Goal: Task Accomplishment & Management: Manage account settings

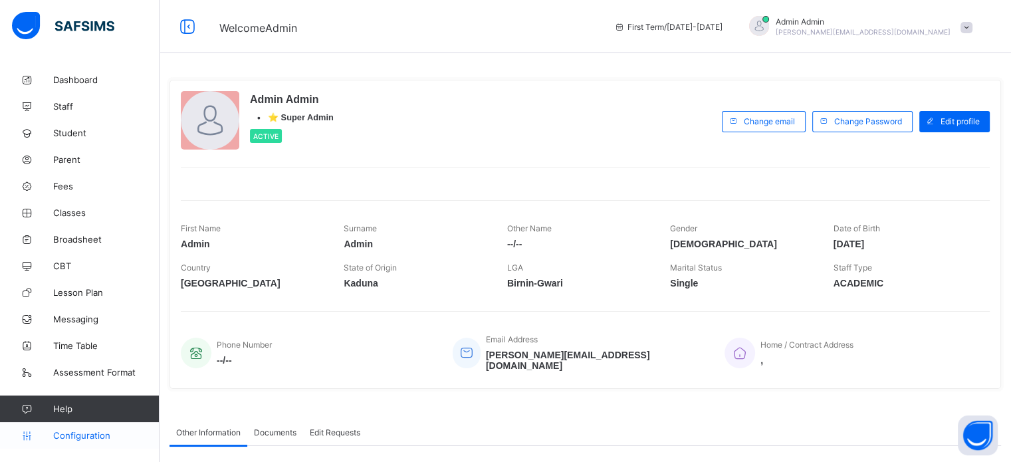
click at [88, 435] on span "Configuration" at bounding box center [106, 435] width 106 height 11
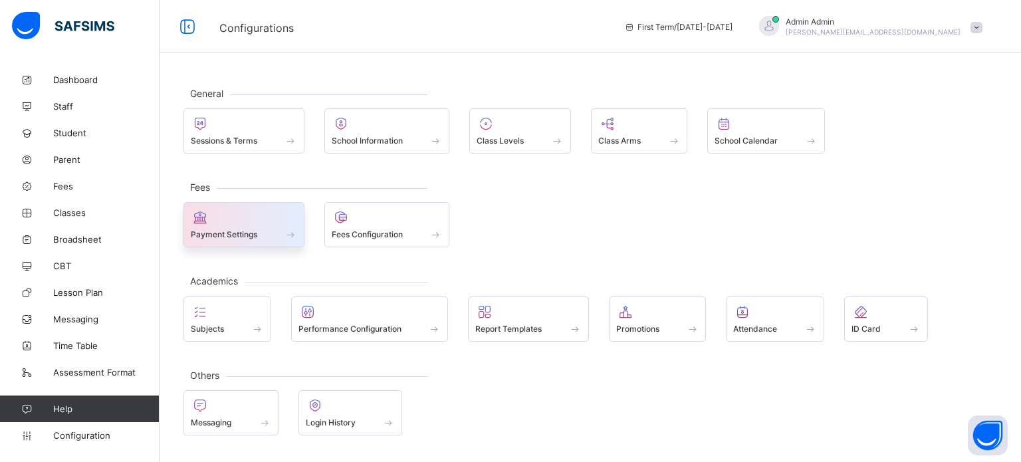
click at [246, 223] on div at bounding box center [244, 217] width 106 height 16
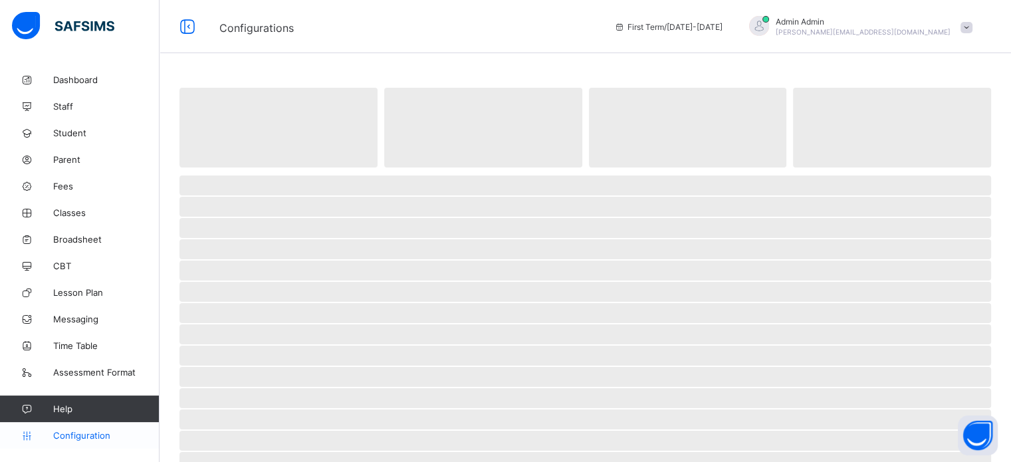
click at [101, 427] on link "Configuration" at bounding box center [79, 435] width 159 height 27
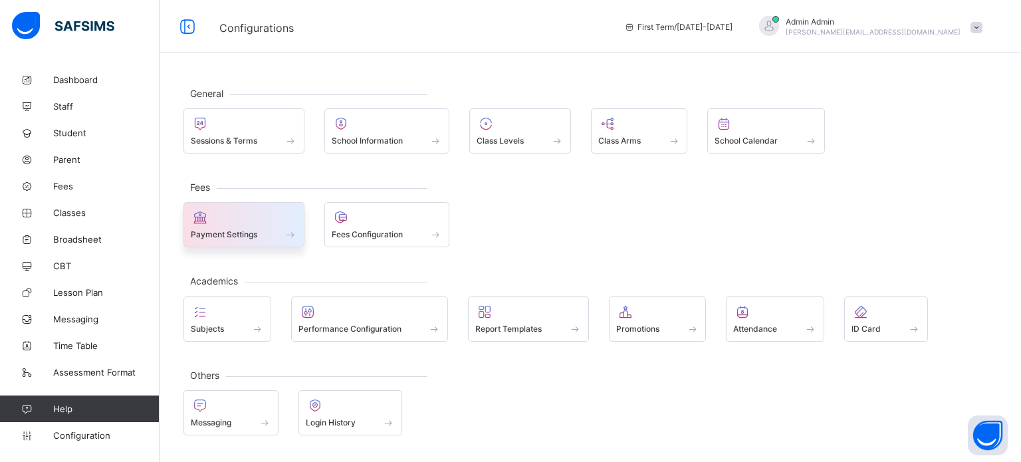
click at [231, 223] on div at bounding box center [244, 217] width 106 height 16
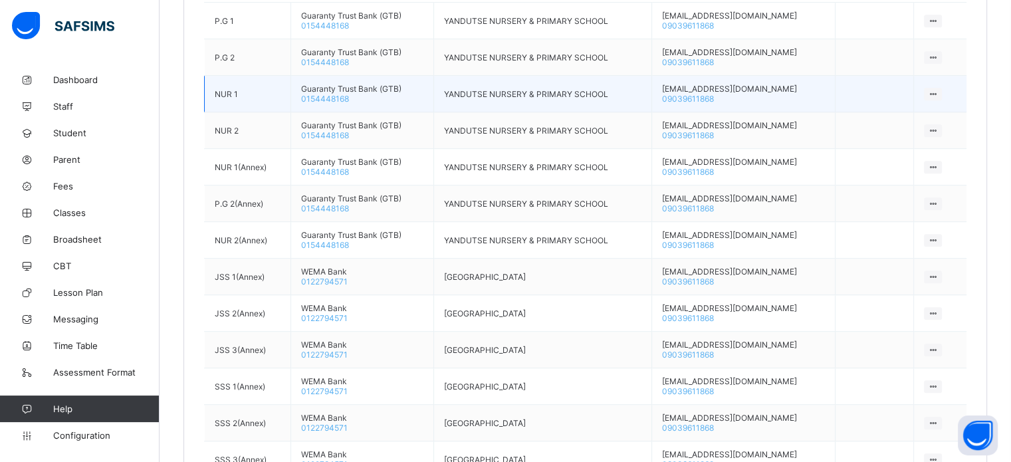
scroll to position [880, 0]
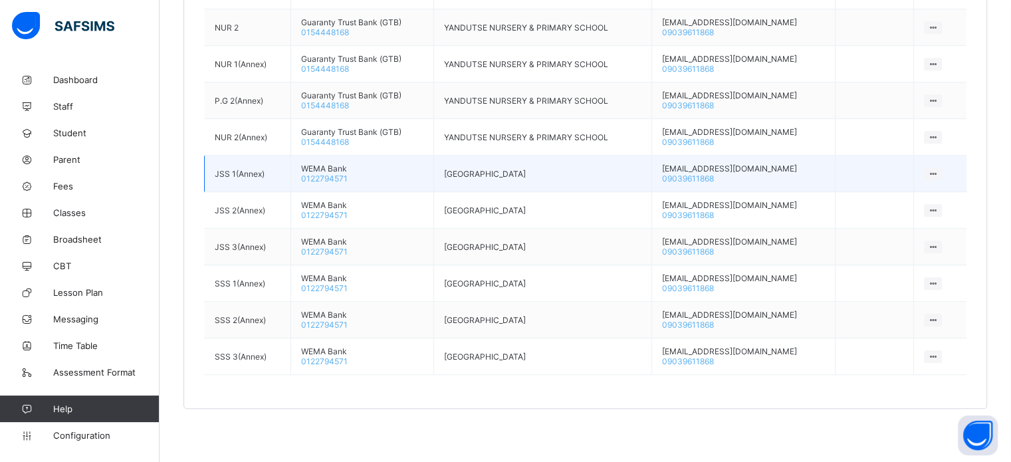
click at [938, 176] on icon at bounding box center [932, 174] width 11 height 10
click at [903, 223] on div "Make Default Account" at bounding box center [891, 223] width 88 height 13
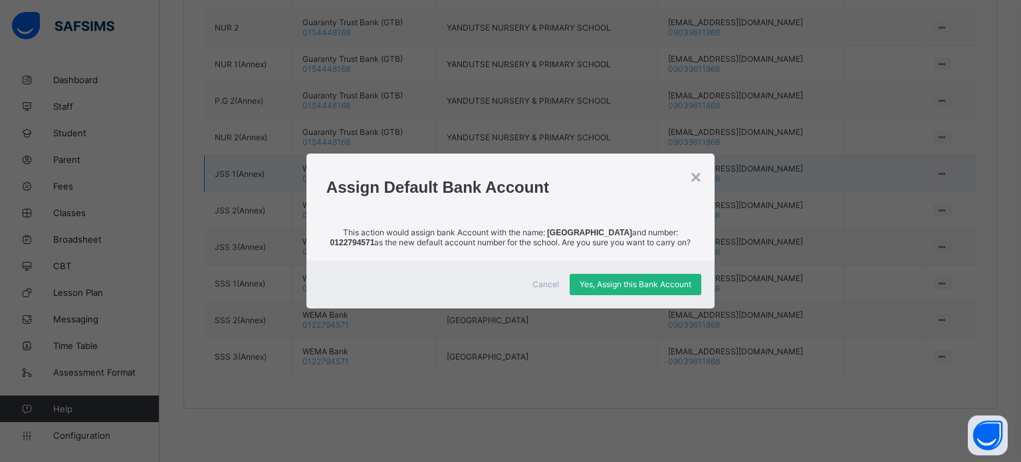
click at [657, 294] on div "Yes, Assign this Bank Account" at bounding box center [636, 284] width 132 height 21
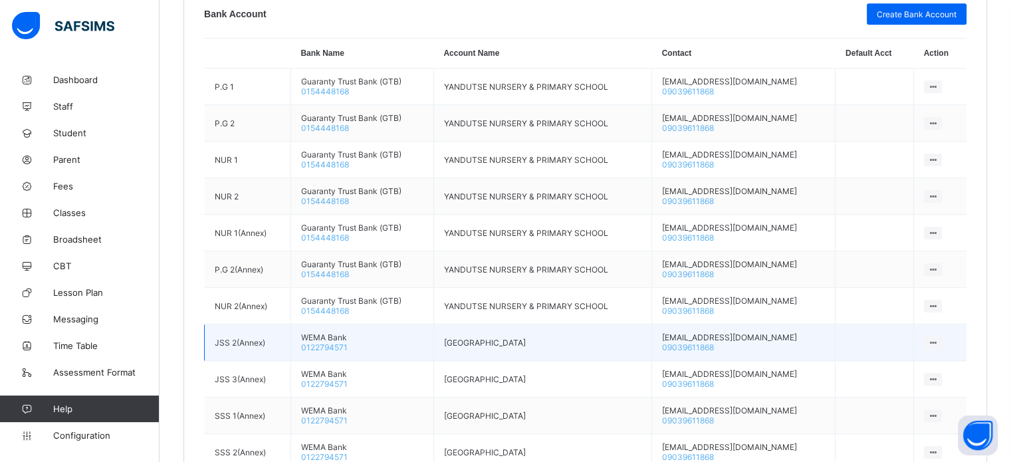
scroll to position [882, 0]
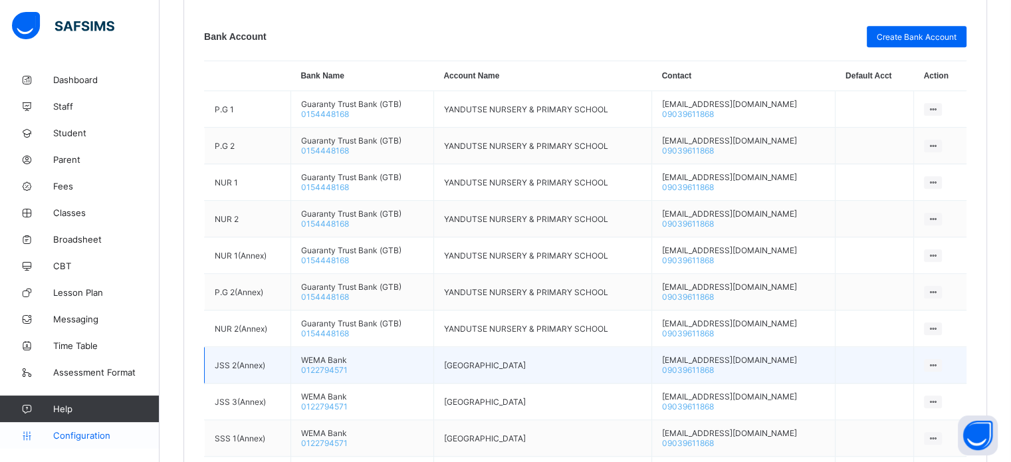
click at [77, 433] on span "Configuration" at bounding box center [106, 435] width 106 height 11
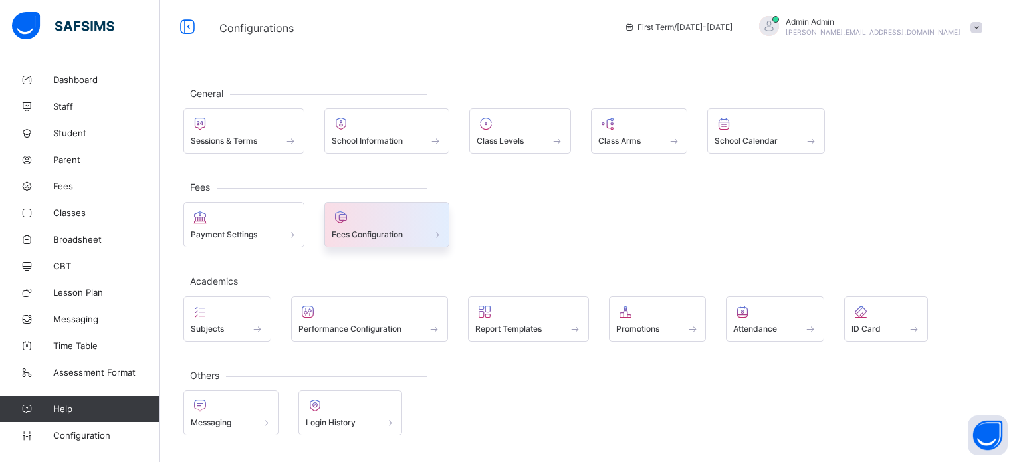
click at [407, 230] on div "Fees Configuration" at bounding box center [387, 234] width 111 height 11
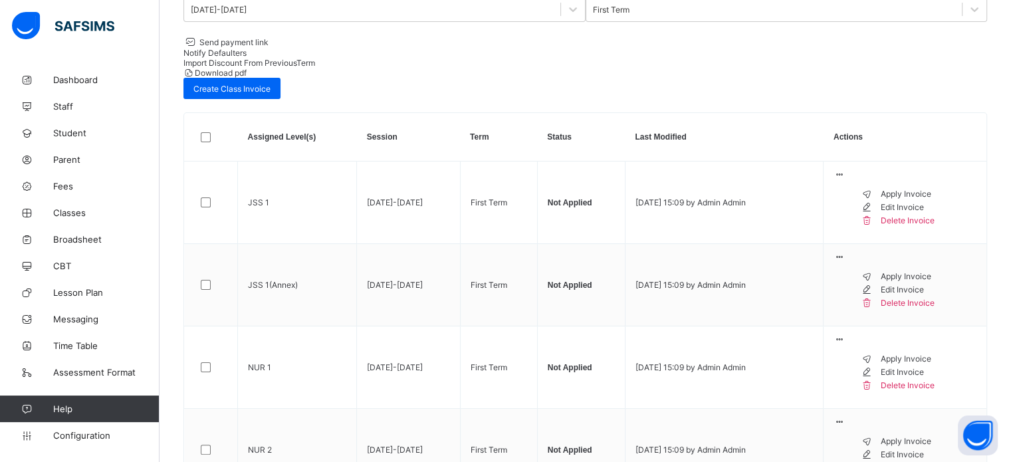
scroll to position [193, 0]
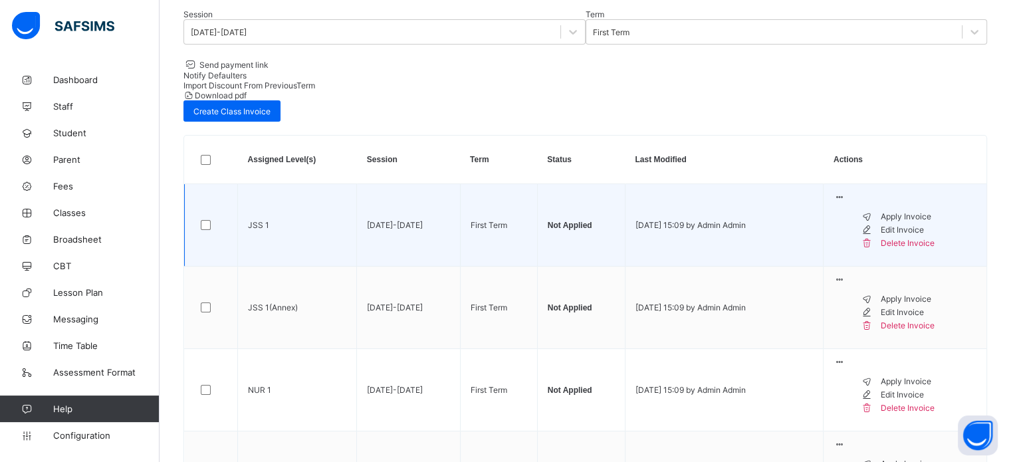
click at [914, 210] on div "Apply Invoice" at bounding box center [928, 216] width 96 height 13
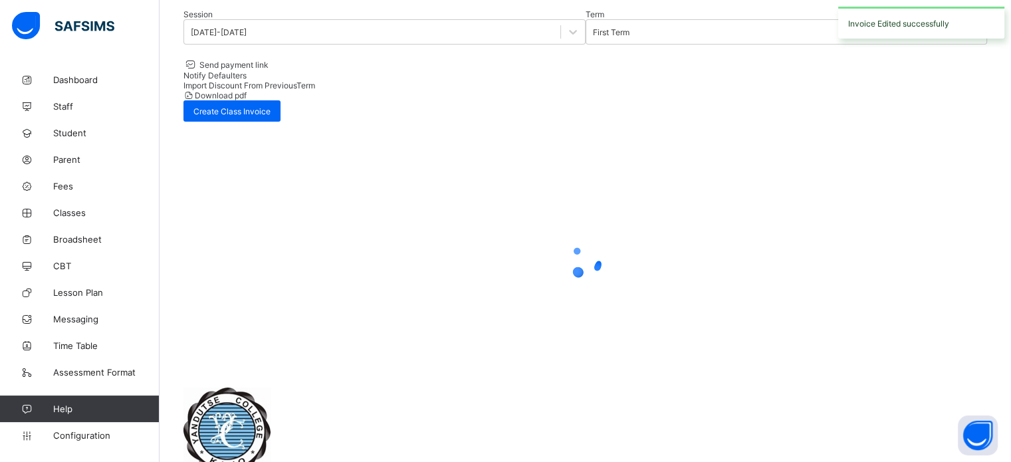
scroll to position [72, 0]
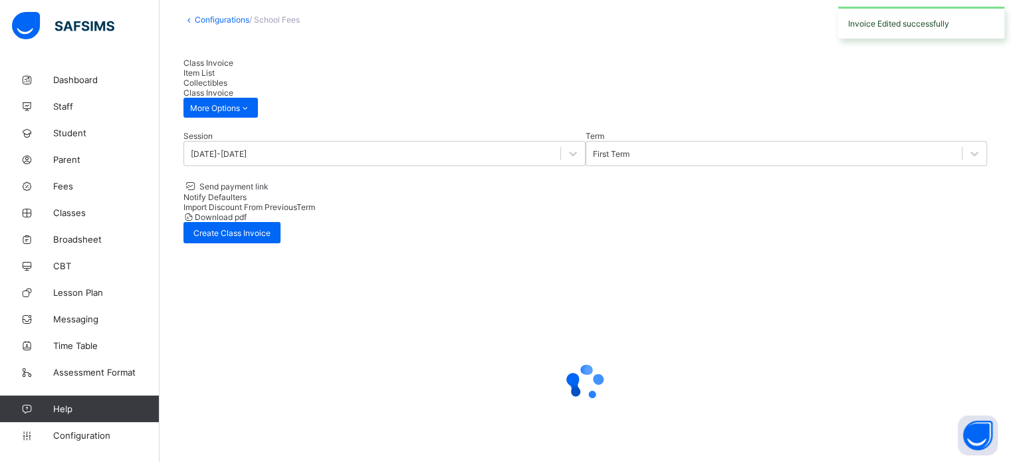
click at [904, 167] on div "Session 2025-2026 Term First Term Send payment link Notify Defaulters Import Di…" at bounding box center [584, 187] width 803 height 112
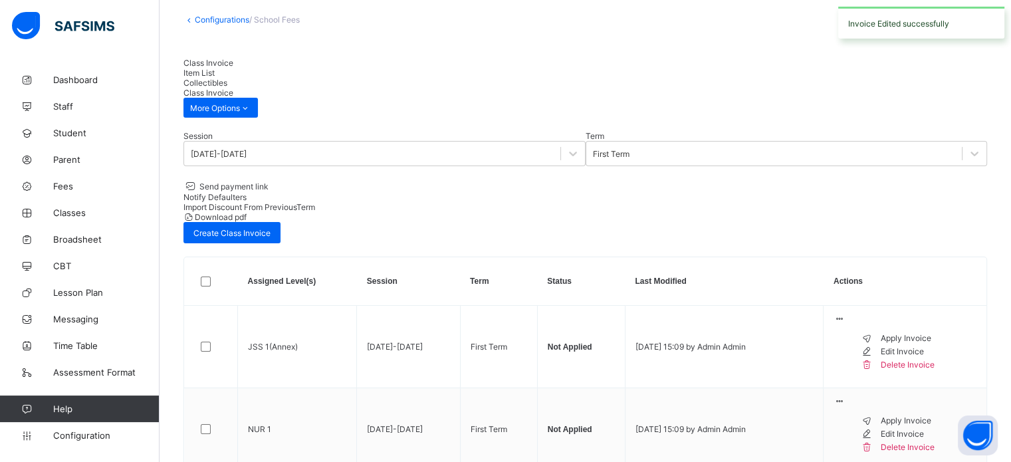
scroll to position [193, 0]
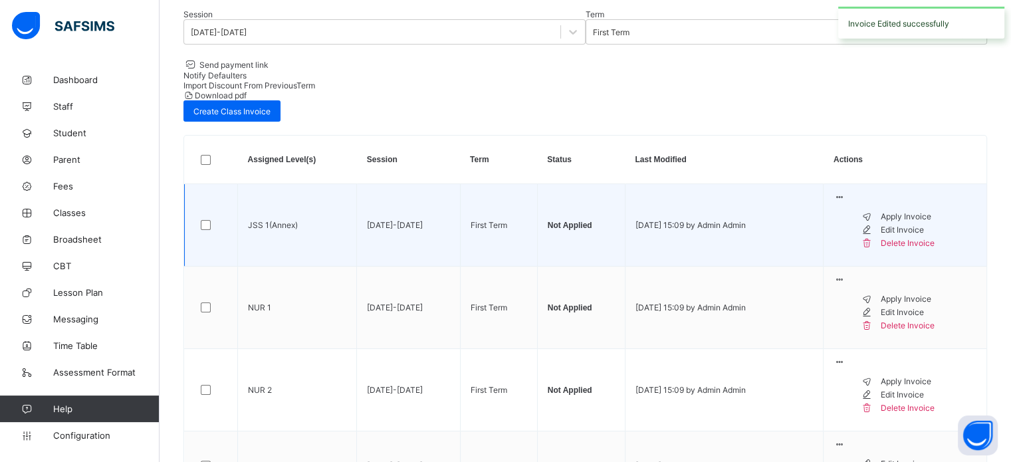
click at [905, 210] on li "Apply Invoice" at bounding box center [918, 216] width 116 height 13
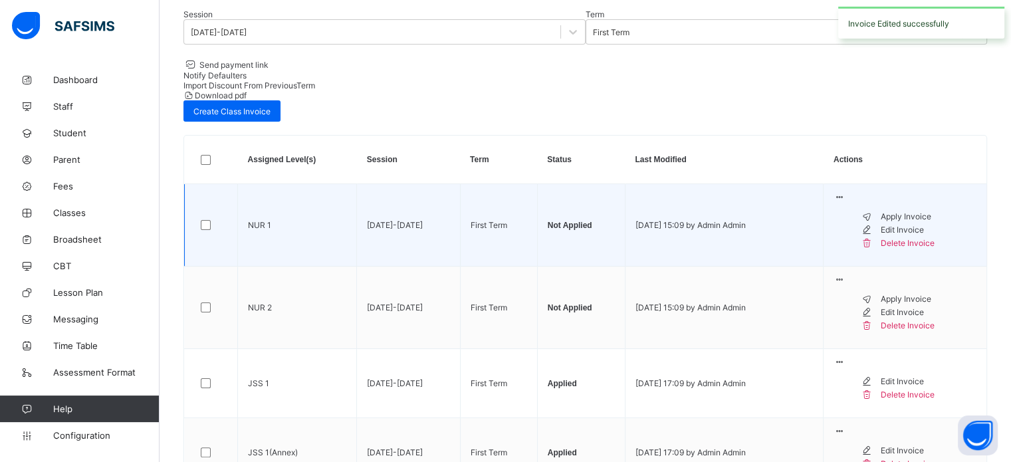
click at [914, 210] on div "Apply Invoice" at bounding box center [928, 216] width 96 height 13
click at [919, 210] on div "Apply Invoice" at bounding box center [928, 216] width 96 height 13
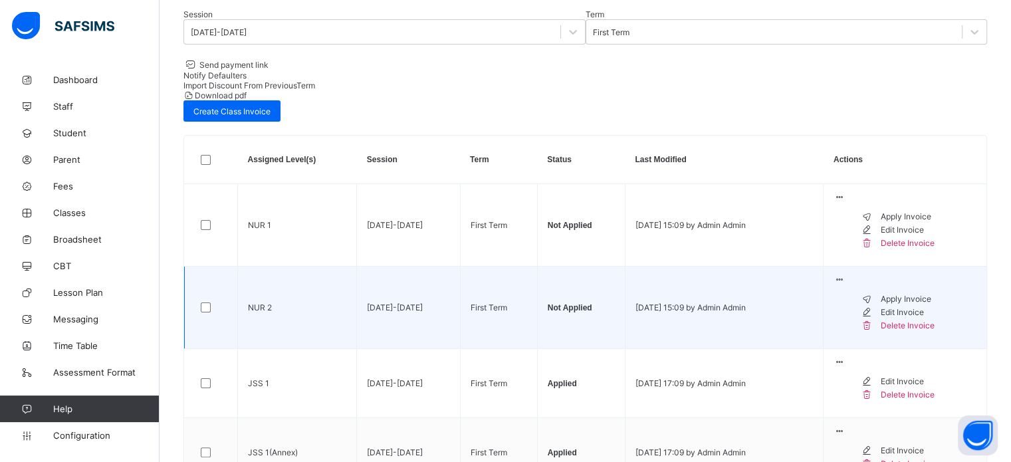
click at [920, 292] on div "Apply Invoice" at bounding box center [928, 298] width 96 height 13
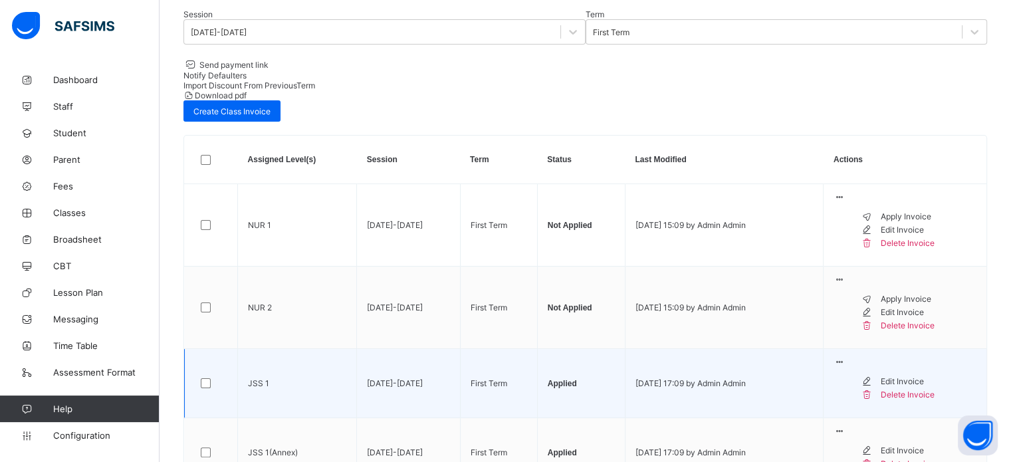
scroll to position [326, 0]
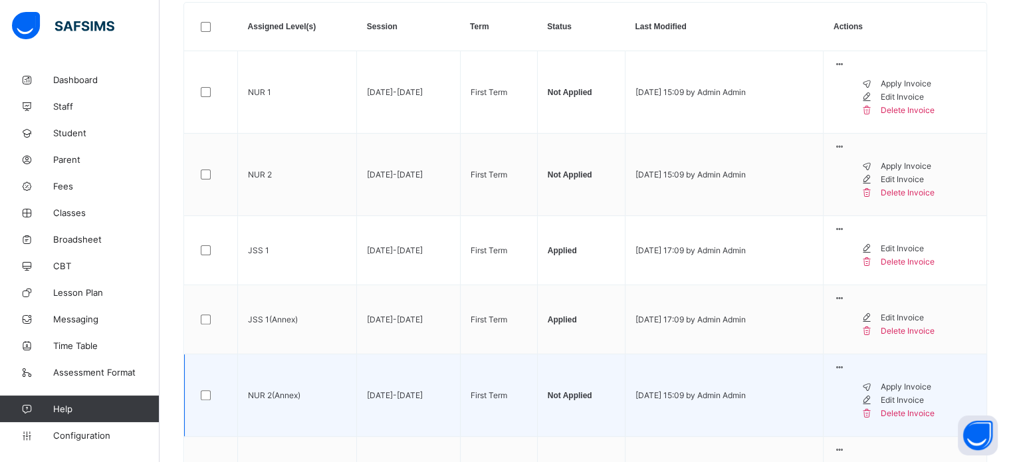
click at [930, 380] on div "Apply Invoice" at bounding box center [928, 386] width 96 height 13
click at [928, 380] on div "Apply Invoice" at bounding box center [928, 386] width 96 height 13
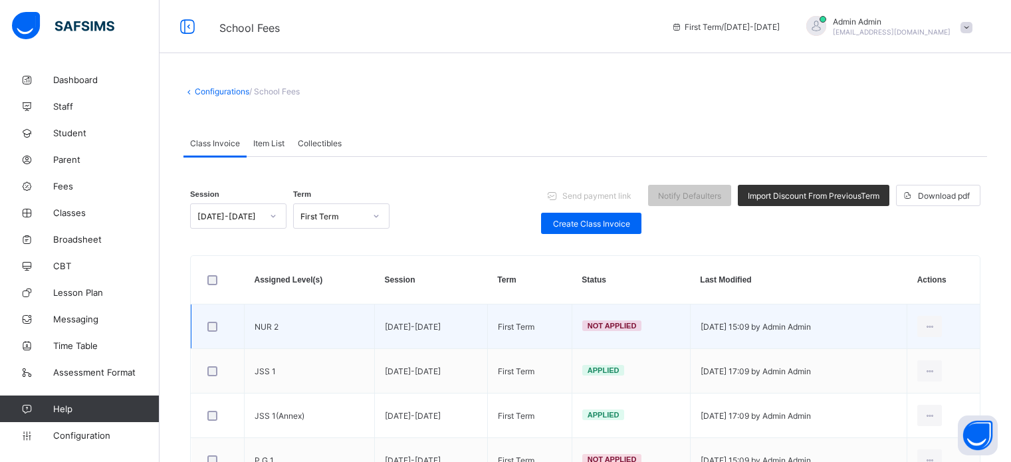
scroll to position [193, 0]
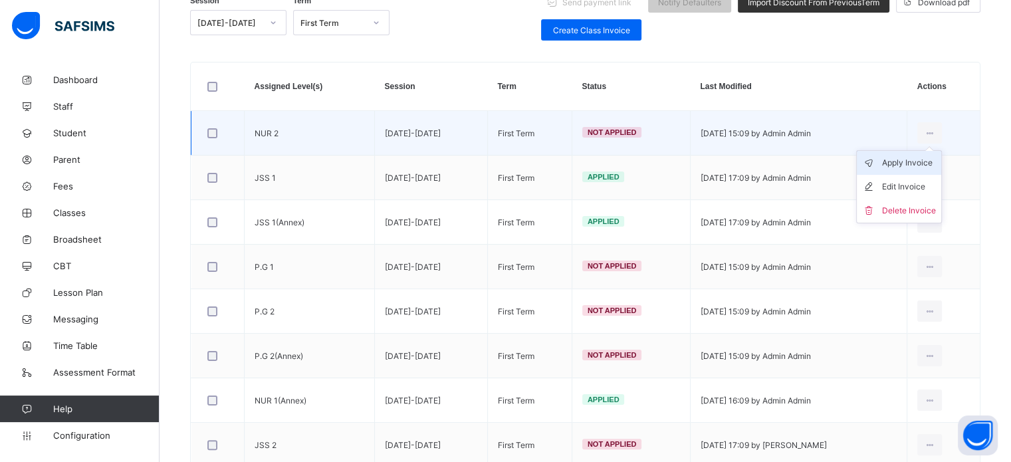
click at [910, 166] on div "Apply Invoice" at bounding box center [909, 162] width 54 height 13
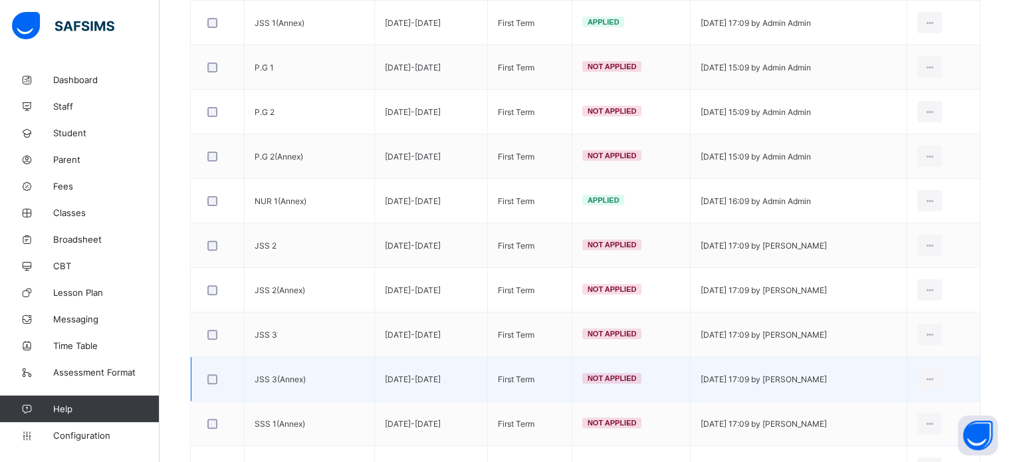
scroll to position [260, 0]
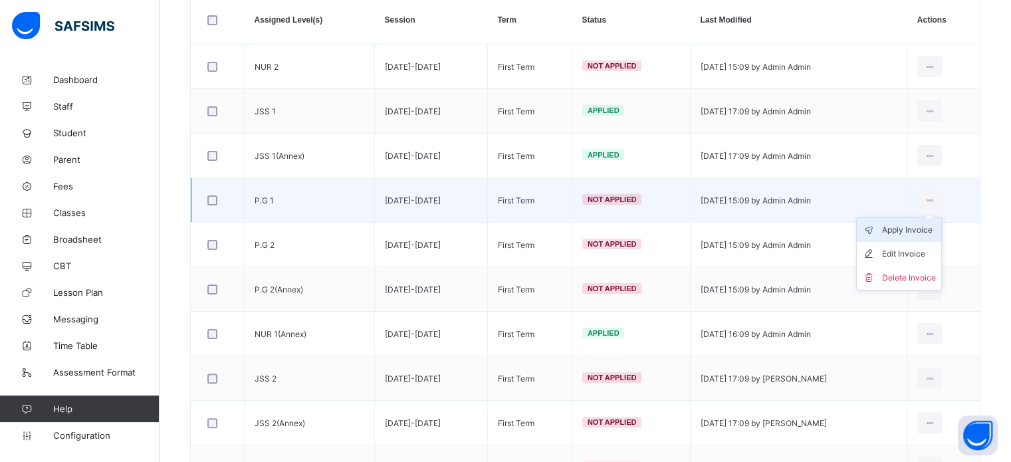
click at [909, 229] on div "Apply Invoice" at bounding box center [909, 229] width 54 height 13
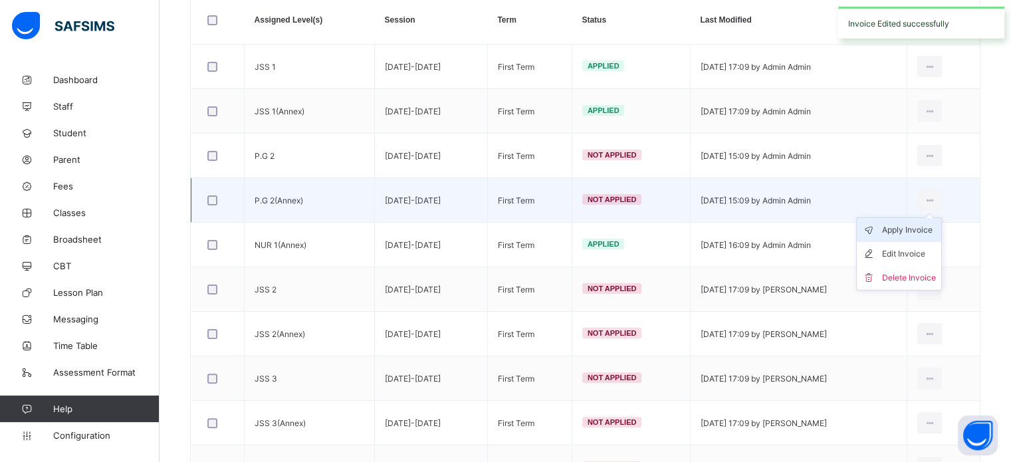
click at [931, 229] on div "Apply Invoice" at bounding box center [909, 229] width 54 height 13
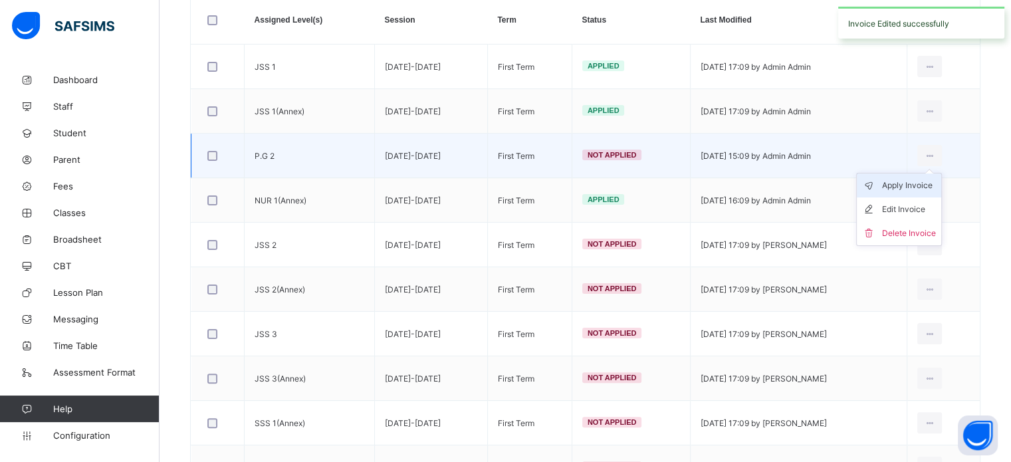
click at [932, 180] on div "Apply Invoice" at bounding box center [909, 185] width 54 height 13
click at [931, 181] on div "Apply Invoice" at bounding box center [909, 185] width 54 height 13
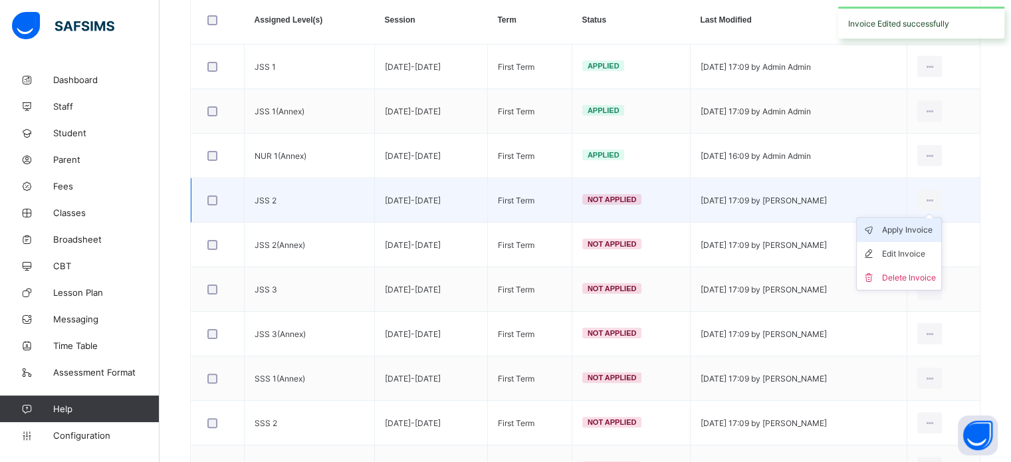
click at [929, 230] on div "Apply Invoice" at bounding box center [909, 229] width 54 height 13
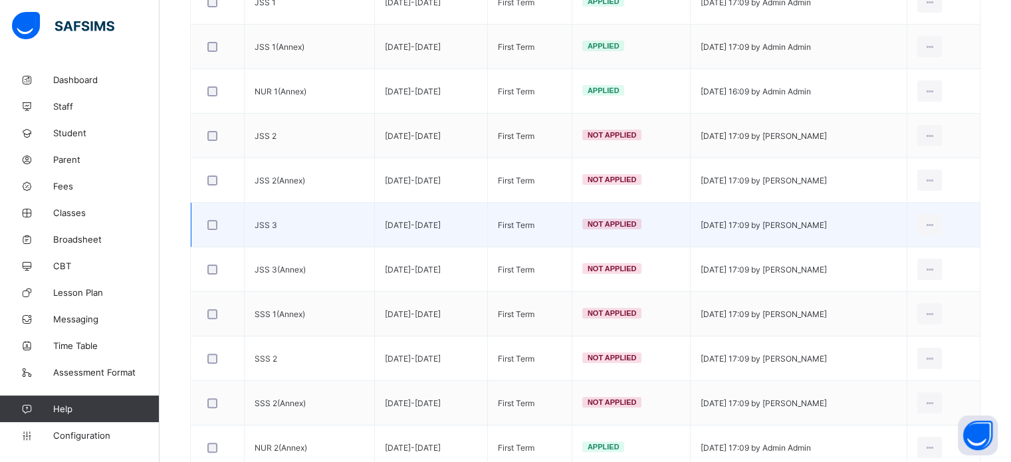
scroll to position [326, 0]
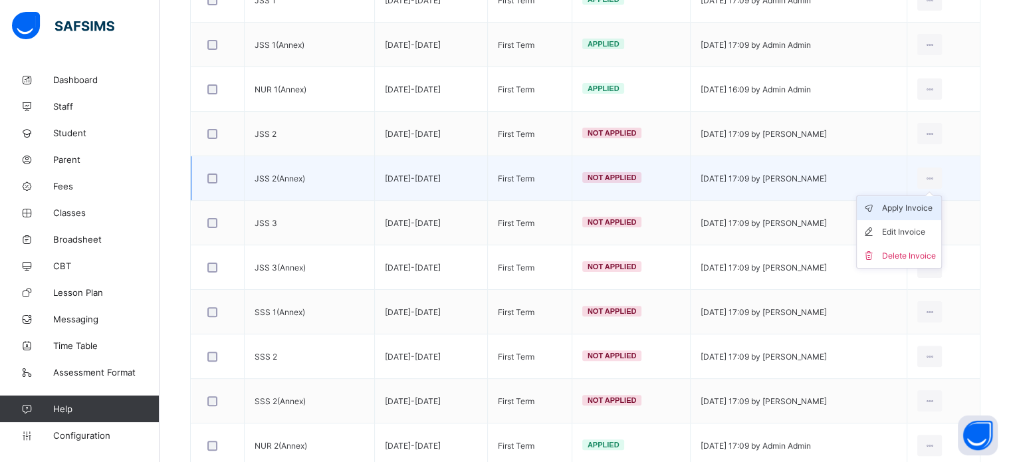
click at [920, 211] on div "Apply Invoice" at bounding box center [909, 207] width 54 height 13
click at [920, 210] on div "Apply Invoice" at bounding box center [909, 207] width 54 height 13
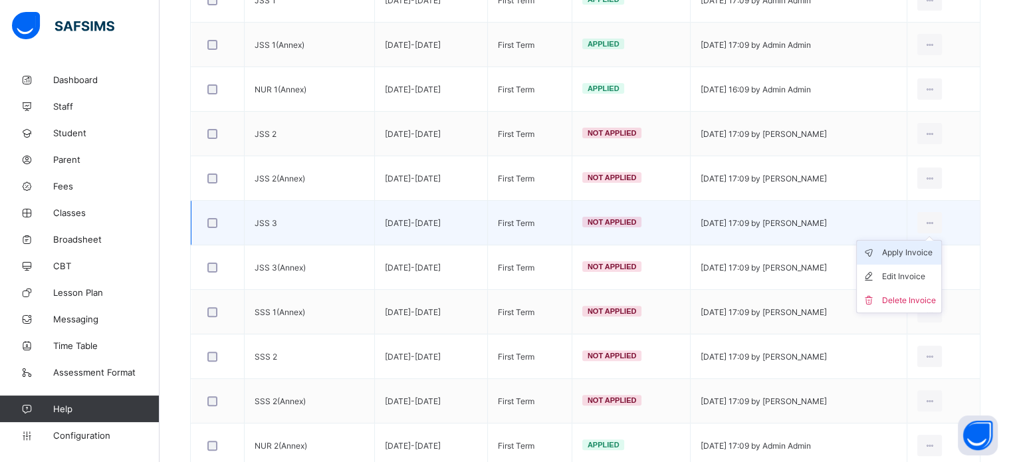
click at [910, 253] on div "Apply Invoice" at bounding box center [909, 252] width 54 height 13
click at [911, 252] on div "Apply Invoice" at bounding box center [909, 252] width 54 height 13
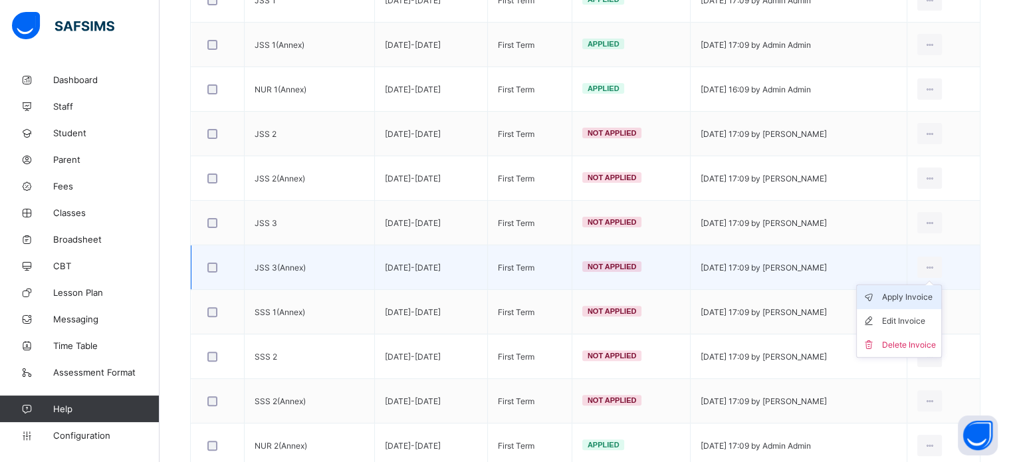
click at [917, 293] on div "Apply Invoice" at bounding box center [909, 296] width 54 height 13
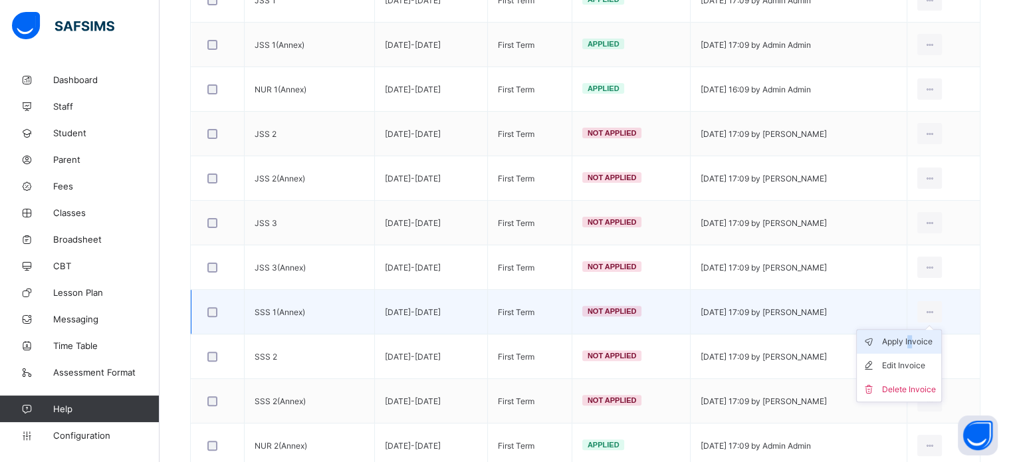
click at [920, 336] on div "Apply Invoice" at bounding box center [909, 341] width 54 height 13
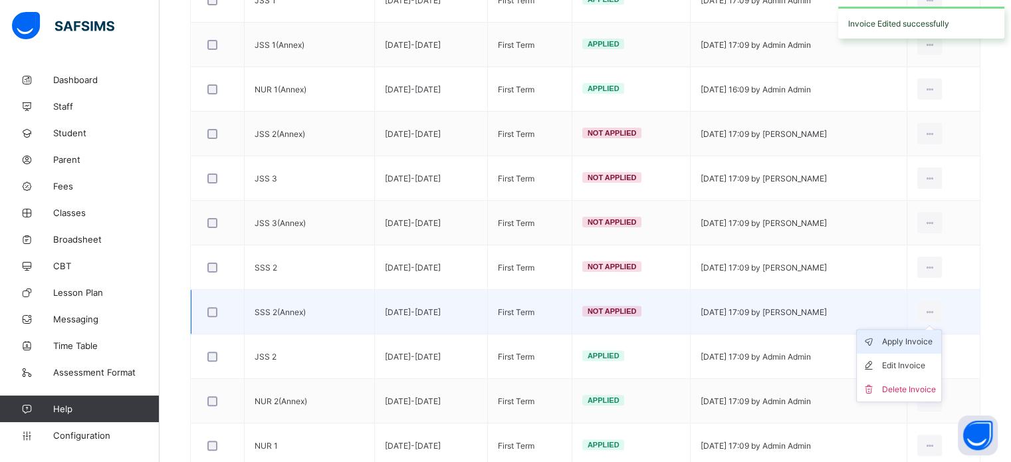
click at [917, 337] on div "Apply Invoice" at bounding box center [909, 341] width 54 height 13
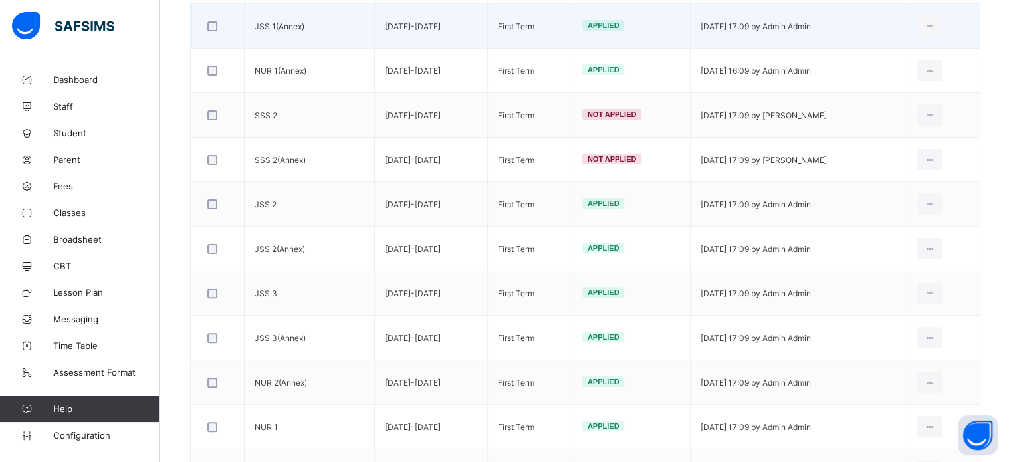
scroll to position [260, 0]
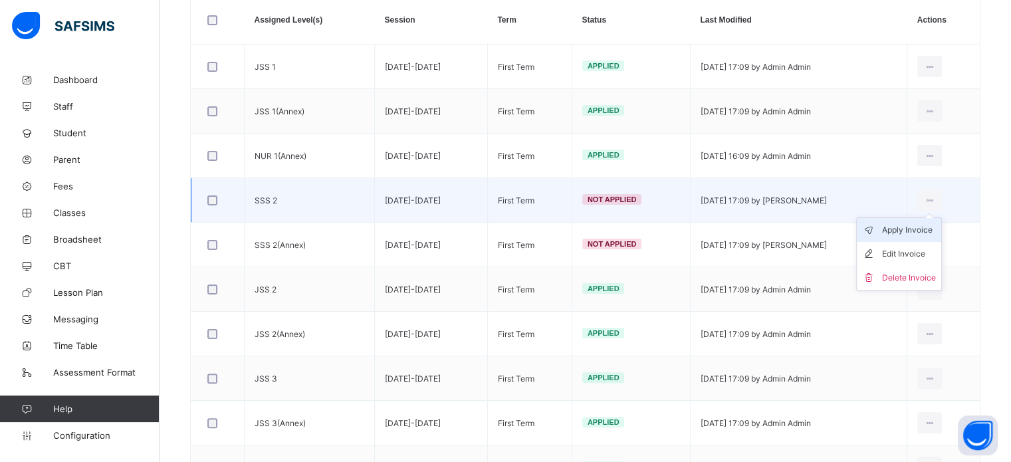
click at [906, 237] on li "Apply Invoice" at bounding box center [899, 230] width 84 height 24
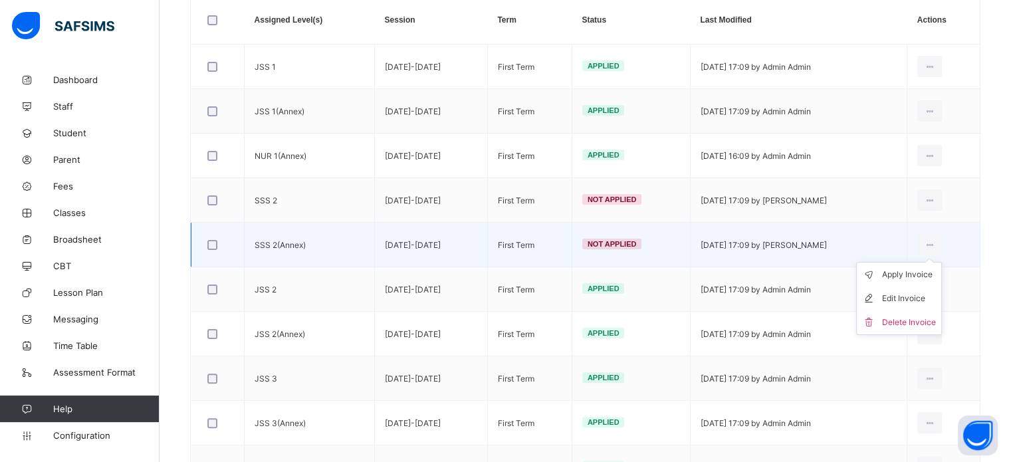
click at [912, 268] on ul "Apply Invoice Edit Invoice Delete Invoice" at bounding box center [899, 298] width 86 height 73
click at [909, 273] on div "Apply Invoice" at bounding box center [909, 274] width 54 height 13
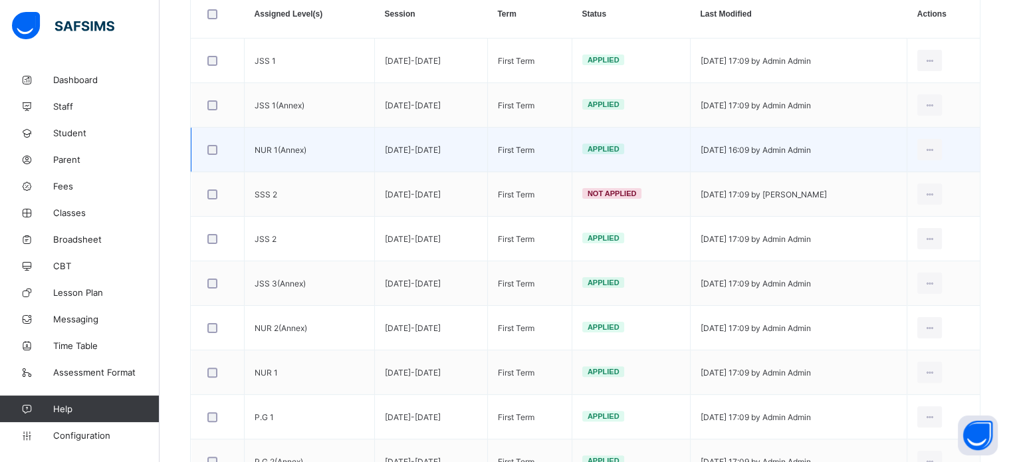
scroll to position [266, 0]
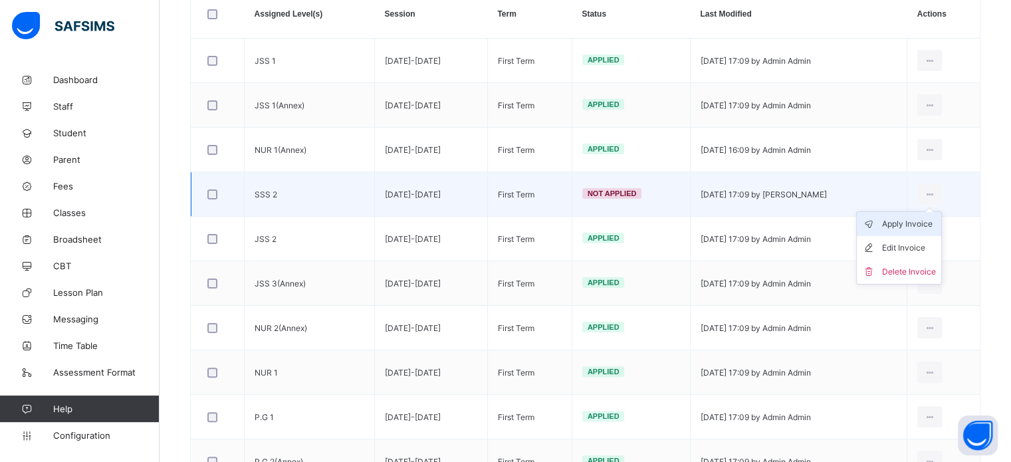
click at [915, 220] on div "Apply Invoice" at bounding box center [909, 223] width 54 height 13
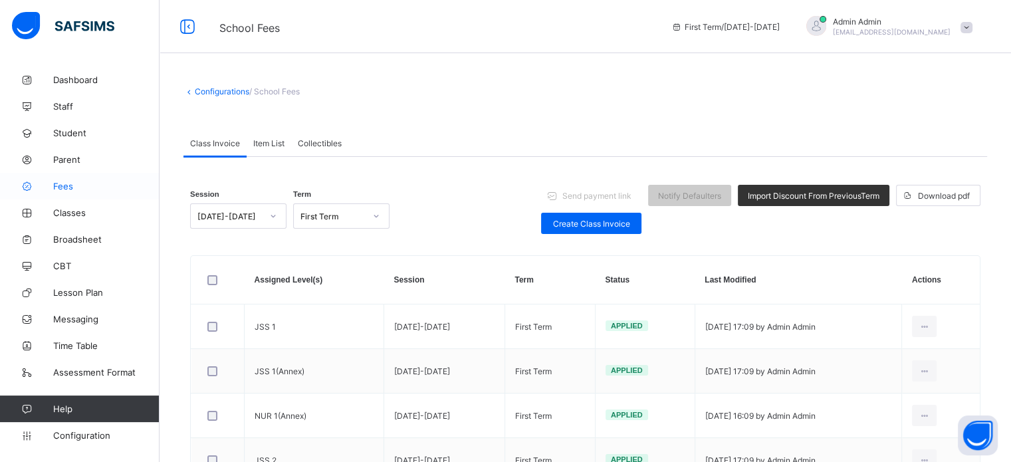
click at [65, 184] on span "Fees" at bounding box center [106, 186] width 106 height 11
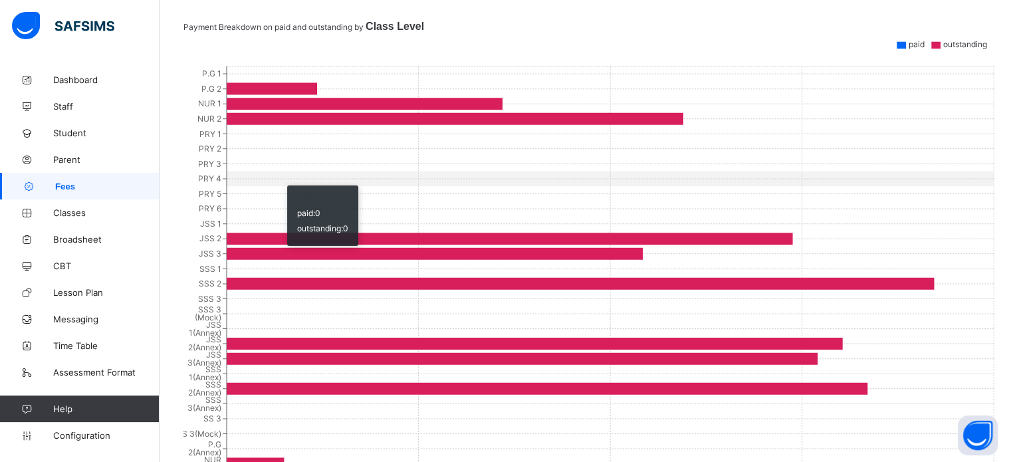
scroll to position [371, 0]
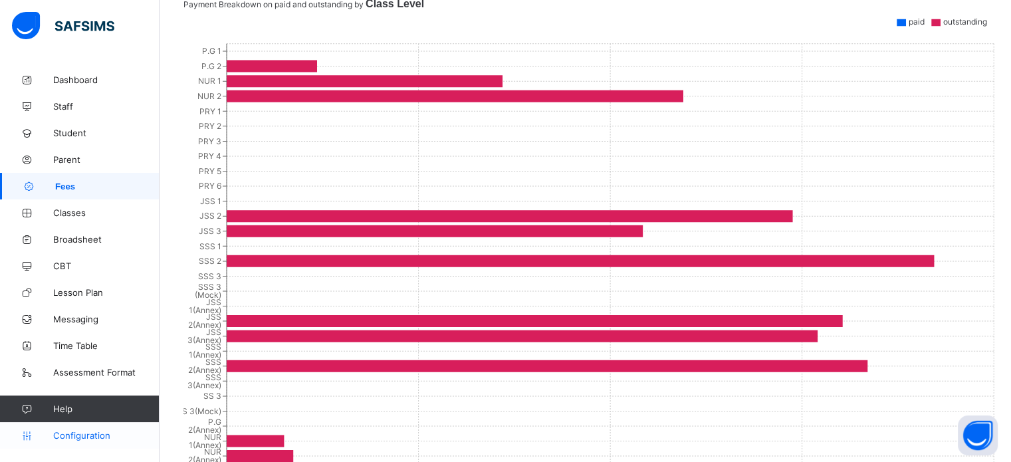
click at [74, 428] on link "Configuration" at bounding box center [79, 435] width 159 height 27
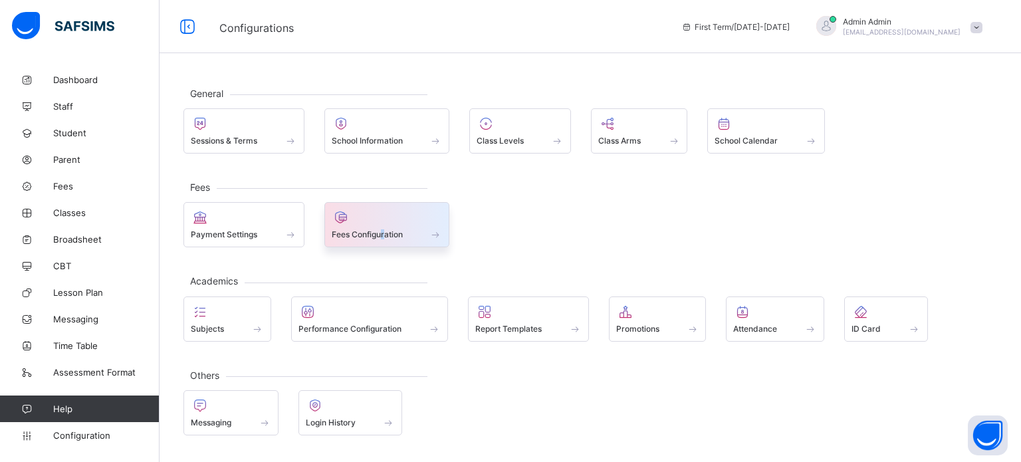
click at [382, 229] on span "Fees Configuration" at bounding box center [367, 234] width 71 height 10
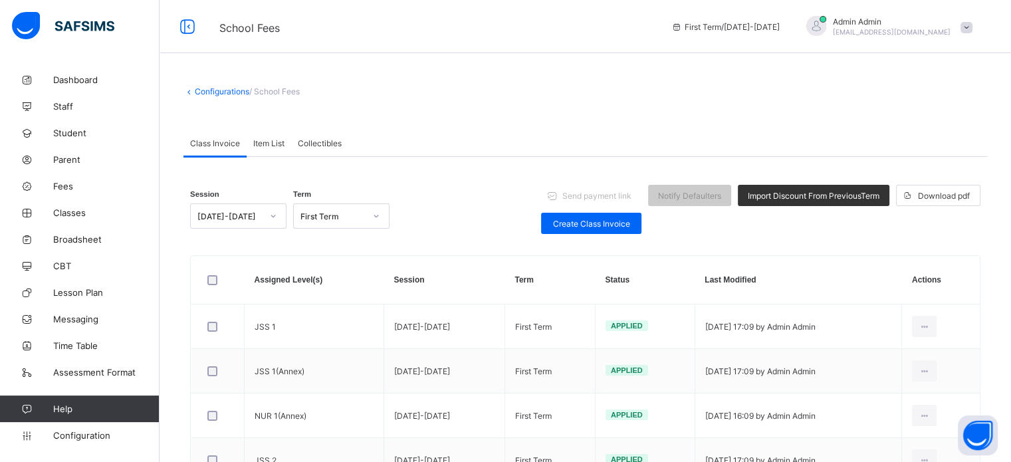
click at [900, 19] on span "Admin Admin" at bounding box center [892, 22] width 118 height 10
click at [940, 156] on span "Logout" at bounding box center [929, 153] width 88 height 15
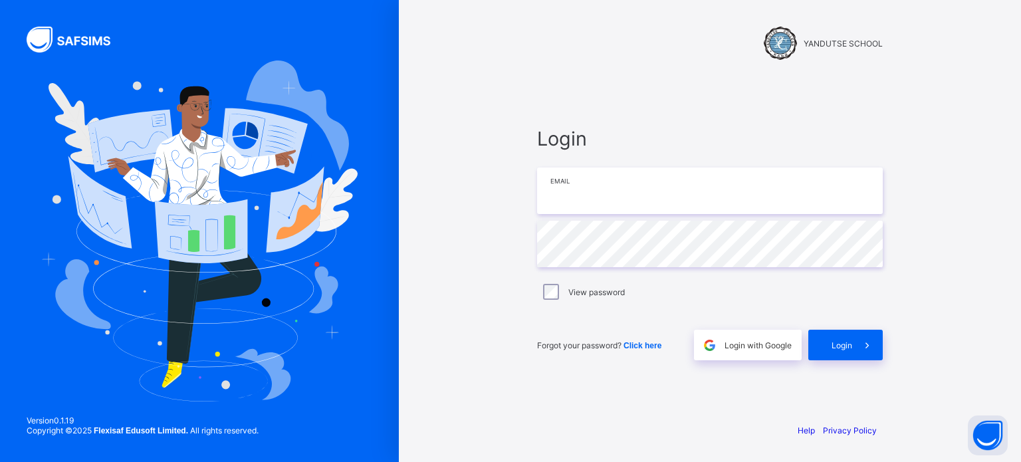
click at [619, 187] on input "email" at bounding box center [710, 190] width 346 height 47
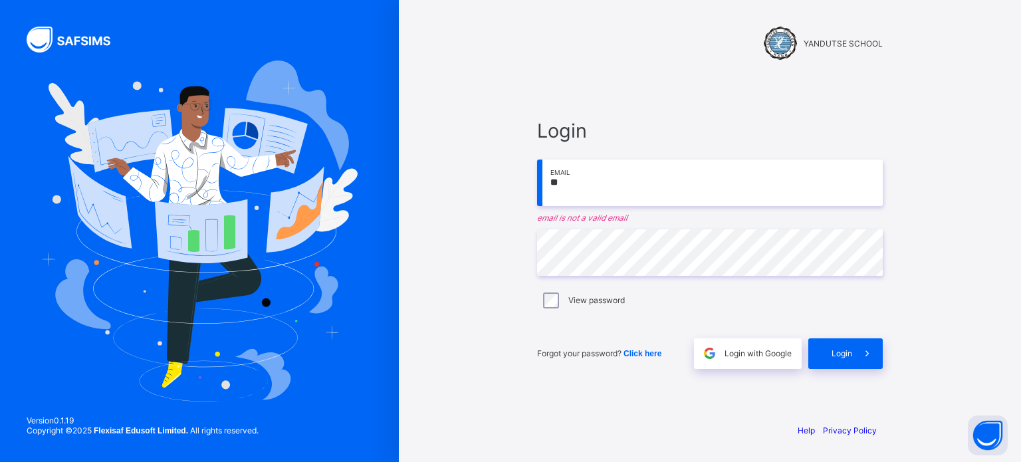
type input "*"
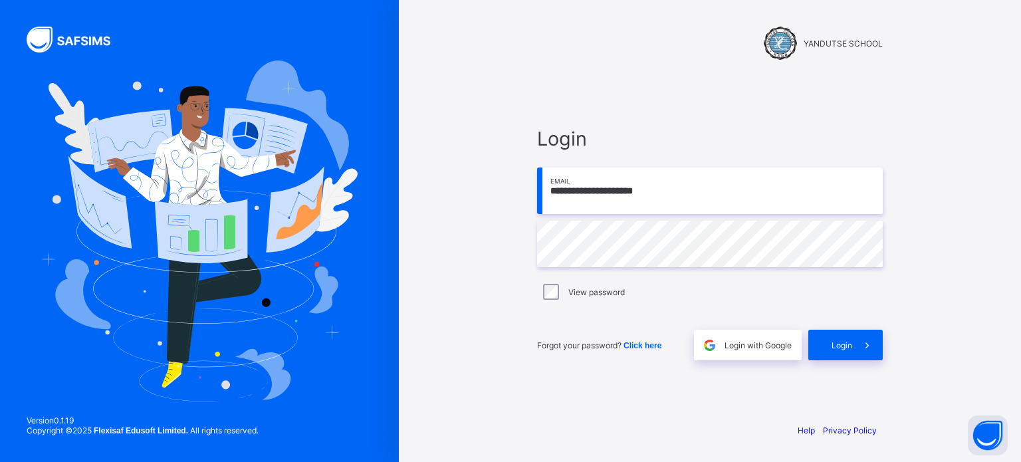
click at [631, 189] on input "**********" at bounding box center [710, 190] width 346 height 47
type input "**********"
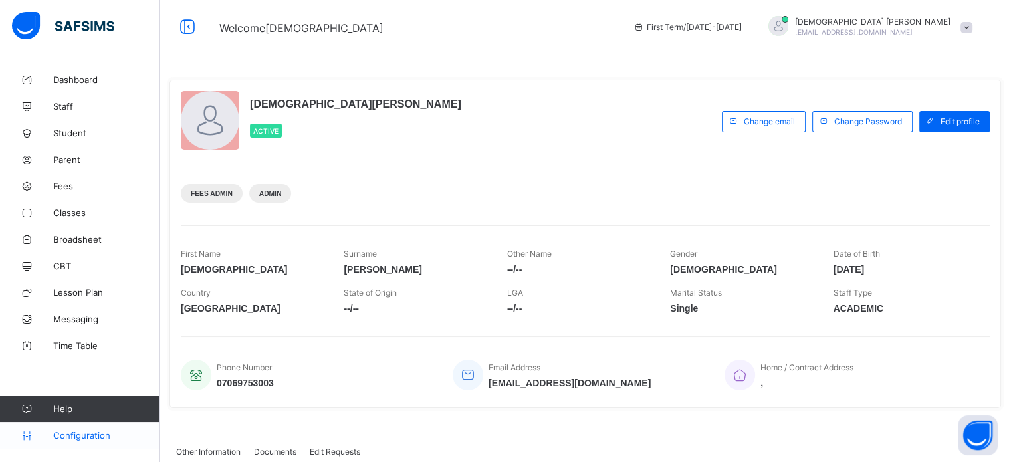
click at [88, 443] on link "Configuration" at bounding box center [79, 435] width 159 height 27
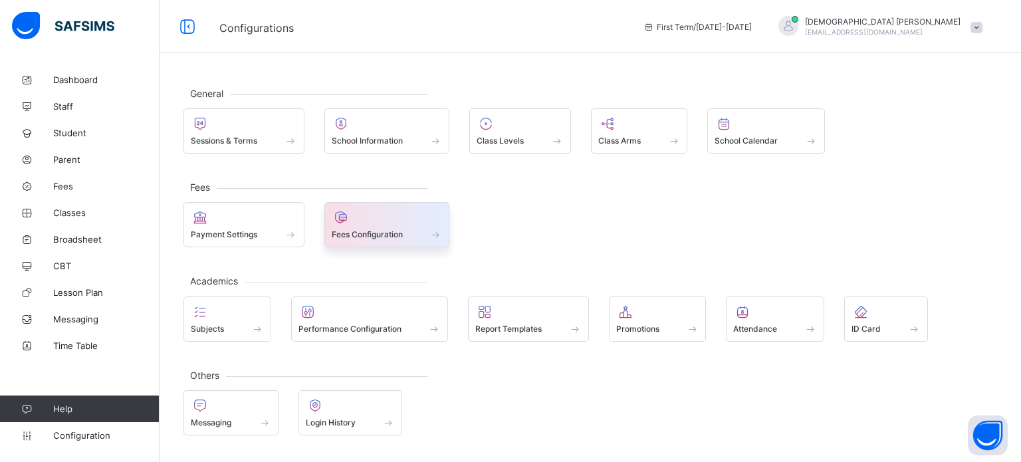
click at [373, 231] on span "Fees Configuration" at bounding box center [367, 234] width 71 height 10
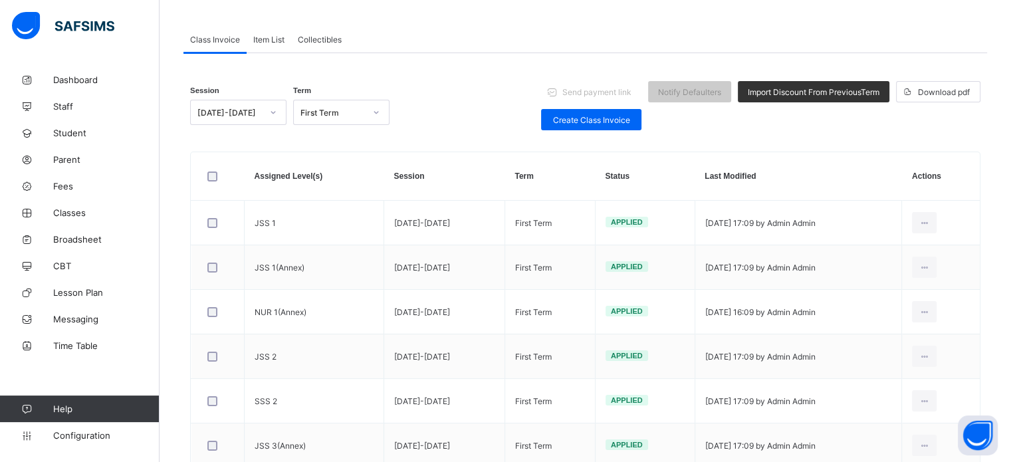
scroll to position [60, 0]
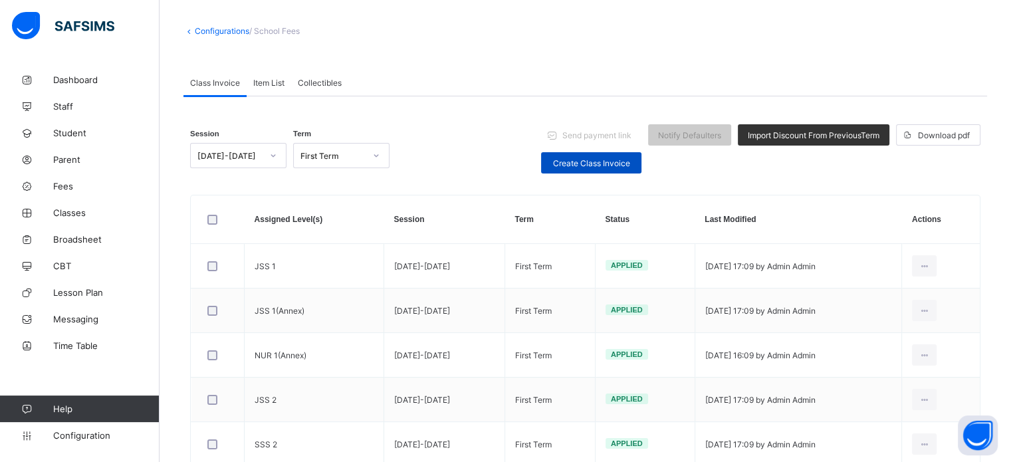
click at [579, 152] on div "Create Class Invoice" at bounding box center [591, 162] width 100 height 21
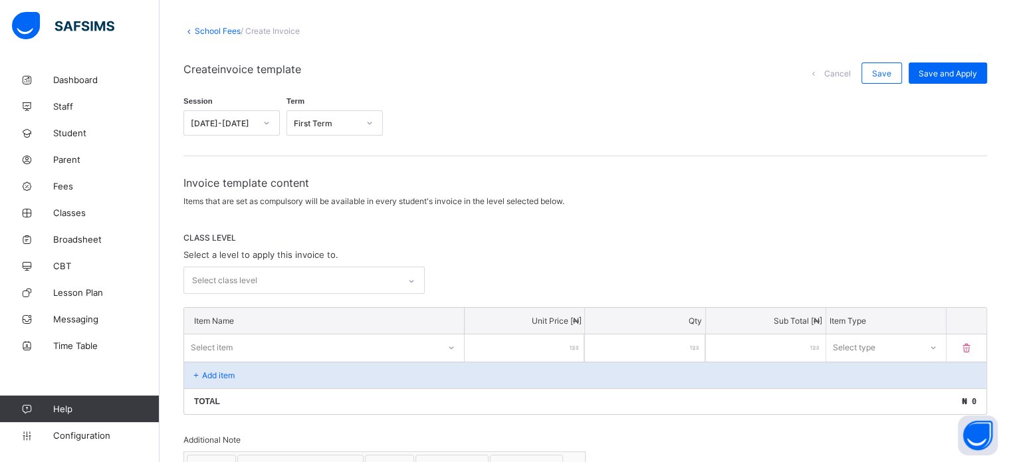
click at [276, 294] on div "Invoice template content Items that are set as compulsory will be available in …" at bounding box center [584, 406] width 803 height 460
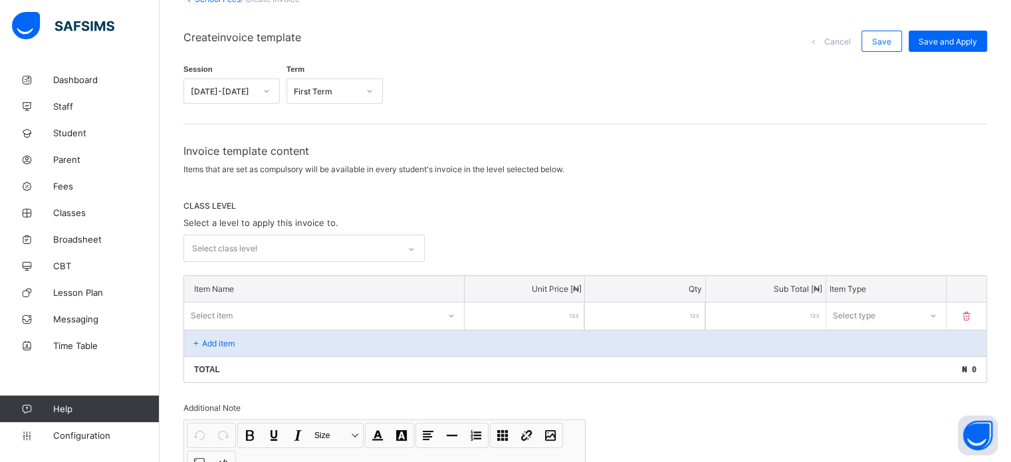
click at [272, 262] on div "Select class level" at bounding box center [303, 248] width 241 height 27
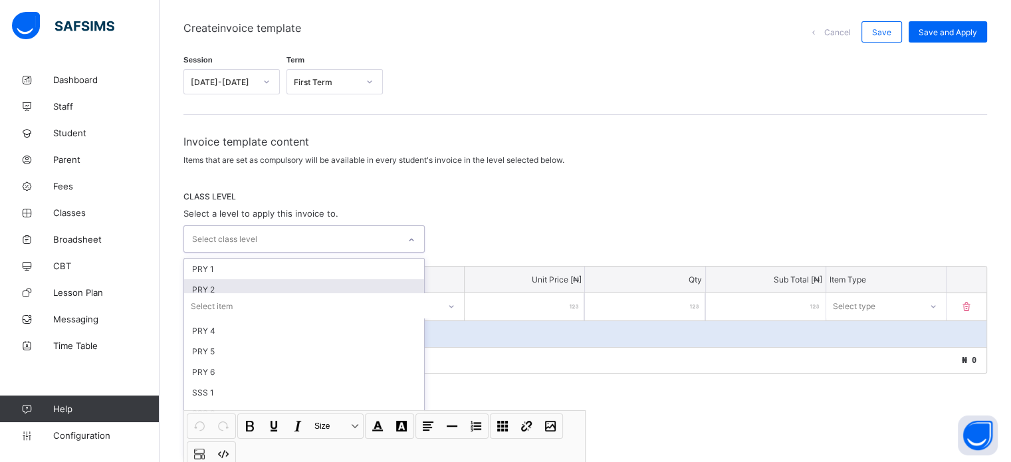
scroll to position [102, 0]
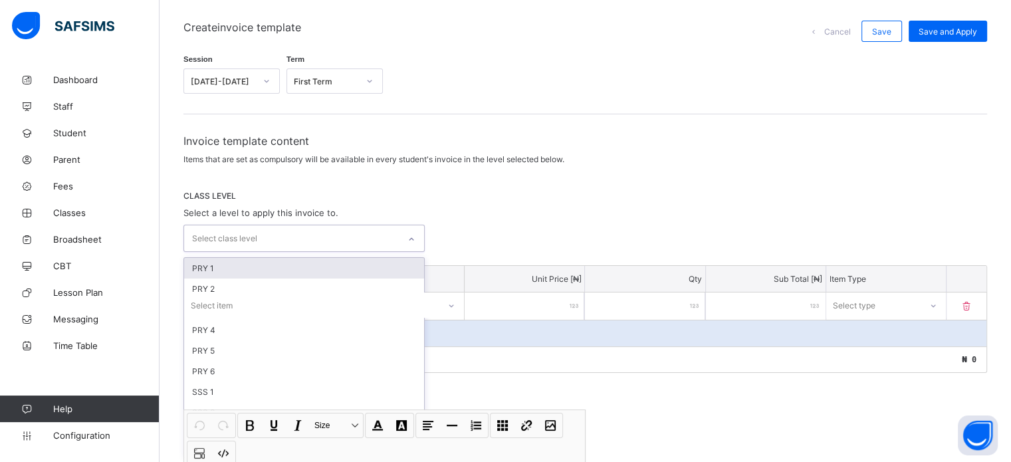
click at [274, 263] on div "PRY 1" at bounding box center [304, 268] width 240 height 21
click at [266, 273] on div "PRY 2" at bounding box center [304, 270] width 240 height 21
click at [262, 270] on div "PRY 3" at bounding box center [304, 270] width 240 height 21
click at [257, 270] on div "PRY 4" at bounding box center [304, 270] width 240 height 21
click at [254, 273] on div "PRY 5" at bounding box center [304, 270] width 240 height 21
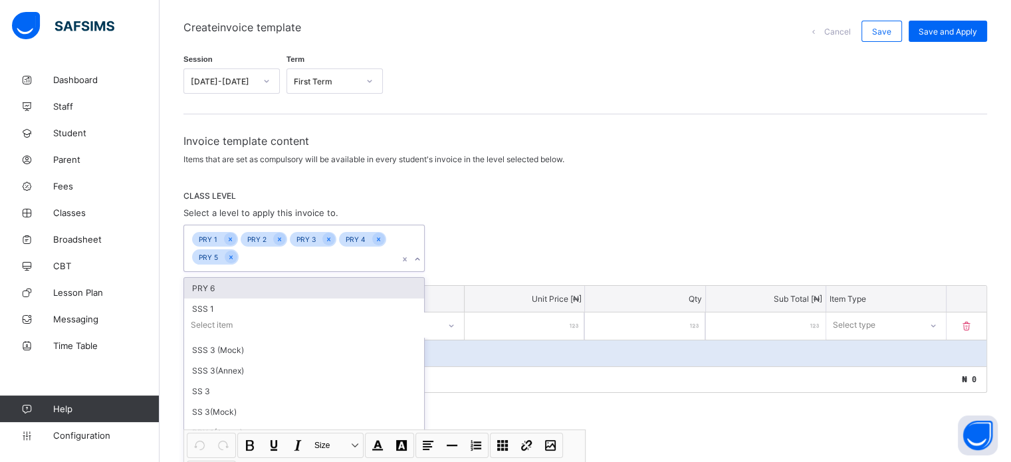
click at [258, 281] on div "PRY 6" at bounding box center [304, 288] width 240 height 21
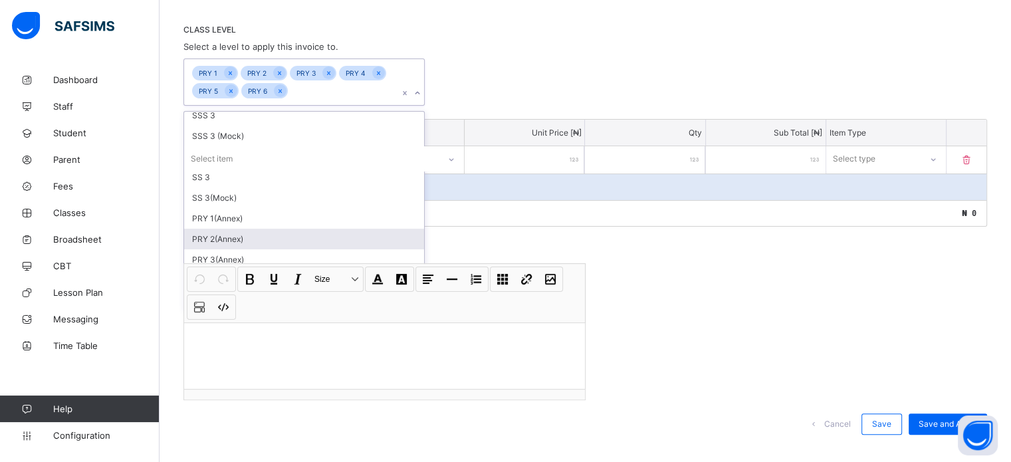
scroll to position [285, 0]
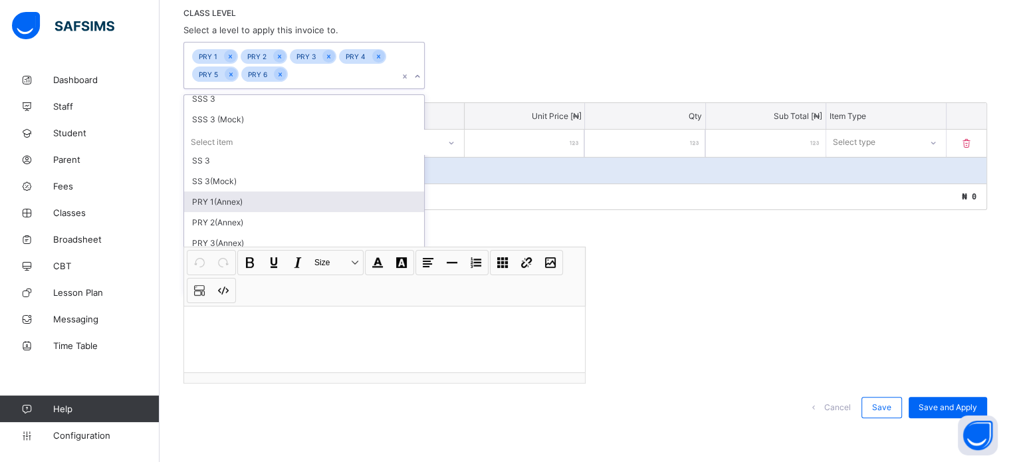
click at [237, 196] on div "PRY 1(Annex)" at bounding box center [304, 201] width 240 height 21
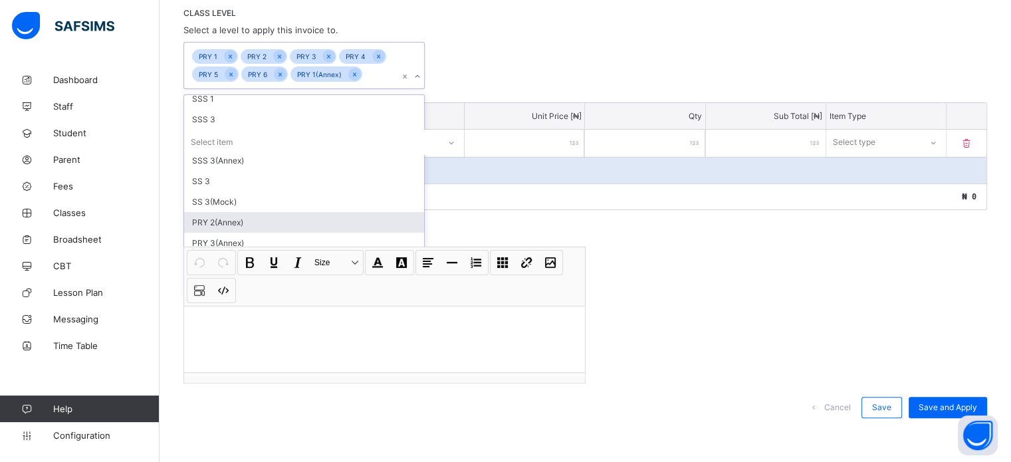
click at [247, 223] on div "PRY 2(Annex)" at bounding box center [304, 222] width 240 height 21
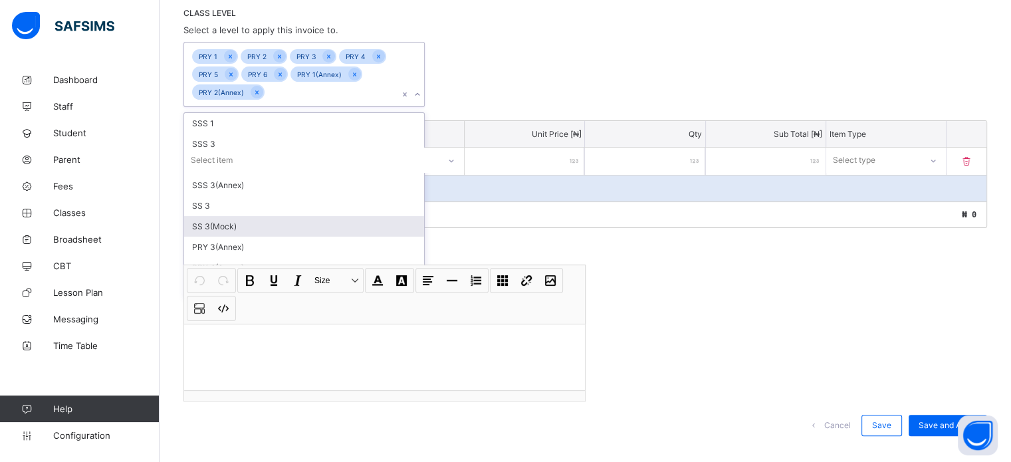
scroll to position [0, 0]
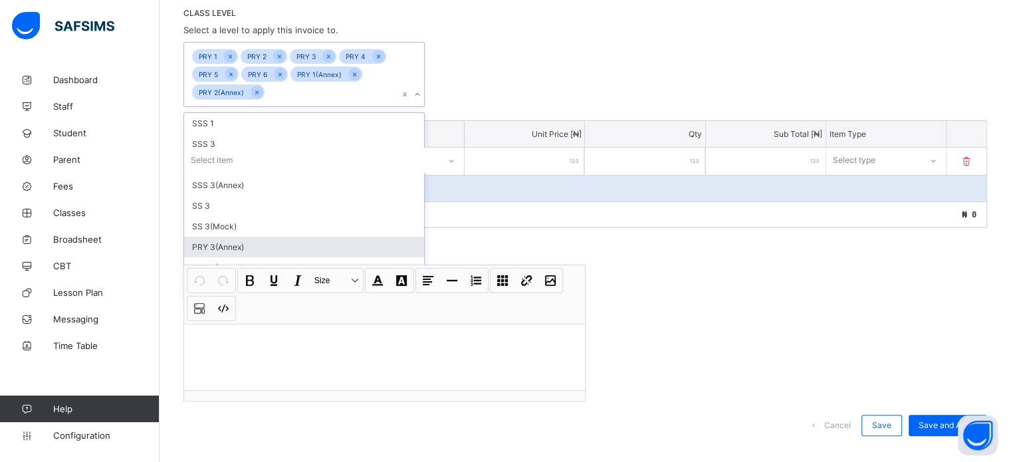
click at [239, 249] on div "PRY 3(Annex)" at bounding box center [304, 247] width 240 height 21
click at [248, 247] on div "PRY 4(Annex)" at bounding box center [304, 247] width 240 height 21
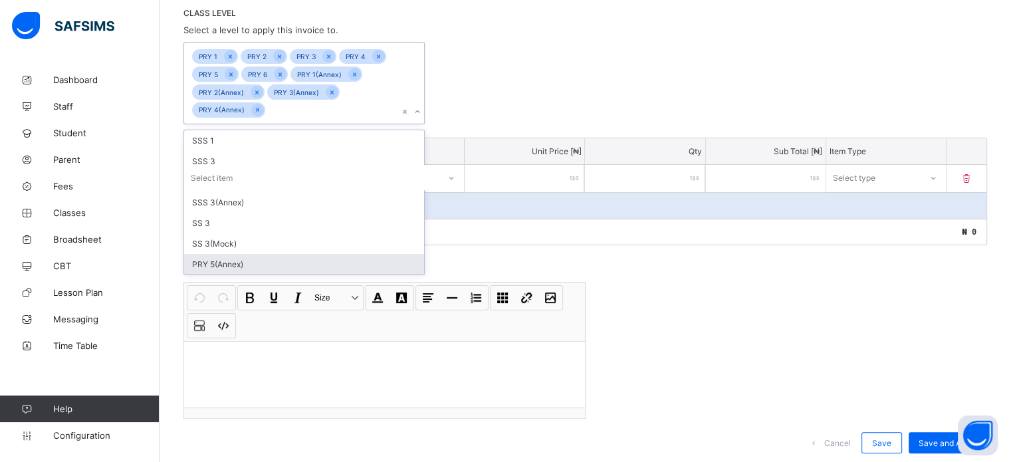
click at [263, 262] on div "PRY 5(Annex)" at bounding box center [304, 264] width 240 height 21
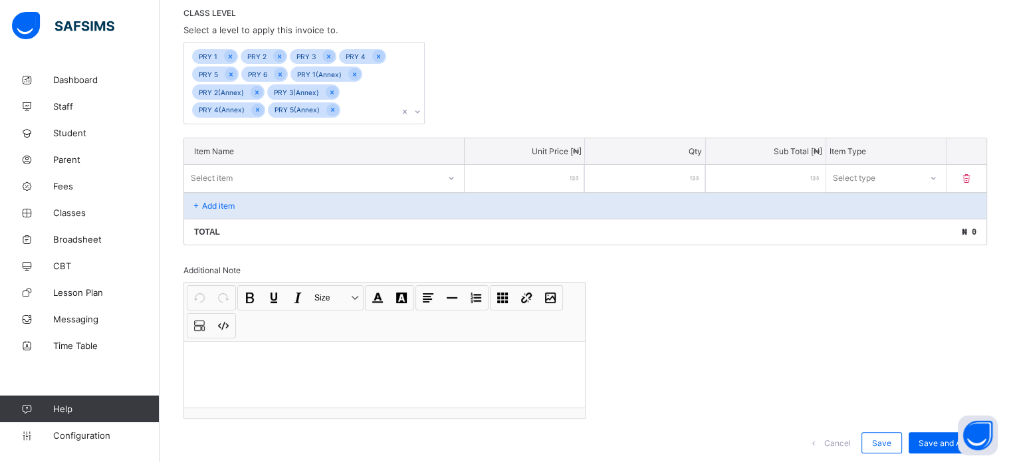
click at [565, 60] on div "PRY 1 PRY 2 PRY 3 PRY 4 PRY 5 PRY 6 PRY 1(Annex) PRY 2(Annex) PRY 3(Annex) PRY …" at bounding box center [584, 83] width 803 height 82
click at [372, 168] on div "Select item" at bounding box center [311, 177] width 255 height 19
type input "*"
type input "*****"
click at [362, 211] on div "Tuition fee" at bounding box center [324, 206] width 278 height 21
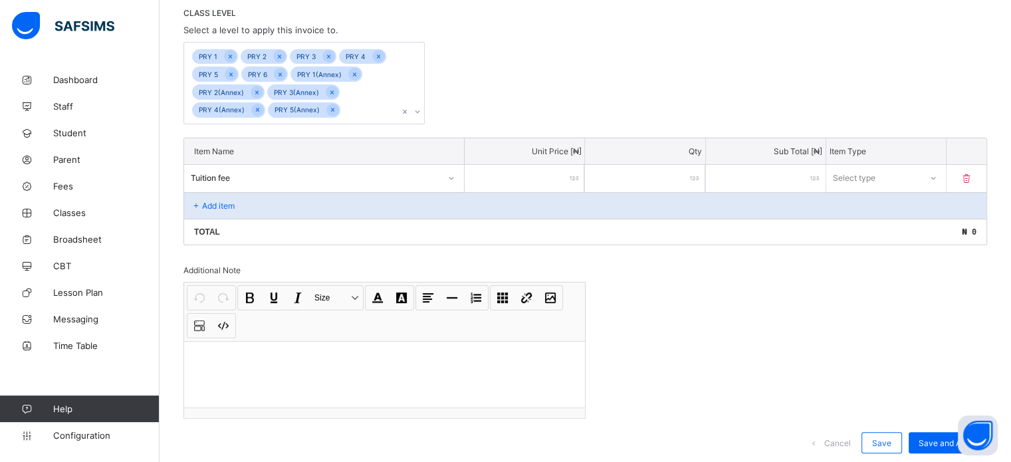
click at [556, 171] on input "number" at bounding box center [525, 178] width 120 height 27
type input "*"
type input "**"
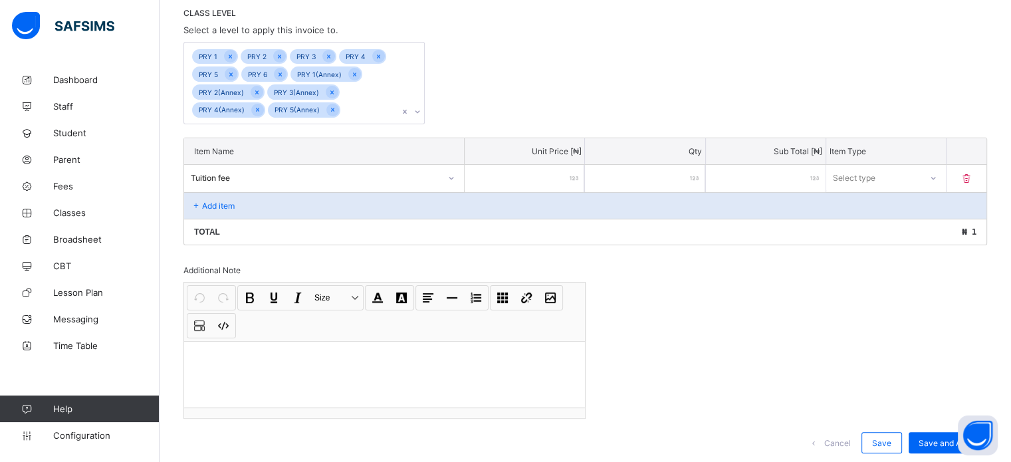
type input "***"
type input "****"
type input "*****"
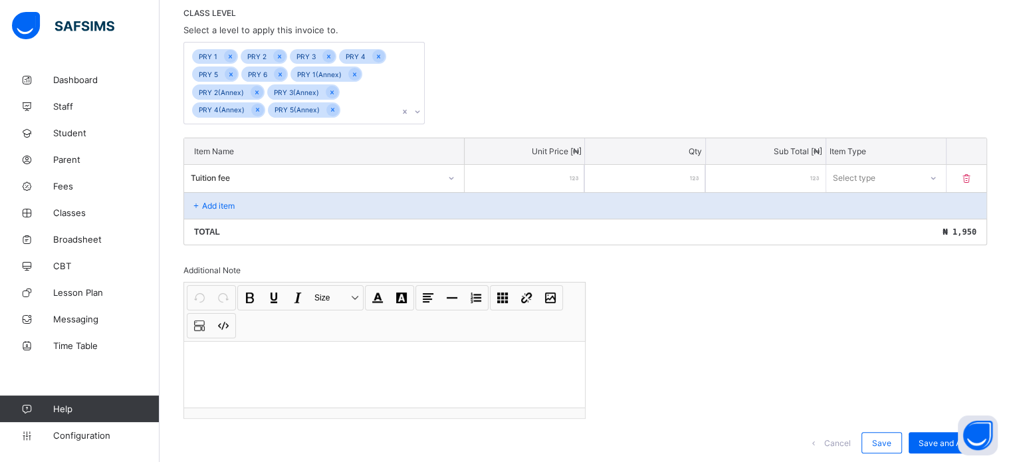
type input "*****"
type input "******"
click at [942, 184] on div at bounding box center [933, 177] width 23 height 21
click at [902, 208] on div "Compulsory" at bounding box center [886, 206] width 118 height 21
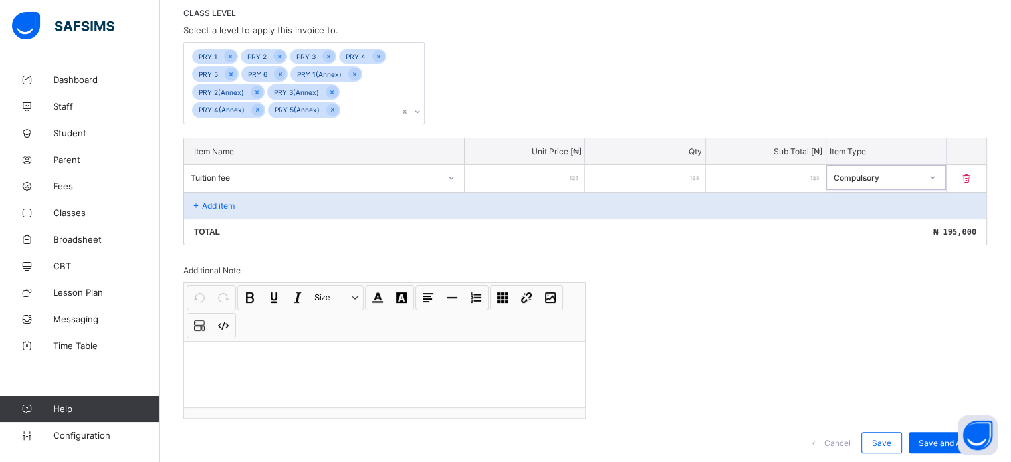
click at [563, 180] on input "******" at bounding box center [525, 178] width 120 height 27
type input "*****"
type input "****"
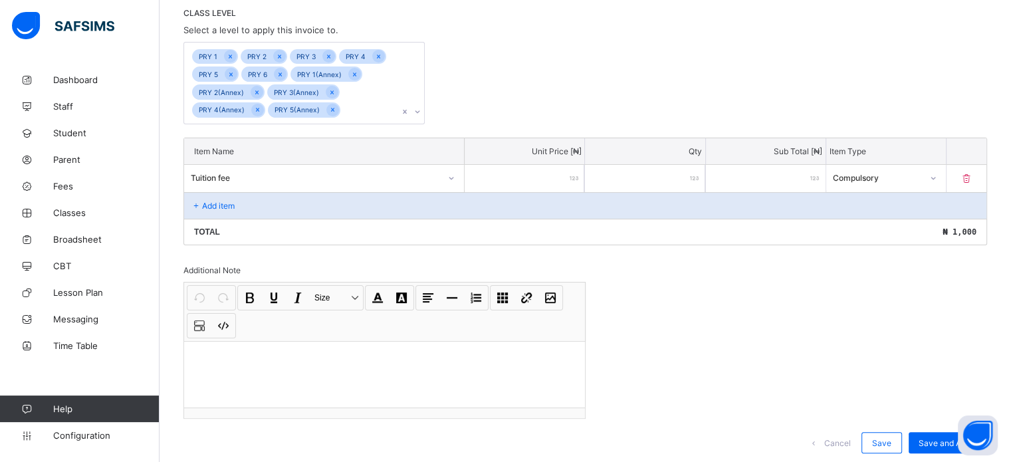
type input "*****"
type input "******"
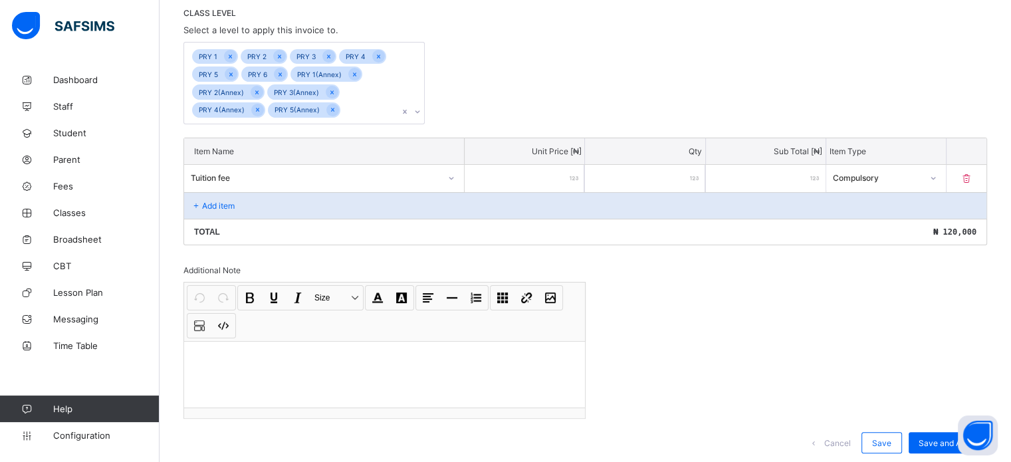
click at [215, 203] on p "Add item" at bounding box center [218, 206] width 33 height 10
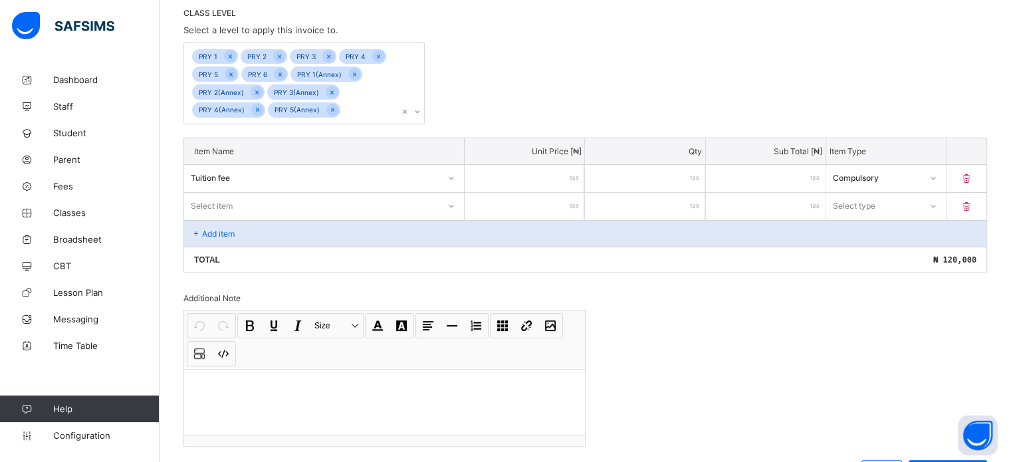
click at [281, 203] on div "Select item" at bounding box center [311, 205] width 255 height 19
type input "****"
click at [293, 235] on div "Exam fee" at bounding box center [324, 234] width 278 height 21
click at [571, 209] on input "number" at bounding box center [525, 206] width 120 height 27
type input "*"
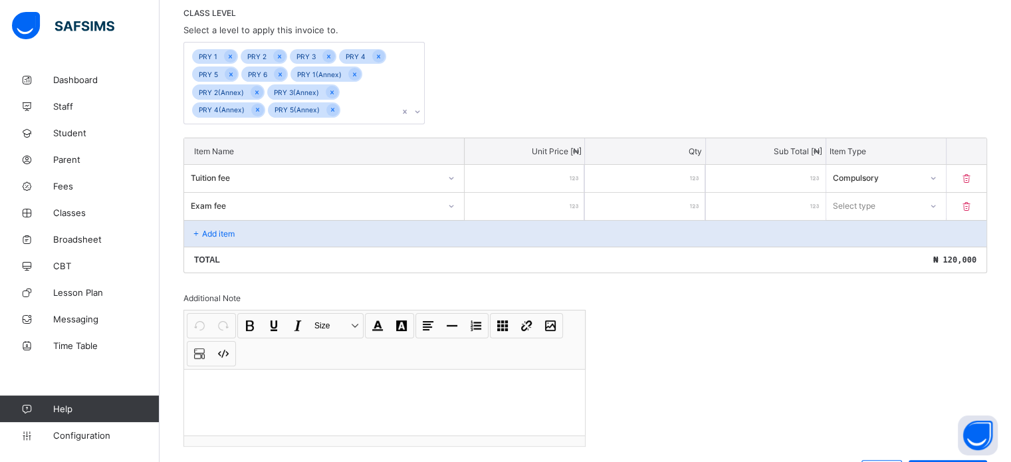
type input "*"
type input "**"
type input "***"
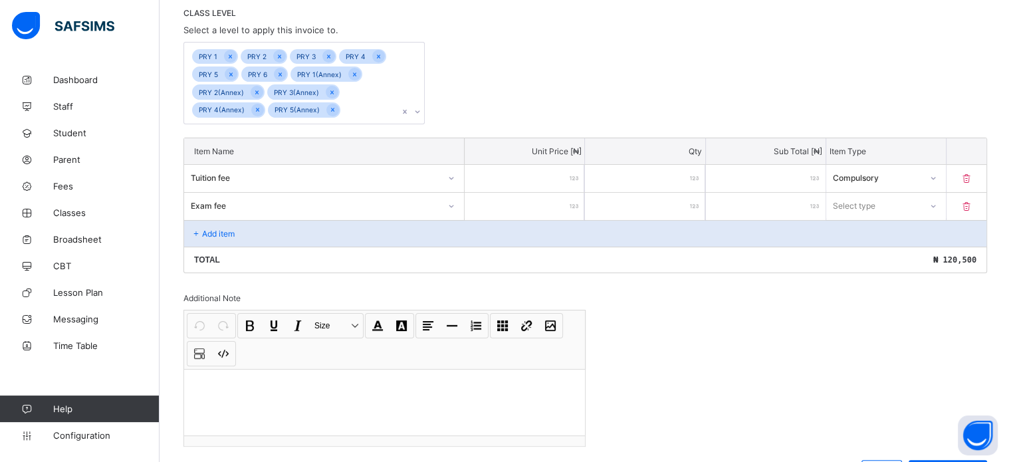
type input "****"
click at [906, 199] on div "Select type" at bounding box center [873, 205] width 93 height 19
click at [898, 229] on div "Compulsory" at bounding box center [886, 234] width 118 height 21
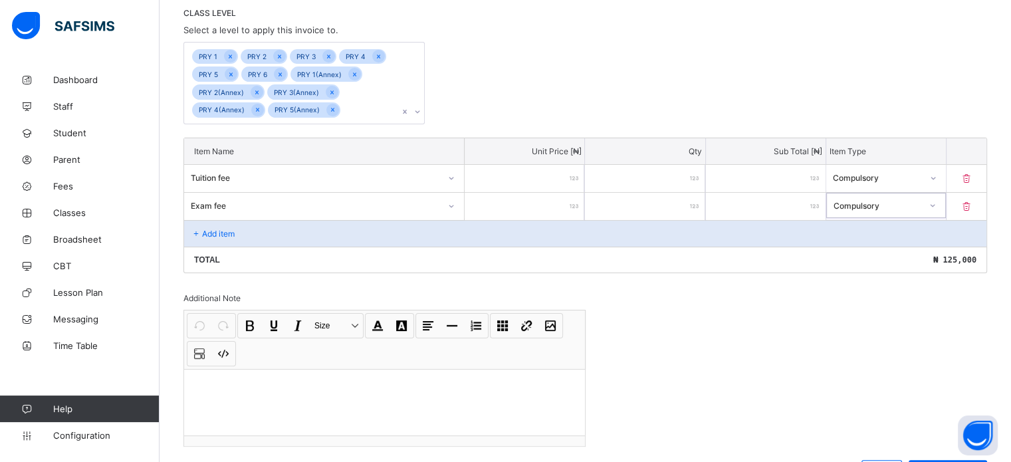
click at [213, 232] on p "Add item" at bounding box center [218, 234] width 33 height 10
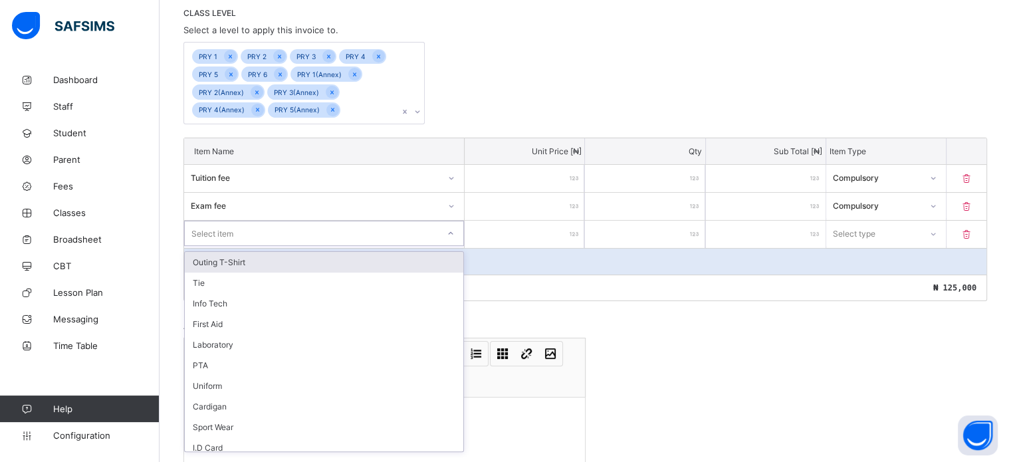
click at [282, 226] on div "Select item" at bounding box center [311, 233] width 253 height 19
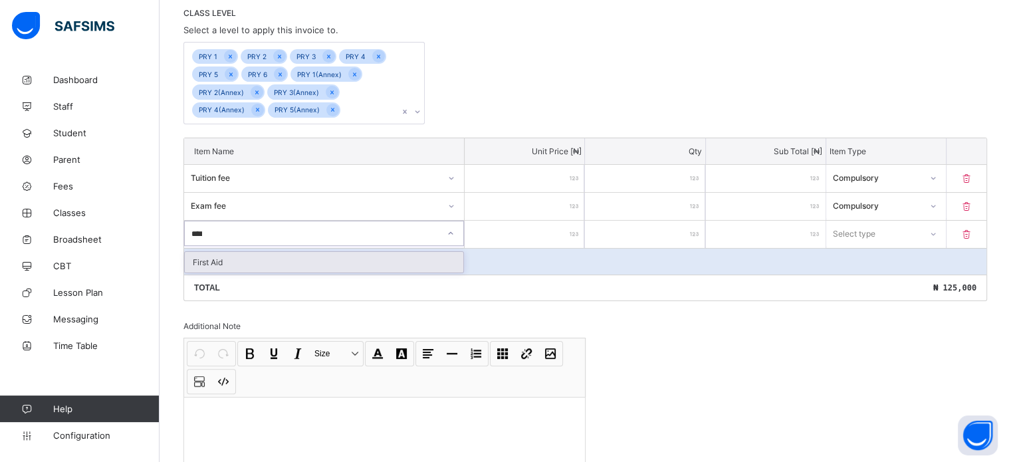
type input "*****"
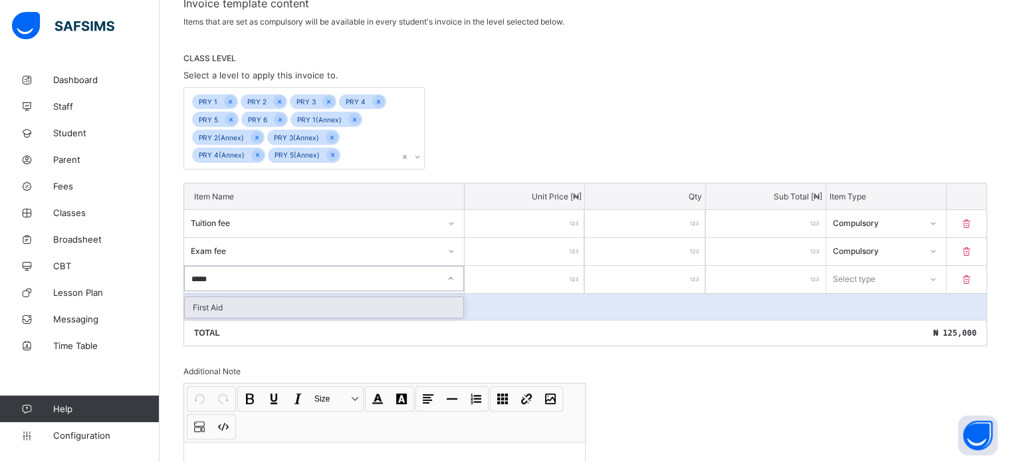
scroll to position [219, 0]
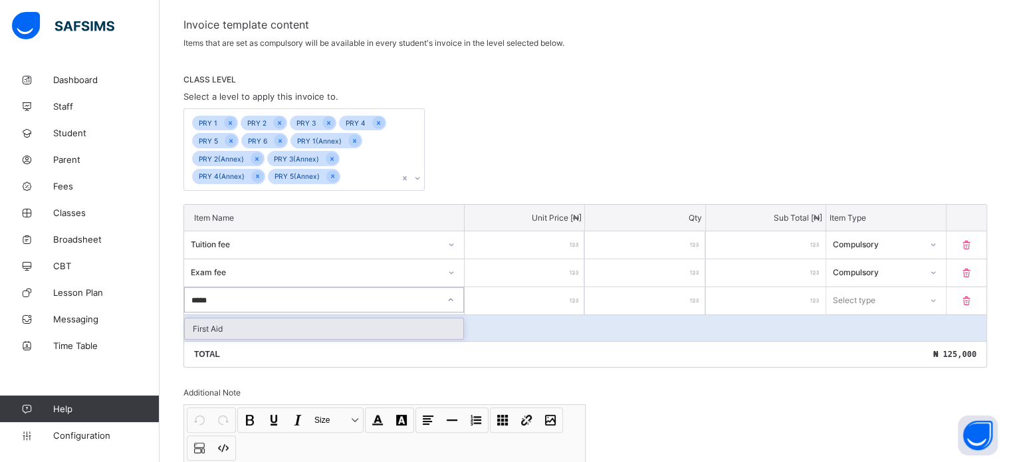
click at [265, 333] on div "First Aid" at bounding box center [324, 328] width 278 height 21
click at [568, 299] on input "number" at bounding box center [525, 300] width 120 height 27
type input "*"
type input "**"
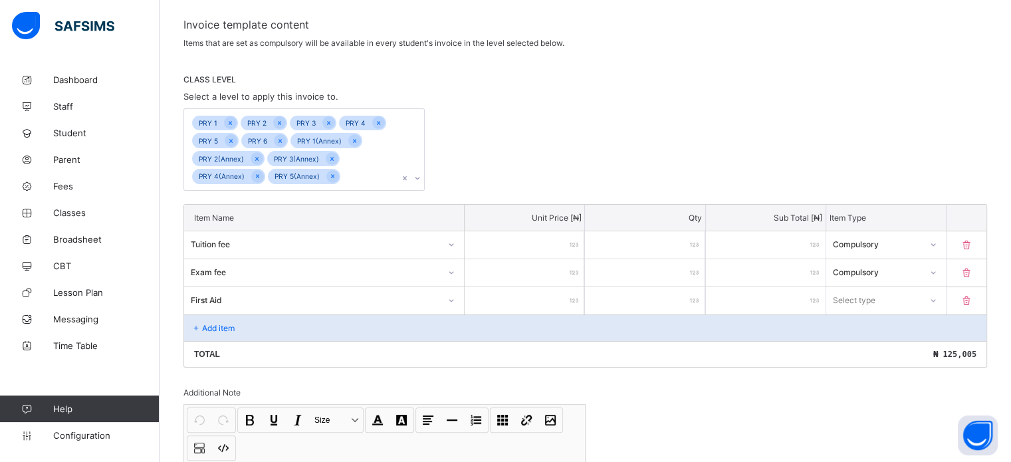
type input "**"
type input "***"
type input "**"
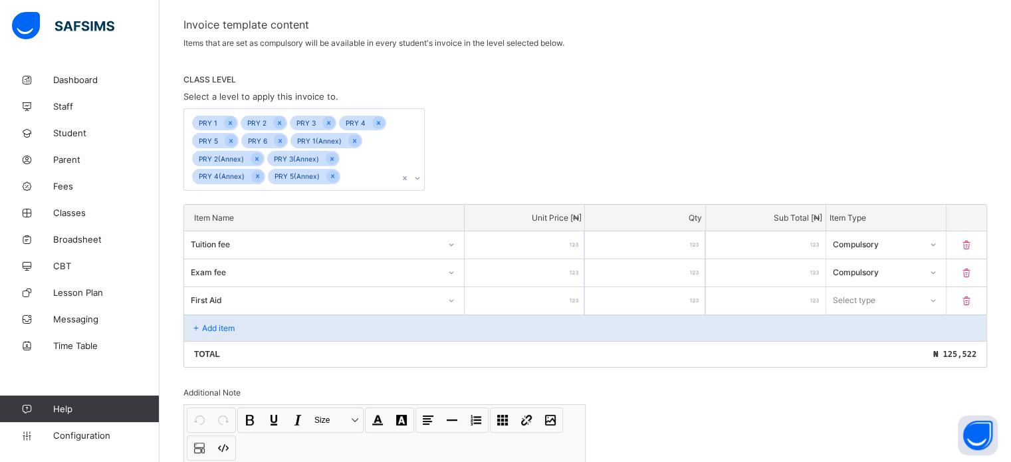
type input "*"
type input "**"
type input "***"
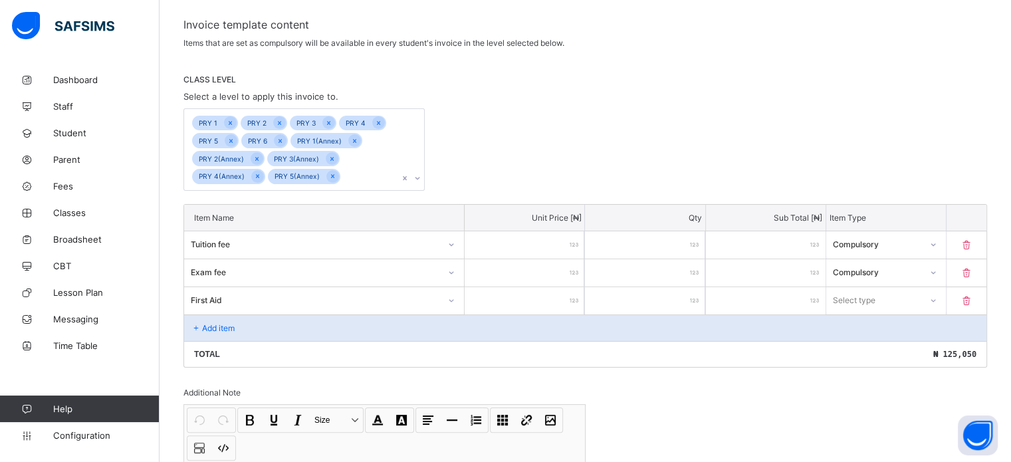
type input "***"
type input "****"
click at [886, 298] on div "Select type" at bounding box center [873, 299] width 93 height 19
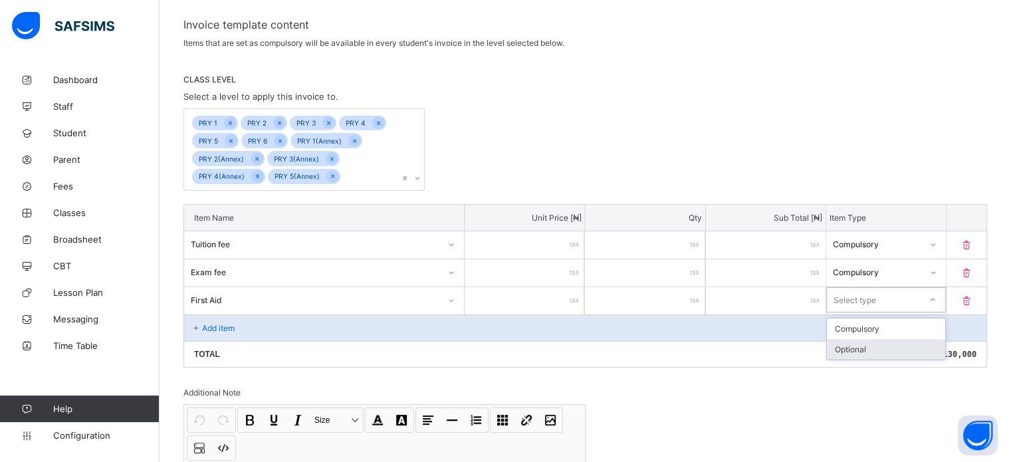
click at [878, 346] on div "Optional" at bounding box center [886, 349] width 118 height 21
click at [221, 325] on p "Add item" at bounding box center [218, 328] width 33 height 10
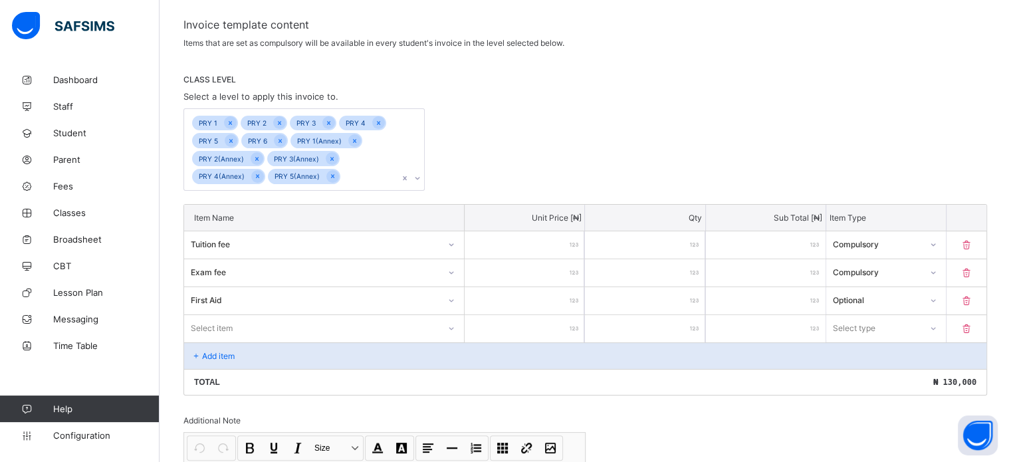
click at [231, 318] on div "Select item" at bounding box center [324, 327] width 280 height 25
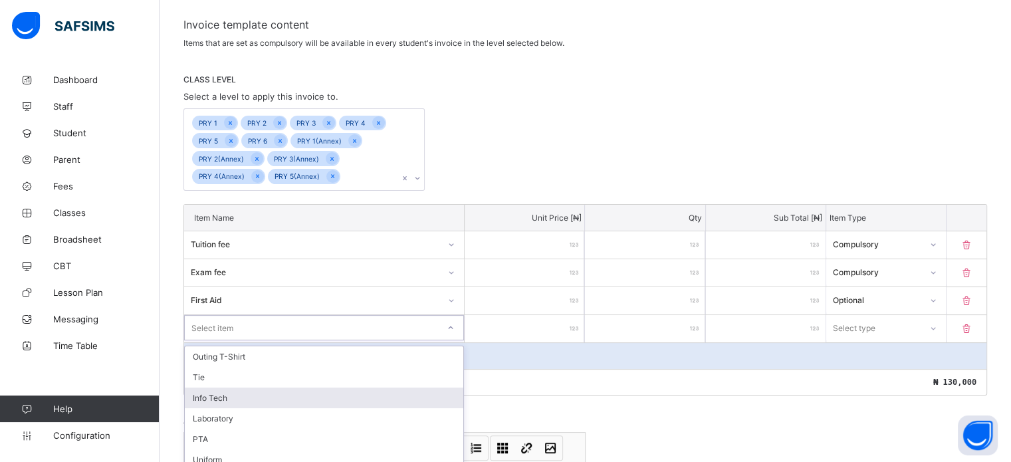
scroll to position [307, 0]
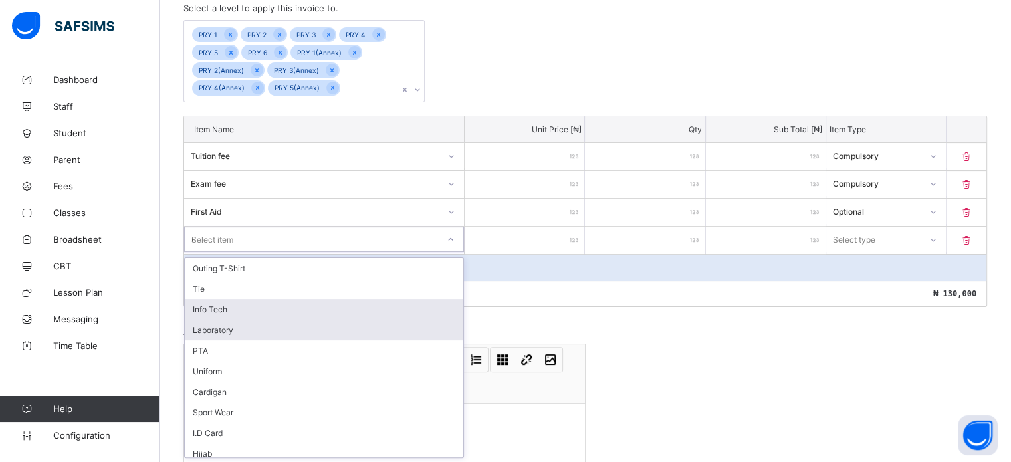
type input "**"
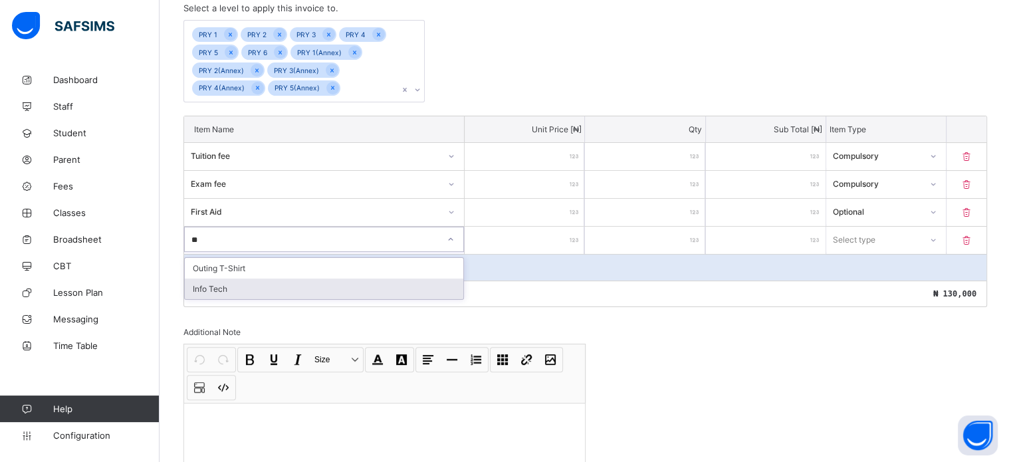
click at [229, 284] on div "Info Tech" at bounding box center [324, 288] width 278 height 21
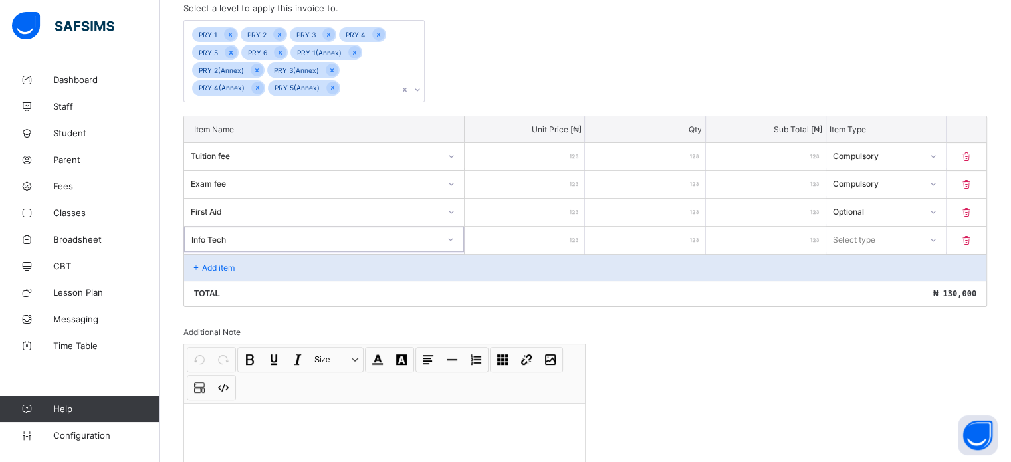
click at [515, 227] on input "number" at bounding box center [525, 240] width 120 height 27
type input "*"
type input "**"
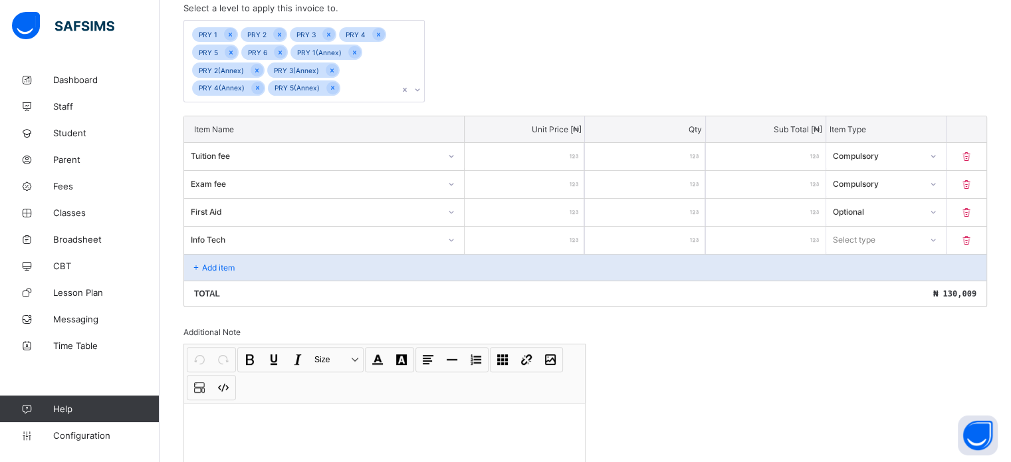
type input "***"
type input "****"
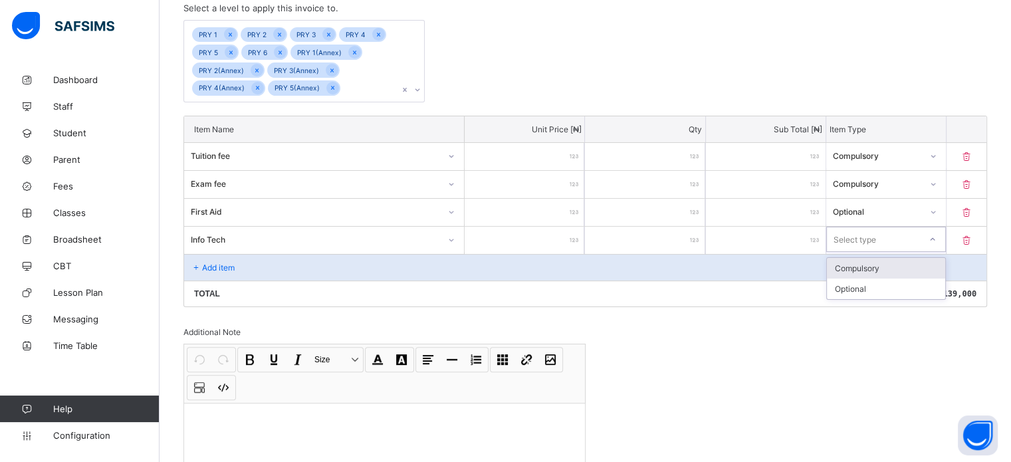
drag, startPoint x: 872, startPoint y: 238, endPoint x: 877, endPoint y: 255, distance: 17.9
click at [873, 237] on div "Select type" at bounding box center [854, 239] width 43 height 25
click at [875, 284] on div "Optional" at bounding box center [886, 288] width 118 height 21
click at [884, 241] on div "Optional" at bounding box center [877, 240] width 88 height 10
click at [872, 265] on div "Compulsory" at bounding box center [886, 268] width 118 height 21
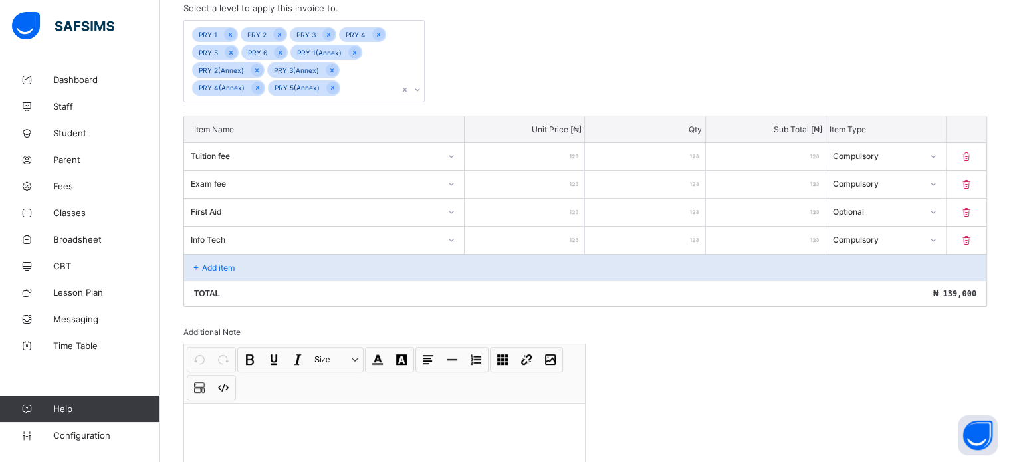
click at [243, 270] on div "Add item" at bounding box center [585, 267] width 802 height 27
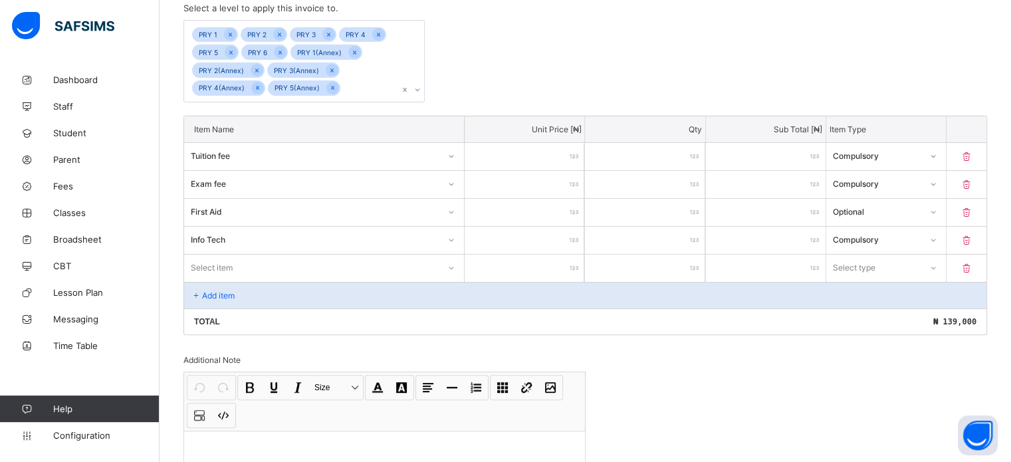
click at [260, 270] on div "Select item" at bounding box center [324, 267] width 280 height 25
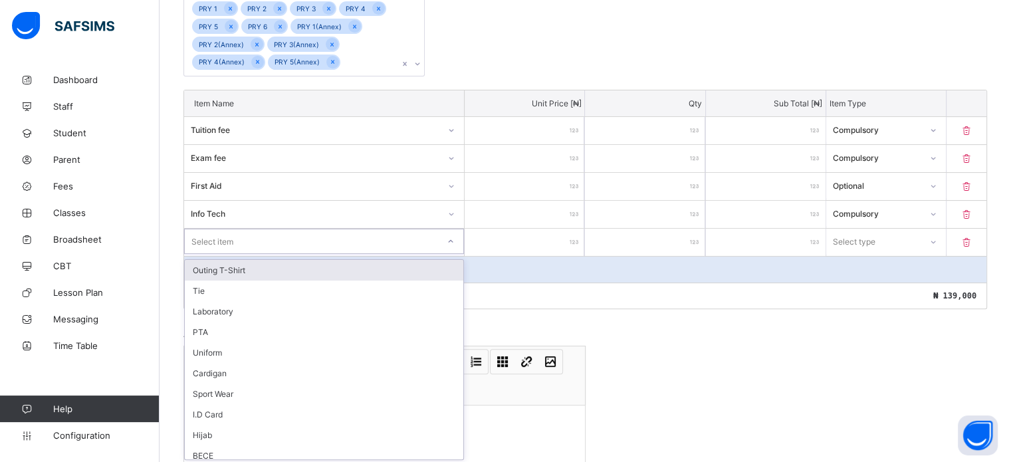
scroll to position [335, 0]
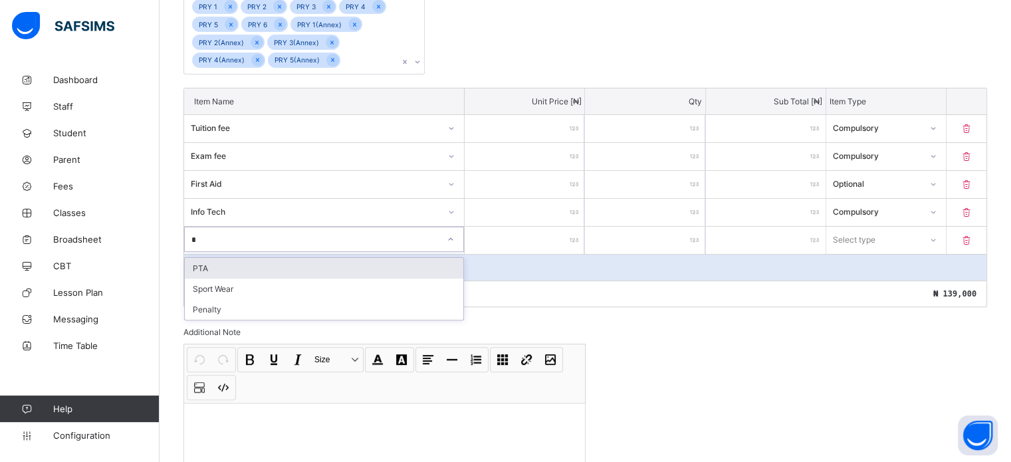
type input "**"
click at [258, 259] on div "PTA" at bounding box center [324, 268] width 278 height 21
click at [550, 233] on input "number" at bounding box center [525, 240] width 120 height 27
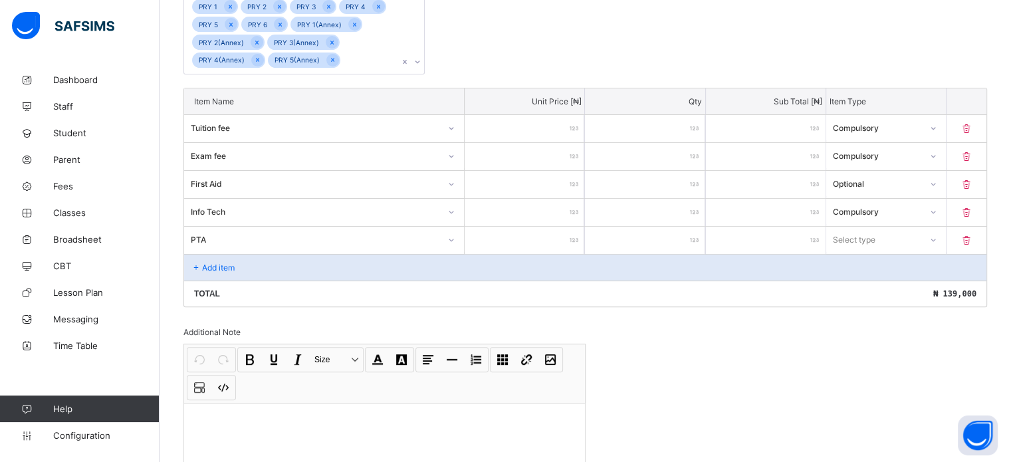
type input "*"
type input "**"
type input "***"
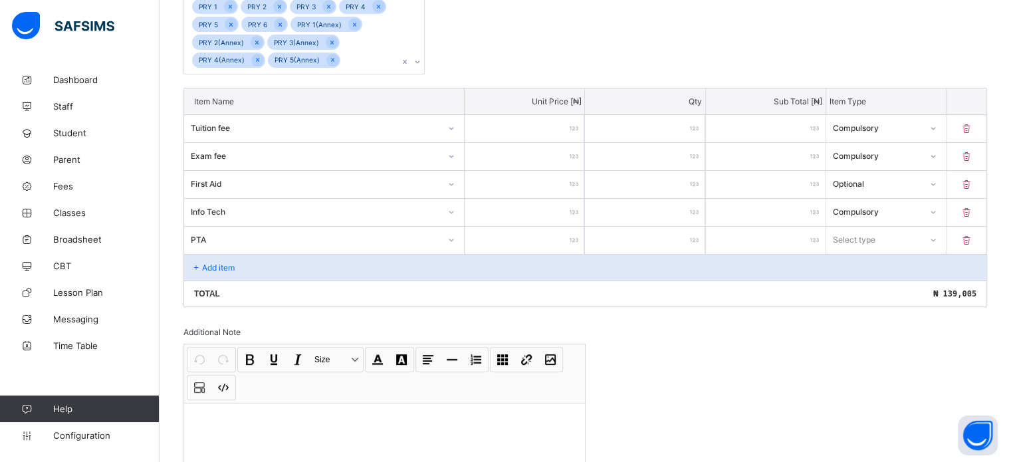
type input "***"
click at [853, 241] on div "Select type" at bounding box center [854, 239] width 43 height 25
click at [858, 286] on div "Optional" at bounding box center [886, 288] width 118 height 21
click at [218, 260] on div "Add item" at bounding box center [585, 267] width 802 height 27
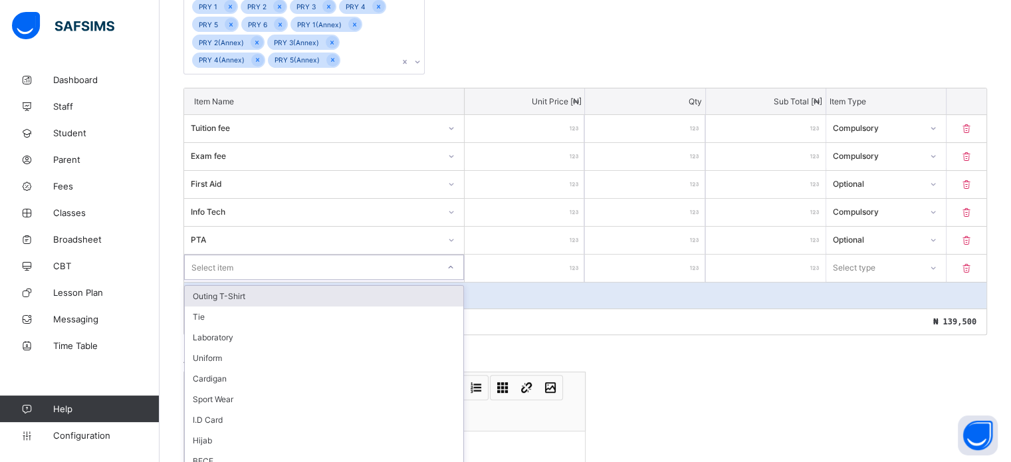
click at [226, 272] on div "option Outing T-Shirt focused, 1 of 14. 14 results available. Use Up and Down t…" at bounding box center [324, 267] width 280 height 25
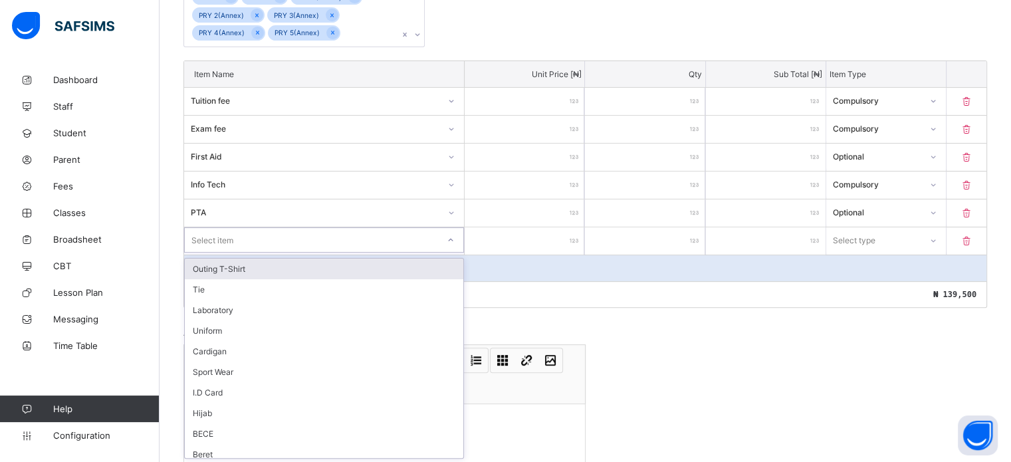
type input "*"
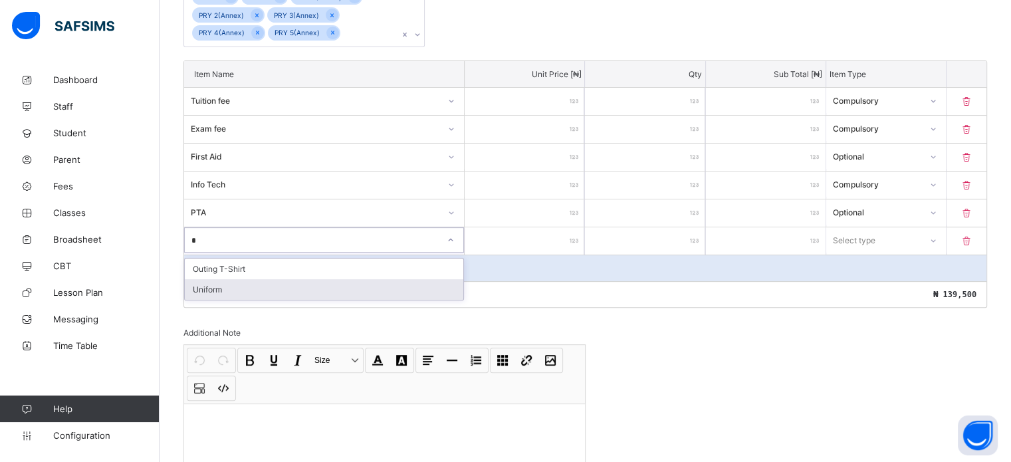
click at [229, 292] on div "Uniform" at bounding box center [324, 289] width 278 height 21
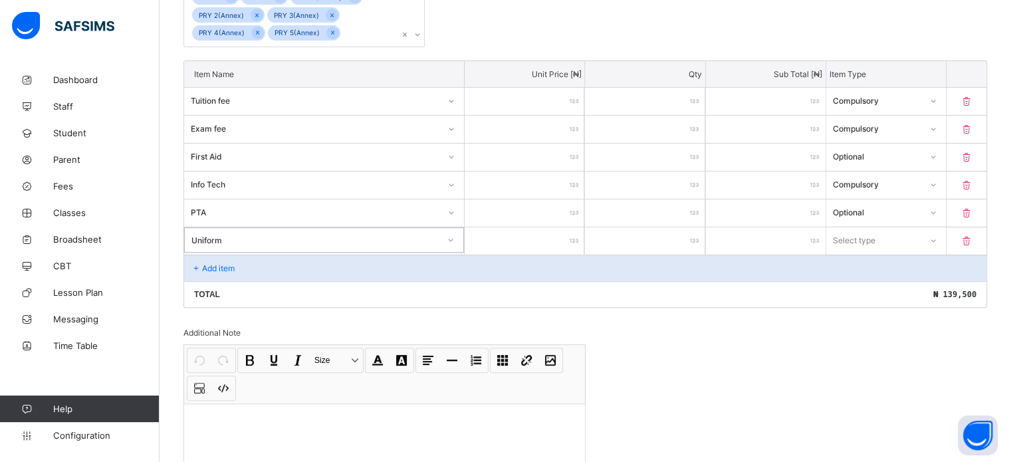
click at [568, 239] on input "number" at bounding box center [525, 240] width 120 height 27
type input "*"
type input "**"
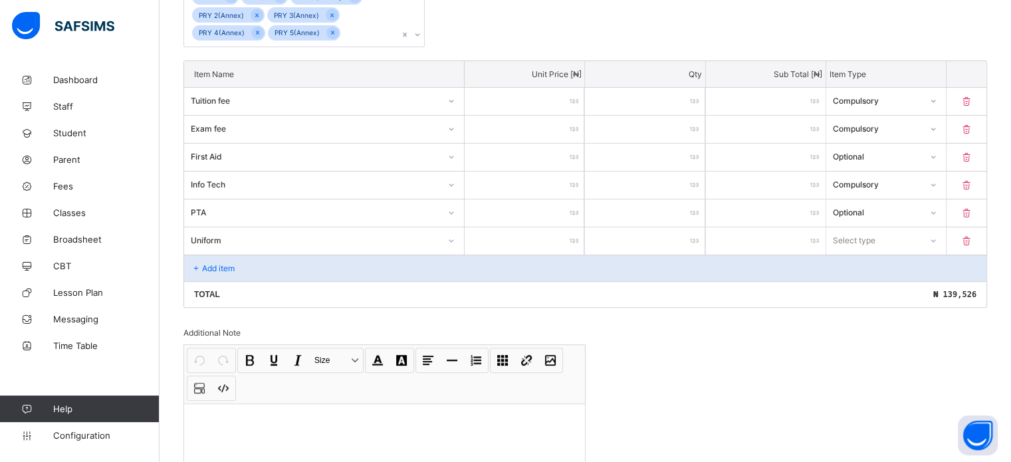
type input "***"
type input "*****"
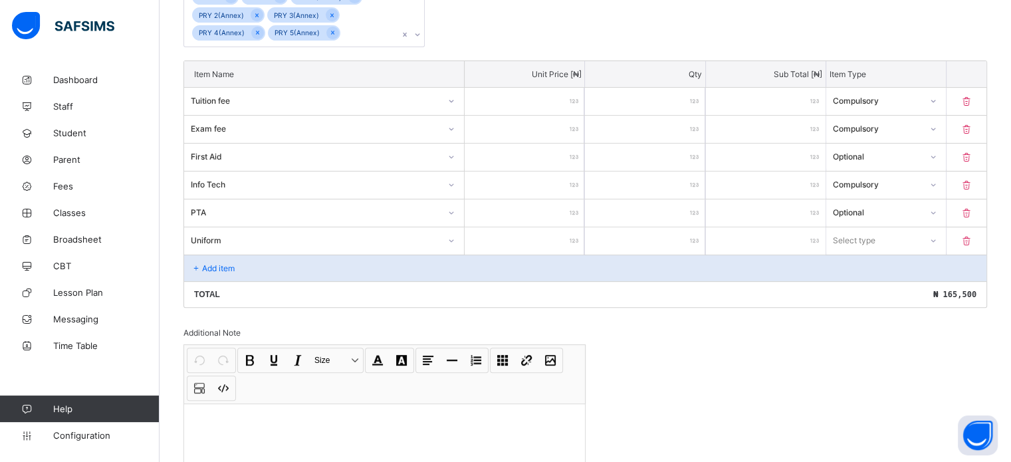
click at [920, 238] on div "Select type" at bounding box center [873, 240] width 94 height 19
click at [889, 290] on div "Optional" at bounding box center [886, 289] width 118 height 21
click at [247, 268] on div "Add item" at bounding box center [585, 268] width 802 height 27
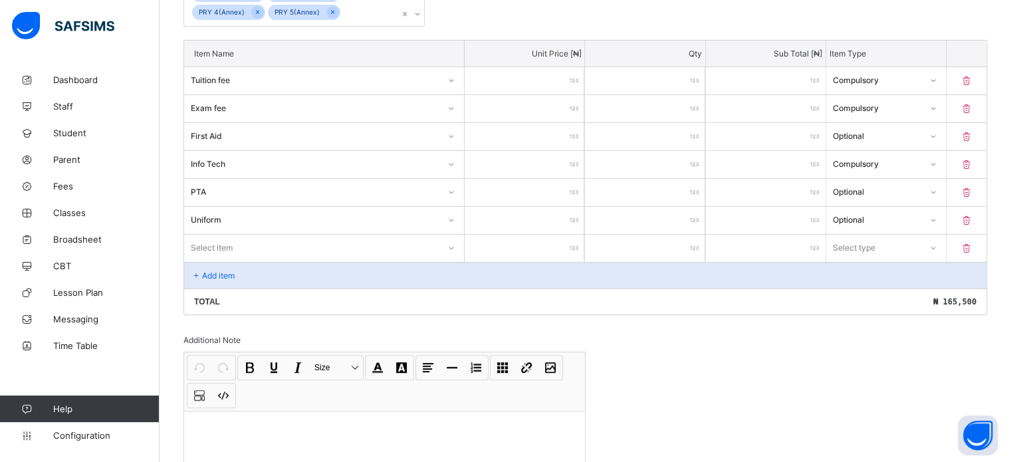
click at [251, 260] on div "Select item" at bounding box center [324, 247] width 280 height 25
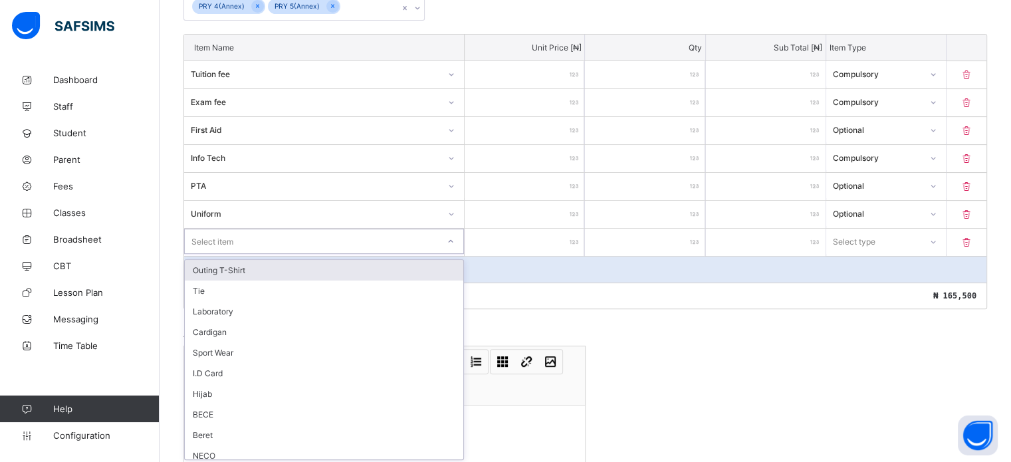
scroll to position [390, 0]
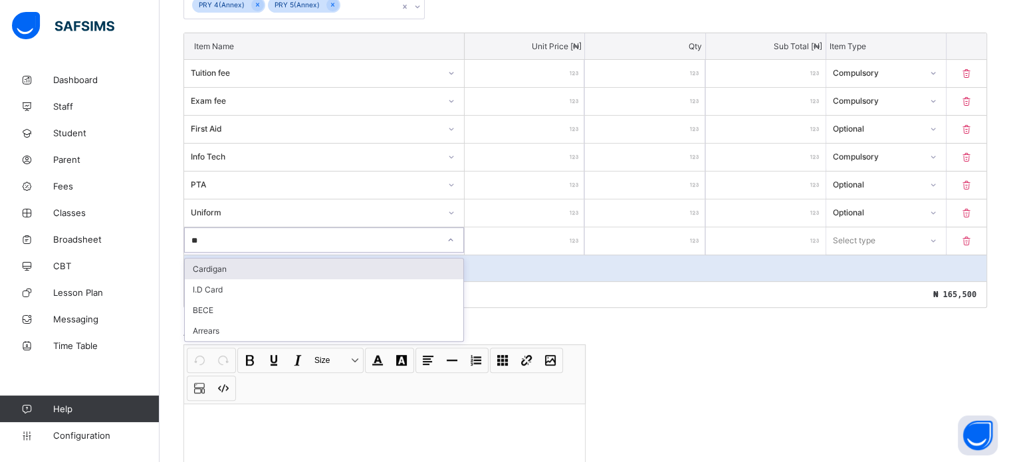
type input "***"
click at [239, 262] on div "Cardigan" at bounding box center [324, 269] width 278 height 21
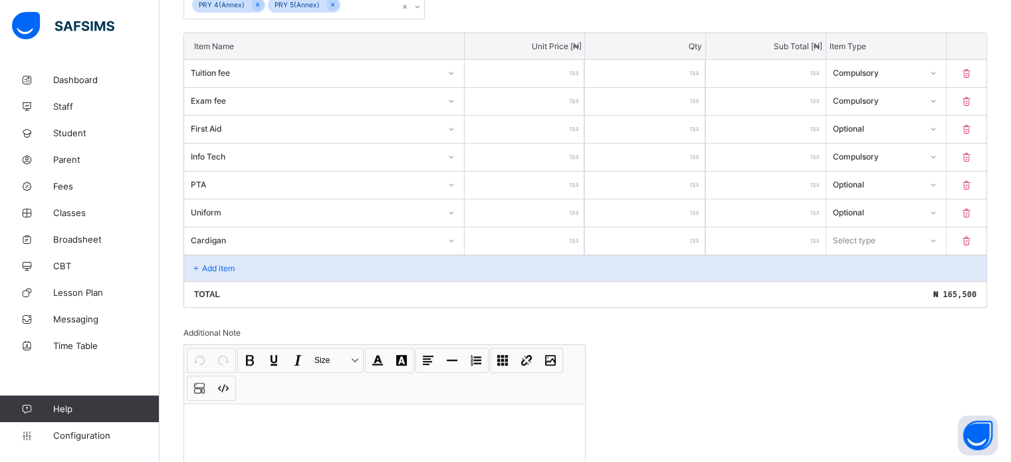
click at [568, 239] on input "number" at bounding box center [525, 240] width 120 height 27
type input "*"
type input "***"
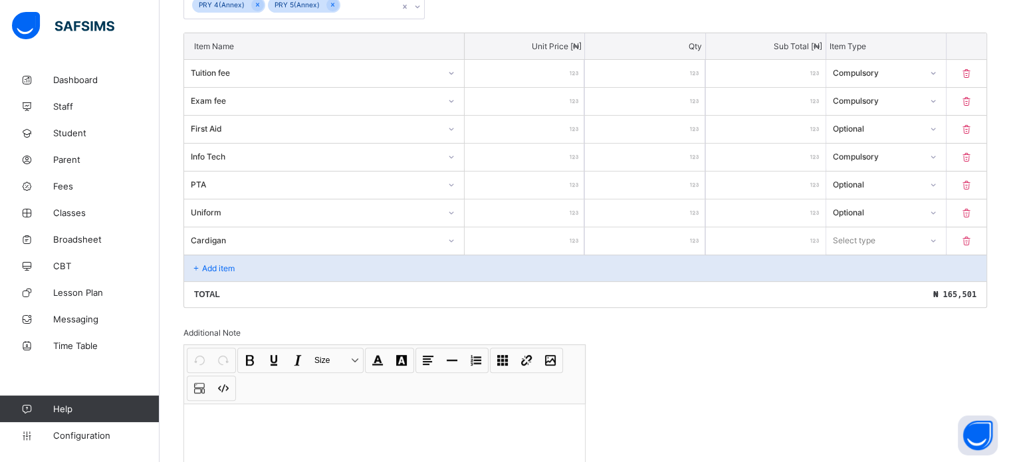
type input "*****"
click at [863, 241] on div "Select type" at bounding box center [854, 239] width 43 height 25
click at [865, 286] on div "Optional" at bounding box center [886, 289] width 118 height 21
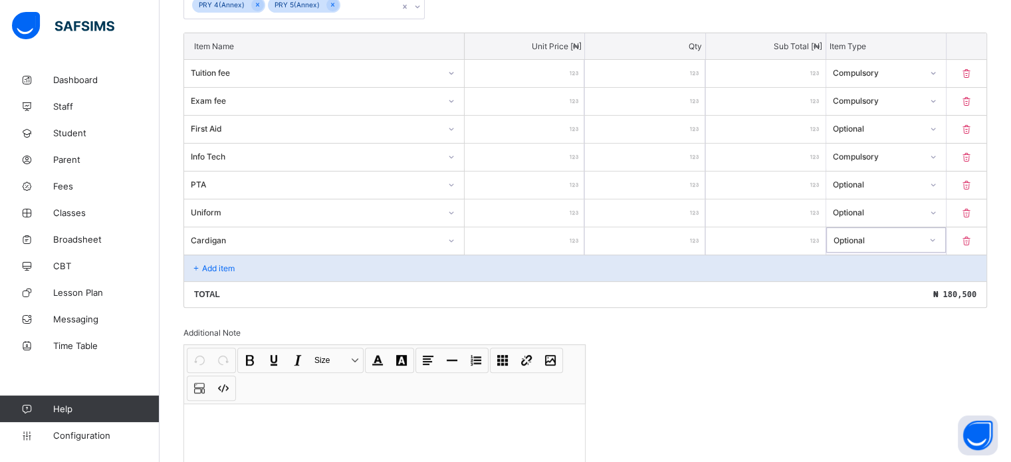
click at [221, 268] on p "Add item" at bounding box center [218, 268] width 33 height 10
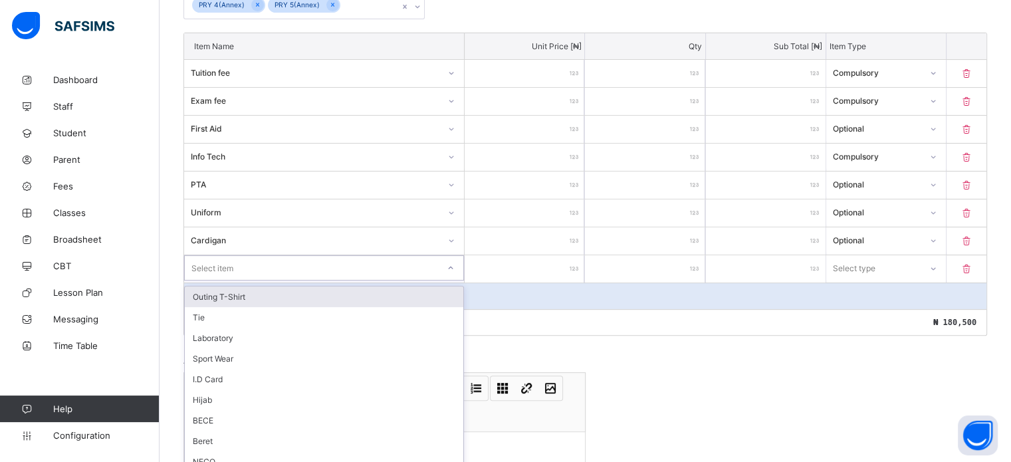
click at [223, 260] on div "Item Name Unit Price [ ₦ ] Qty Sub Total [ ₦ ] Item Type Tuition fee ****** * *…" at bounding box center [584, 184] width 803 height 303
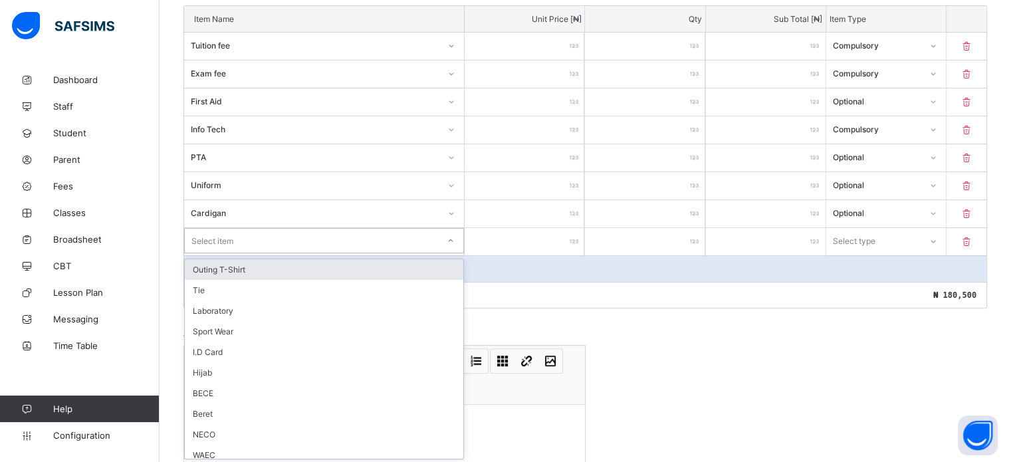
scroll to position [417, 0]
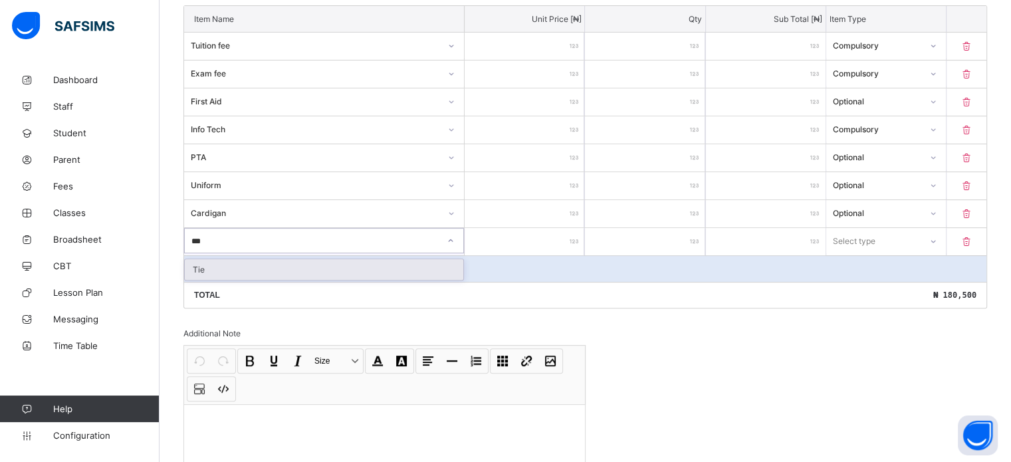
type input "***"
click at [566, 239] on input "number" at bounding box center [525, 241] width 120 height 27
type input "*"
type input "**"
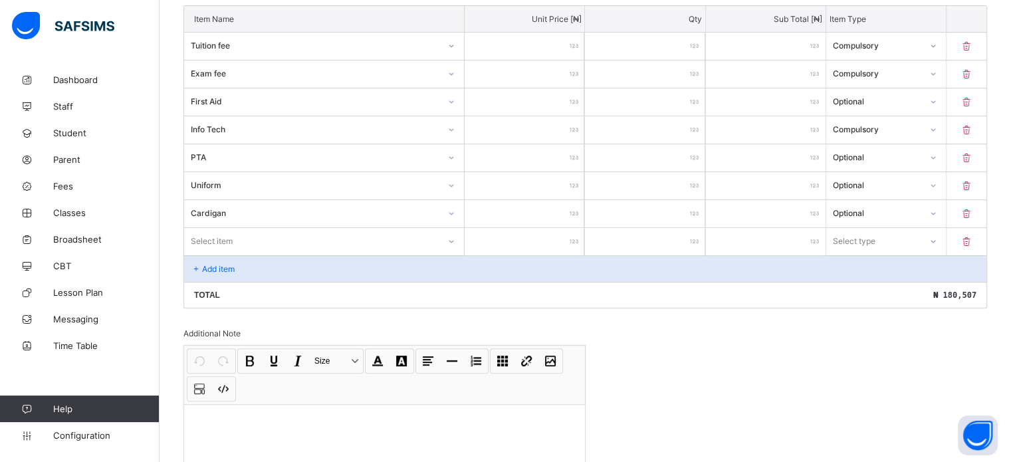
type input "**"
type input "****"
click at [859, 235] on div "Select type" at bounding box center [854, 240] width 43 height 25
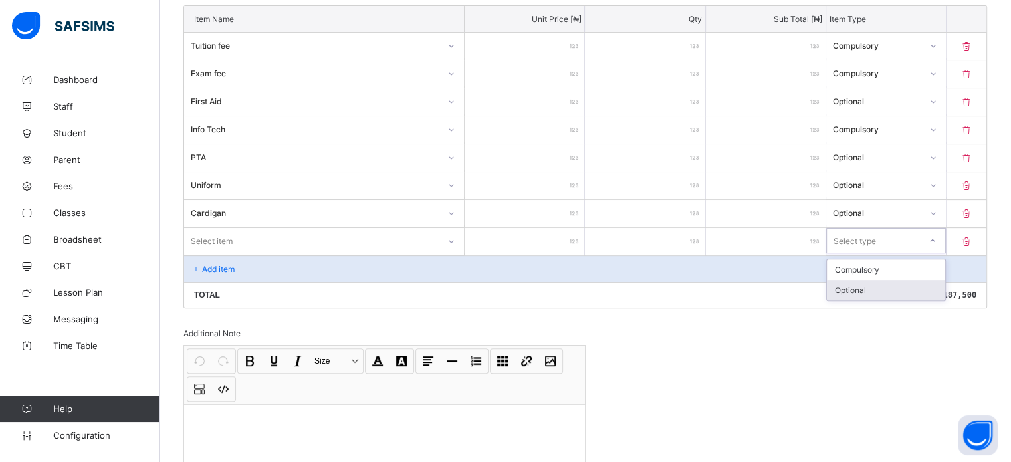
click at [853, 287] on div "Optional" at bounding box center [886, 290] width 118 height 21
click at [193, 238] on div "Select item" at bounding box center [212, 240] width 42 height 25
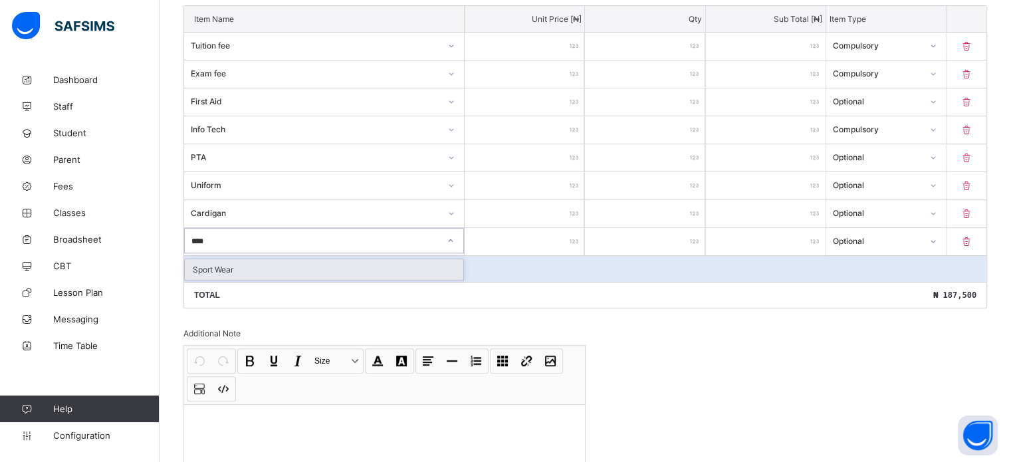
type input "*****"
click at [209, 262] on div "Sport Wear" at bounding box center [324, 269] width 278 height 21
click at [286, 241] on div "Sport Wear" at bounding box center [315, 241] width 248 height 10
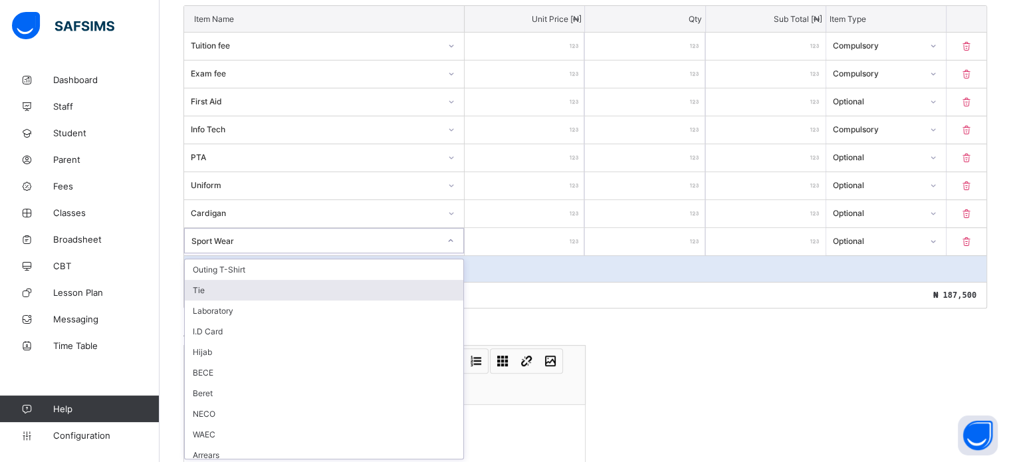
click at [226, 288] on div "Tie" at bounding box center [324, 290] width 278 height 21
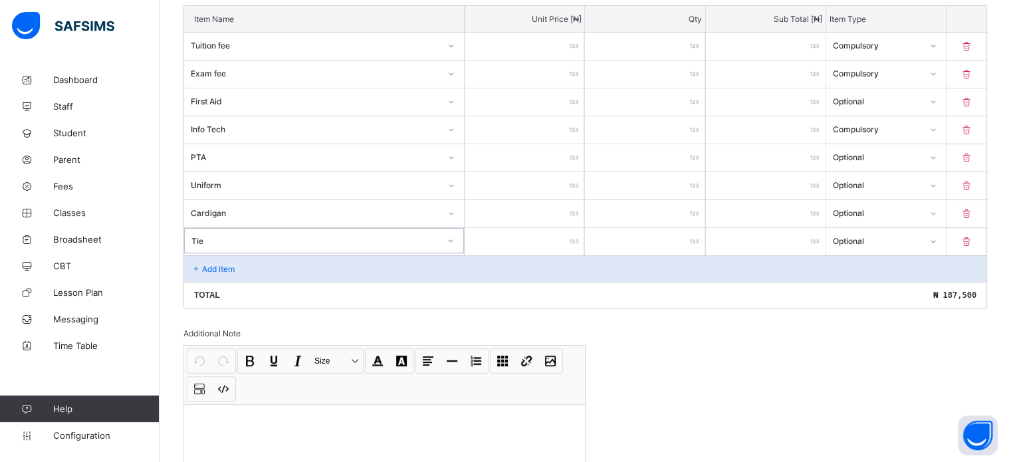
click at [213, 269] on p "Add item" at bounding box center [218, 269] width 33 height 10
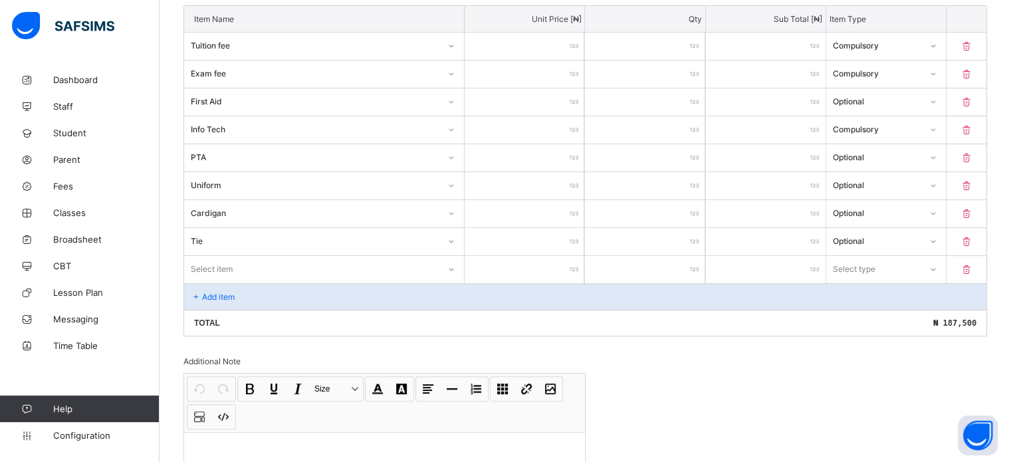
click at [244, 268] on div "Item Name Unit Price [ ₦ ] Qty Sub Total [ ₦ ] Item Type Tuition fee ****** * *…" at bounding box center [584, 170] width 803 height 331
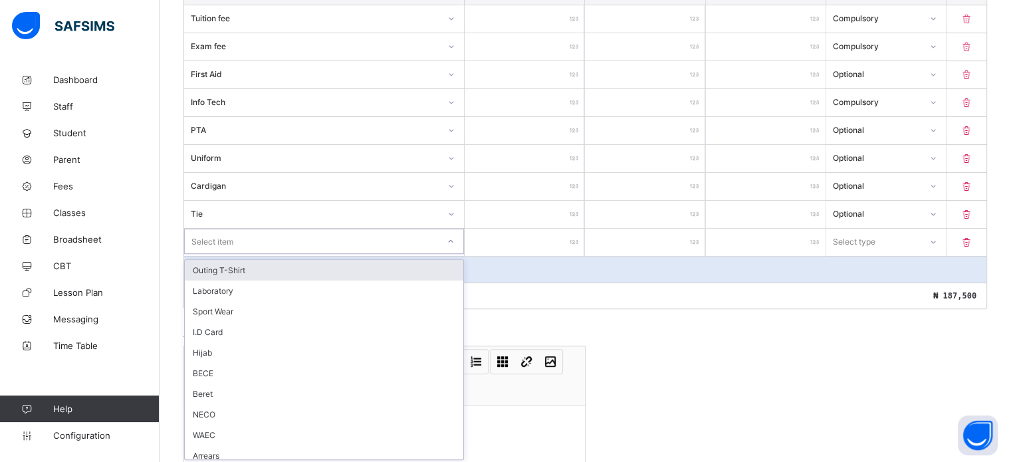
scroll to position [445, 0]
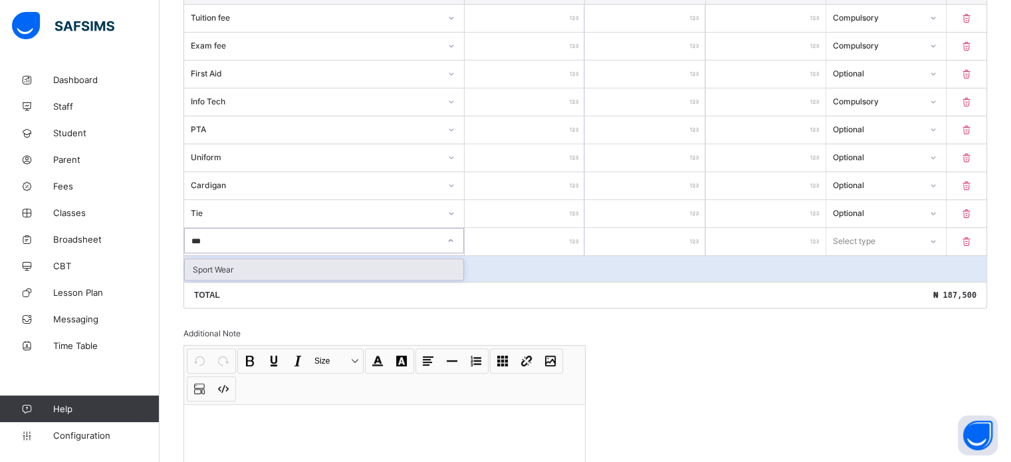
type input "****"
click at [243, 266] on div "Sport Wear" at bounding box center [324, 269] width 278 height 21
click at [518, 239] on input "number" at bounding box center [525, 241] width 120 height 27
type input "*"
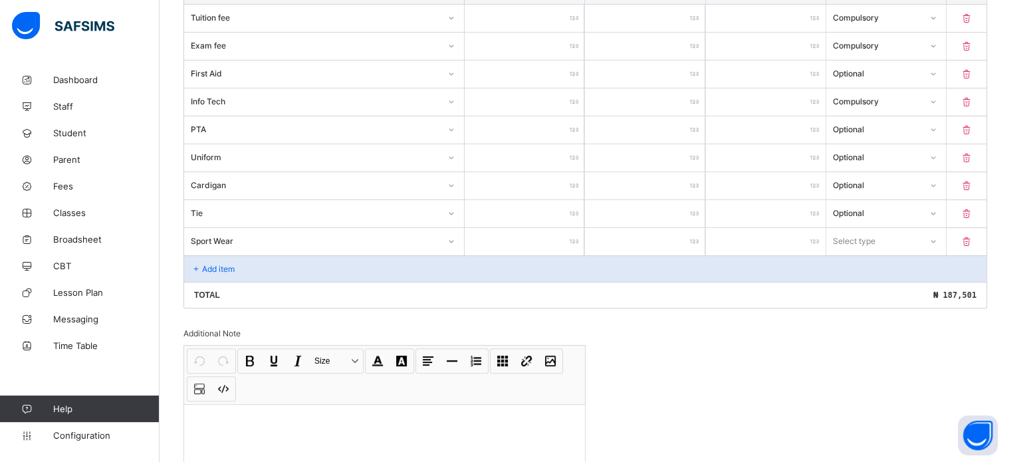
type input "**"
type input "*****"
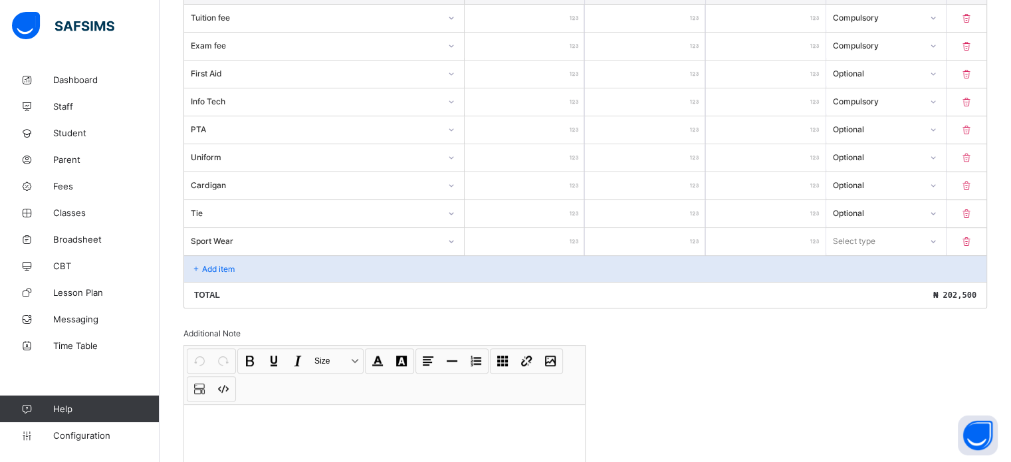
click at [916, 235] on div "Select type" at bounding box center [873, 240] width 94 height 19
click at [886, 286] on div "Optional" at bounding box center [886, 290] width 118 height 21
click at [221, 264] on p "Add item" at bounding box center [218, 269] width 33 height 10
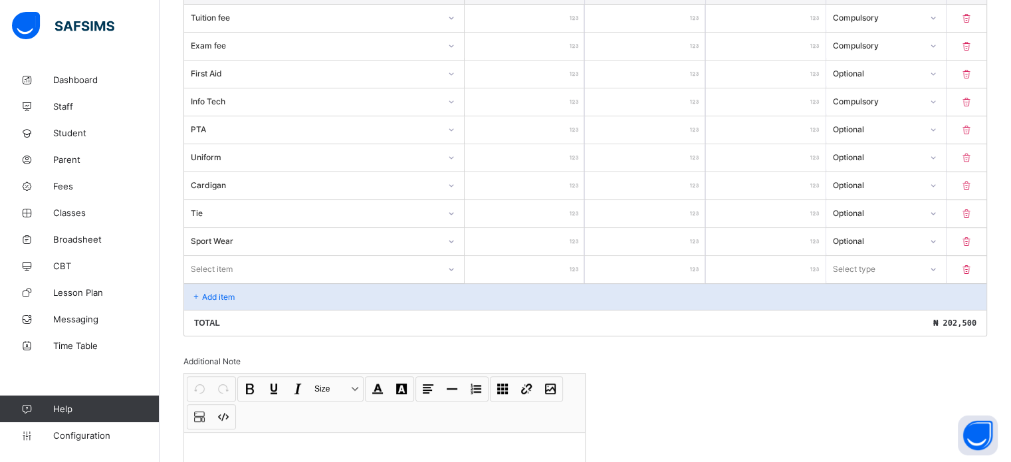
click at [973, 264] on icon at bounding box center [966, 269] width 13 height 11
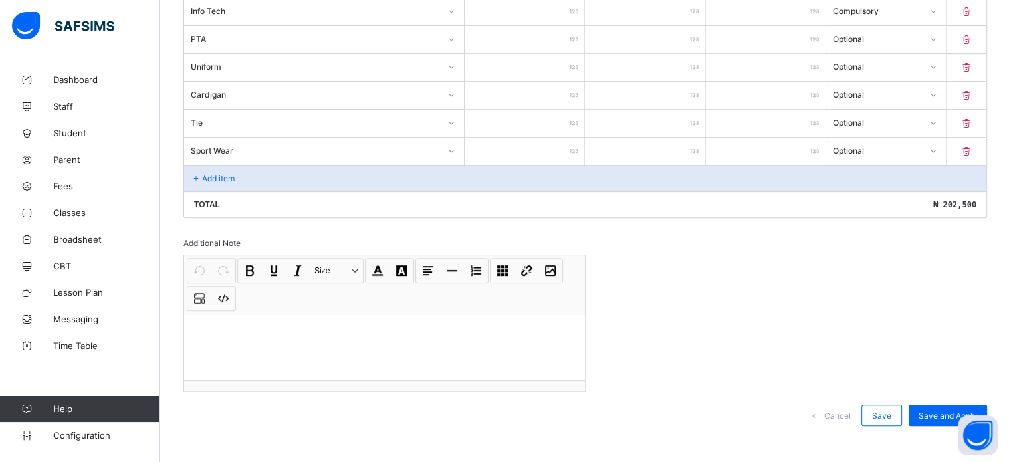
scroll to position [542, 0]
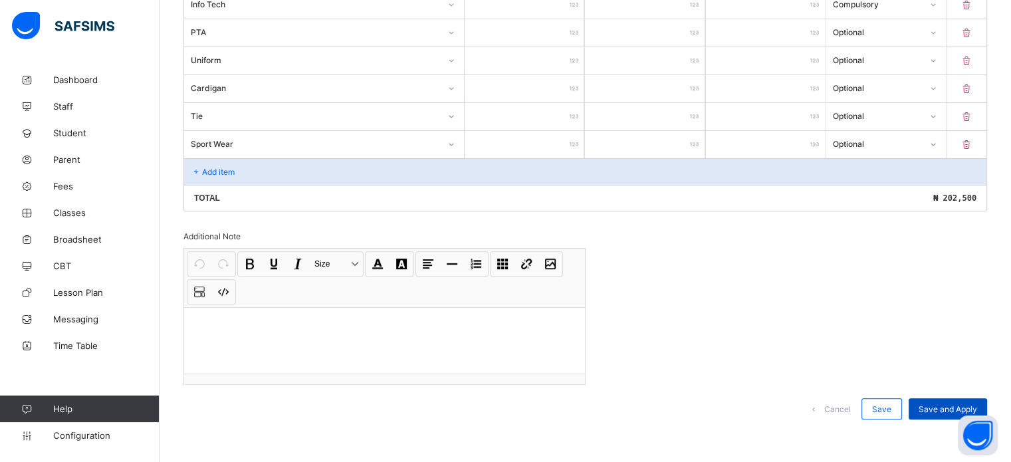
click at [938, 404] on span "Save and Apply" at bounding box center [947, 409] width 58 height 10
click at [933, 399] on div "Save and Apply" at bounding box center [947, 408] width 78 height 21
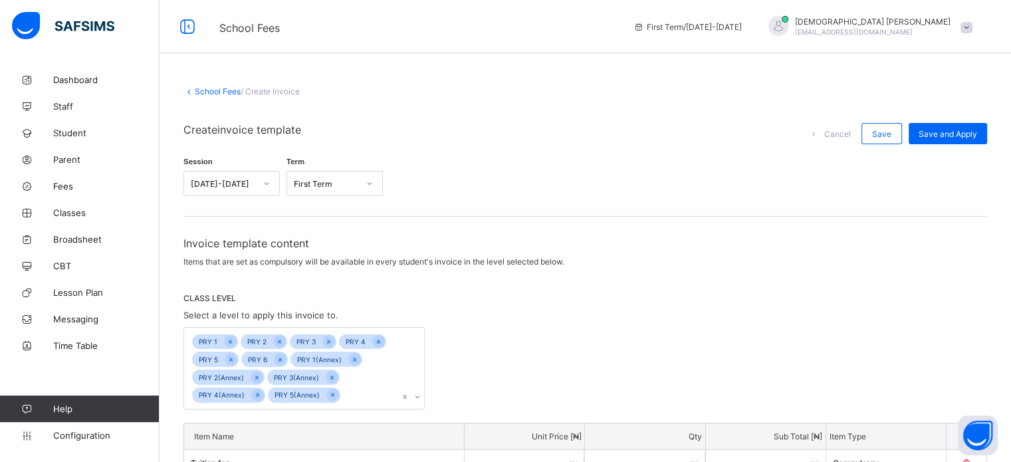
scroll to position [0, 0]
click at [953, 140] on div "Save and Apply" at bounding box center [947, 133] width 78 height 21
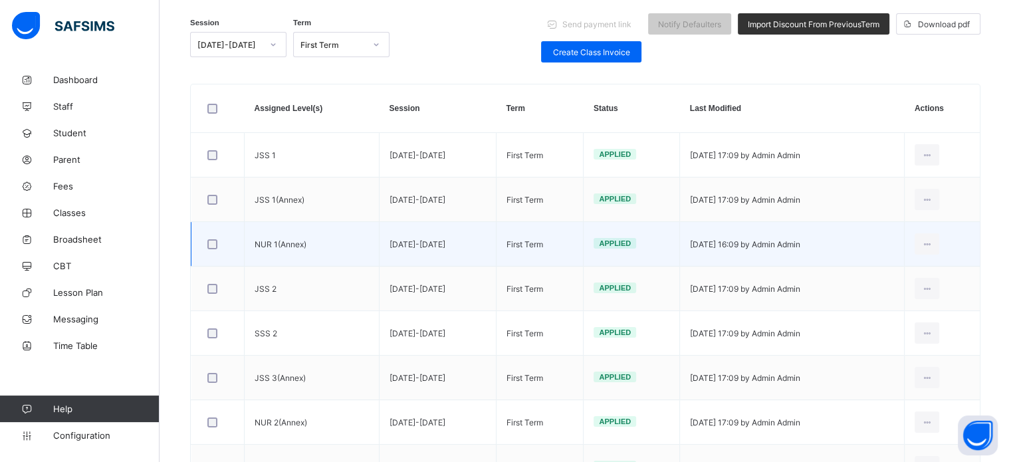
scroll to position [133, 0]
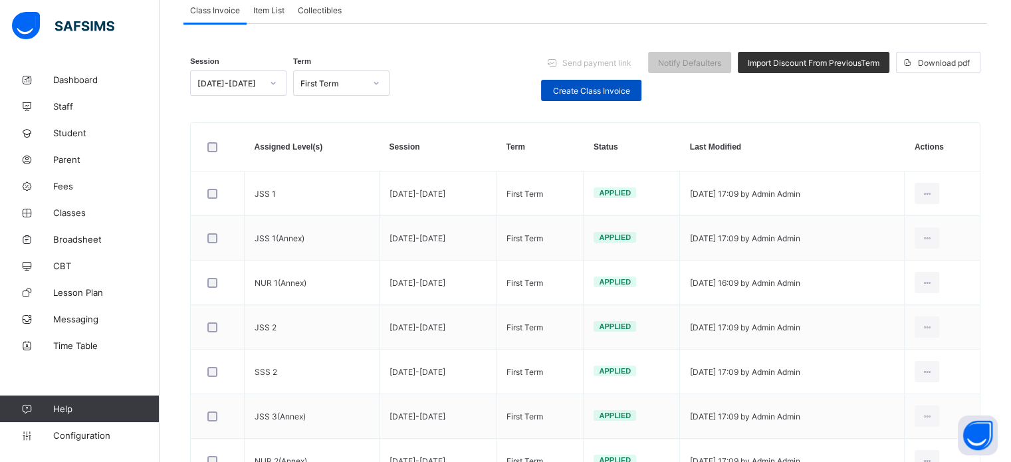
click at [583, 92] on span "Create Class Invoice" at bounding box center [591, 91] width 80 height 10
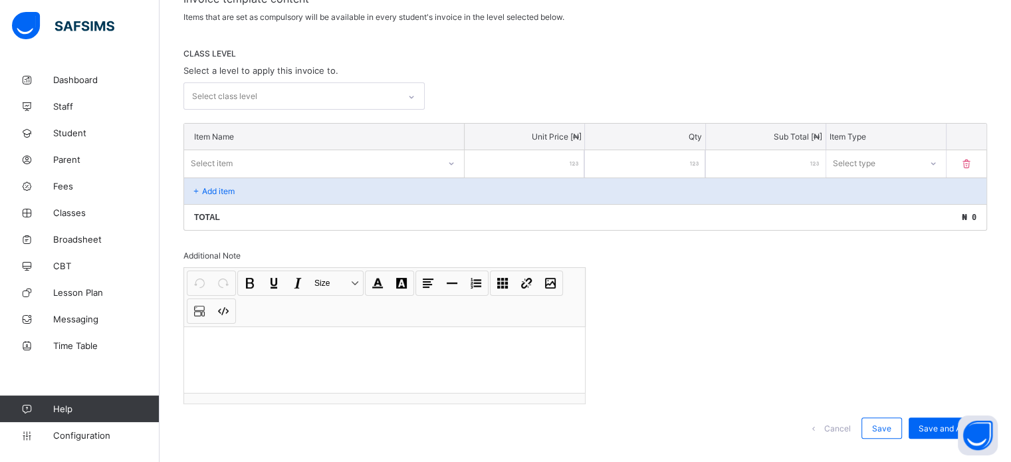
scroll to position [265, 0]
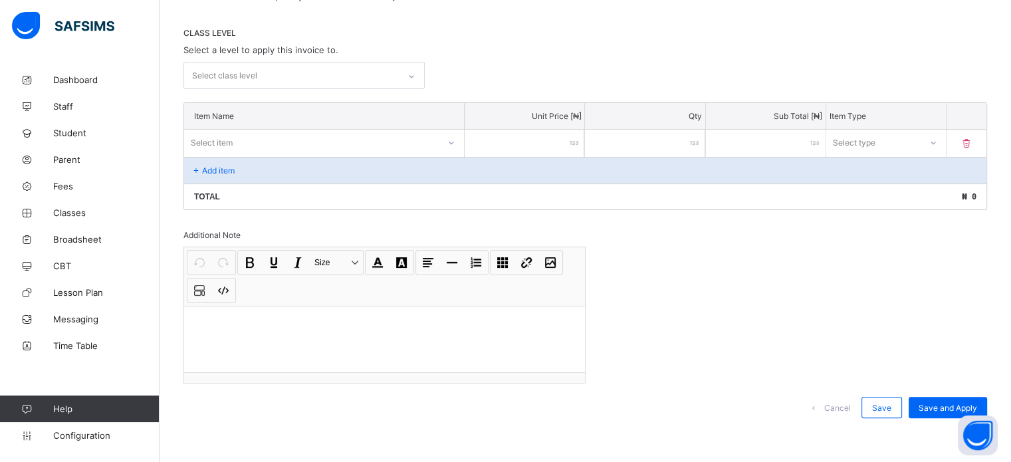
click at [841, 411] on div "Cancel" at bounding box center [831, 407] width 59 height 21
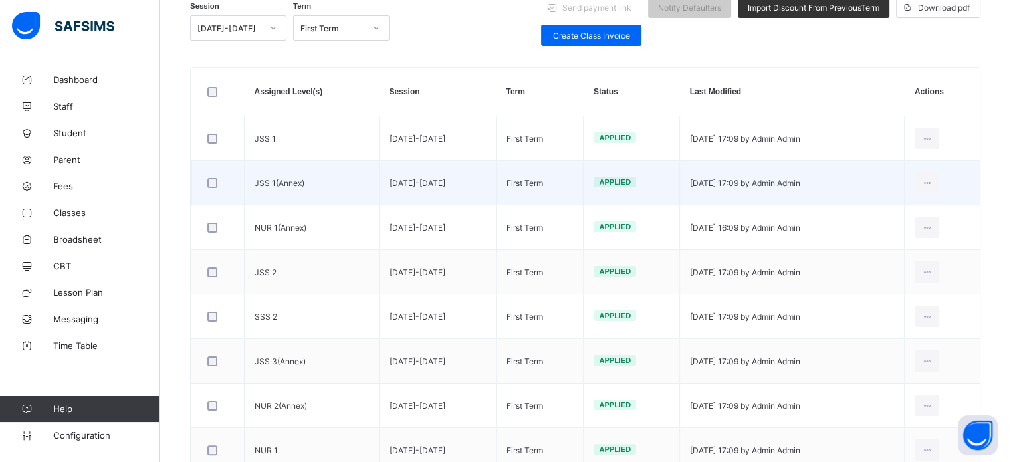
scroll to position [66, 0]
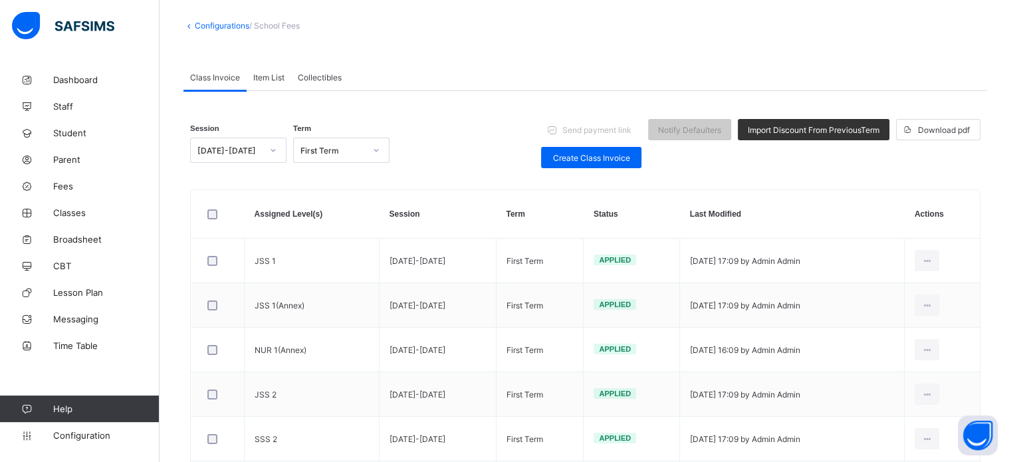
click at [344, 150] on div "First Term" at bounding box center [332, 151] width 64 height 10
click at [464, 133] on div "Session 2025-2026 Term option Third Term focused, 1 of 3. 3 results available. …" at bounding box center [585, 143] width 790 height 65
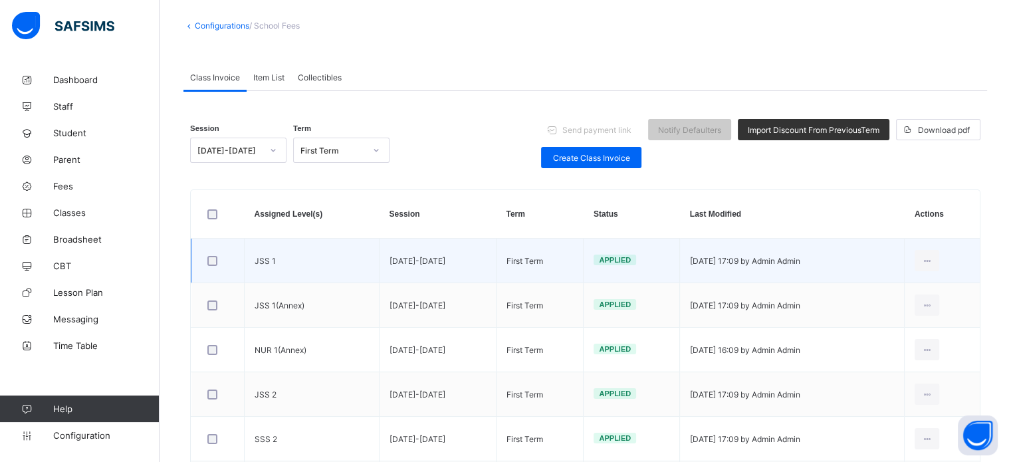
scroll to position [132, 0]
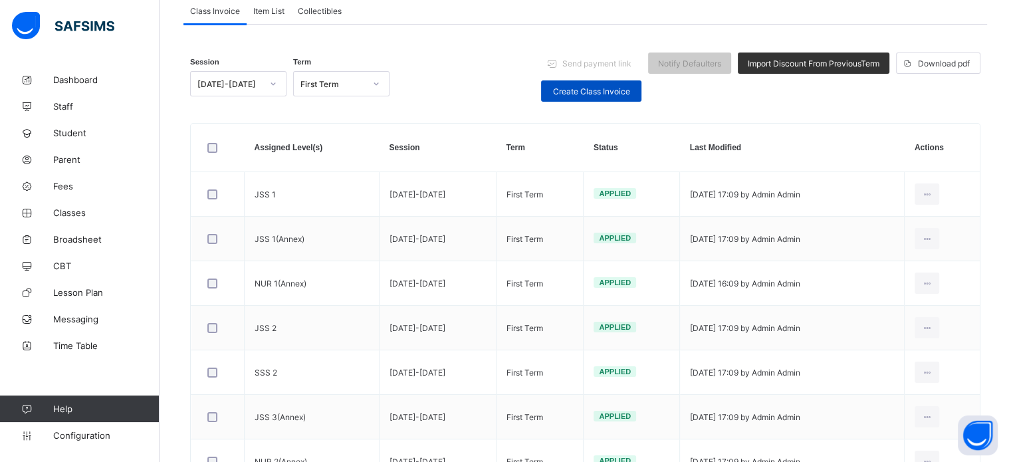
click at [602, 86] on span "Create Class Invoice" at bounding box center [591, 91] width 80 height 10
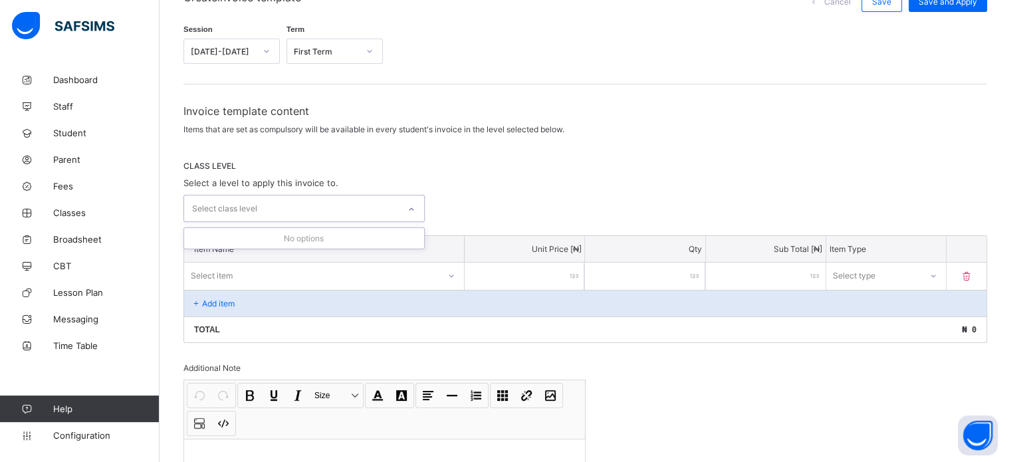
click at [352, 202] on div "Select class level" at bounding box center [291, 208] width 215 height 26
click at [332, 215] on div "Select class level" at bounding box center [291, 208] width 215 height 26
click at [347, 205] on div "Select class level" at bounding box center [291, 208] width 215 height 26
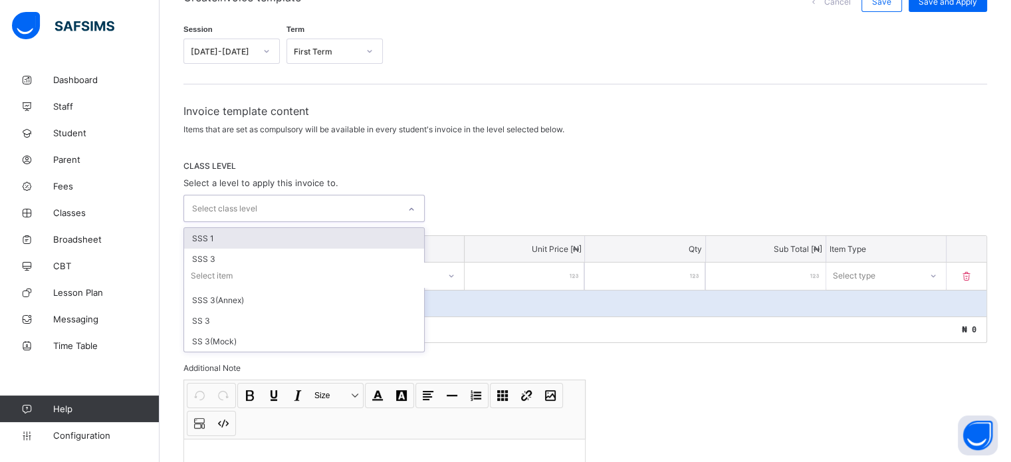
click at [293, 231] on div "SSS 1" at bounding box center [304, 238] width 240 height 21
click at [544, 185] on div "CLASS LEVEL Select a level to apply this invoice to. option SSS 1, selected. op…" at bounding box center [584, 192] width 803 height 63
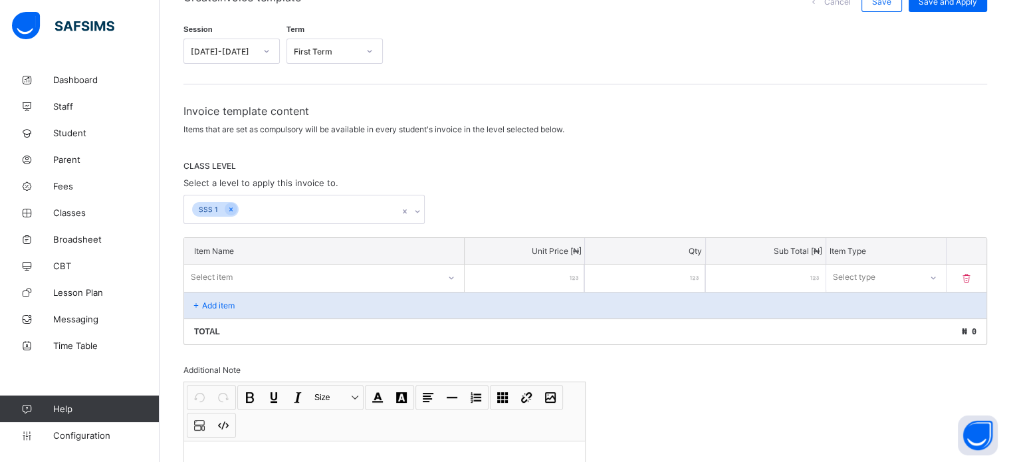
click at [404, 208] on icon at bounding box center [405, 211] width 8 height 13
click at [406, 208] on icon at bounding box center [405, 211] width 8 height 13
click at [409, 208] on icon at bounding box center [405, 211] width 8 height 13
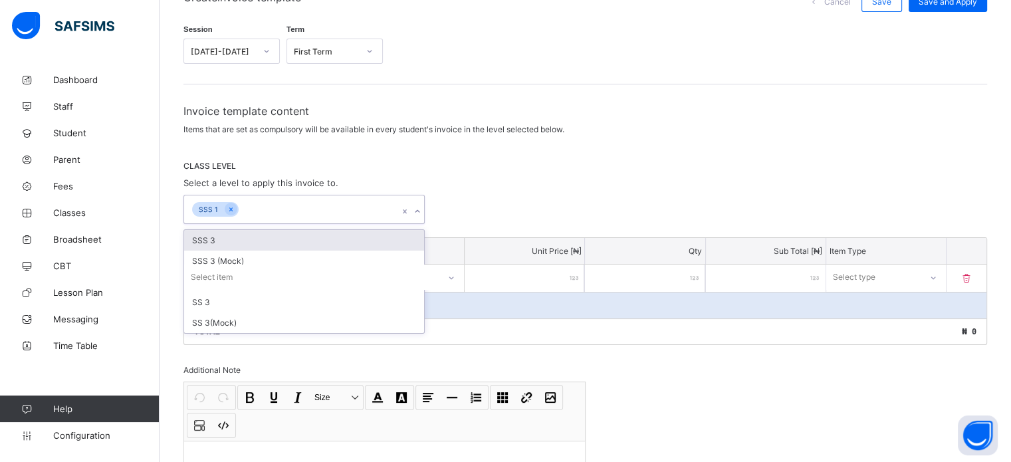
click at [461, 191] on div "CLASS LEVEL Select a level to apply this invoice to. option SSS 1, selected. op…" at bounding box center [584, 192] width 803 height 63
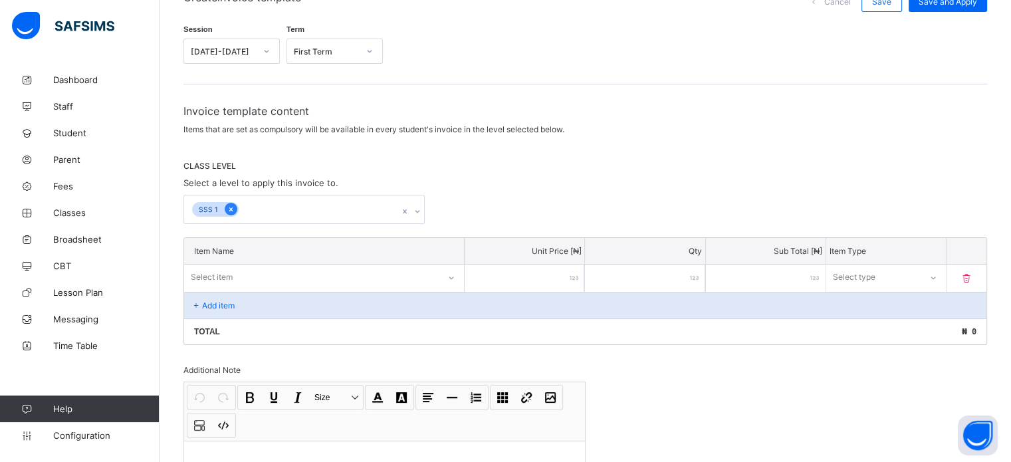
click at [231, 207] on icon at bounding box center [230, 209] width 7 height 9
click at [311, 211] on div "SSS 1" at bounding box center [291, 209] width 215 height 28
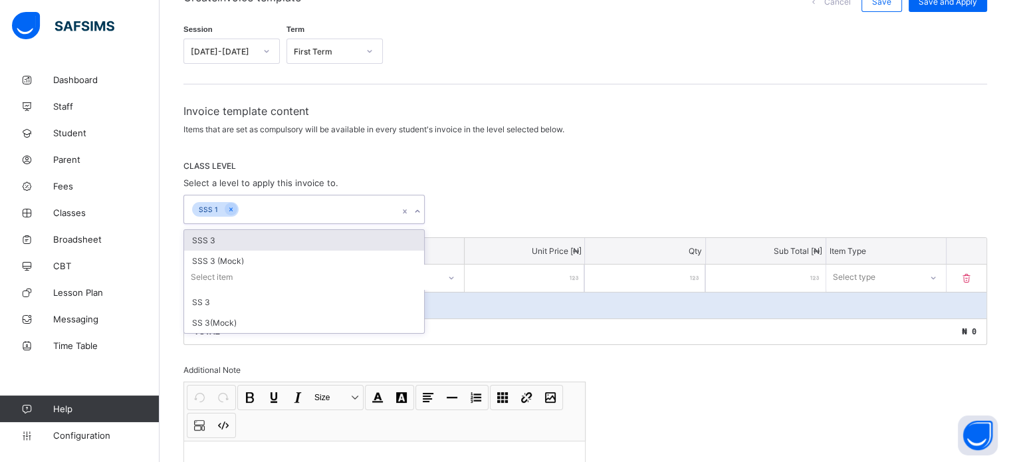
click at [252, 239] on div "SSS 3" at bounding box center [304, 240] width 240 height 21
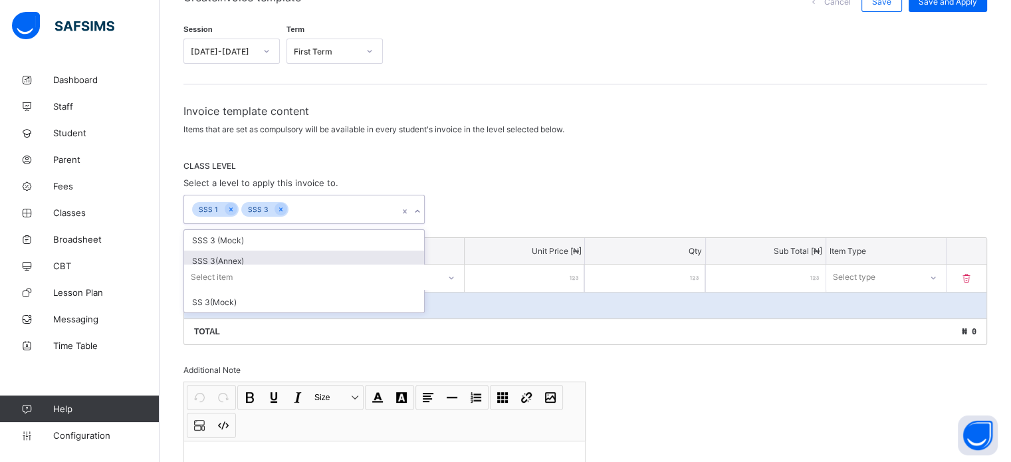
click at [259, 258] on div "SSS 3(Annex)" at bounding box center [304, 261] width 240 height 21
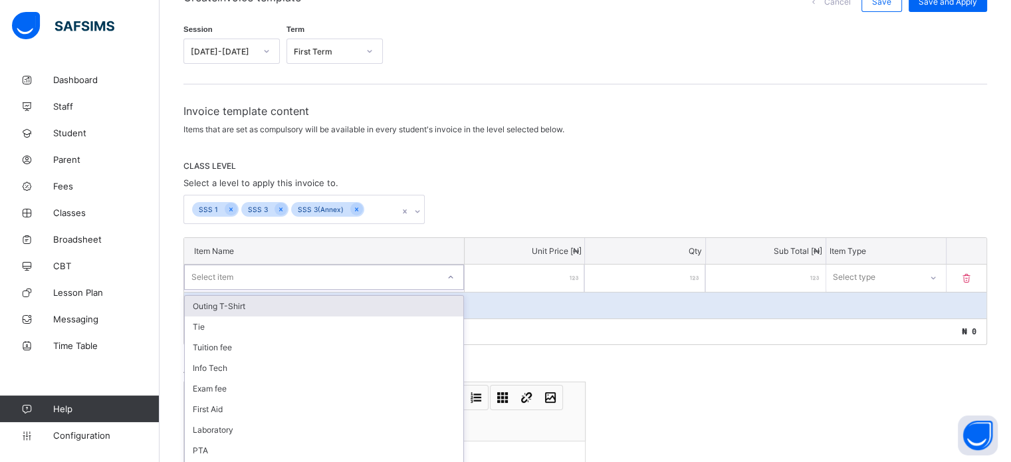
click at [245, 268] on div "option Outing T-Shirt focused, 1 of 19. 19 results available. Use Up and Down t…" at bounding box center [324, 276] width 280 height 25
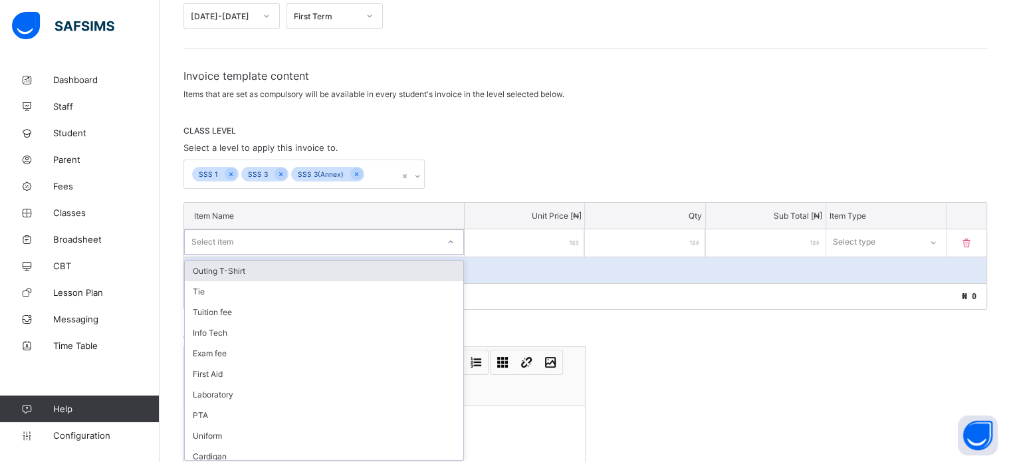
scroll to position [170, 0]
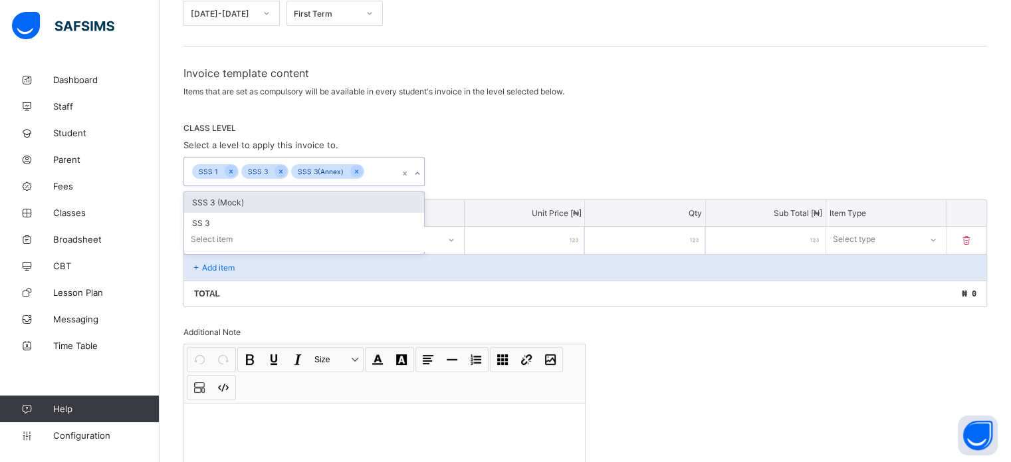
click at [380, 167] on div "SSS 1 SSS 3 SSS 3(Annex)" at bounding box center [291, 171] width 215 height 28
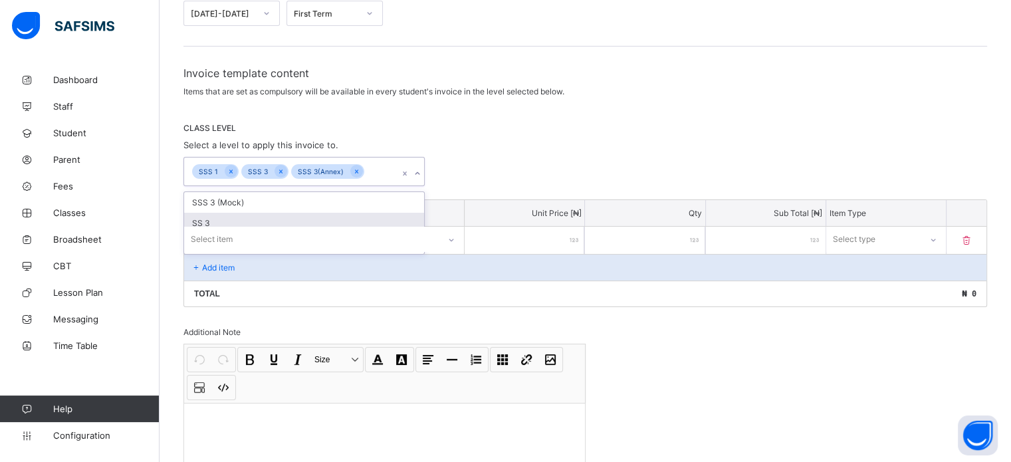
click at [207, 221] on div "SS 3" at bounding box center [304, 223] width 240 height 21
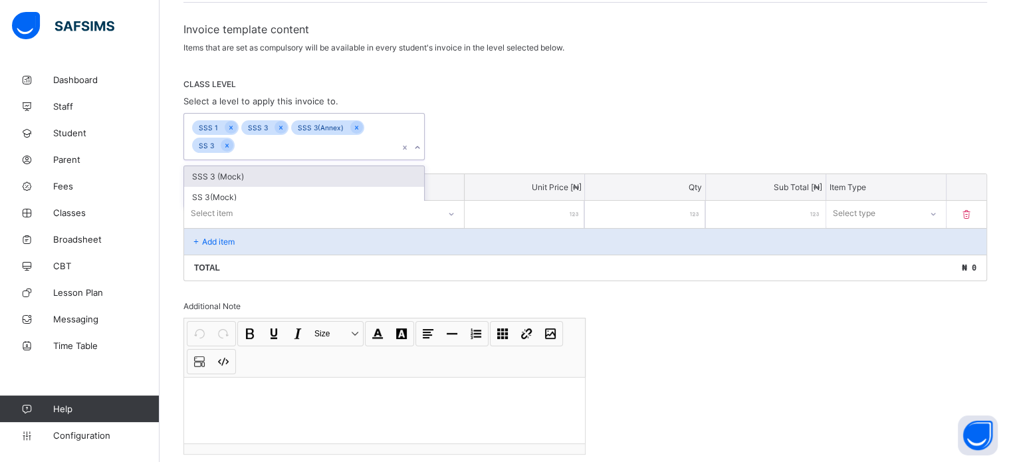
scroll to position [237, 0]
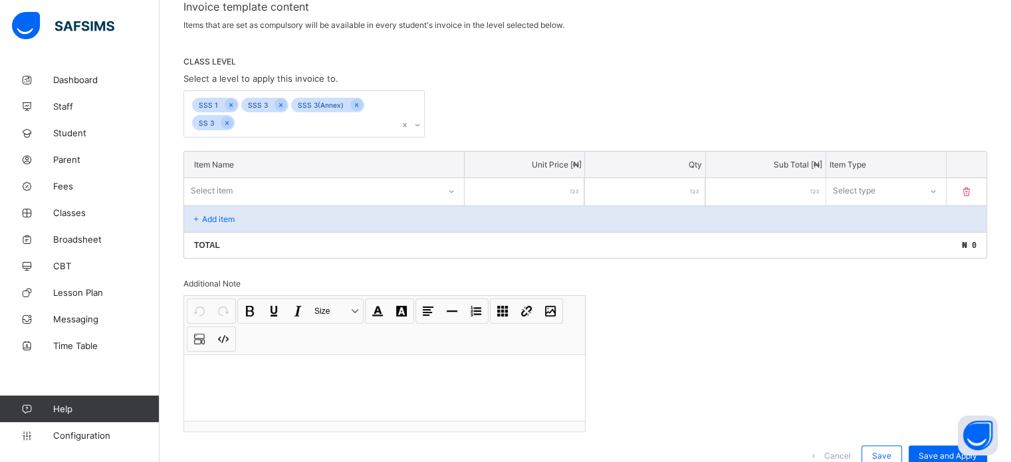
click at [547, 96] on div "SSS 1 SSS 3 SSS 3(Annex) SS 3" at bounding box center [584, 113] width 803 height 47
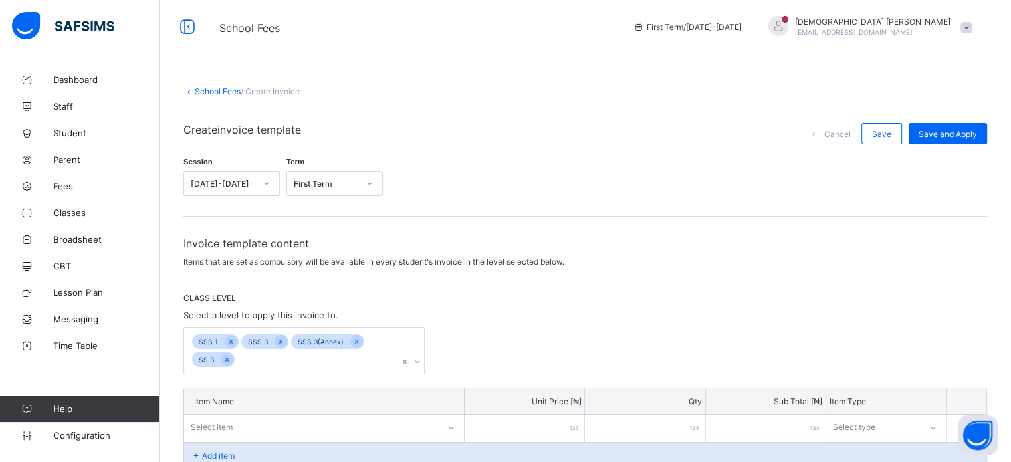
scroll to position [0, 0]
click at [209, 93] on link "School Fees" at bounding box center [218, 91] width 46 height 10
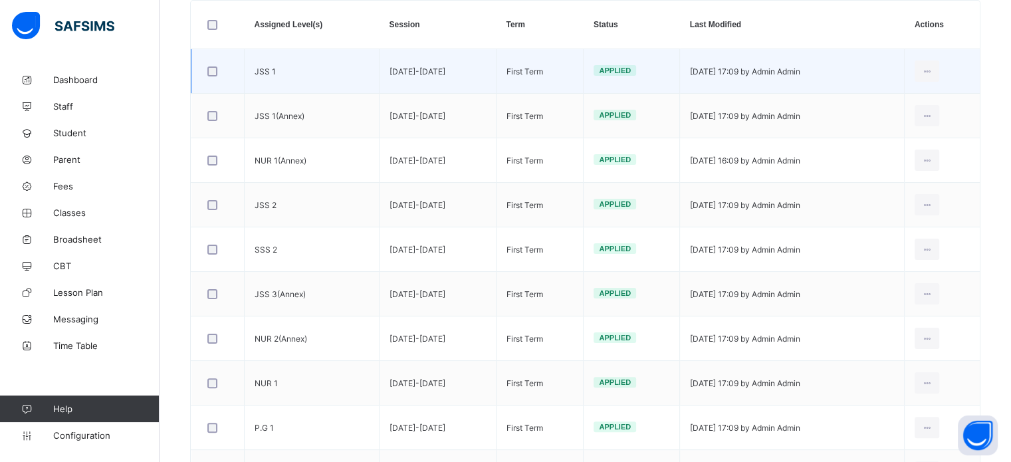
scroll to position [133, 0]
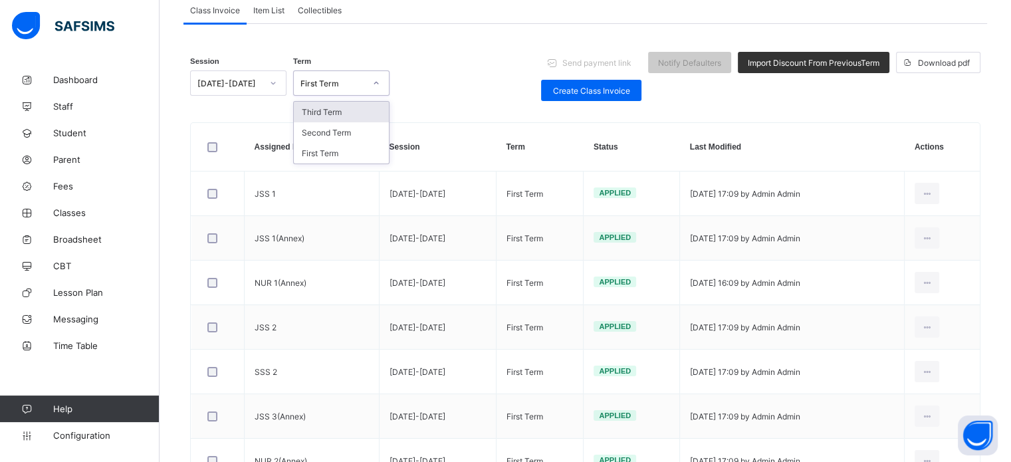
click at [356, 79] on div "First Term" at bounding box center [332, 83] width 64 height 10
click at [328, 135] on div "Second Term" at bounding box center [341, 132] width 95 height 21
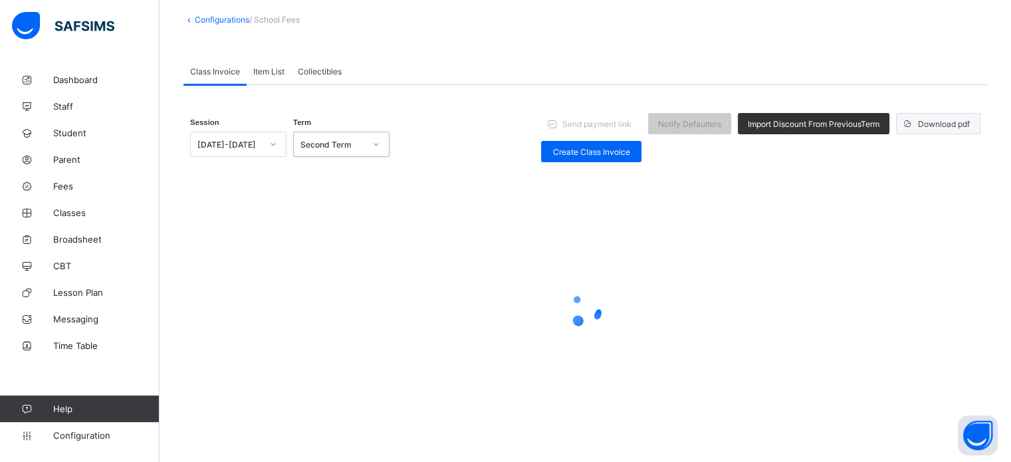
scroll to position [62, 0]
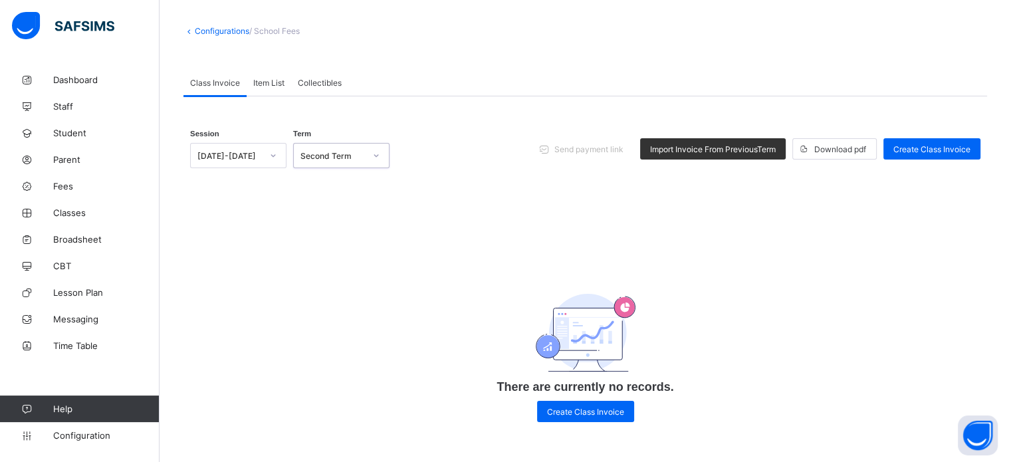
click at [255, 74] on div "Item List" at bounding box center [269, 82] width 45 height 27
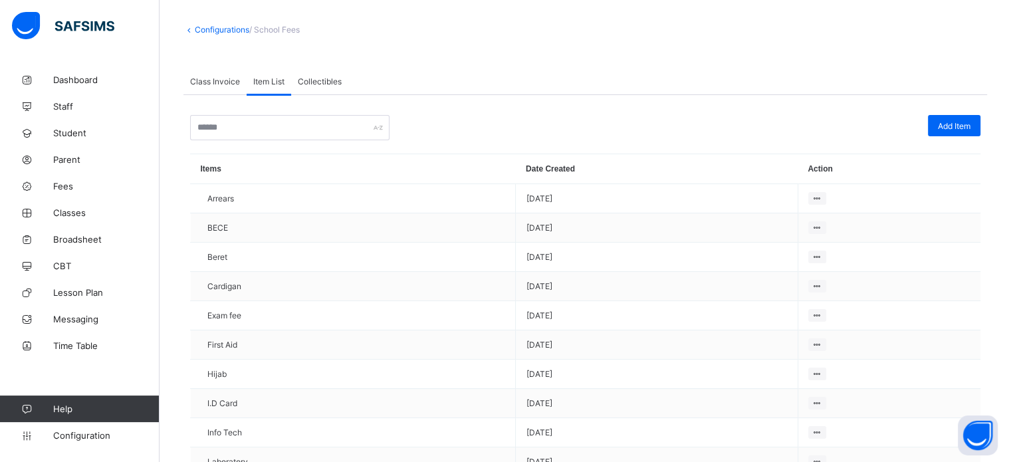
click at [223, 84] on span "Class Invoice" at bounding box center [215, 81] width 50 height 10
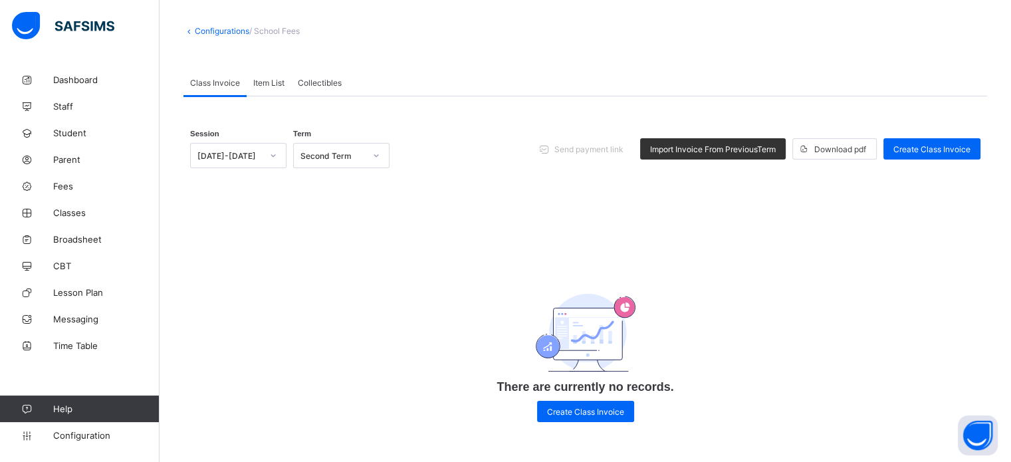
click at [351, 153] on div "Second Term" at bounding box center [332, 156] width 64 height 10
click at [336, 228] on div "First Term" at bounding box center [341, 225] width 95 height 21
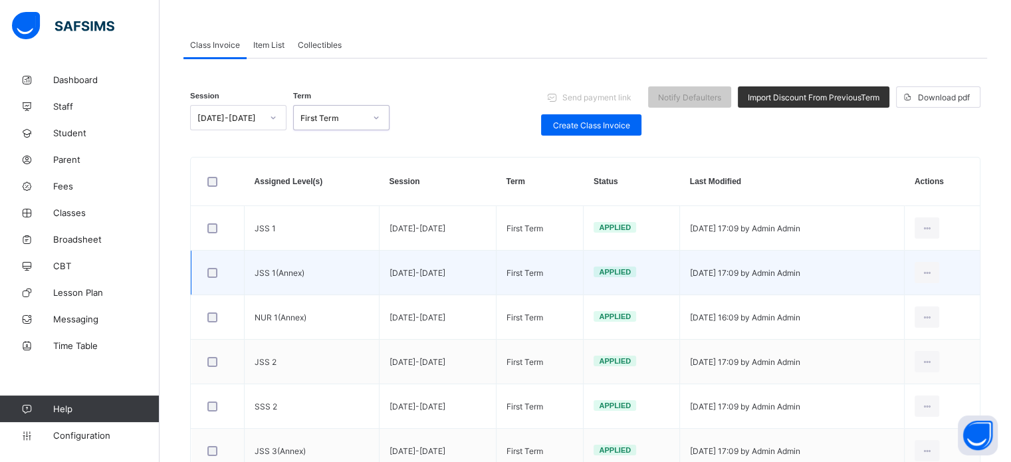
scroll to position [128, 0]
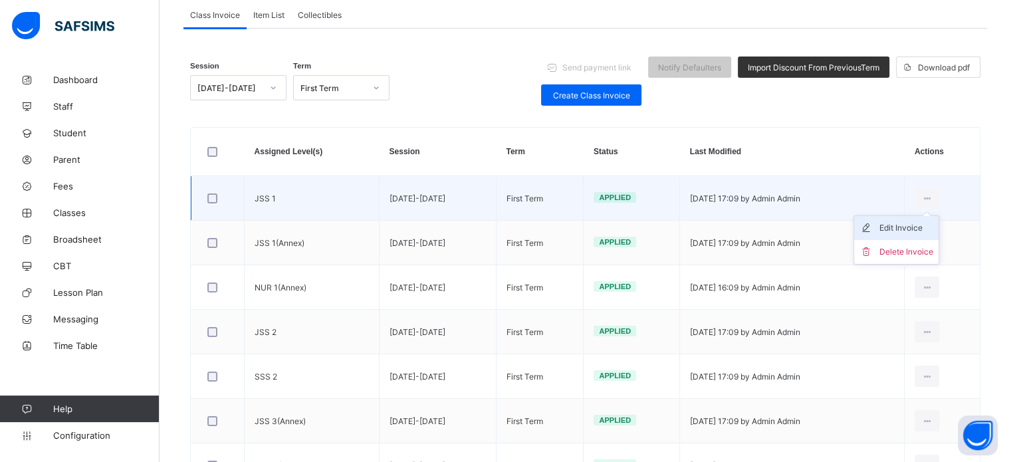
click at [906, 233] on div "Edit Invoice" at bounding box center [906, 227] width 54 height 13
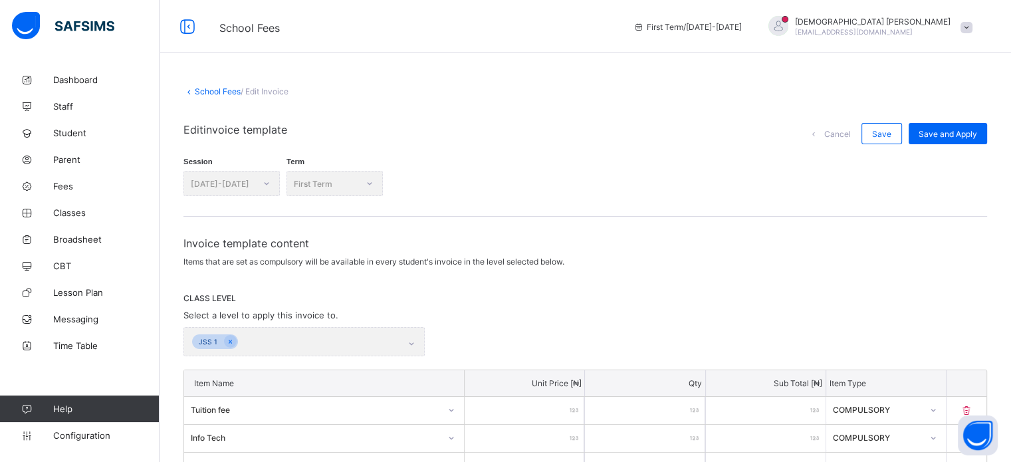
click at [210, 92] on link "School Fees" at bounding box center [218, 91] width 46 height 10
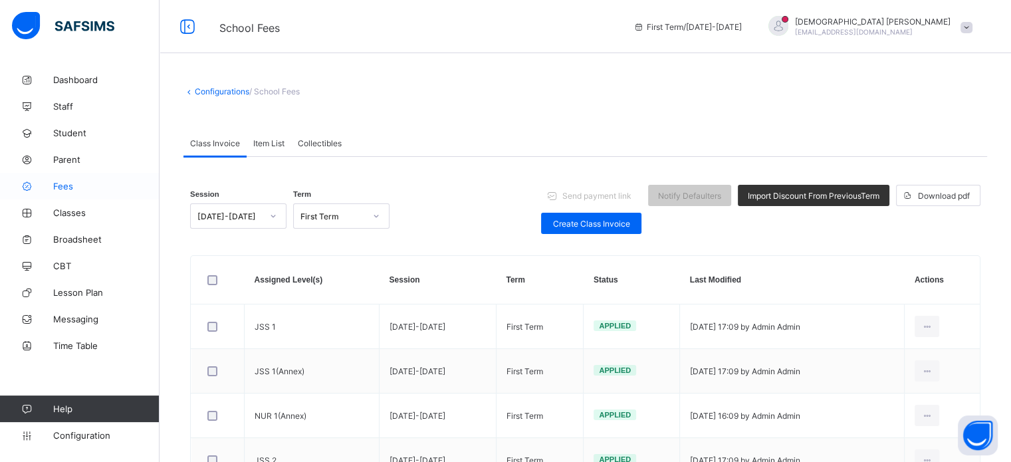
click at [63, 185] on span "Fees" at bounding box center [106, 186] width 106 height 11
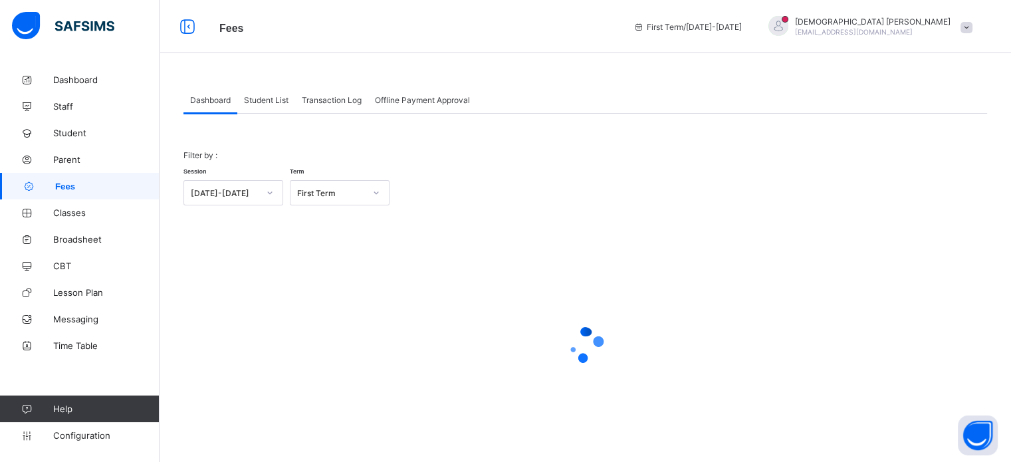
click at [261, 101] on span "Student List" at bounding box center [266, 100] width 45 height 10
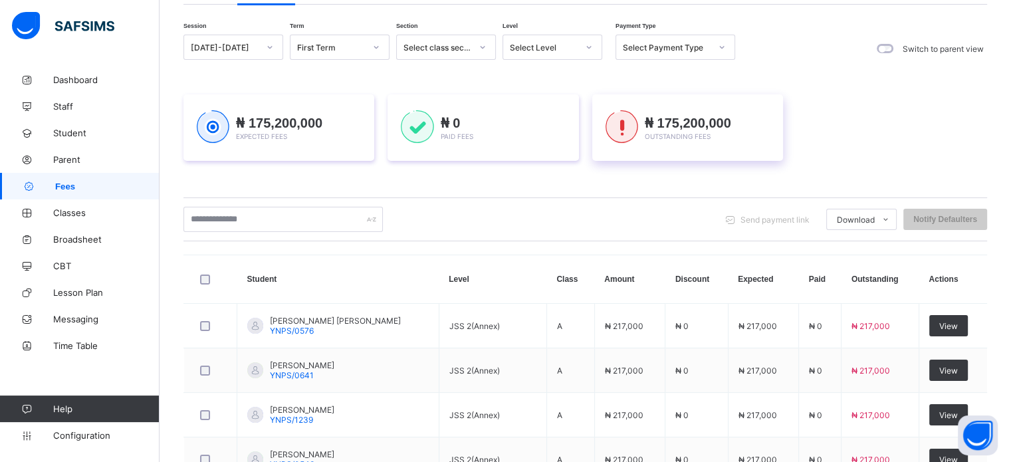
scroll to position [66, 0]
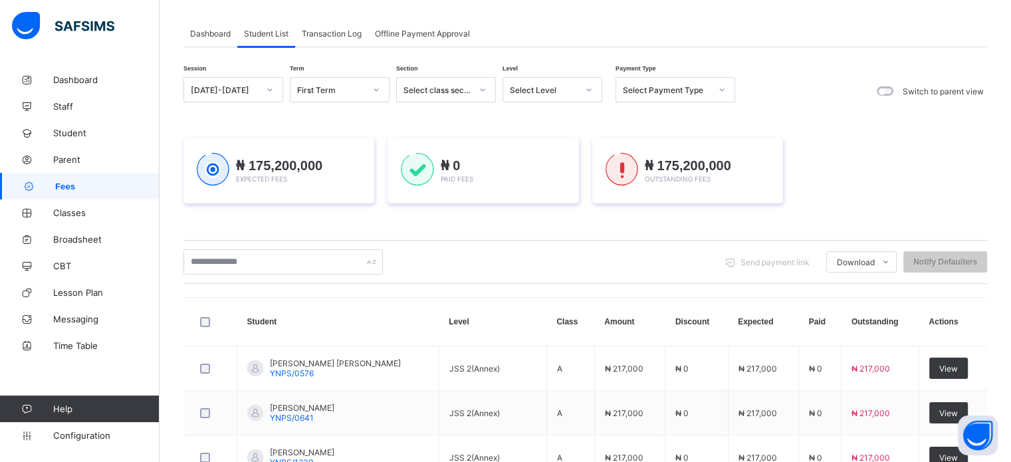
click at [556, 90] on div "Select Level" at bounding box center [544, 90] width 68 height 10
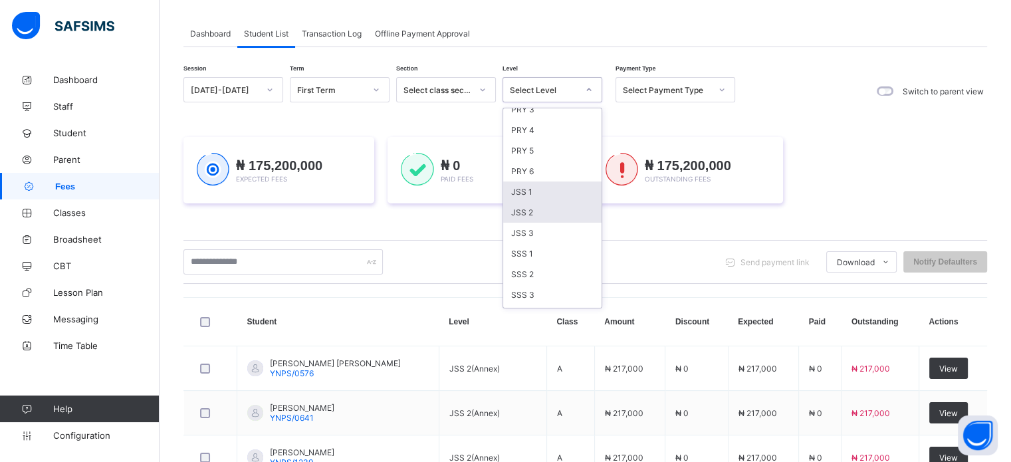
click at [534, 195] on div "JSS 1" at bounding box center [552, 191] width 98 height 21
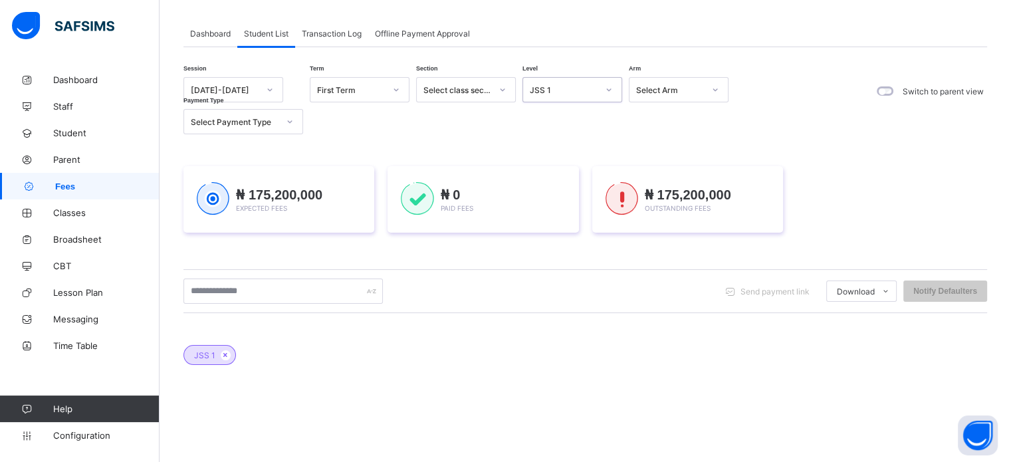
click at [534, 195] on div "₦ 0 Paid Fees" at bounding box center [483, 199] width 164 height 35
click at [560, 85] on div "JSS 1" at bounding box center [564, 90] width 68 height 10
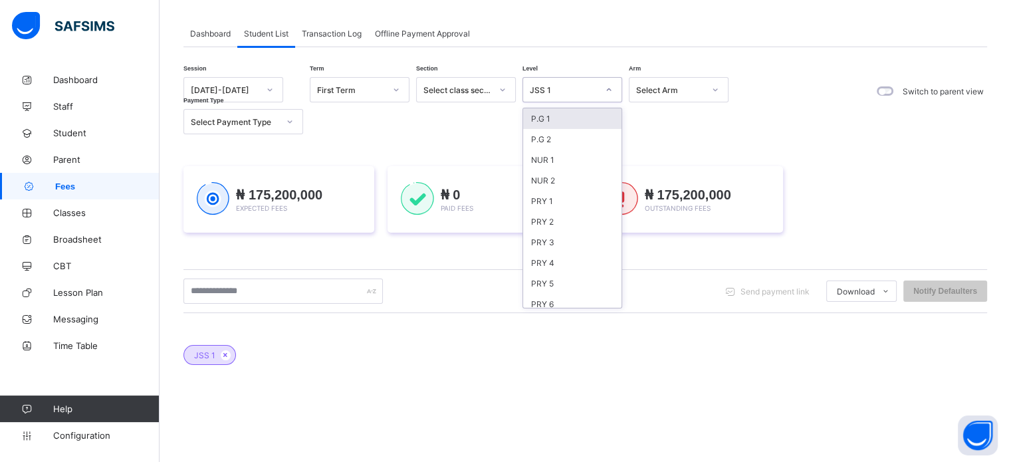
click at [567, 92] on div "JSS 1" at bounding box center [564, 90] width 68 height 10
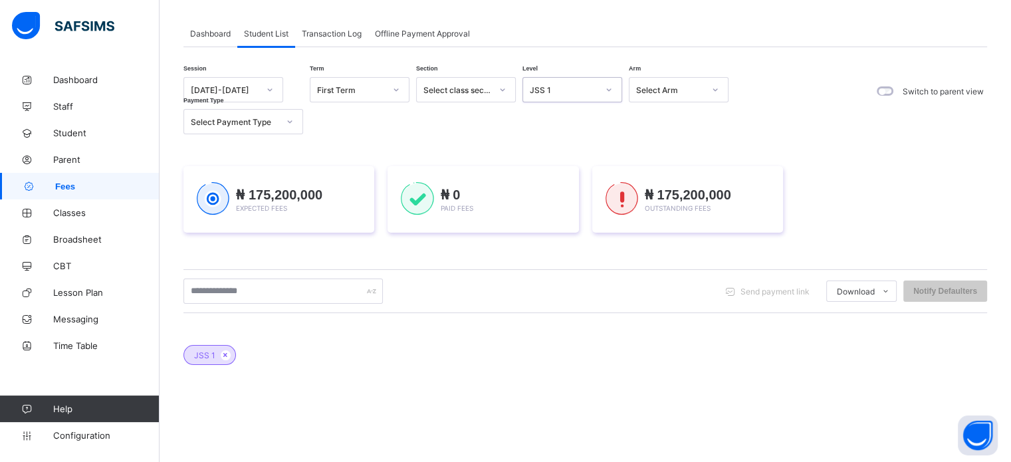
click at [565, 97] on div "JSS 1" at bounding box center [559, 89] width 73 height 19
click at [552, 223] on div "PRY 2" at bounding box center [572, 221] width 98 height 21
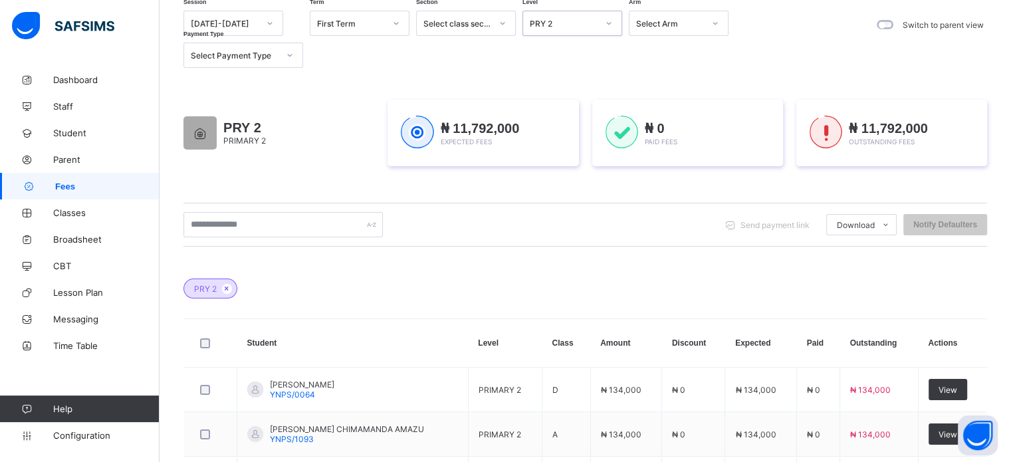
click at [580, 19] on div "PRY 2" at bounding box center [564, 24] width 68 height 10
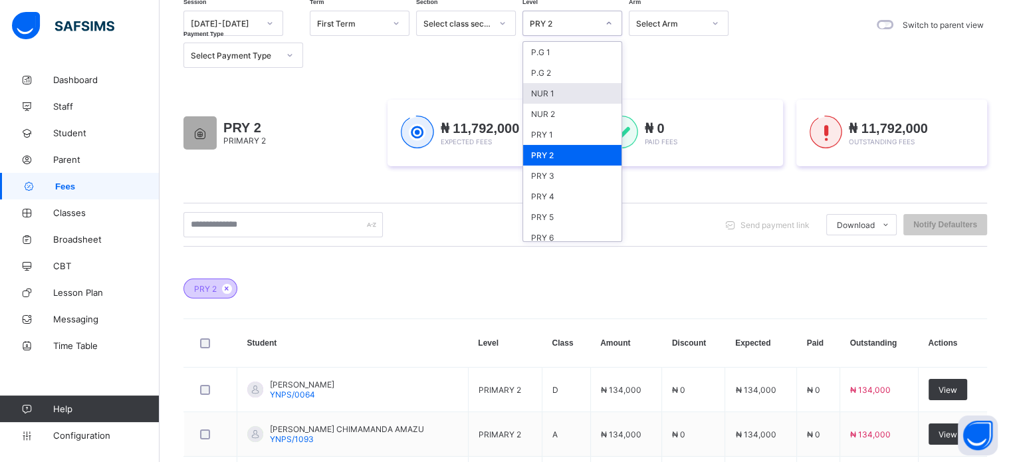
click at [221, 293] on div "PRY 2" at bounding box center [210, 288] width 54 height 20
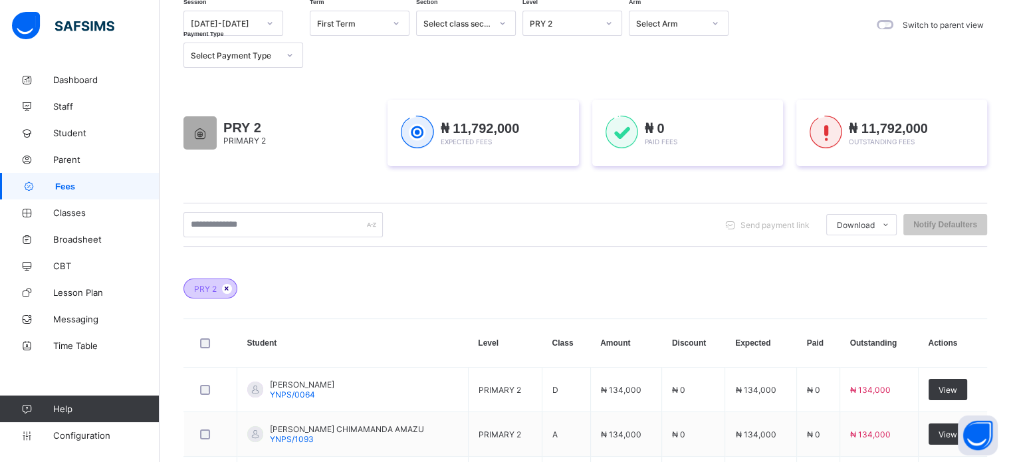
click at [226, 289] on icon at bounding box center [226, 288] width 11 height 8
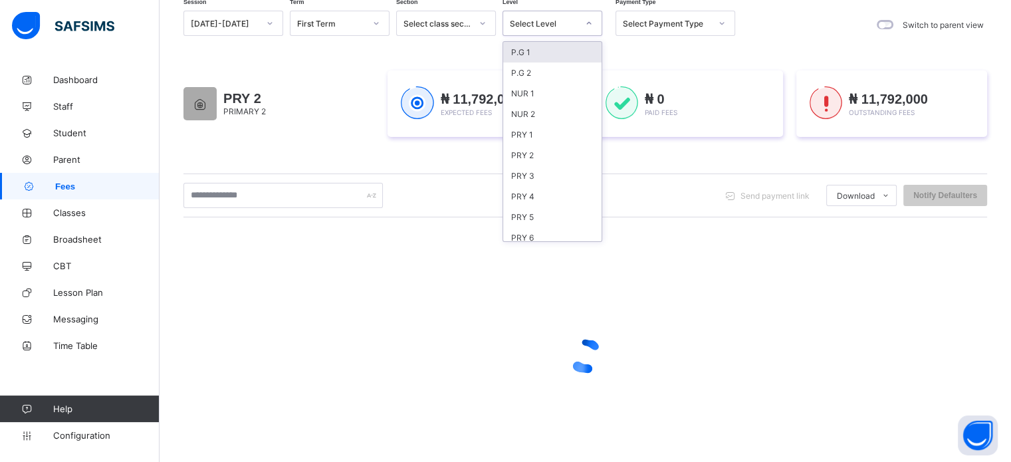
click at [577, 29] on div at bounding box center [588, 23] width 23 height 21
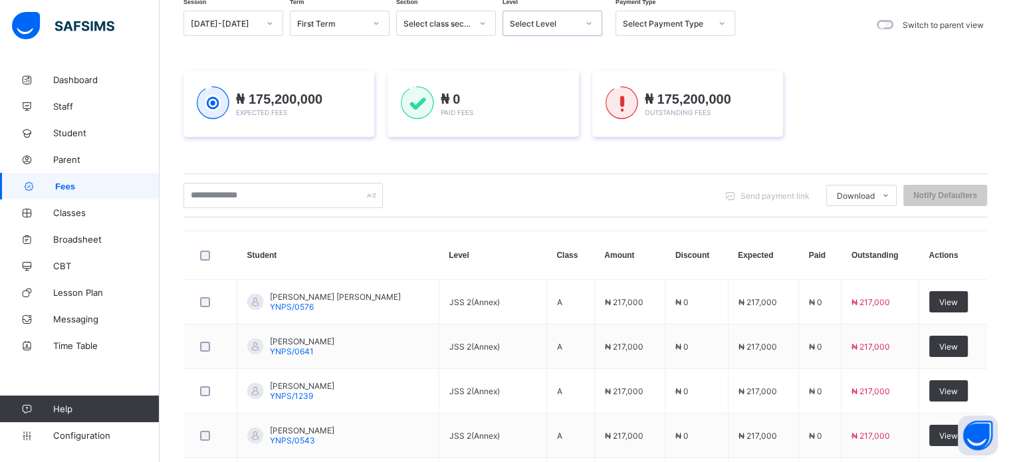
click at [558, 23] on div "Select Level" at bounding box center [544, 24] width 68 height 10
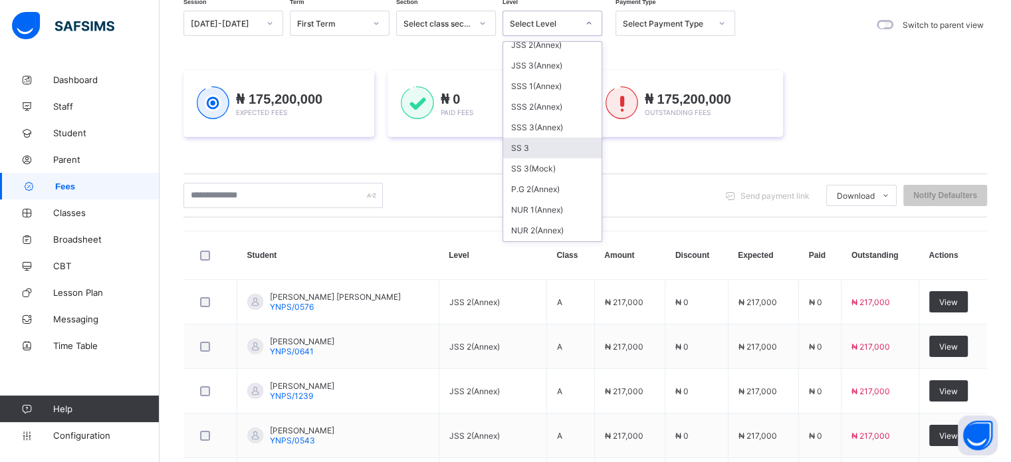
scroll to position [399, 0]
click at [540, 189] on div "NUR 1(Annex)" at bounding box center [552, 189] width 98 height 21
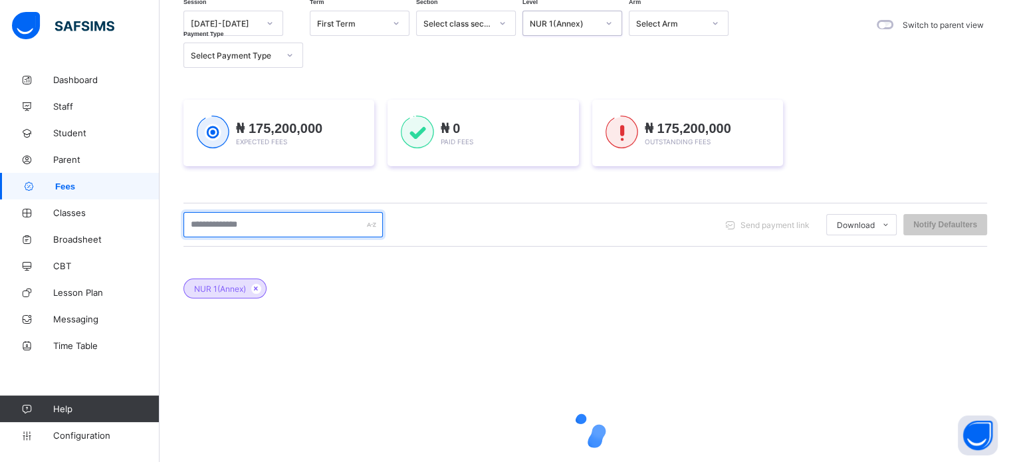
drag, startPoint x: 211, startPoint y: 229, endPoint x: 212, endPoint y: 219, distance: 10.1
click at [211, 229] on input "text" at bounding box center [282, 224] width 199 height 25
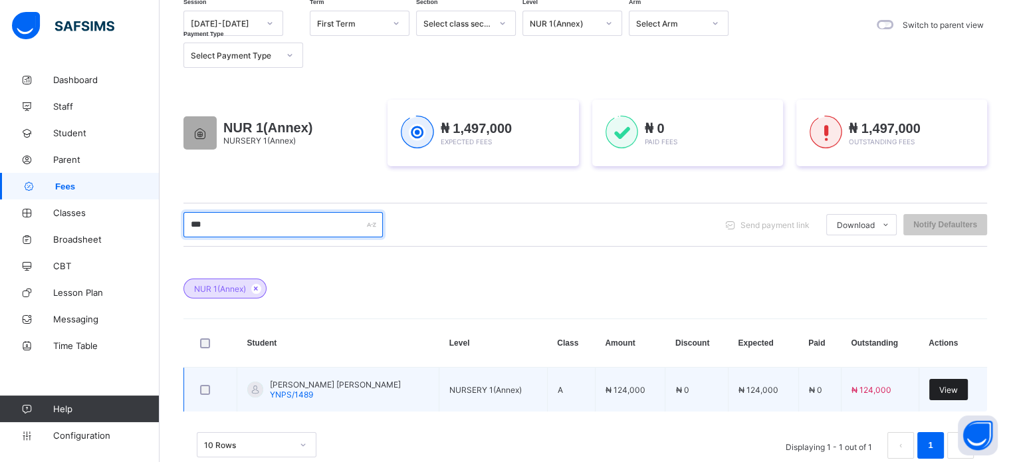
type input "***"
click at [958, 386] on span "View" at bounding box center [948, 390] width 19 height 10
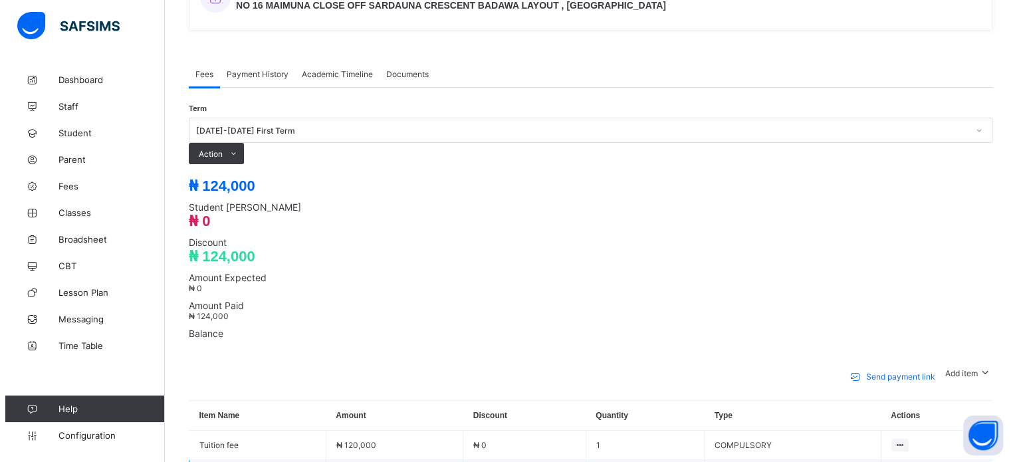
scroll to position [399, 0]
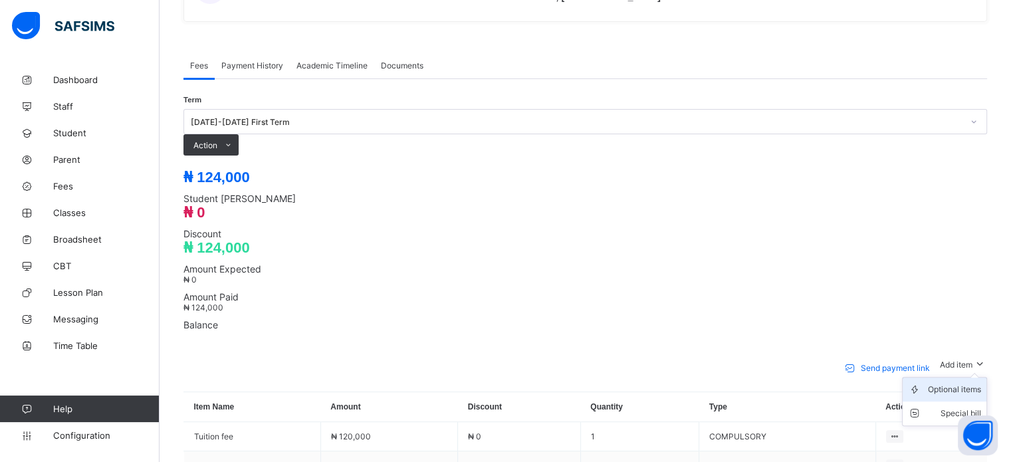
click at [958, 383] on div "Optional items" at bounding box center [954, 389] width 53 height 13
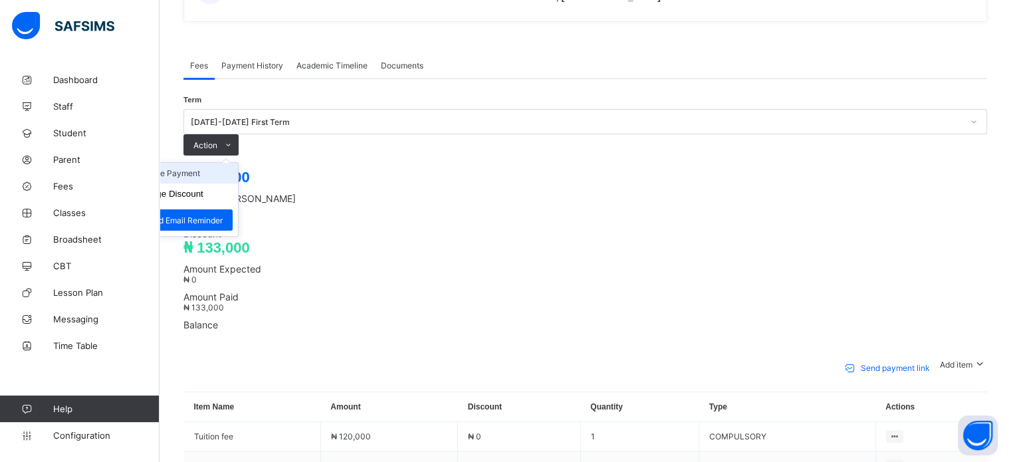
click at [238, 163] on li "Receive Payment" at bounding box center [183, 173] width 109 height 21
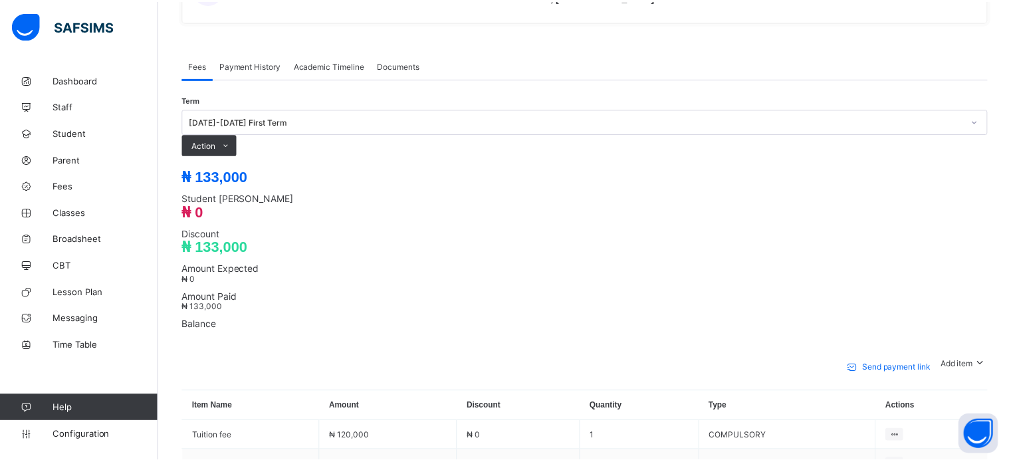
scroll to position [0, 0]
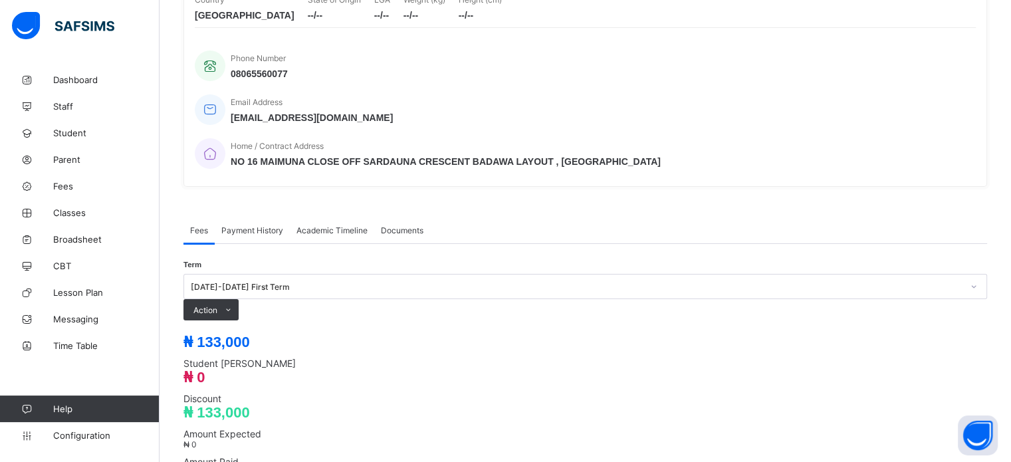
scroll to position [266, 0]
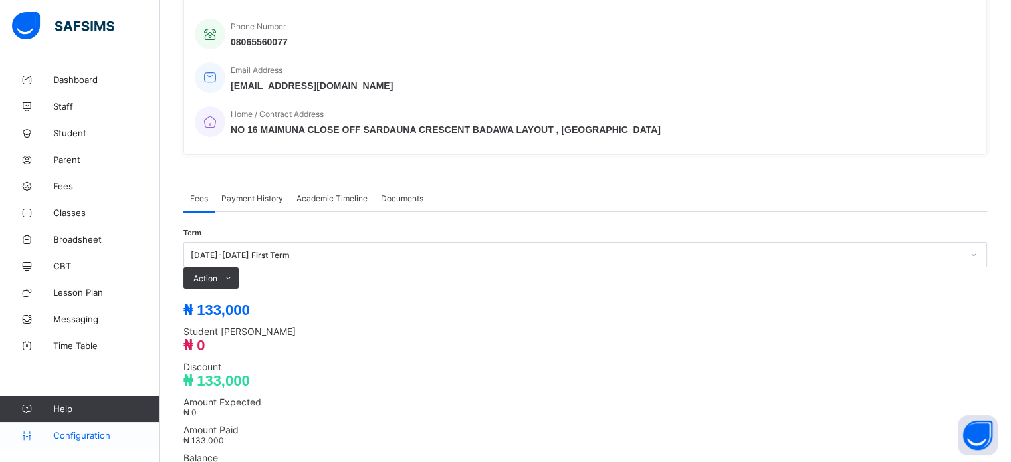
click at [77, 435] on span "Configuration" at bounding box center [106, 435] width 106 height 11
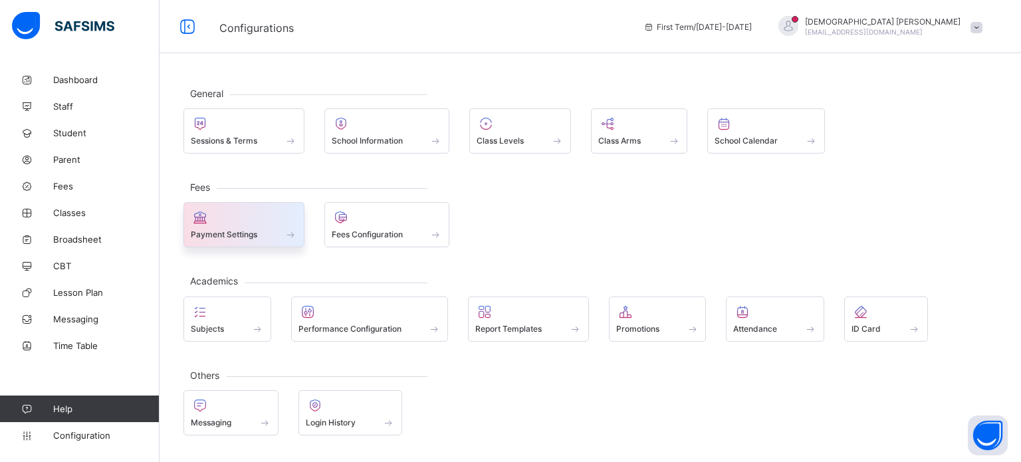
click at [199, 231] on span "Payment Settings" at bounding box center [224, 234] width 66 height 10
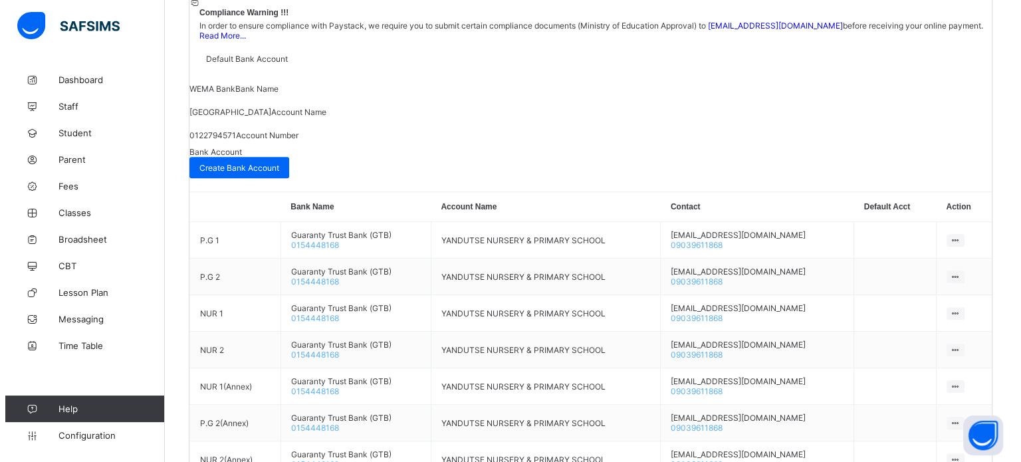
scroll to position [731, 0]
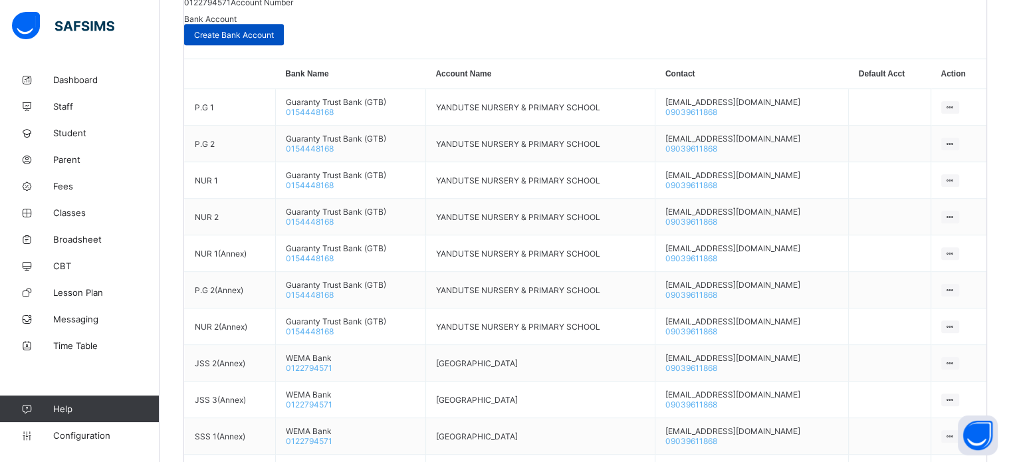
click at [274, 40] on span "Create Bank Account" at bounding box center [234, 35] width 80 height 10
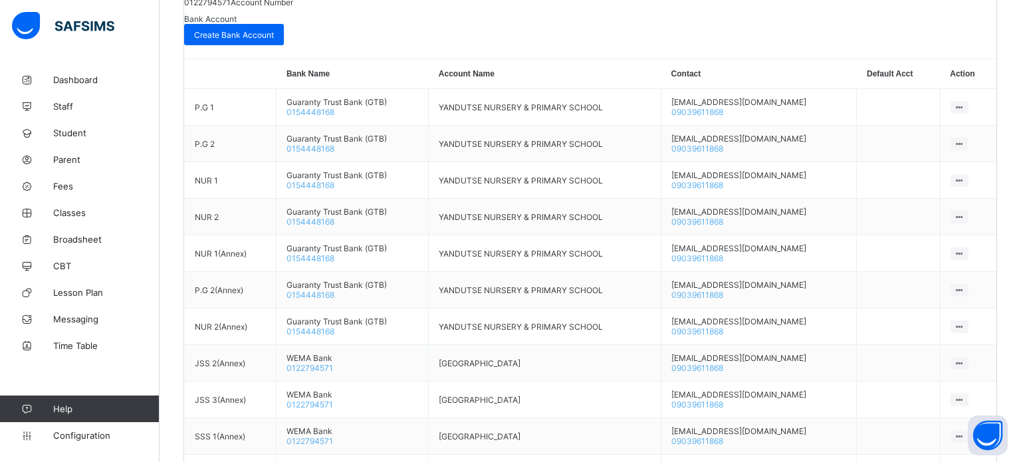
type input "**"
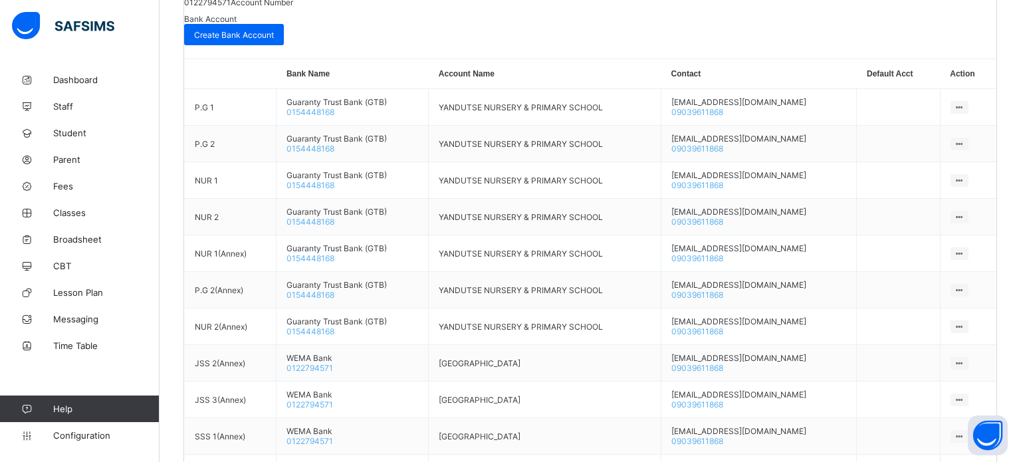
type input "**********"
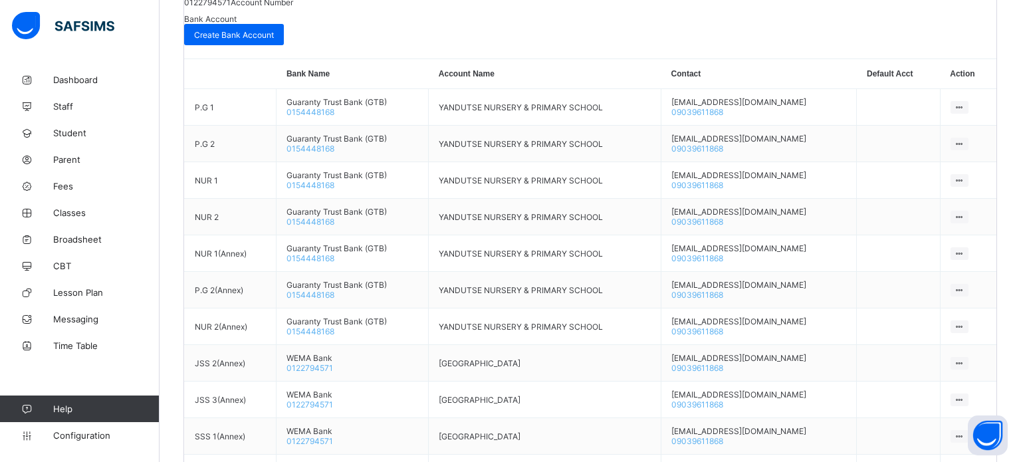
paste input "**********"
type input "**********"
paste input "**********"
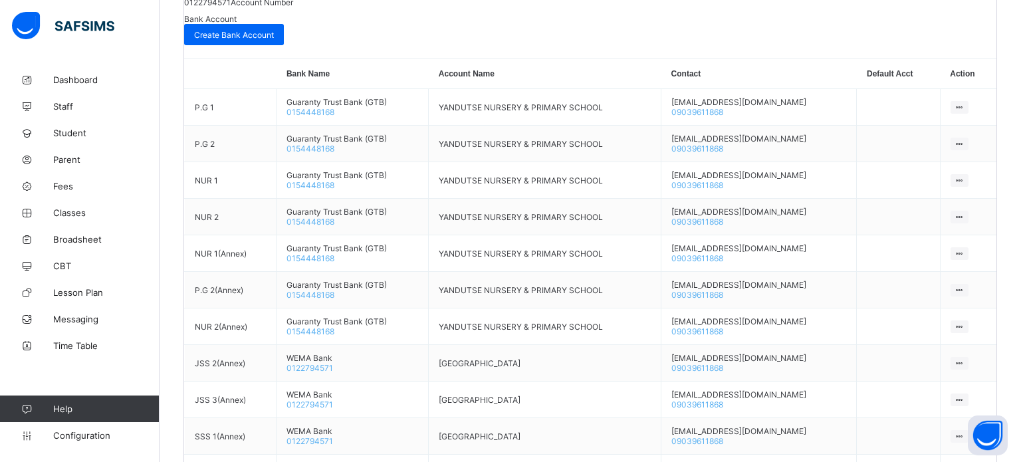
scroll to position [56, 0]
type input "**********"
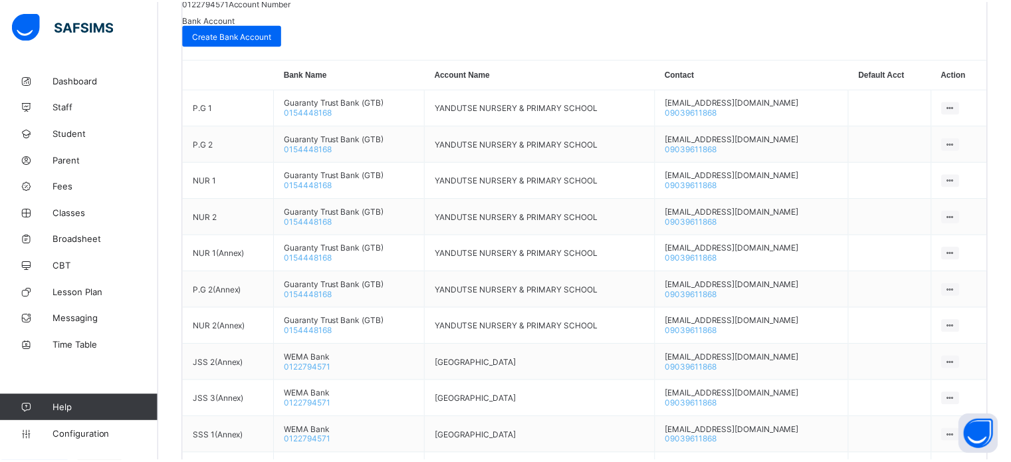
scroll to position [0, 0]
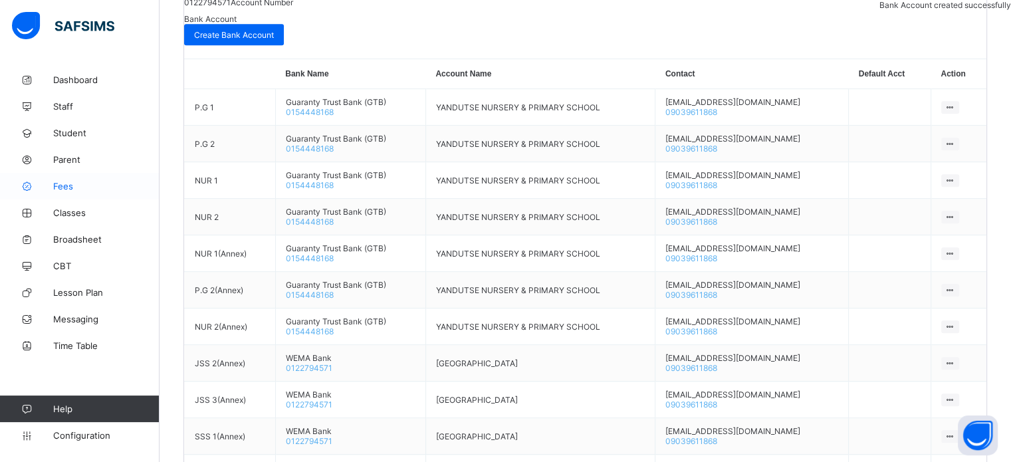
click at [68, 187] on span "Fees" at bounding box center [106, 186] width 106 height 11
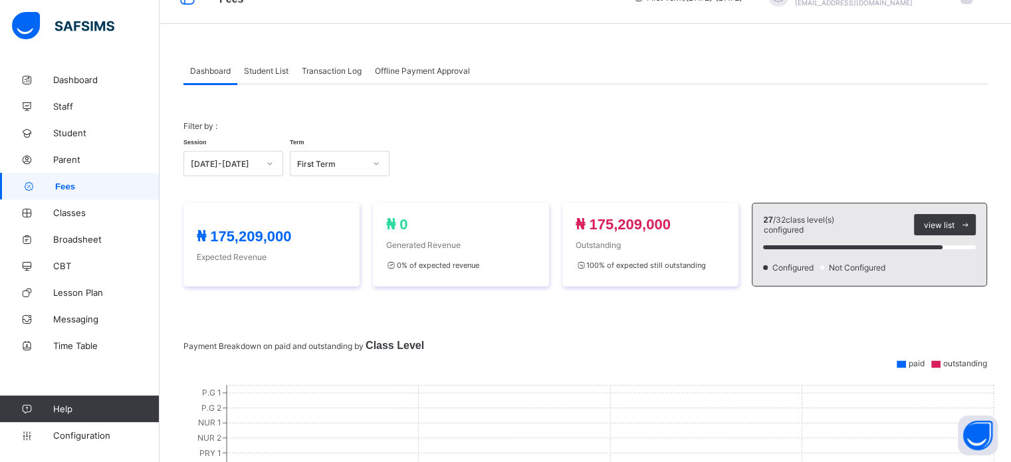
scroll to position [504, 0]
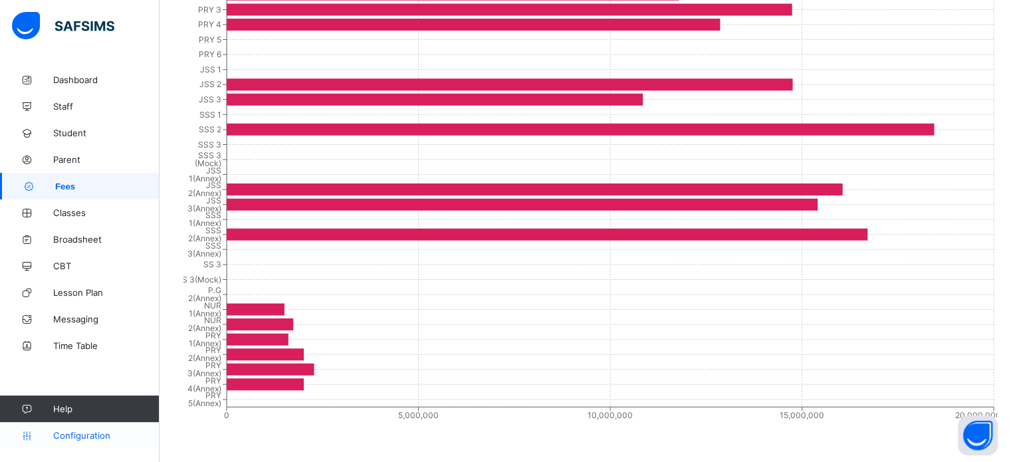
click at [103, 445] on link "Configuration" at bounding box center [79, 435] width 159 height 27
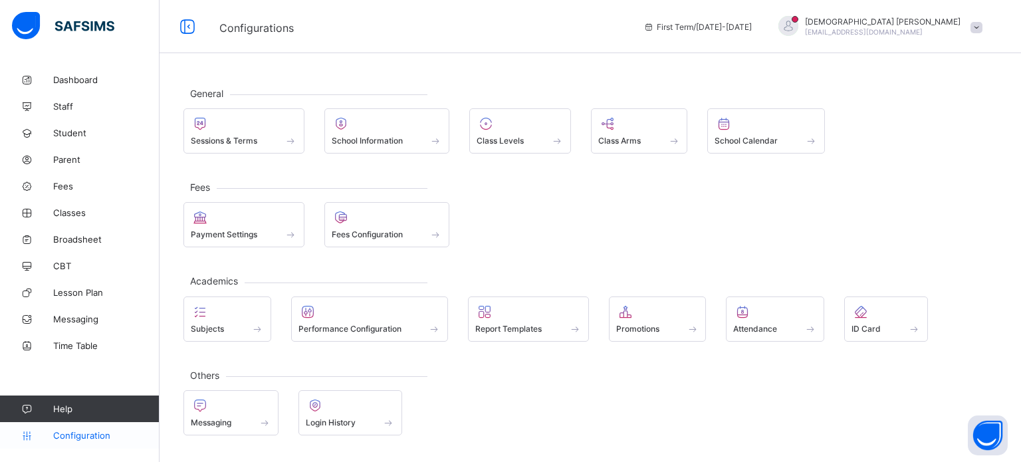
click at [87, 439] on span "Configuration" at bounding box center [106, 435] width 106 height 11
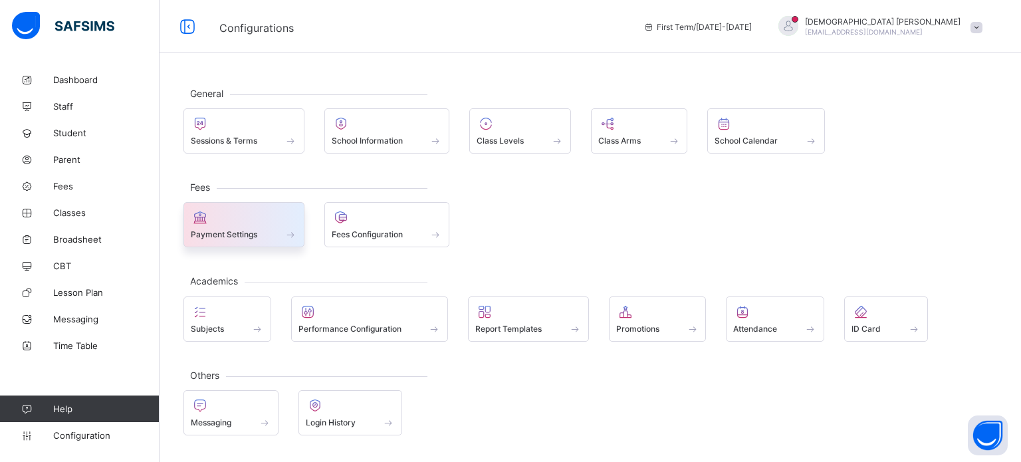
click at [255, 231] on span "Payment Settings" at bounding box center [224, 234] width 66 height 10
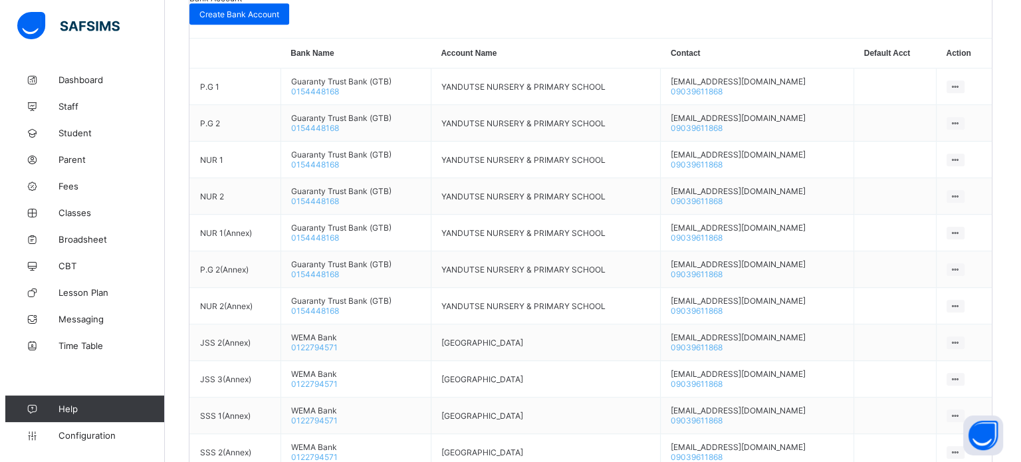
scroll to position [665, 0]
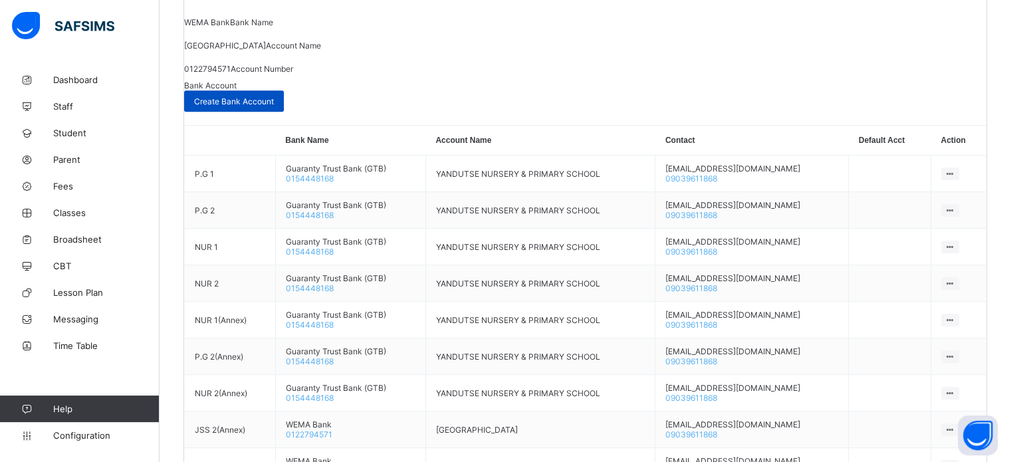
click at [274, 106] on span "Create Bank Account" at bounding box center [234, 101] width 80 height 10
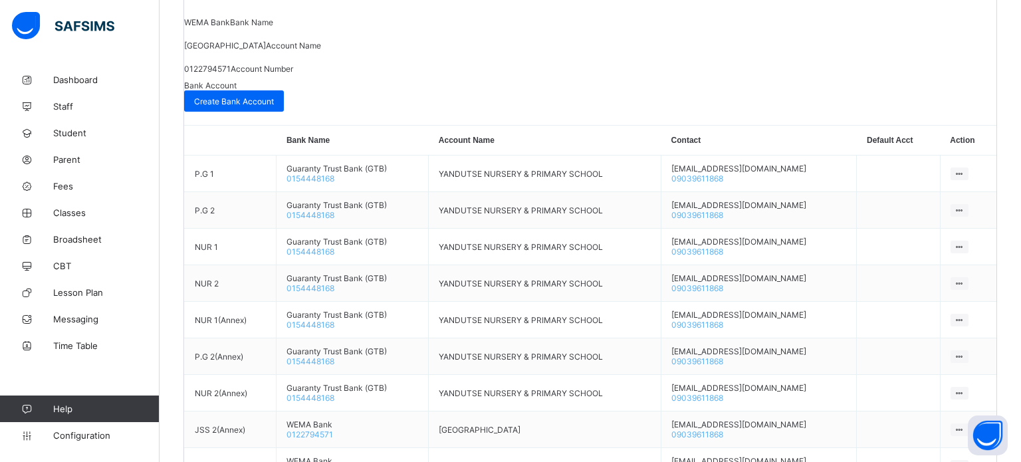
type input "******"
type input "**********"
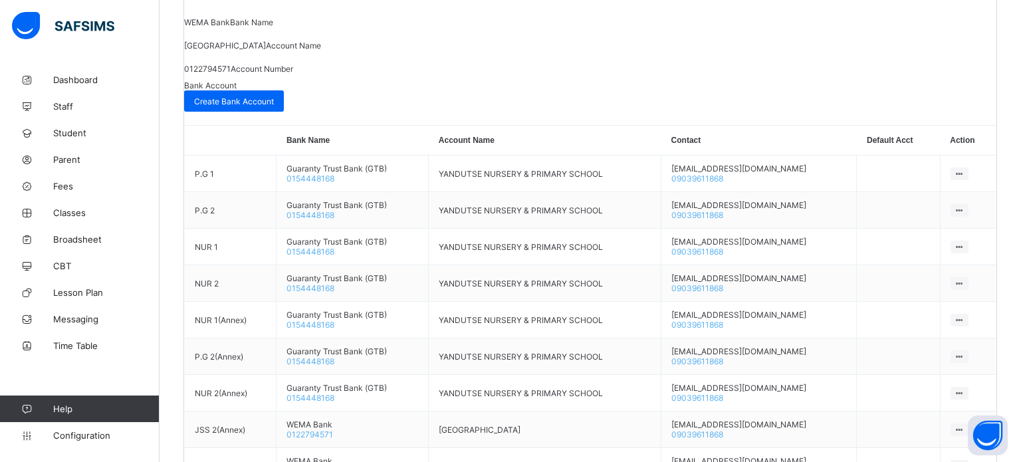
type input "**********"
paste input "**********"
type input "**********"
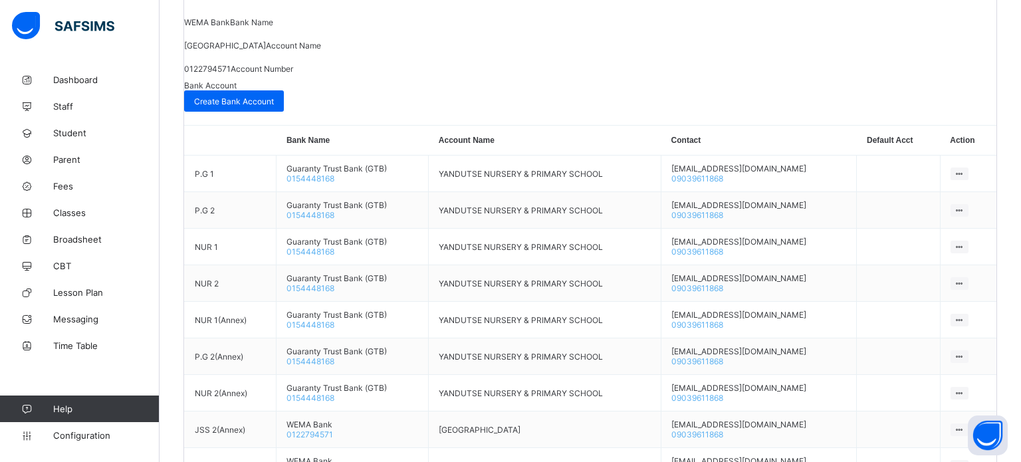
paste input "**********"
type input "**********"
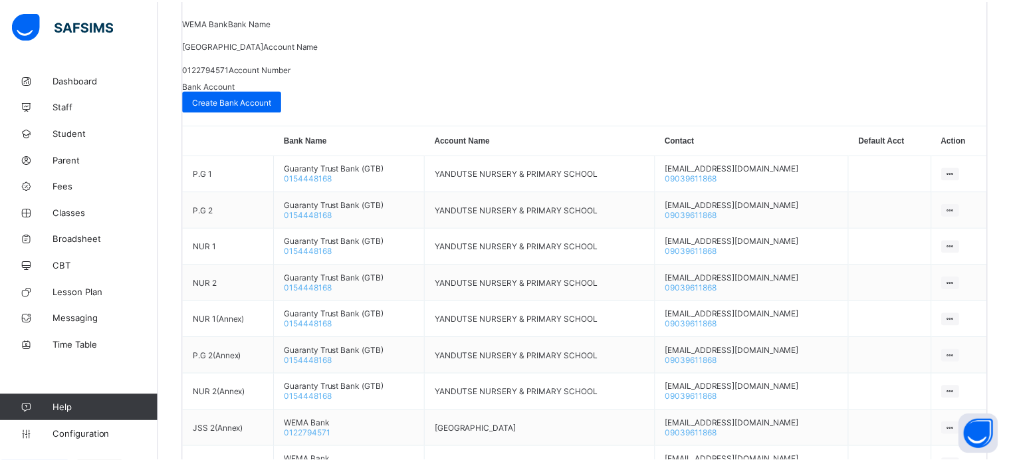
scroll to position [0, 0]
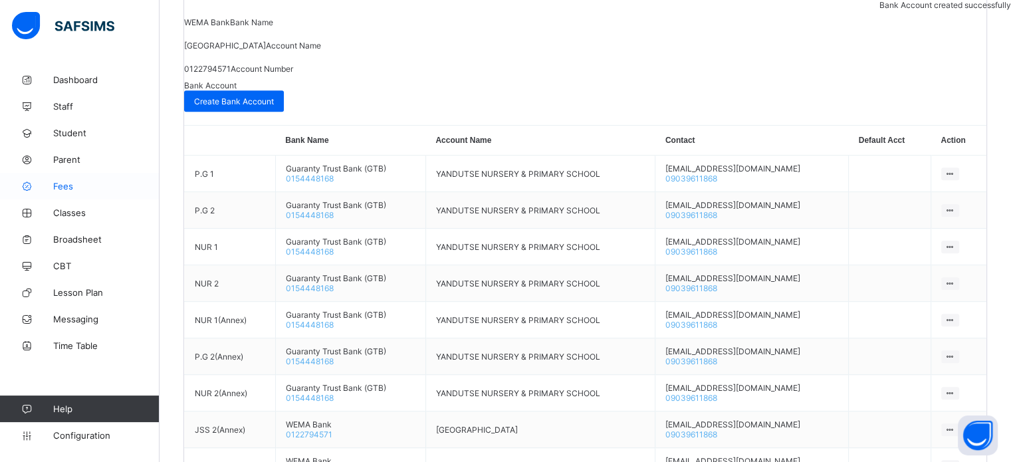
click at [64, 187] on span "Fees" at bounding box center [106, 186] width 106 height 11
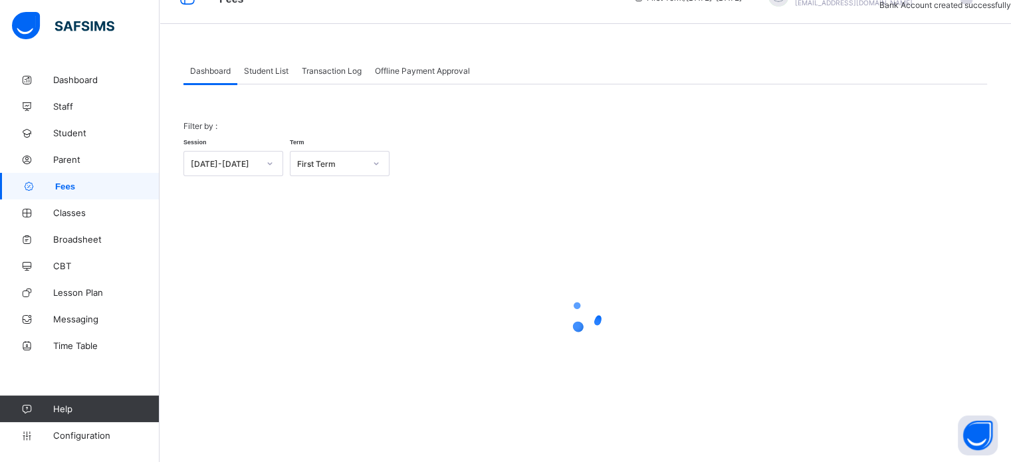
scroll to position [29, 0]
click at [280, 71] on span "Student List" at bounding box center [266, 71] width 45 height 10
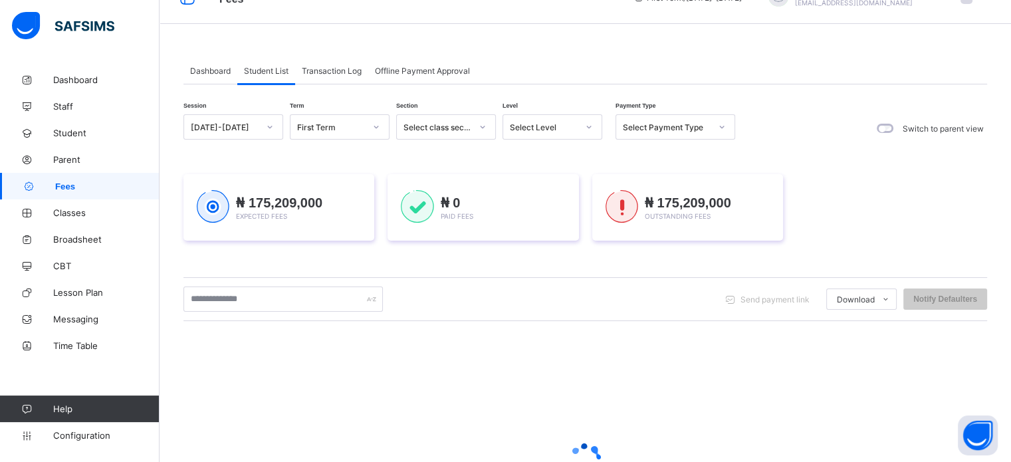
click at [573, 127] on div "Select Level" at bounding box center [544, 127] width 68 height 10
click at [579, 130] on div at bounding box center [588, 126] width 23 height 21
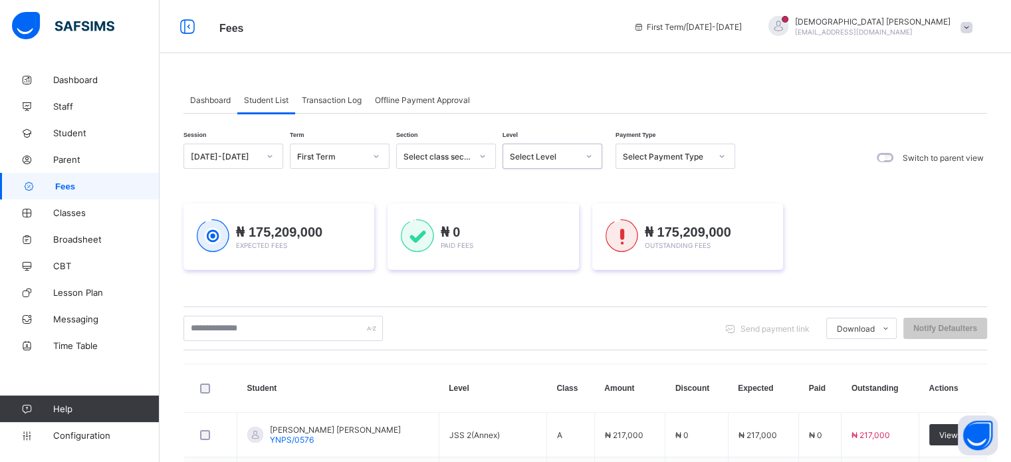
scroll to position [0, 0]
click at [545, 157] on div "Select Level" at bounding box center [544, 157] width 68 height 10
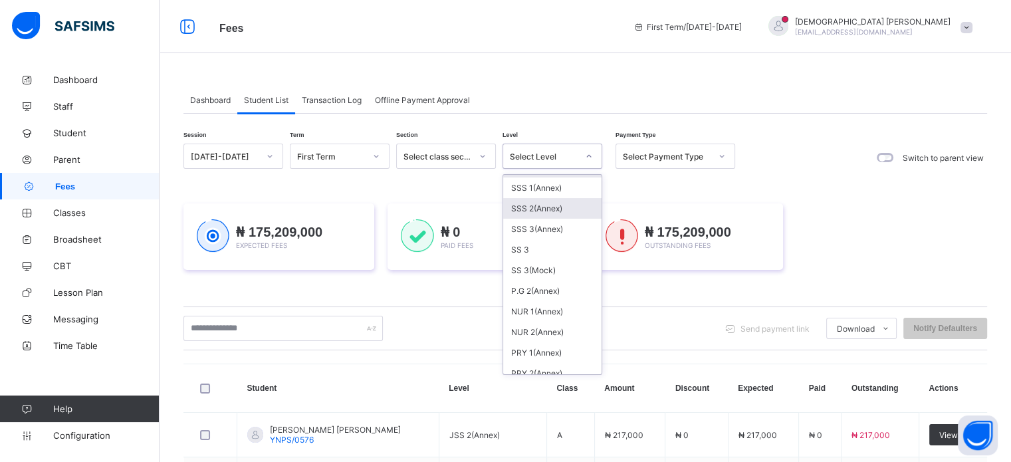
scroll to position [465, 0]
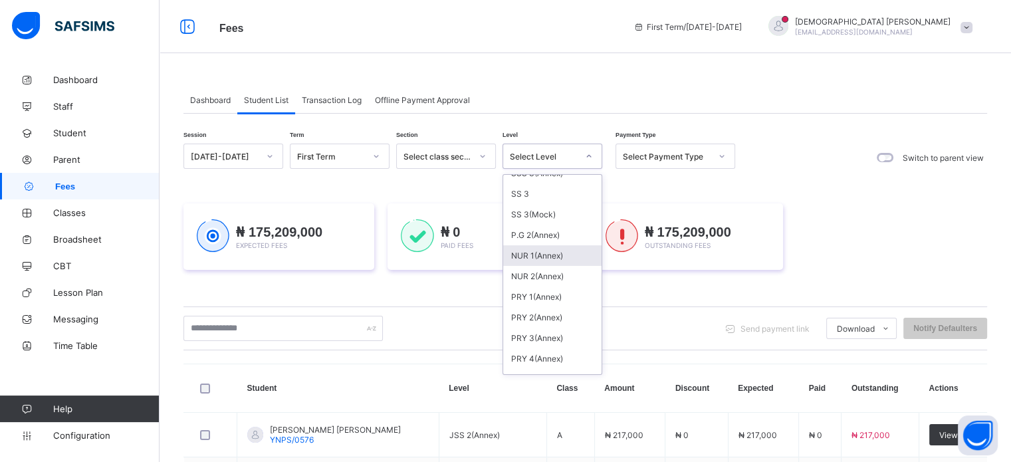
click at [550, 262] on div "NUR 1(Annex)" at bounding box center [552, 255] width 98 height 21
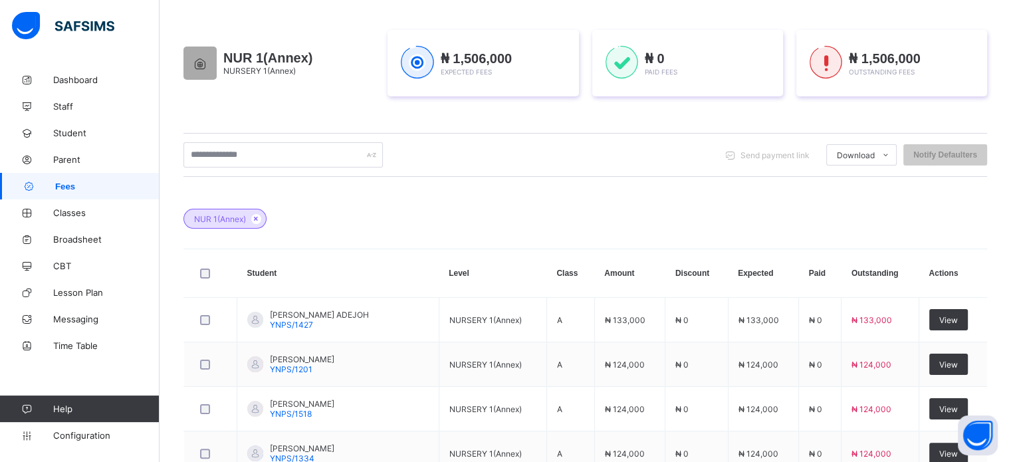
scroll to position [266, 0]
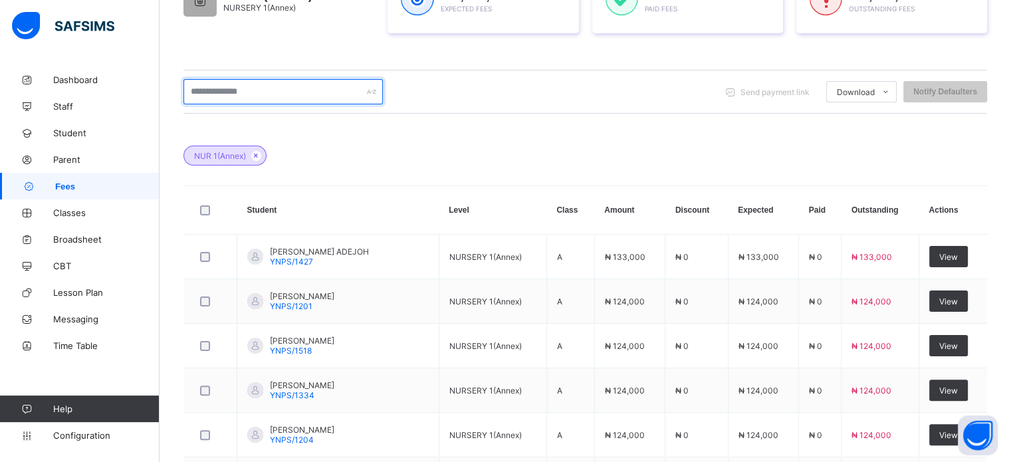
click at [213, 92] on input "text" at bounding box center [282, 91] width 199 height 25
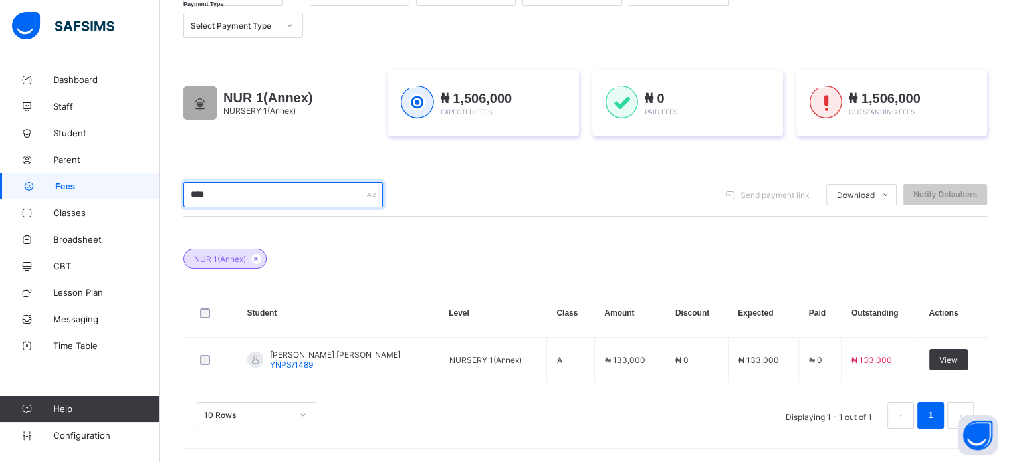
scroll to position [162, 0]
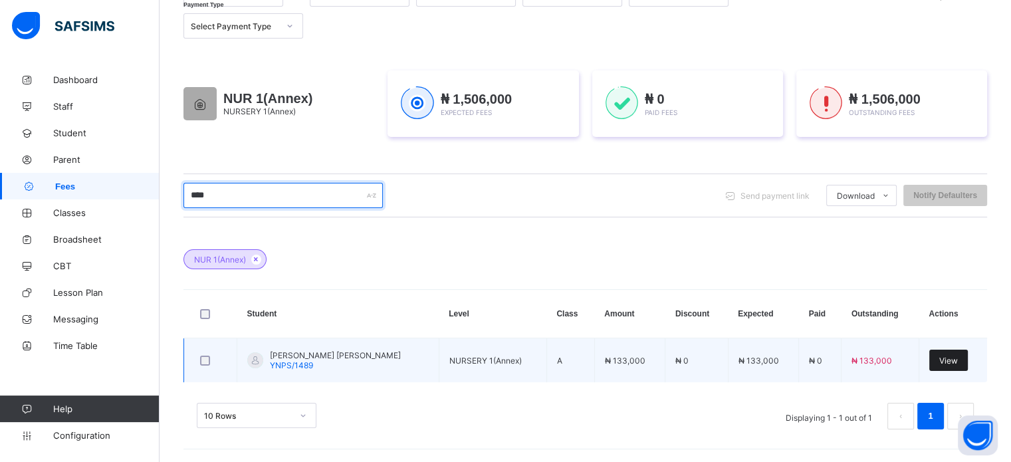
type input "****"
click at [950, 362] on span "View" at bounding box center [948, 361] width 19 height 10
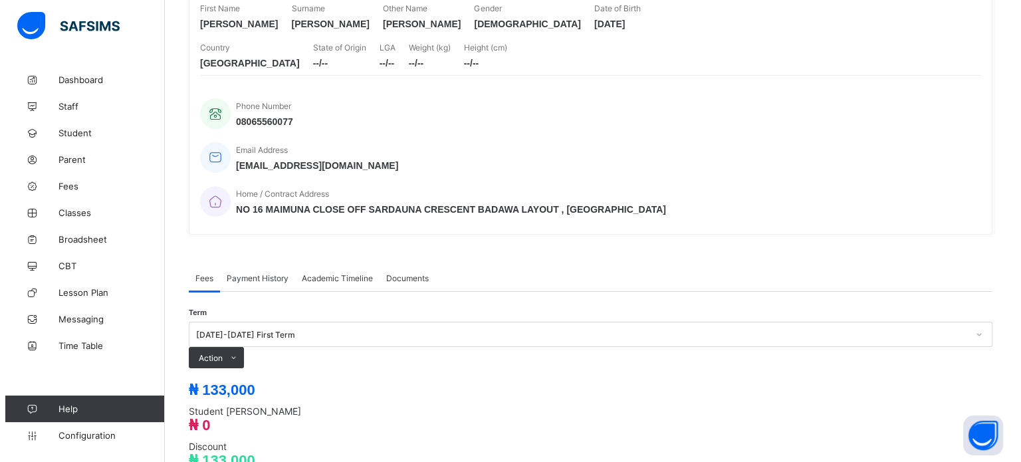
scroll to position [332, 0]
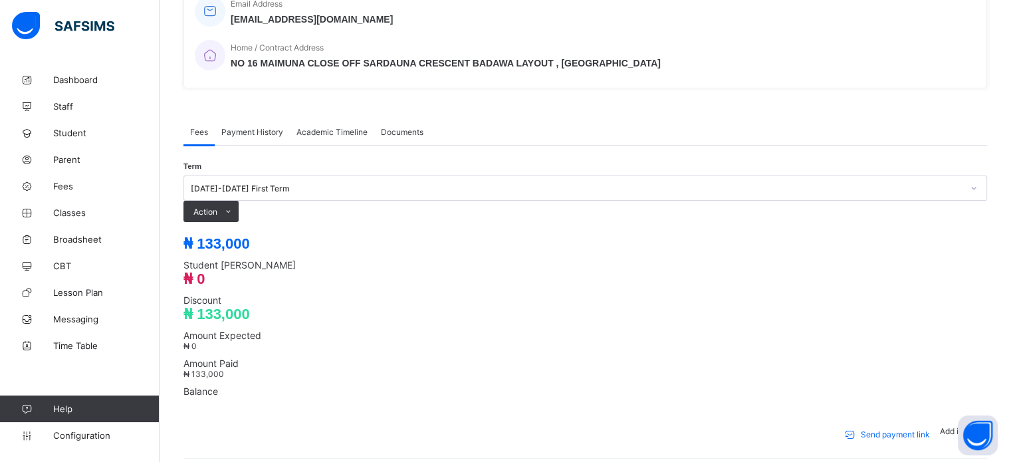
click at [0, 0] on li "Receive Payment" at bounding box center [0, 0] width 0 height 0
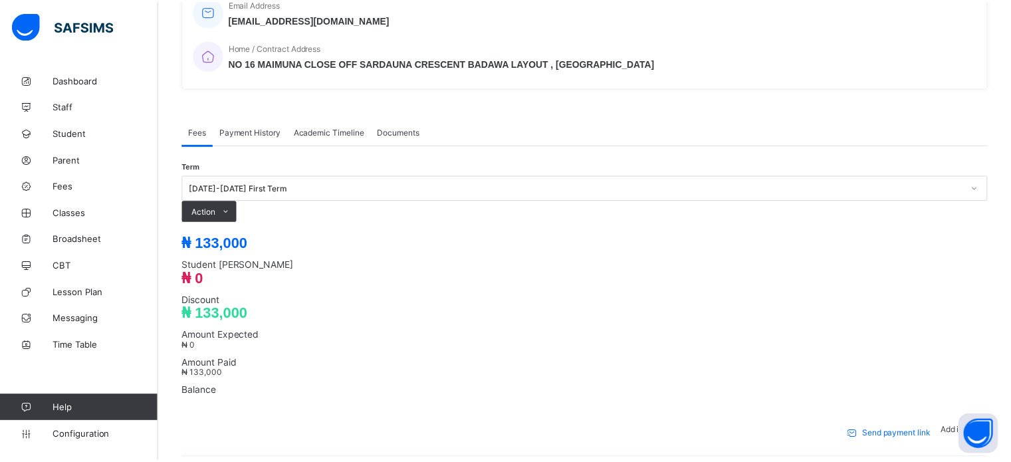
scroll to position [334, 0]
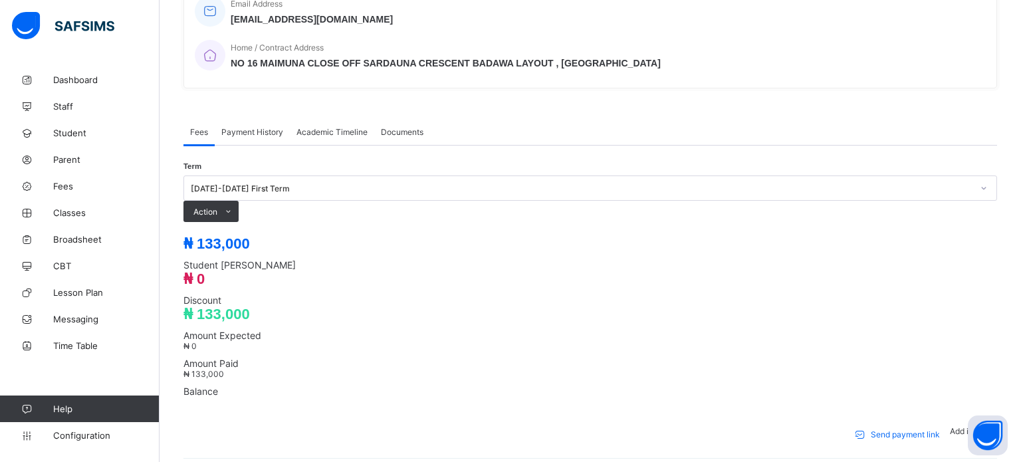
type input "****"
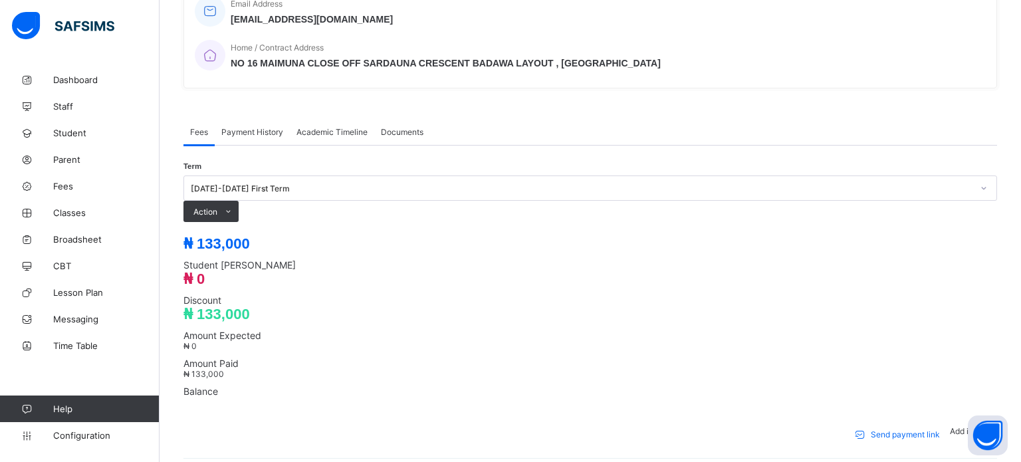
type input "**********"
type input "*********"
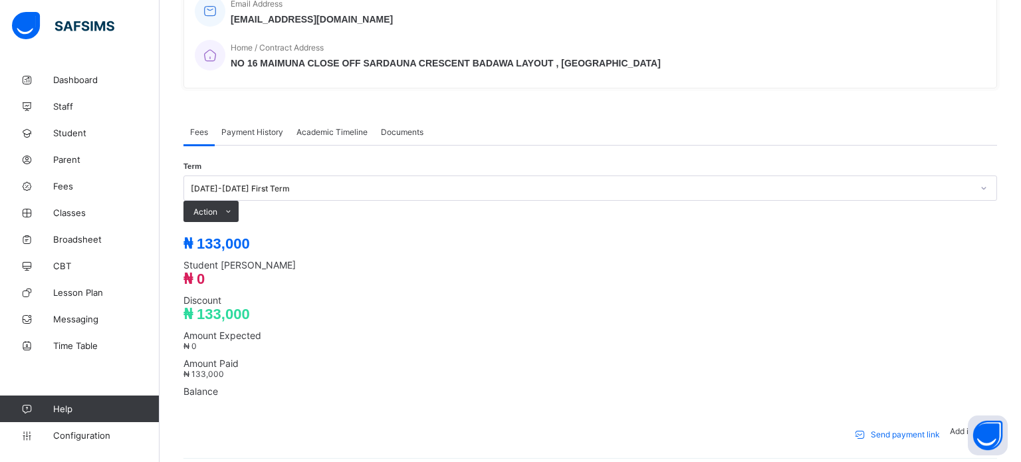
type input "*****"
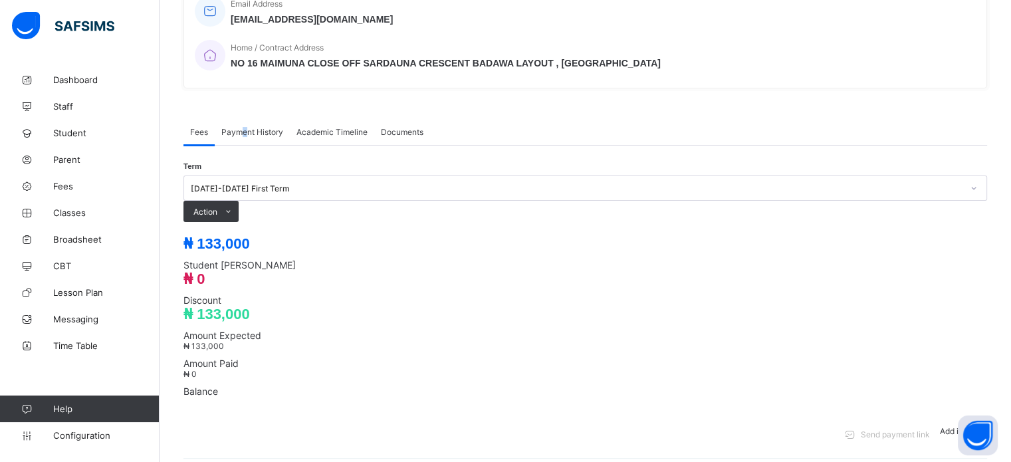
click at [245, 127] on span "Payment History" at bounding box center [252, 132] width 62 height 10
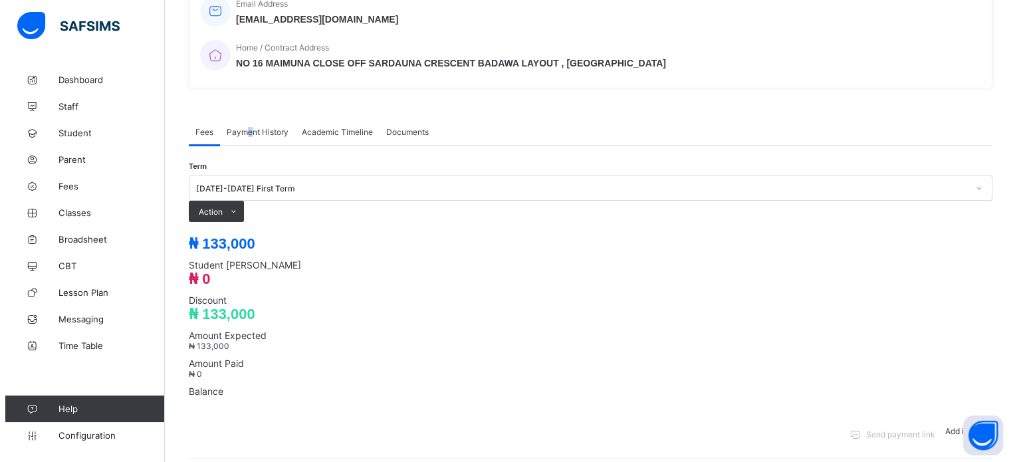
scroll to position [170, 0]
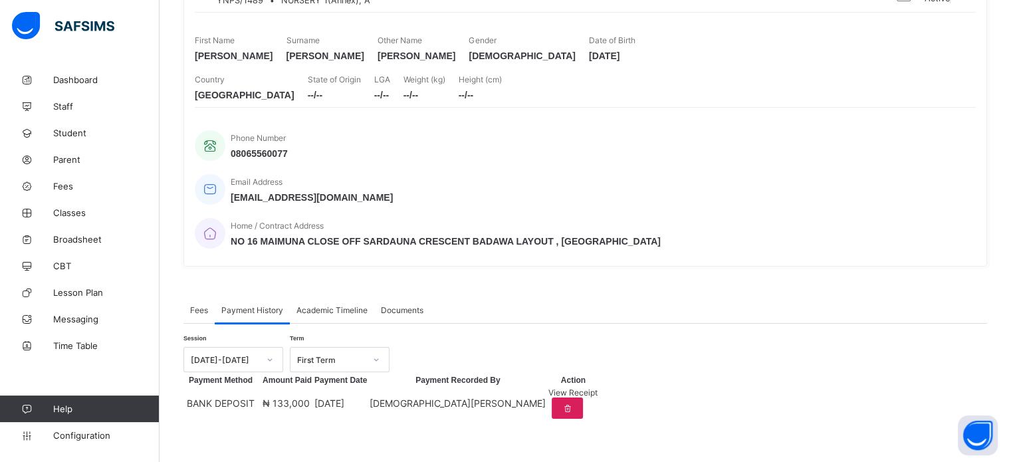
click at [597, 393] on span "View Receipt" at bounding box center [572, 392] width 49 height 10
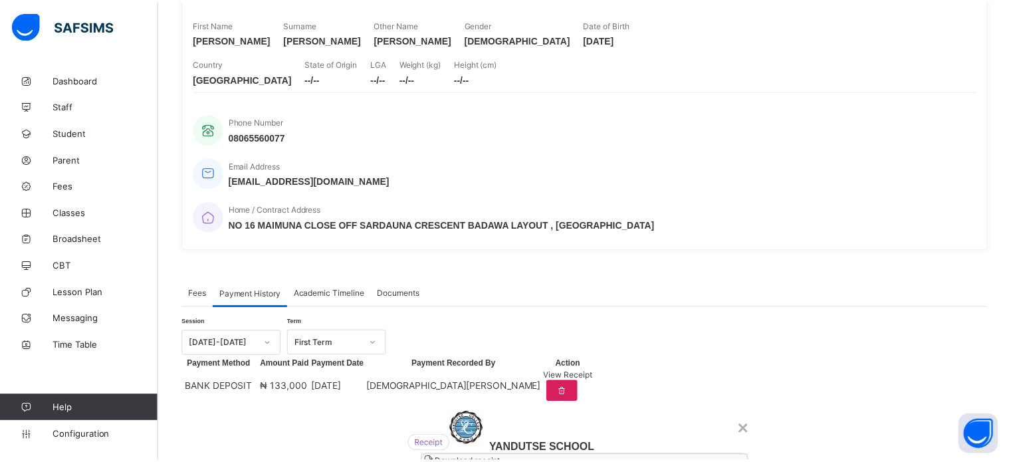
scroll to position [58, 0]
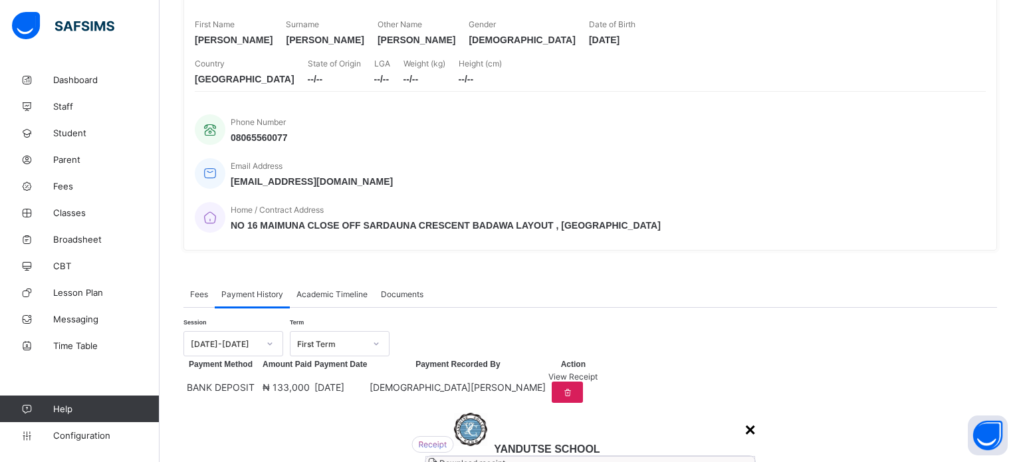
click at [744, 419] on div "×" at bounding box center [749, 429] width 11 height 21
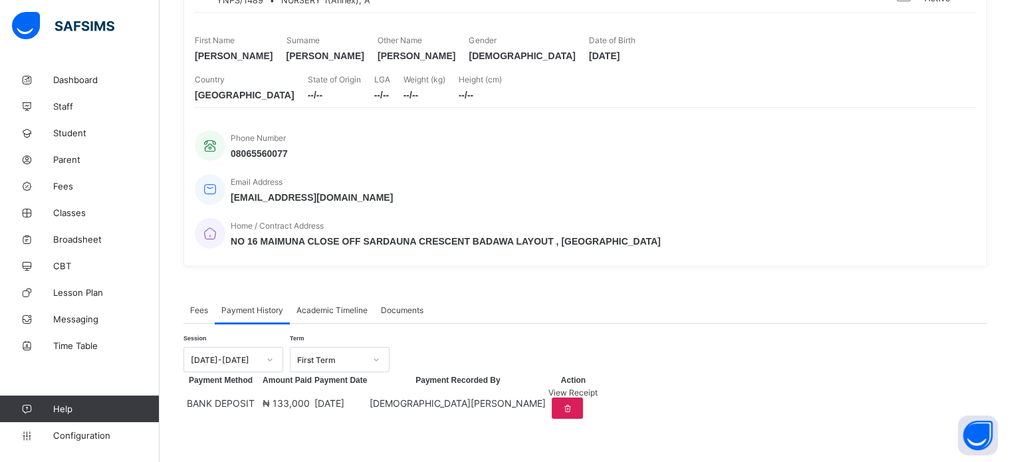
click at [182, 268] on div "× Delete Document This action would delete the document with name: from the sys…" at bounding box center [584, 187] width 851 height 550
click at [193, 305] on span "Fees" at bounding box center [199, 310] width 18 height 10
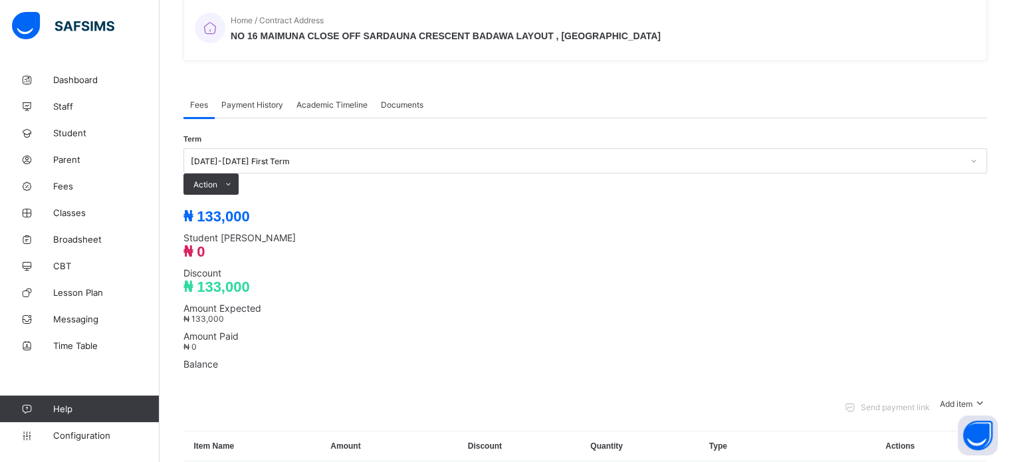
scroll to position [303, 0]
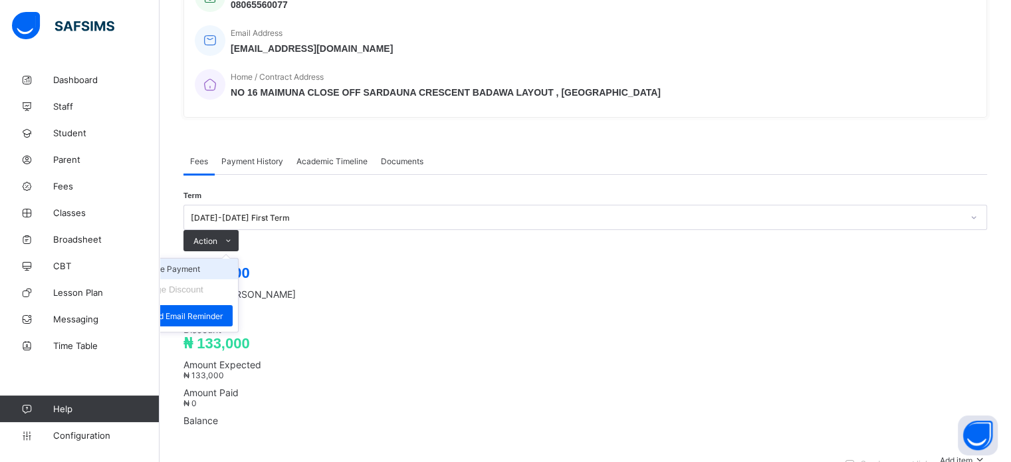
click at [238, 259] on li "Receive Payment" at bounding box center [183, 269] width 109 height 21
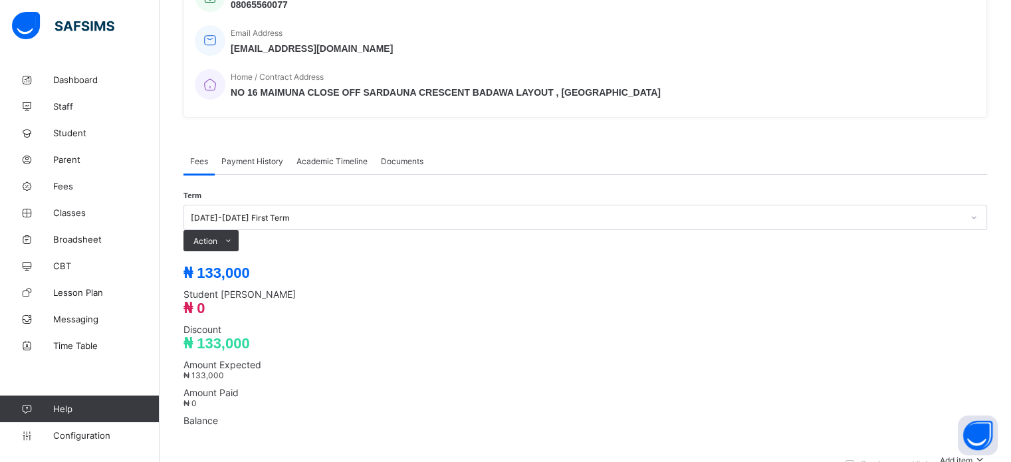
click at [245, 156] on span "Payment History" at bounding box center [252, 161] width 62 height 10
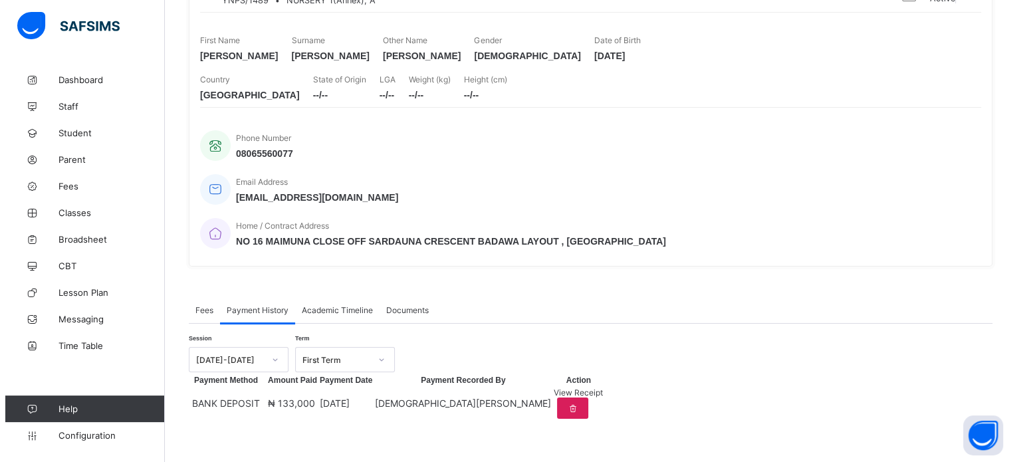
scroll to position [170, 0]
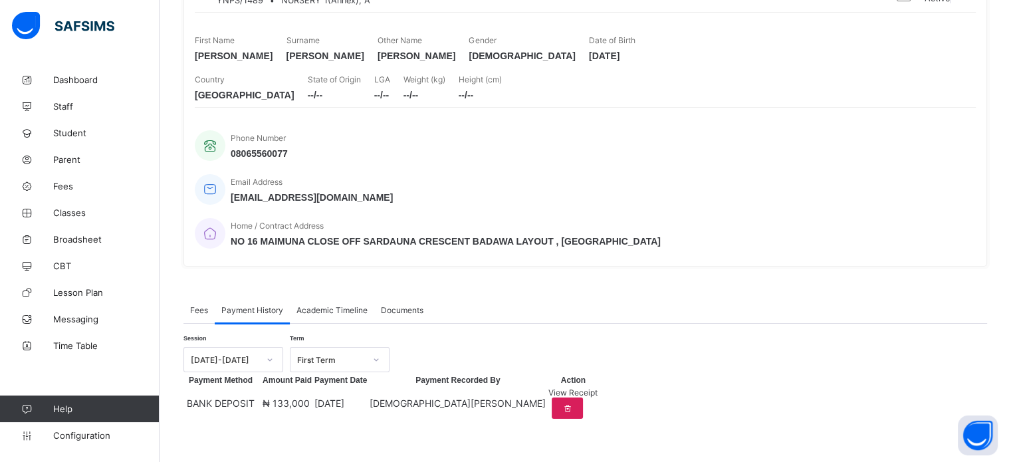
click at [597, 390] on span "View Receipt" at bounding box center [572, 392] width 49 height 10
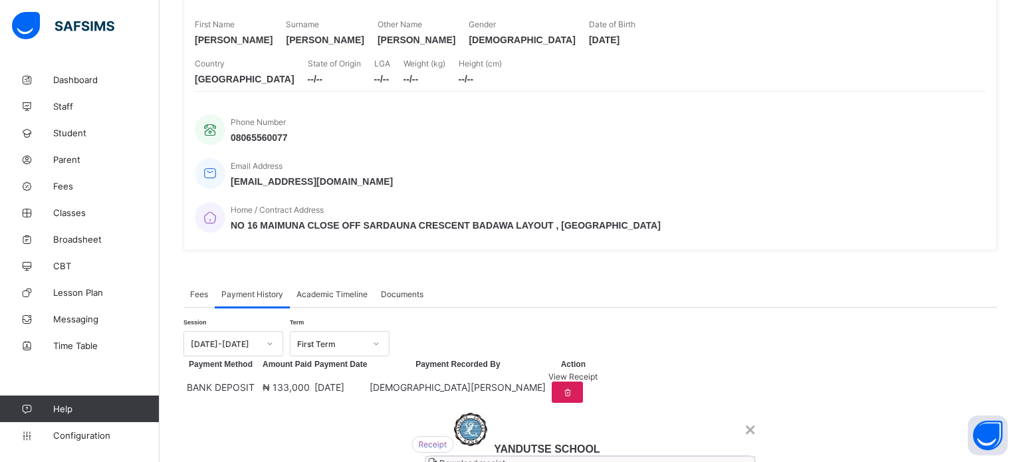
click at [505, 458] on span "Download receipt" at bounding box center [472, 463] width 66 height 10
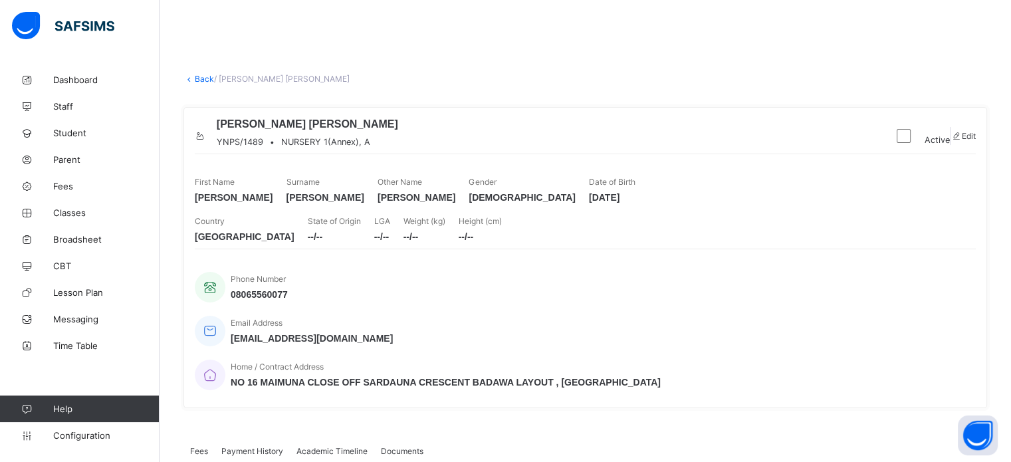
scroll to position [0, 0]
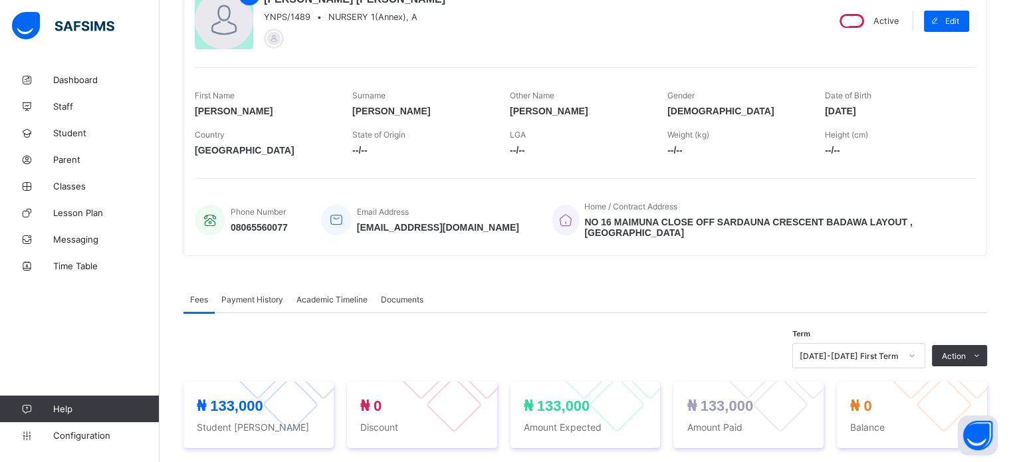
scroll to position [133, 0]
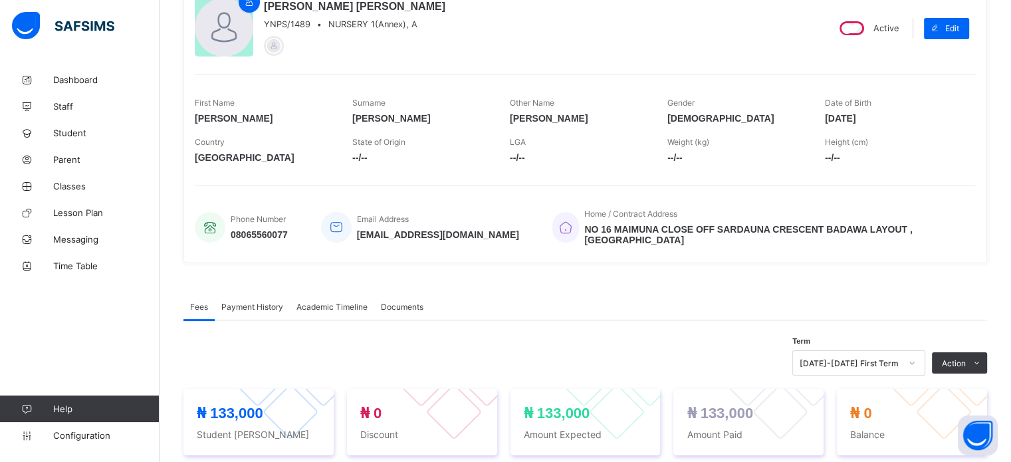
click at [246, 307] on div "Payment History" at bounding box center [252, 306] width 75 height 27
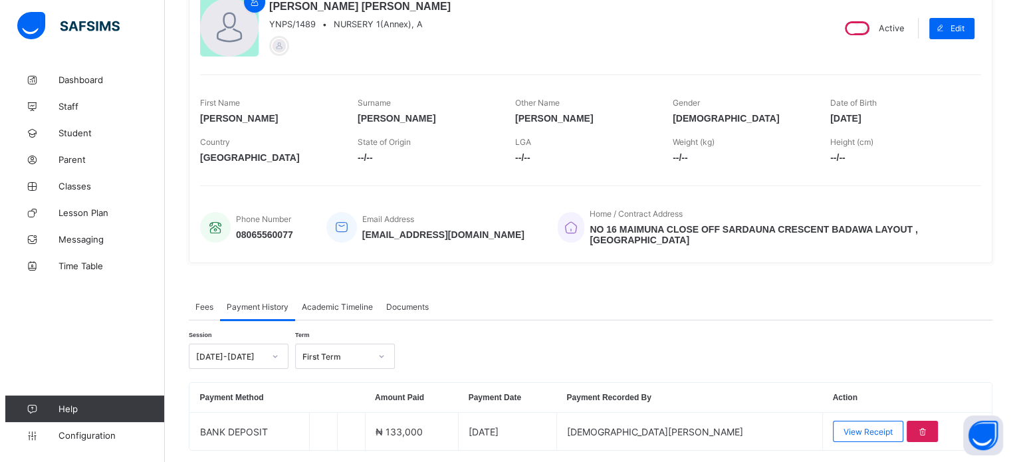
scroll to position [170, 0]
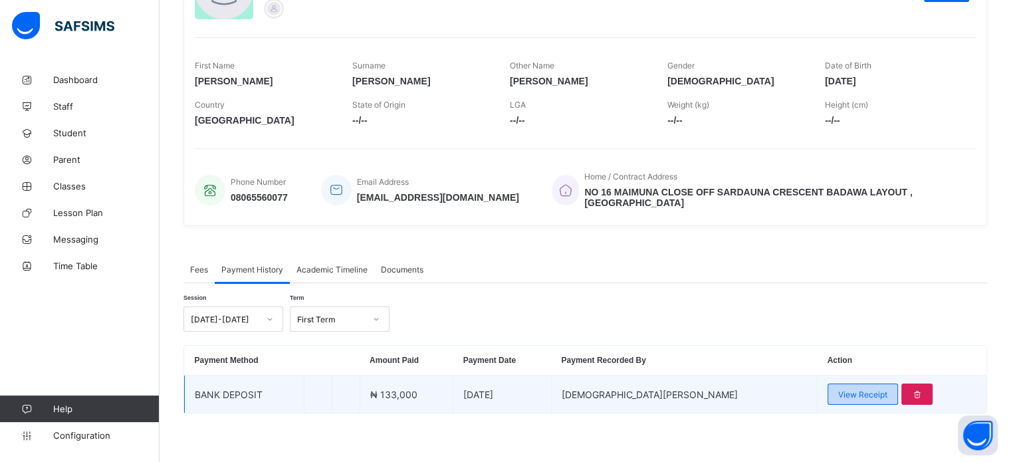
click at [838, 391] on span "View Receipt" at bounding box center [862, 394] width 49 height 10
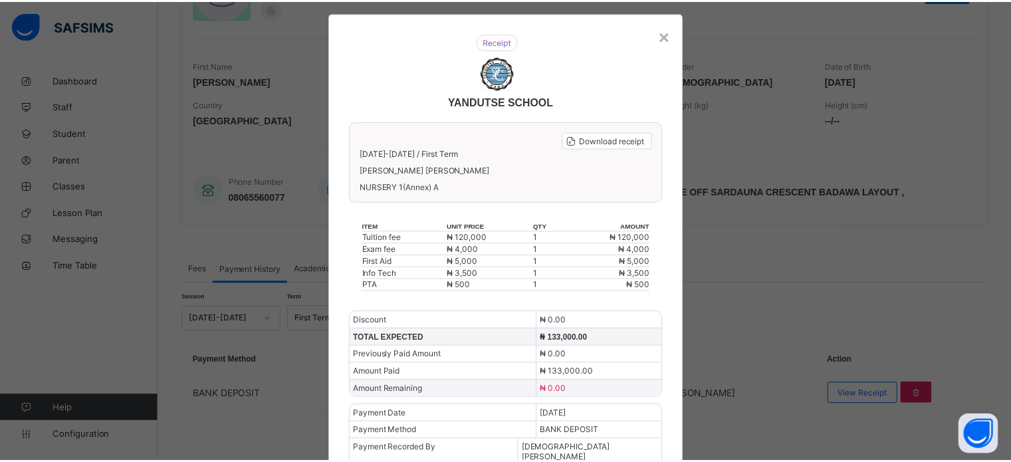
scroll to position [0, 0]
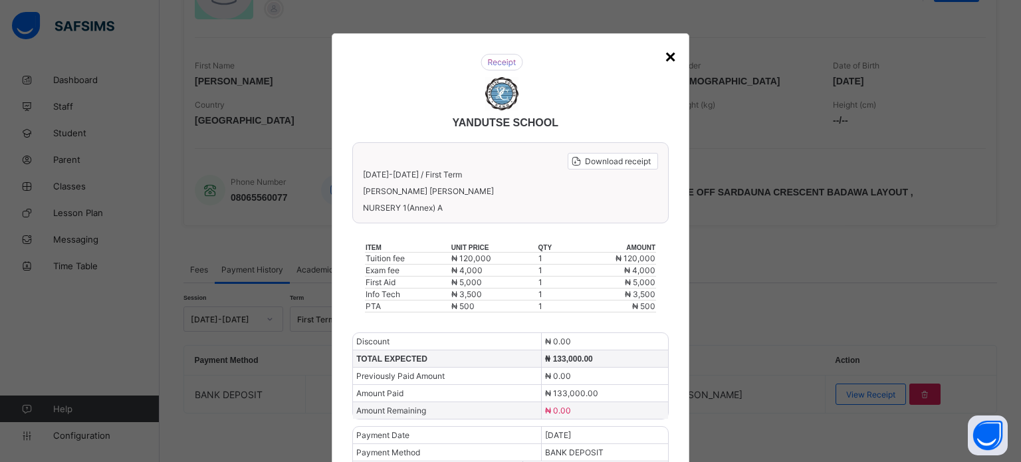
click at [666, 64] on div "×" at bounding box center [670, 57] width 11 height 21
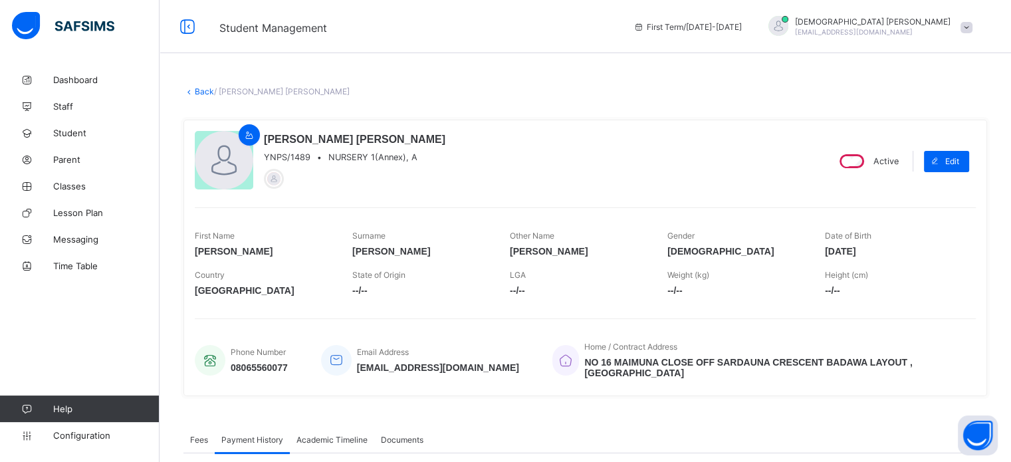
click at [205, 87] on link "Back" at bounding box center [204, 91] width 19 height 10
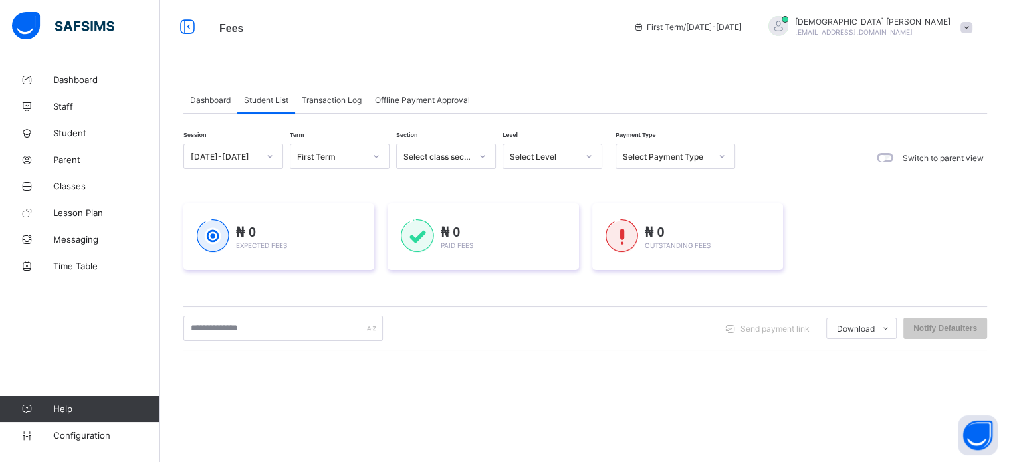
click at [583, 161] on div at bounding box center [588, 156] width 23 height 21
click at [519, 250] on div "NUR 2" at bounding box center [552, 247] width 98 height 21
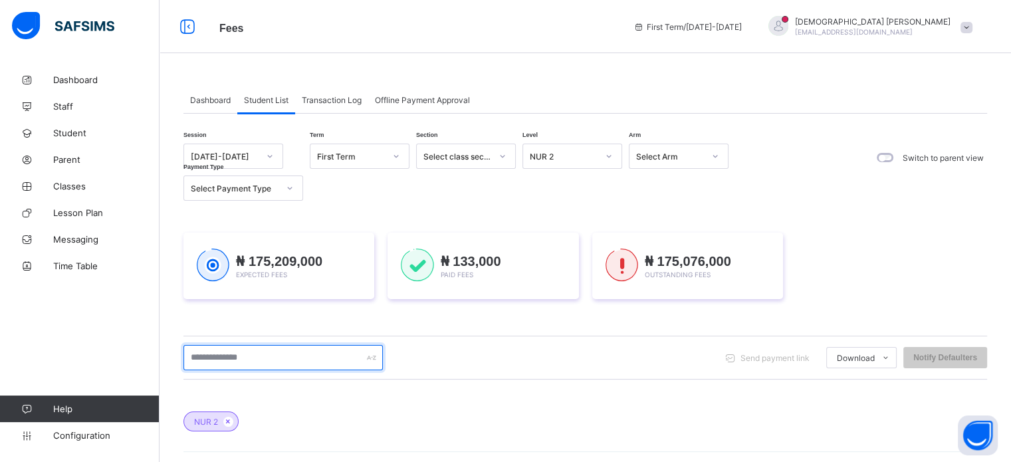
click at [298, 361] on input "text" at bounding box center [282, 357] width 199 height 25
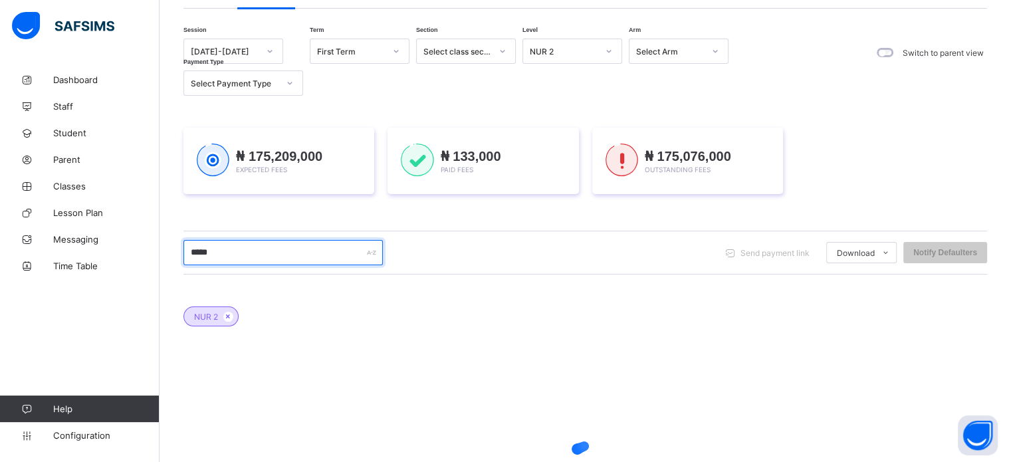
scroll to position [248, 0]
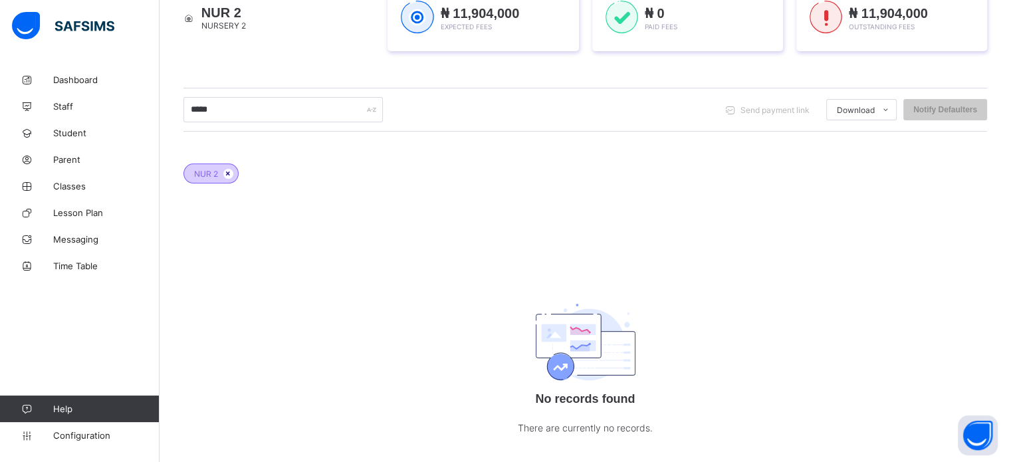
click at [232, 171] on icon at bounding box center [228, 173] width 11 height 8
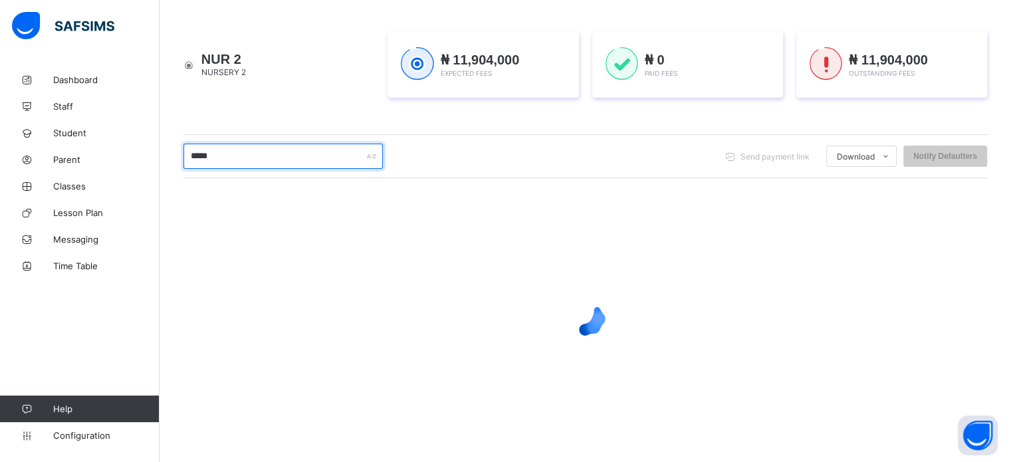
click at [239, 151] on input "*****" at bounding box center [282, 156] width 199 height 25
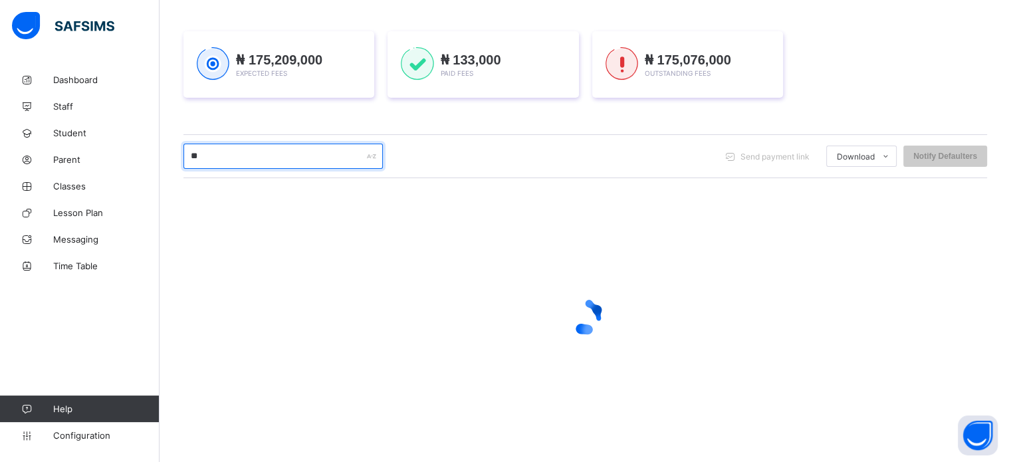
type input "*"
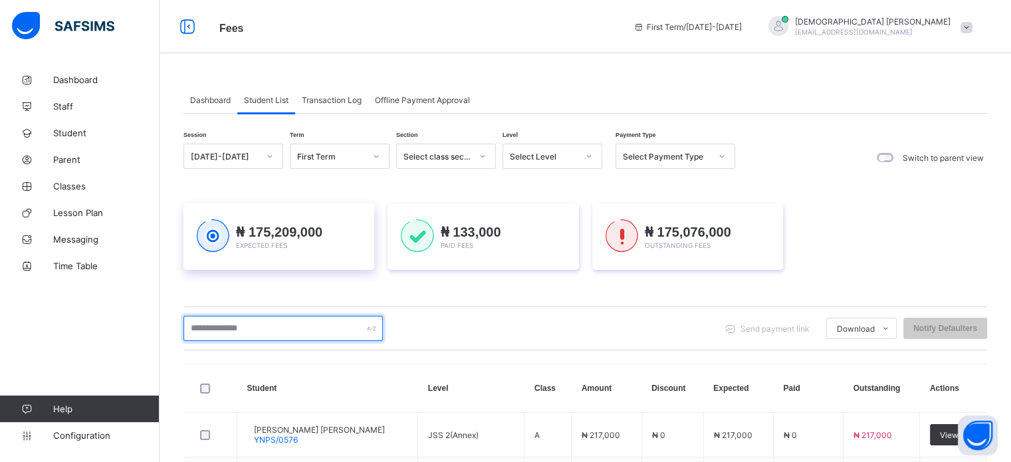
scroll to position [0, 0]
click at [561, 161] on div "Select Level" at bounding box center [539, 156] width 73 height 19
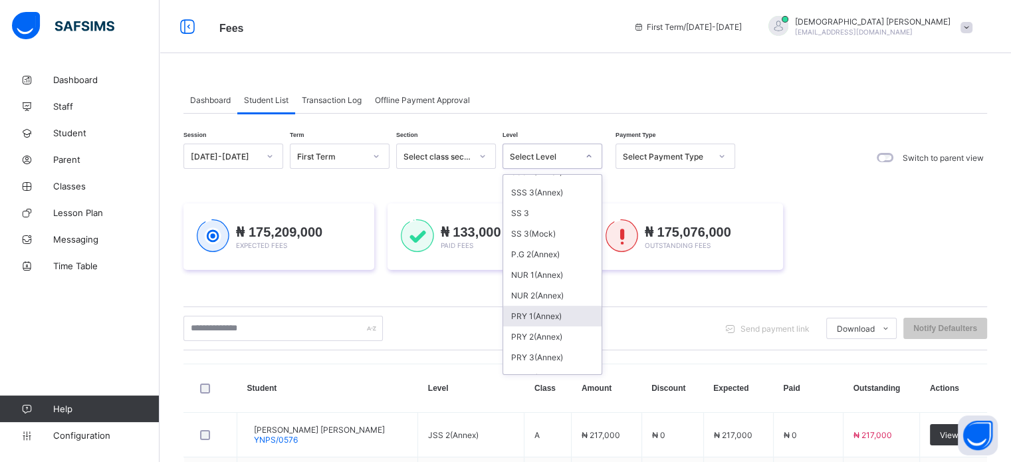
scroll to position [465, 0]
click at [545, 280] on div "NUR 2(Annex)" at bounding box center [552, 276] width 98 height 21
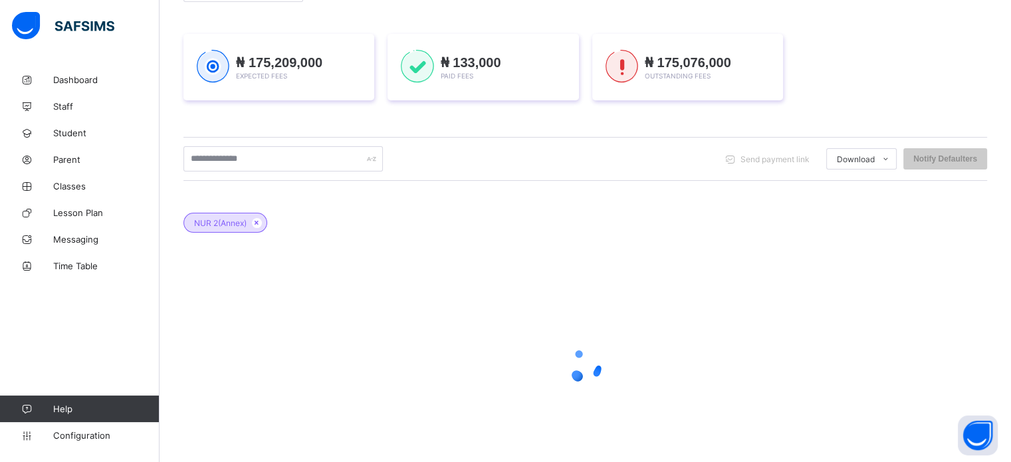
scroll to position [248, 0]
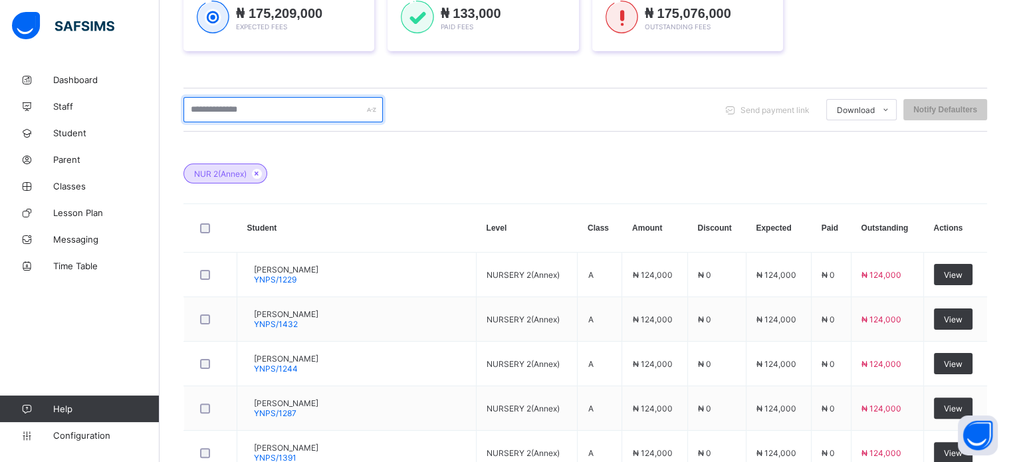
click at [269, 114] on input "text" at bounding box center [282, 109] width 199 height 25
click at [268, 108] on input "text" at bounding box center [282, 109] width 199 height 25
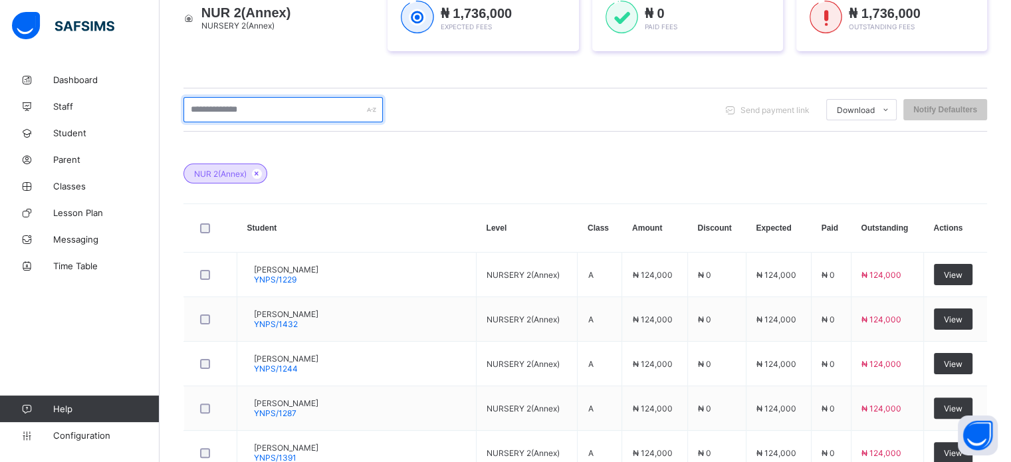
click at [265, 104] on input "text" at bounding box center [282, 109] width 199 height 25
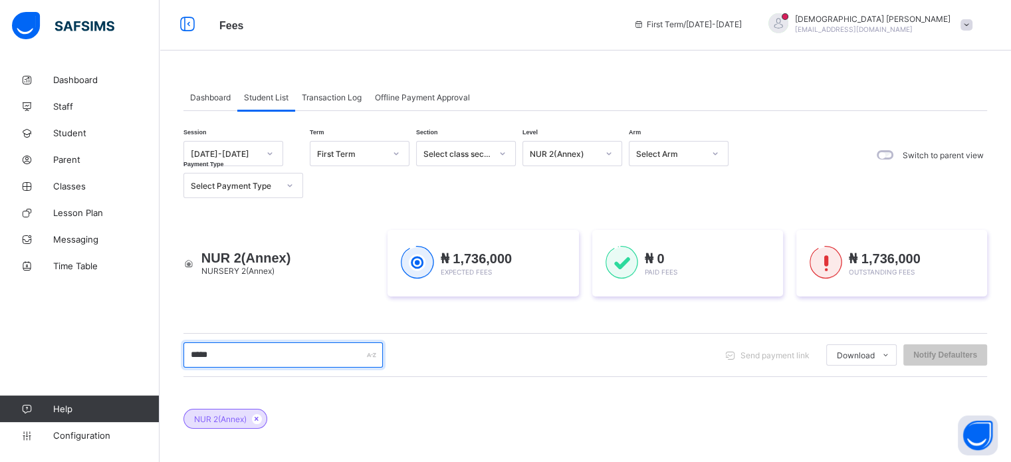
scroll to position [0, 0]
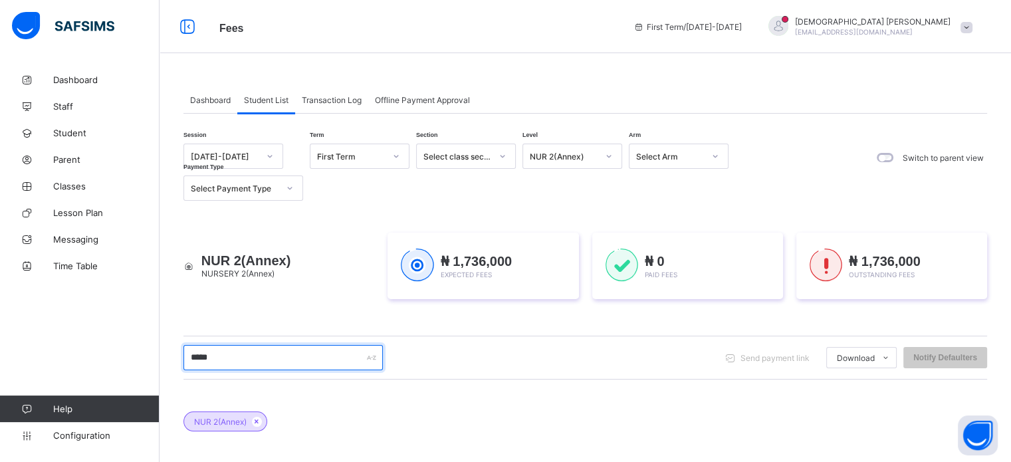
type input "*****"
click at [895, 29] on span "[EMAIL_ADDRESS][DOMAIN_NAME]" at bounding box center [854, 32] width 118 height 8
click at [813, 133] on div "Session 2025-2026 Term First Term Section Select class section Level NUR 2(Anne…" at bounding box center [584, 412] width 803 height 597
click at [900, 19] on span "Christiana Momoh" at bounding box center [873, 22] width 156 height 10
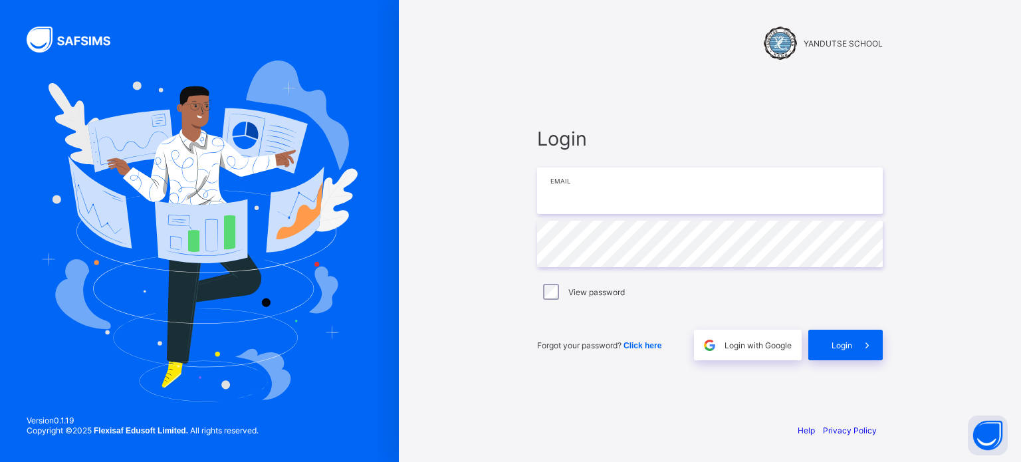
click at [625, 199] on input "email" at bounding box center [710, 190] width 346 height 47
type input "**********"
click at [840, 349] on span "Login" at bounding box center [841, 345] width 21 height 10
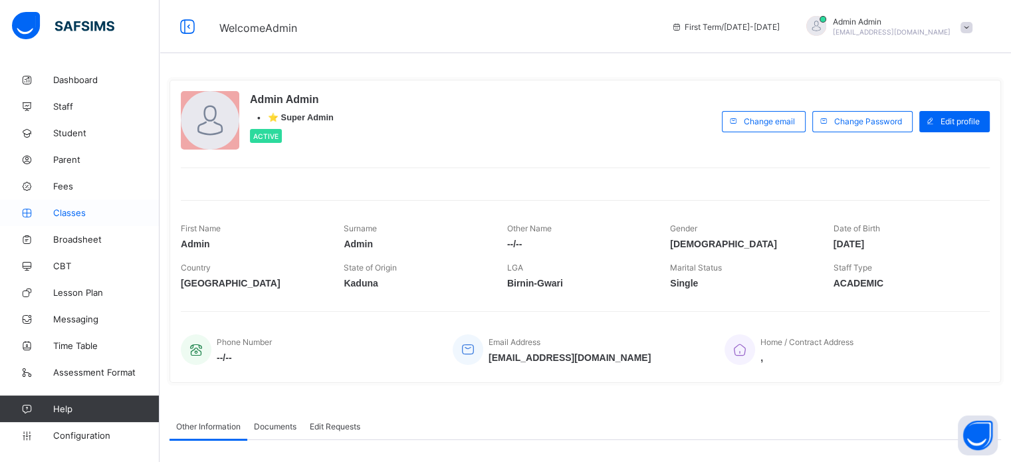
click at [76, 213] on span "Classes" at bounding box center [106, 212] width 106 height 11
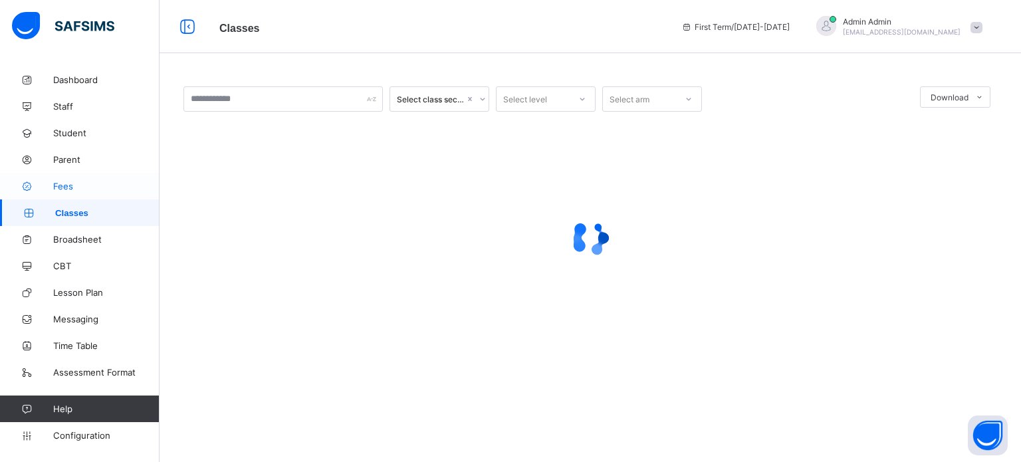
click at [74, 184] on span "Fees" at bounding box center [106, 186] width 106 height 11
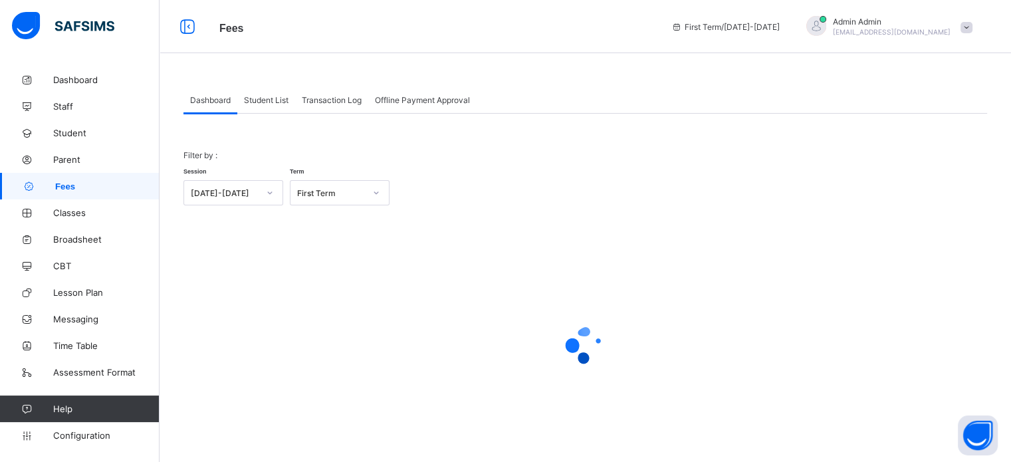
click at [259, 100] on span "Student List" at bounding box center [266, 100] width 45 height 10
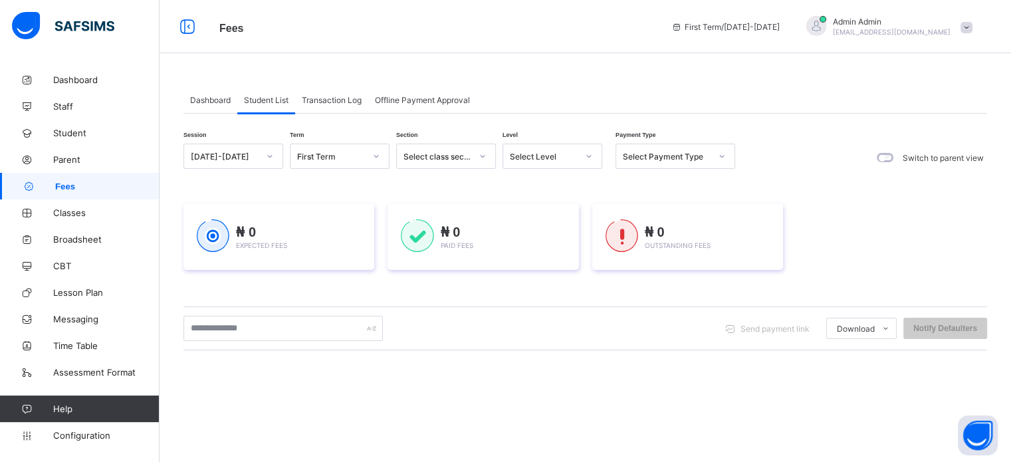
click at [564, 157] on div "Select Level" at bounding box center [544, 157] width 68 height 10
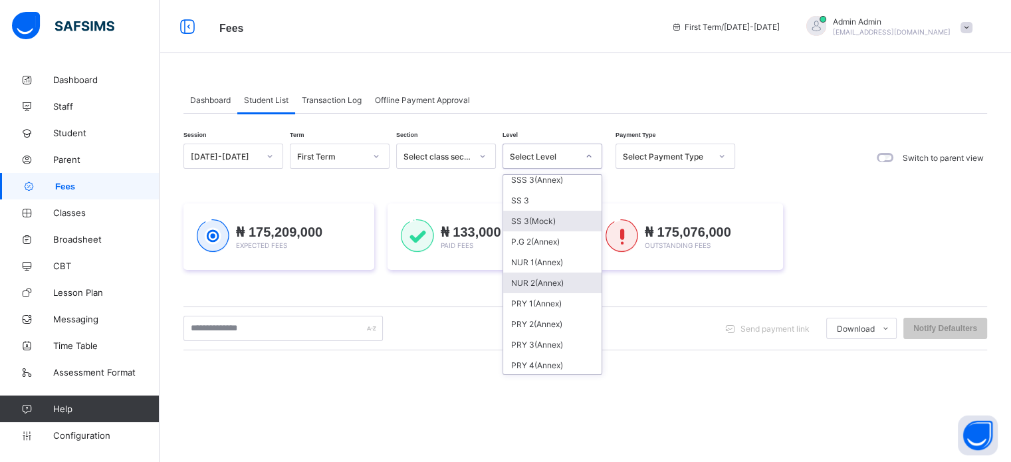
scroll to position [465, 0]
click at [552, 278] on div "NUR 2(Annex)" at bounding box center [552, 276] width 98 height 21
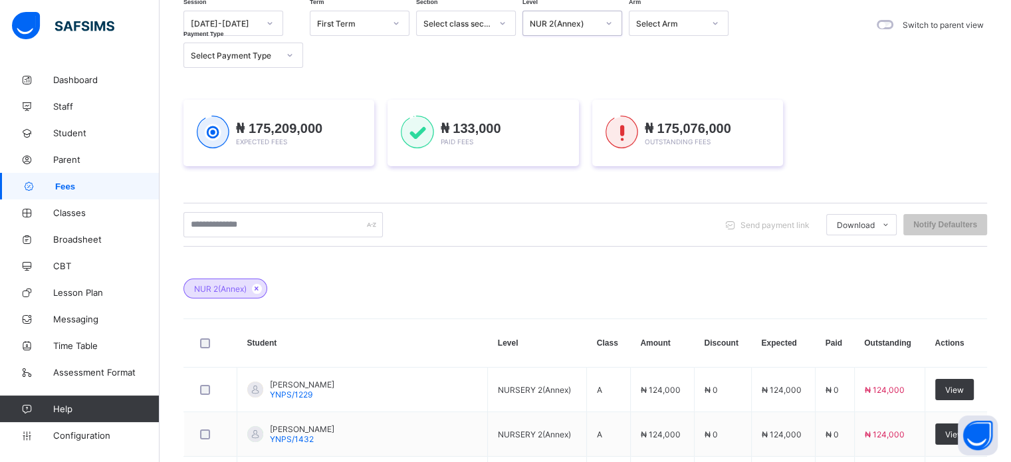
scroll to position [266, 0]
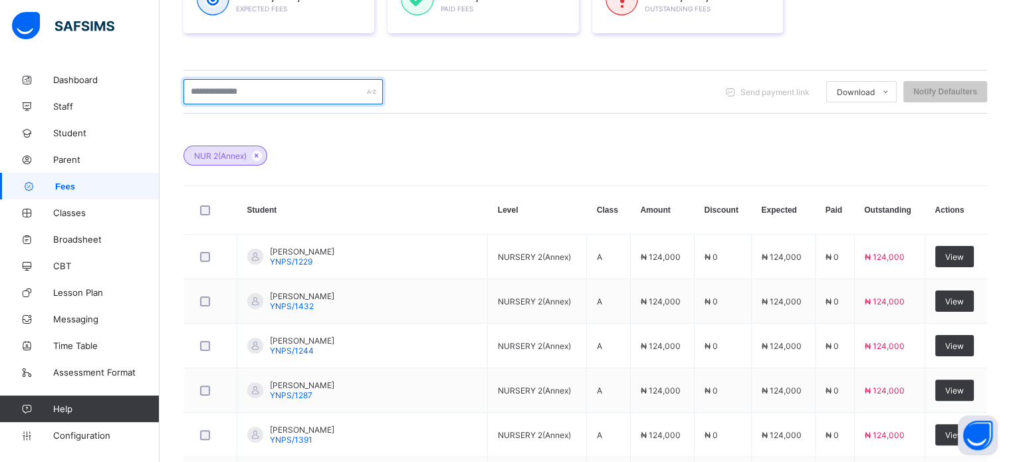
click at [244, 96] on input "text" at bounding box center [282, 91] width 199 height 25
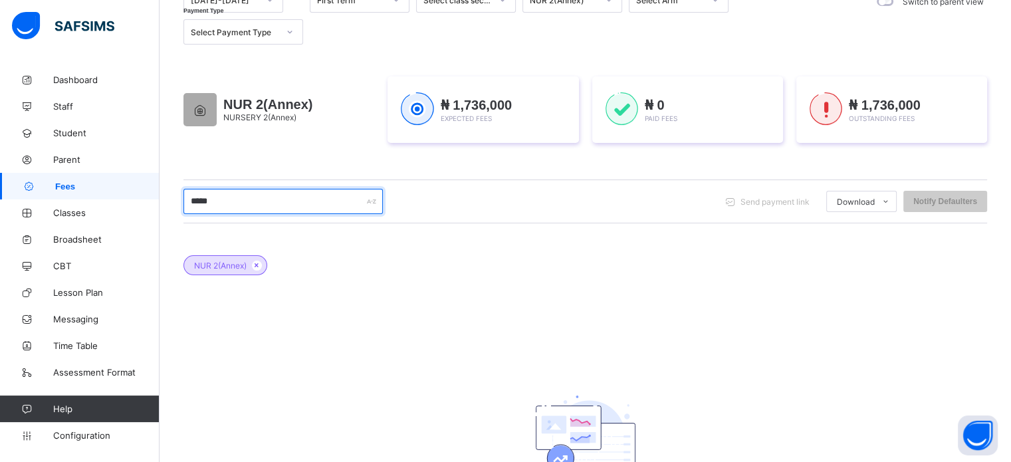
scroll to position [133, 0]
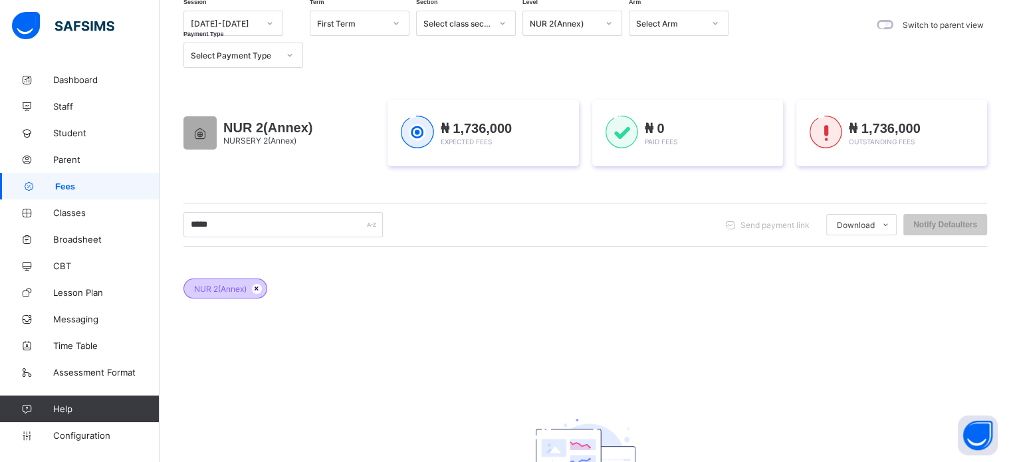
click at [254, 288] on icon at bounding box center [256, 288] width 11 height 8
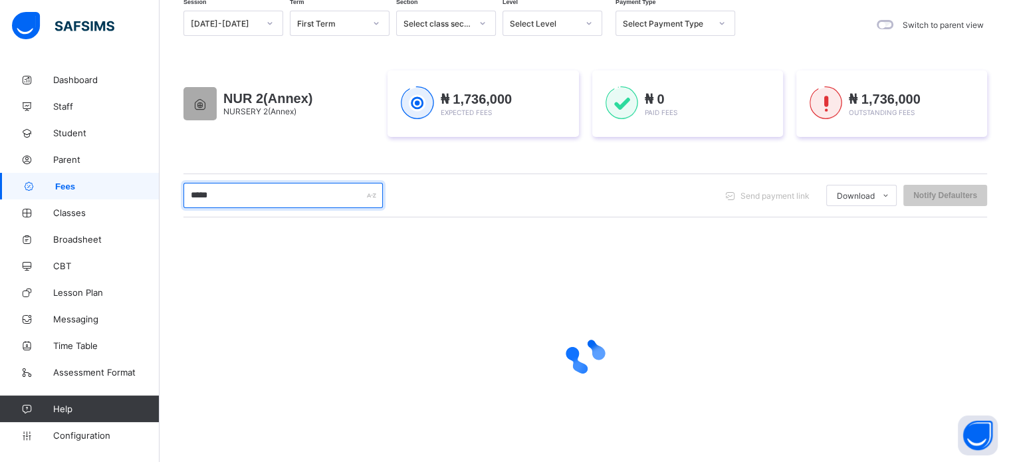
click at [224, 197] on input "*****" at bounding box center [282, 195] width 199 height 25
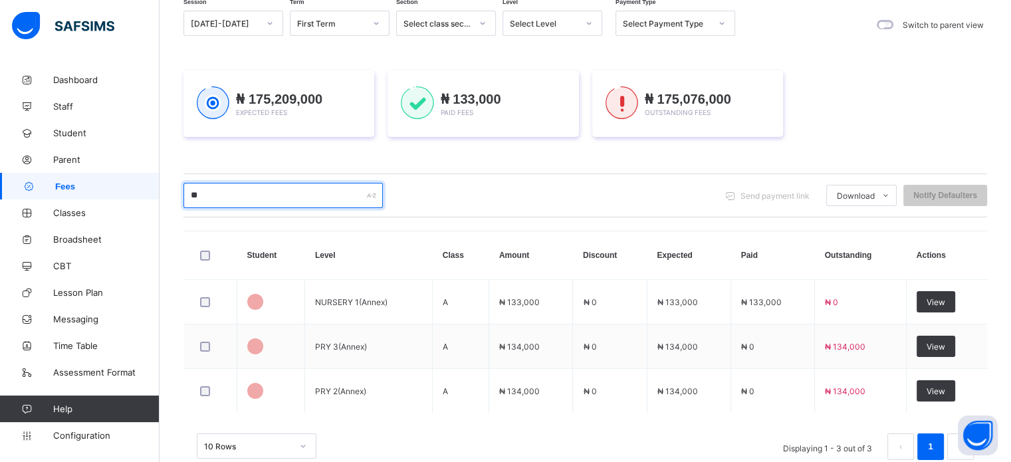
type input "*"
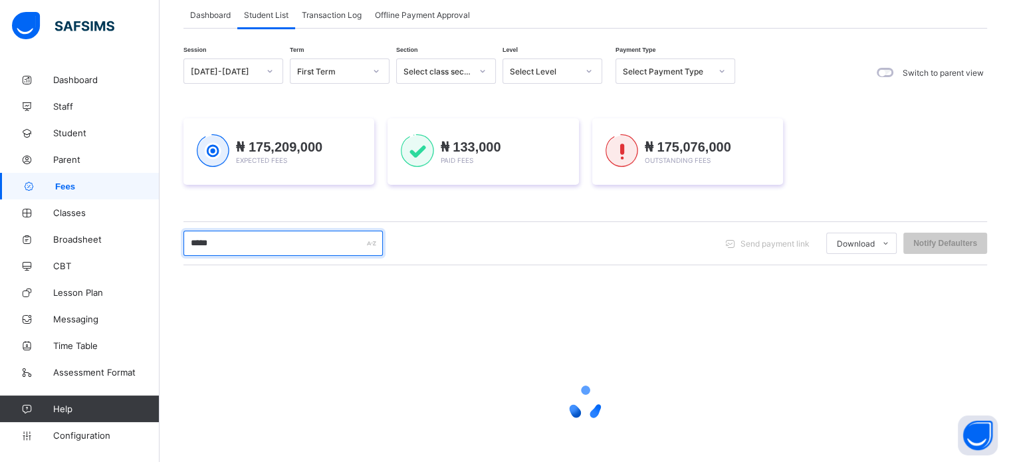
scroll to position [0, 0]
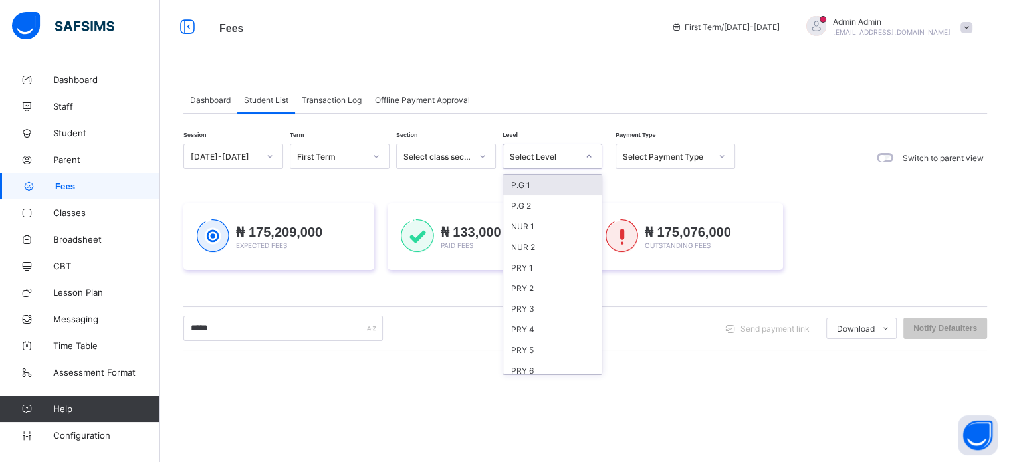
click at [583, 157] on div at bounding box center [588, 156] width 23 height 21
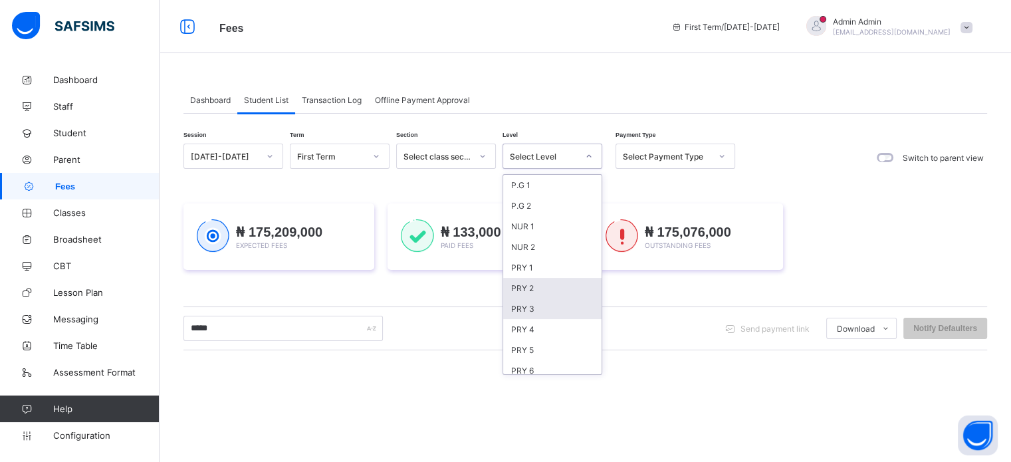
scroll to position [484, 0]
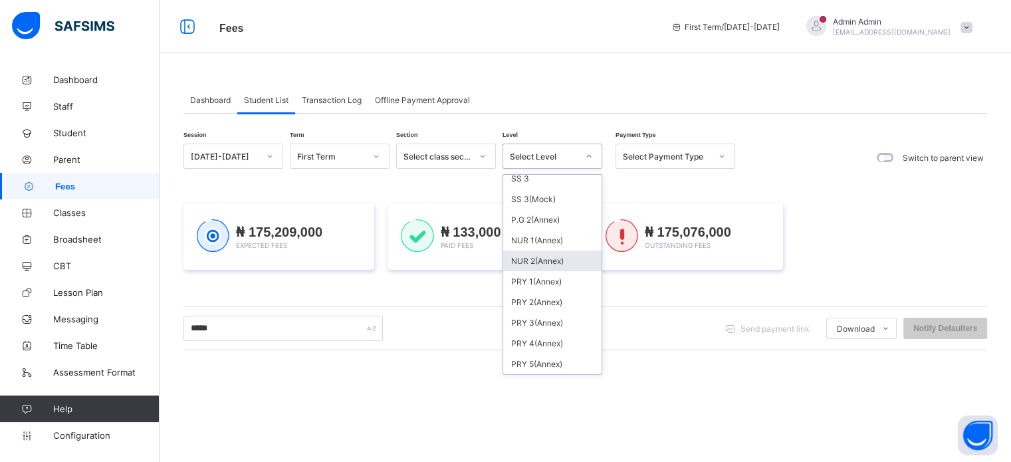
click at [545, 257] on div "NUR 2(Annex)" at bounding box center [552, 261] width 98 height 21
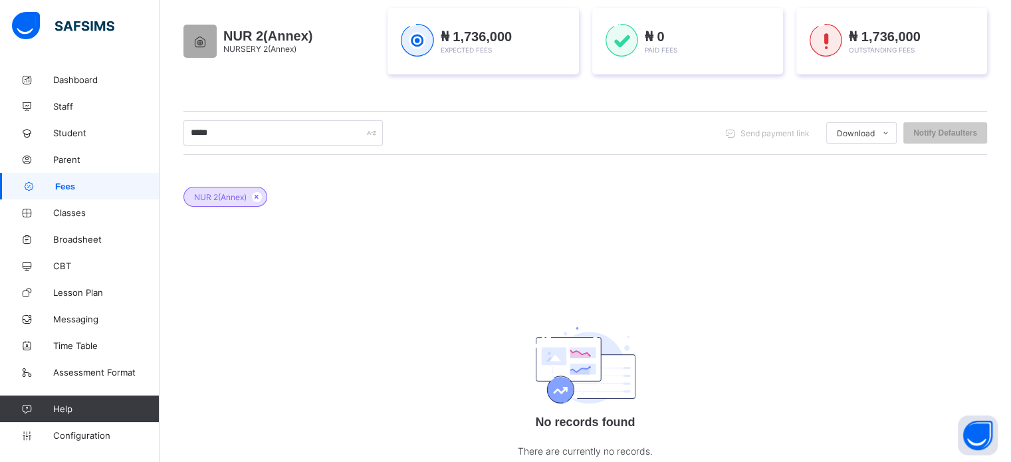
scroll to position [266, 0]
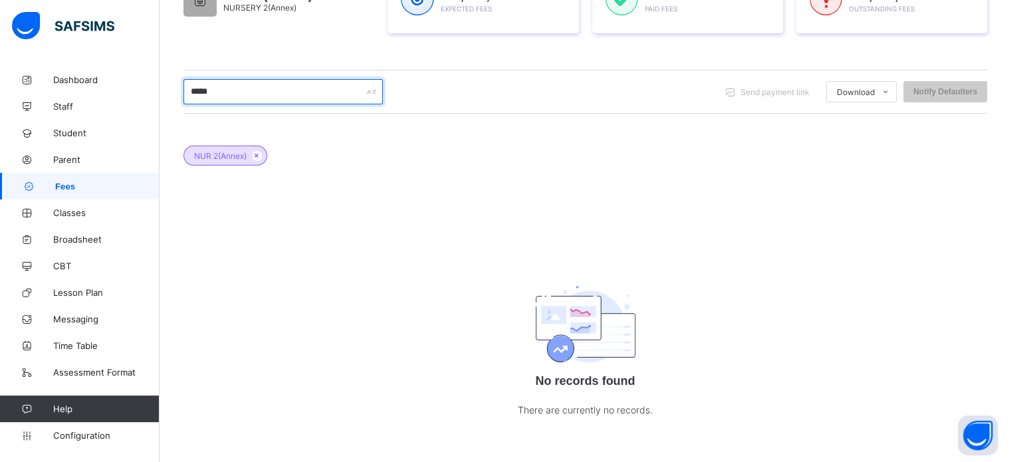
click at [245, 84] on input "*****" at bounding box center [282, 91] width 199 height 25
type input "*"
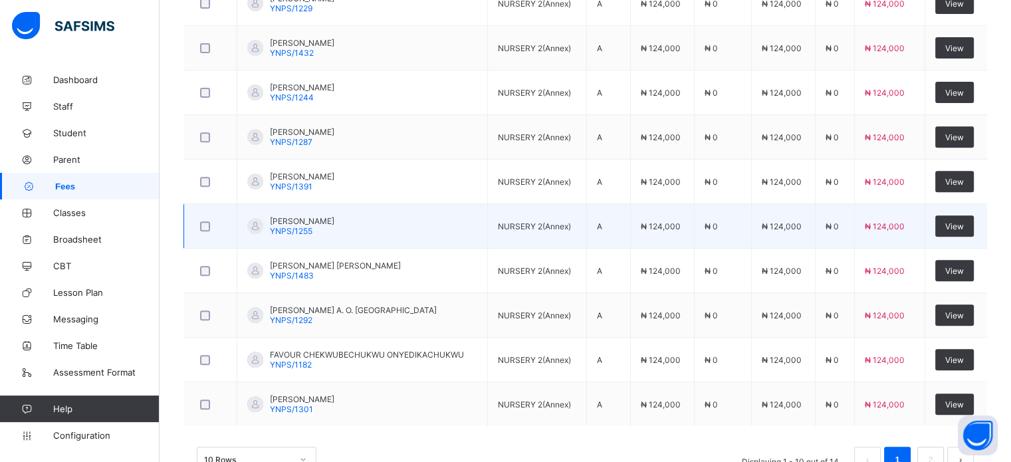
scroll to position [561, 0]
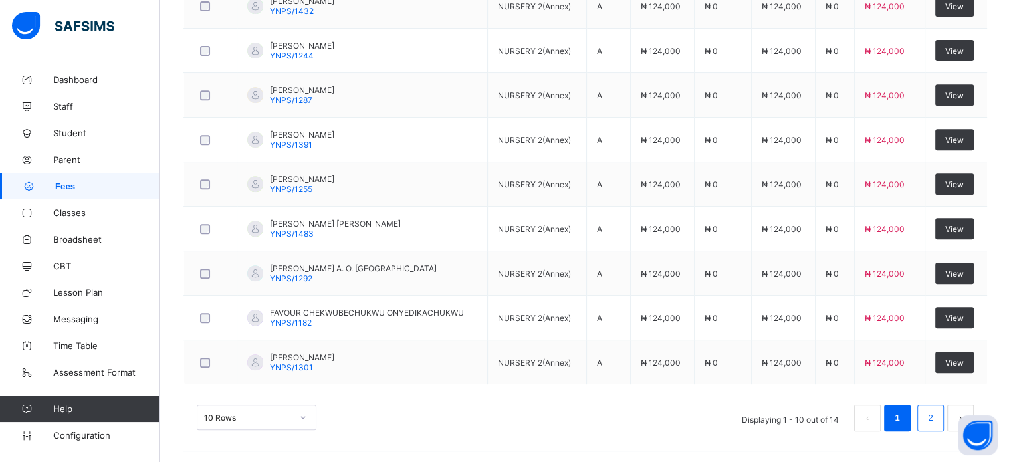
click at [944, 414] on li "2" at bounding box center [930, 418] width 27 height 27
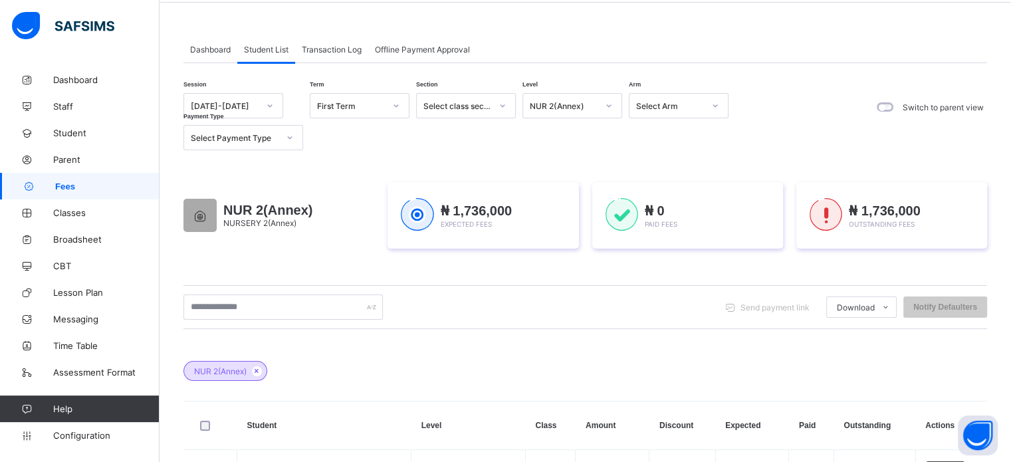
scroll to position [29, 0]
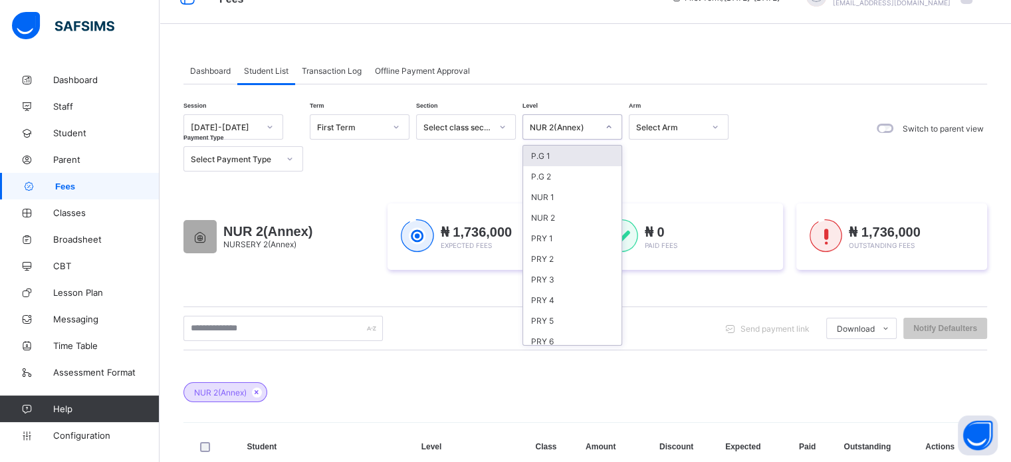
click at [588, 125] on div "NUR 2(Annex)" at bounding box center [564, 127] width 68 height 10
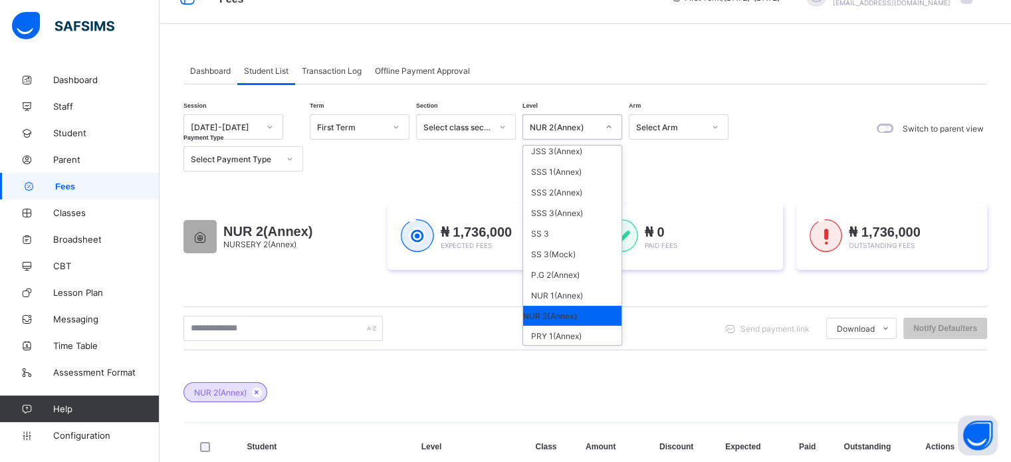
scroll to position [399, 0]
click at [564, 300] on div "NUR 1(Annex)" at bounding box center [572, 292] width 98 height 21
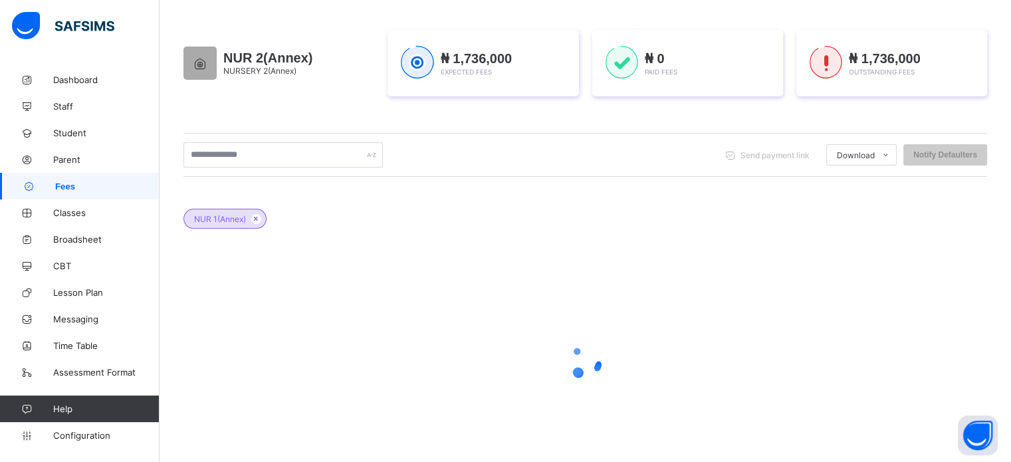
scroll to position [229, 0]
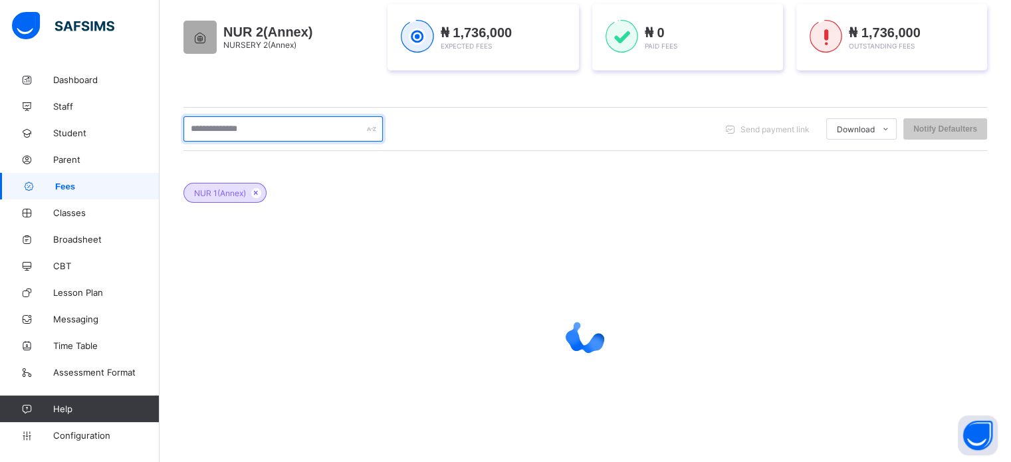
click at [273, 131] on input "text" at bounding box center [282, 128] width 199 height 25
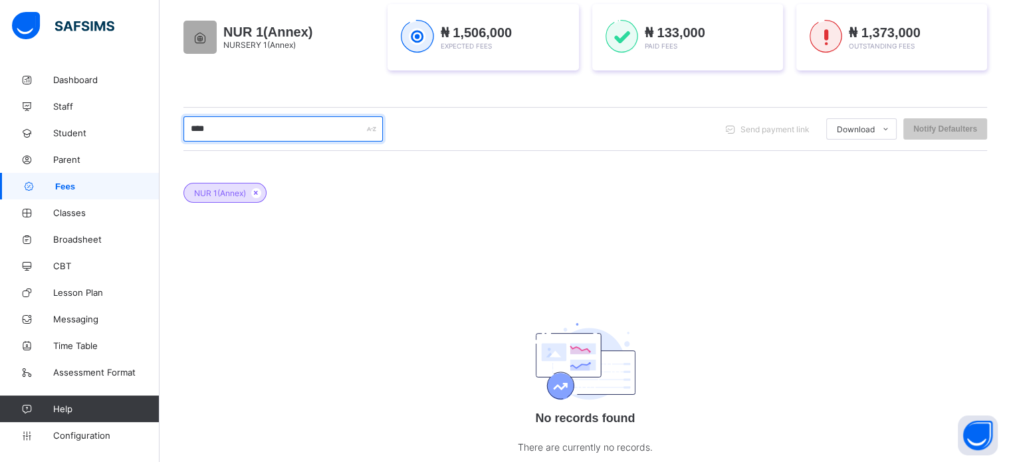
click at [229, 126] on input "****" at bounding box center [282, 128] width 199 height 25
type input "*"
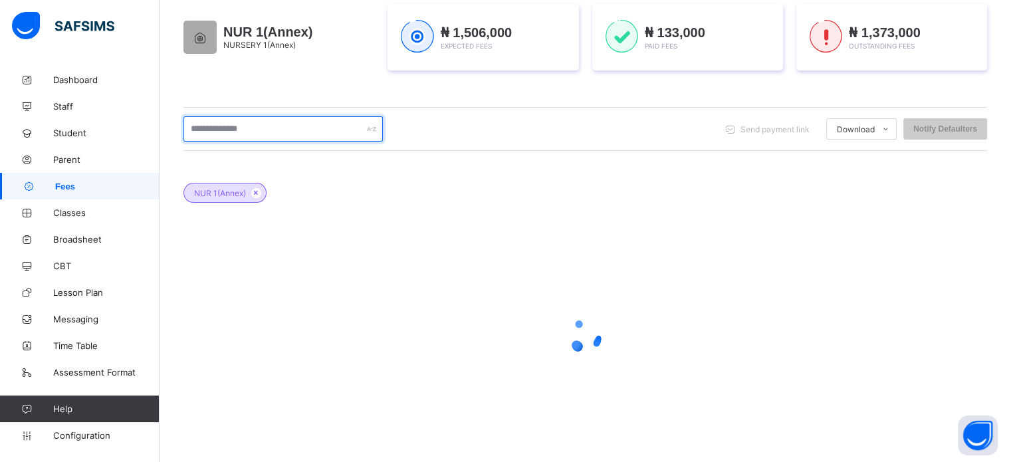
scroll to position [206, 0]
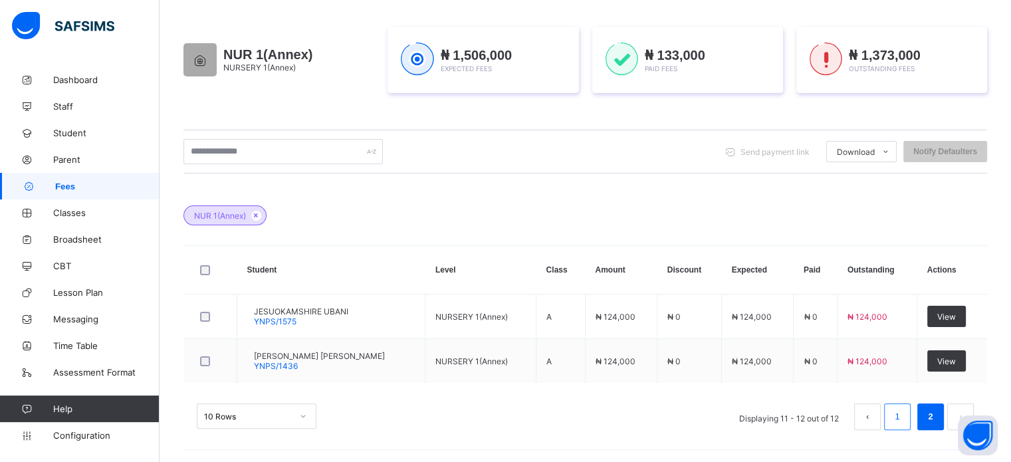
click at [903, 417] on link "1" at bounding box center [896, 416] width 13 height 17
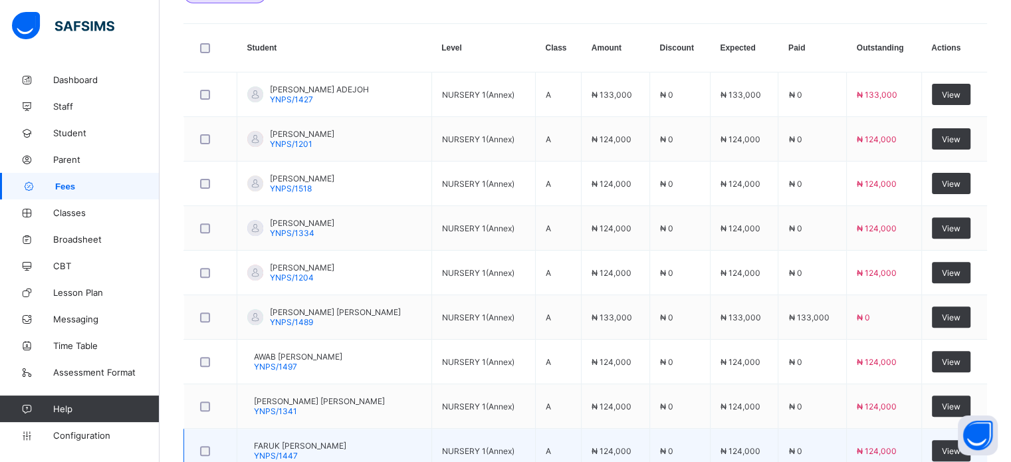
scroll to position [561, 0]
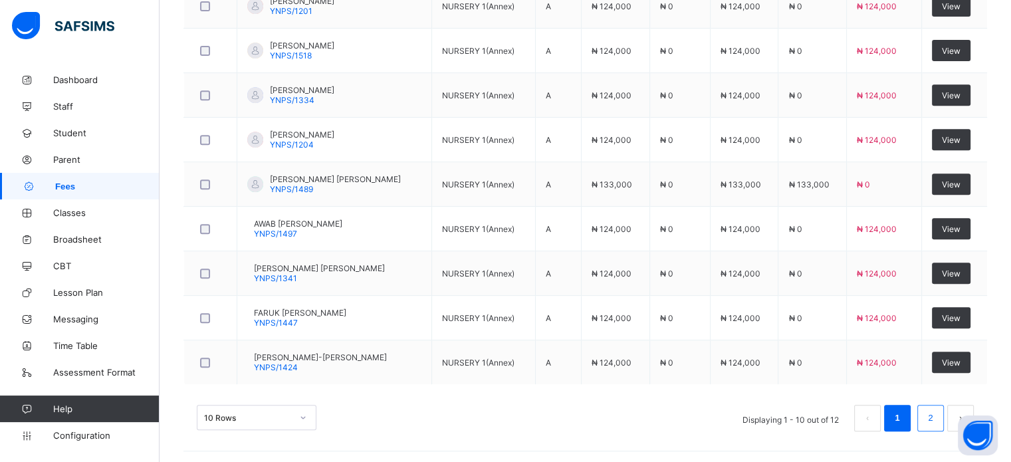
click at [936, 414] on link "2" at bounding box center [930, 417] width 13 height 17
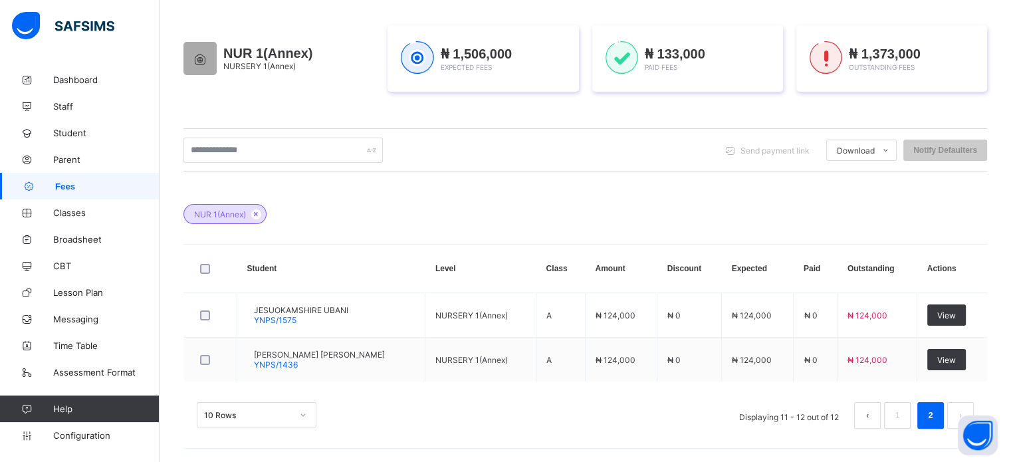
scroll to position [206, 0]
click at [901, 419] on link "1" at bounding box center [896, 416] width 13 height 17
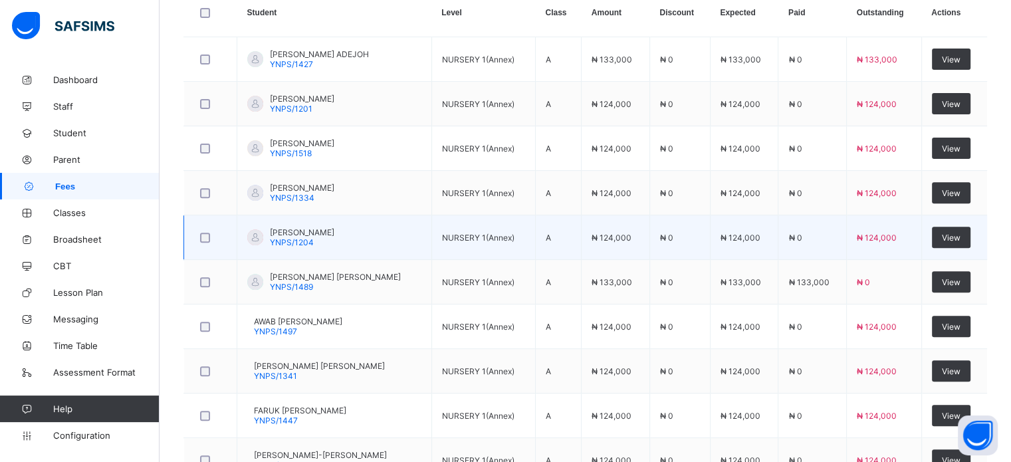
scroll to position [472, 0]
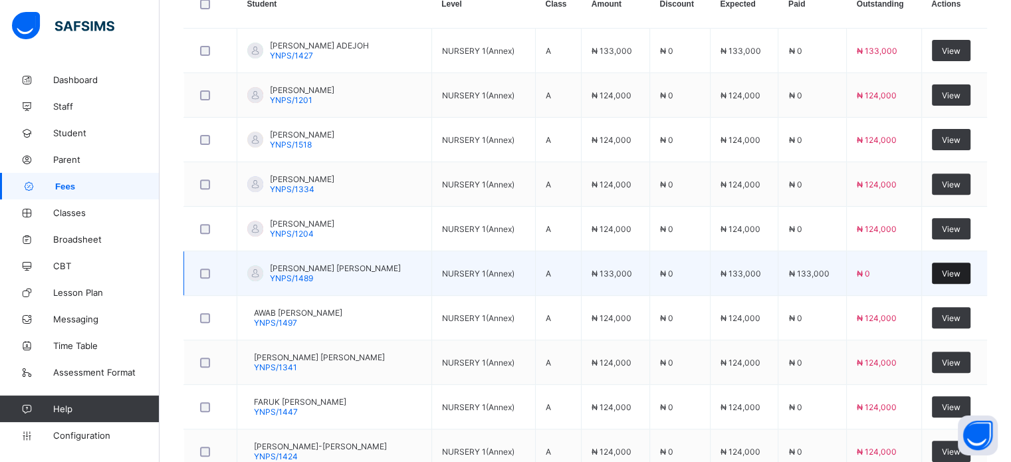
click at [952, 268] on span "View" at bounding box center [951, 273] width 19 height 10
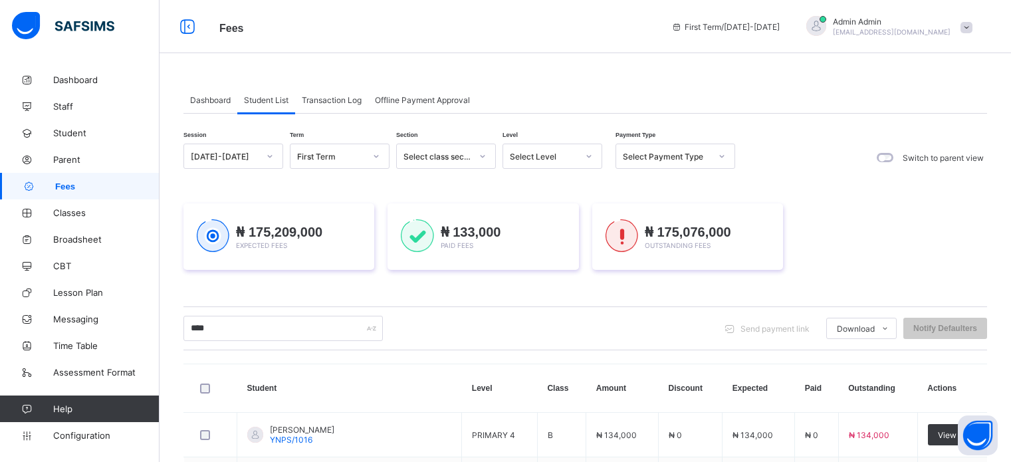
scroll to position [274, 0]
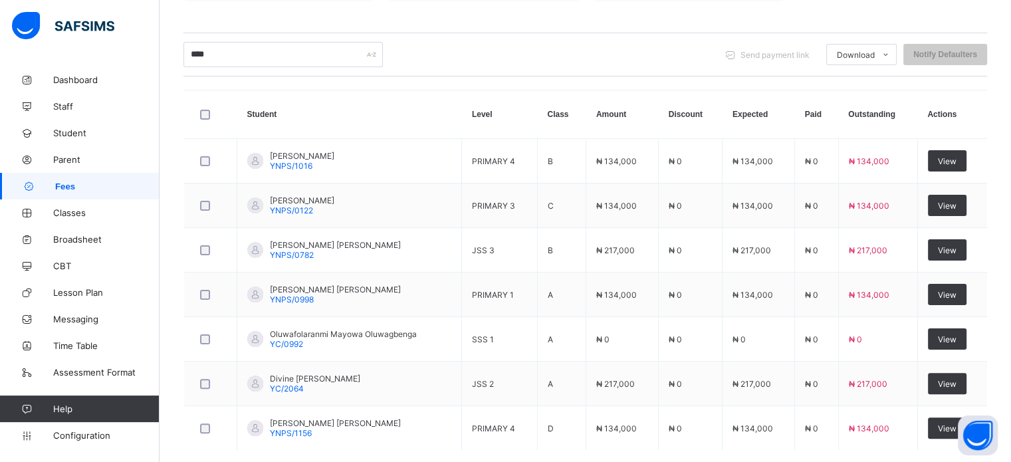
click at [230, 67] on div "**** Send payment link Download Students Payment Students Payment Status Studen…" at bounding box center [584, 55] width 803 height 44
click at [227, 59] on input "****" at bounding box center [282, 54] width 199 height 25
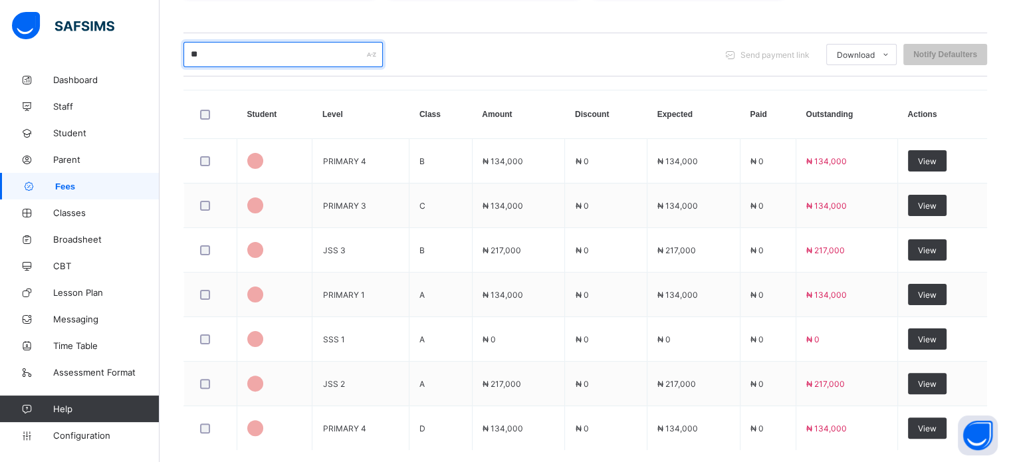
type input "*"
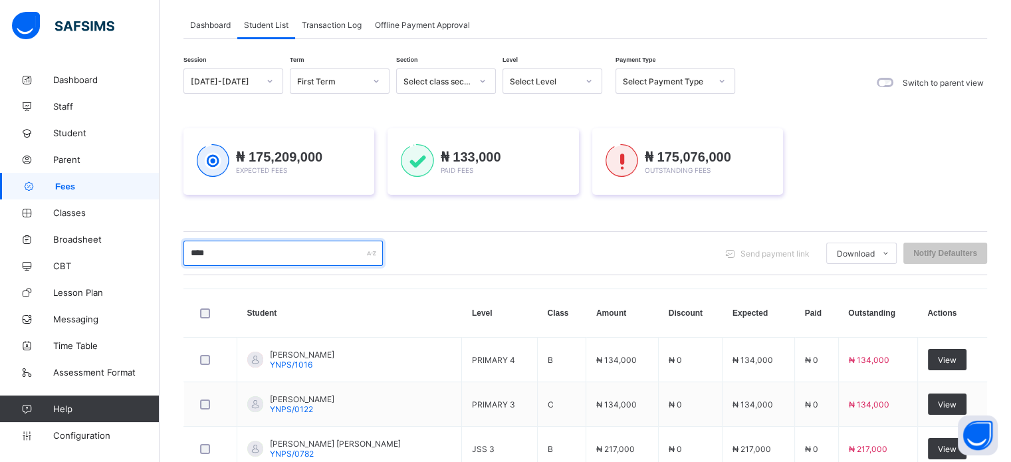
scroll to position [74, 0]
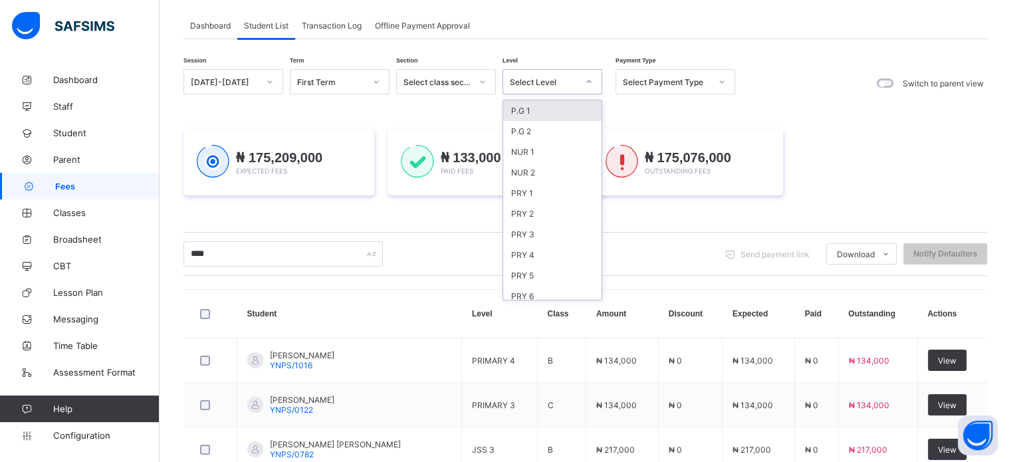
click at [577, 82] on div at bounding box center [588, 82] width 25 height 24
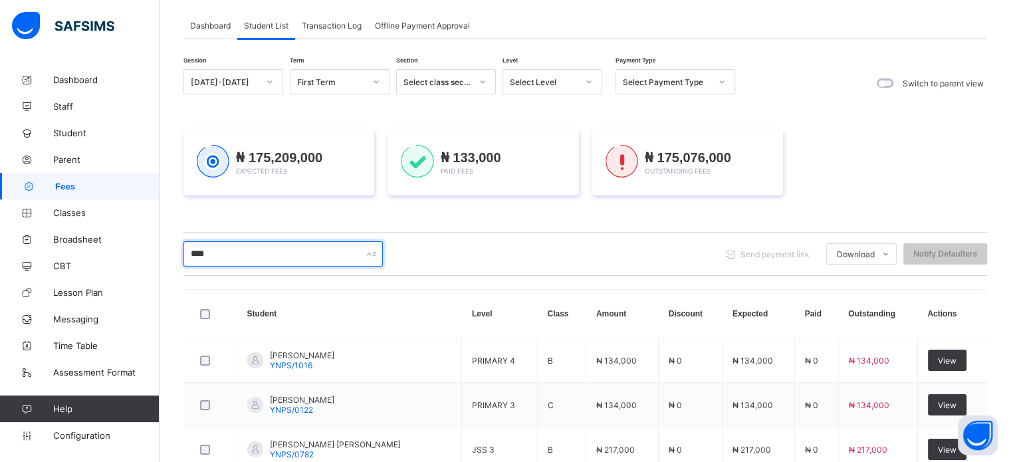
drag, startPoint x: 225, startPoint y: 251, endPoint x: 177, endPoint y: 247, distance: 48.0
click at [178, 250] on div "Dashboard Student List Transaction Log Offline Payment Approval Student List Mo…" at bounding box center [584, 361] width 851 height 738
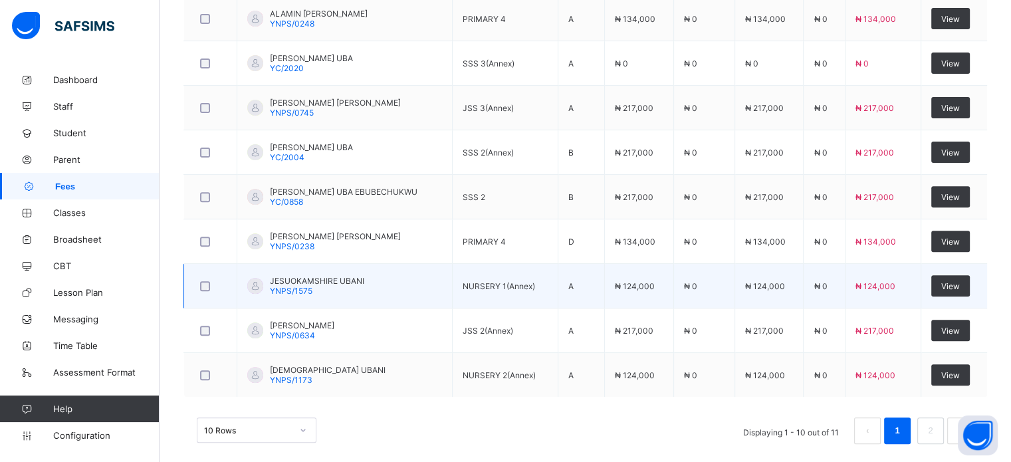
scroll to position [473, 0]
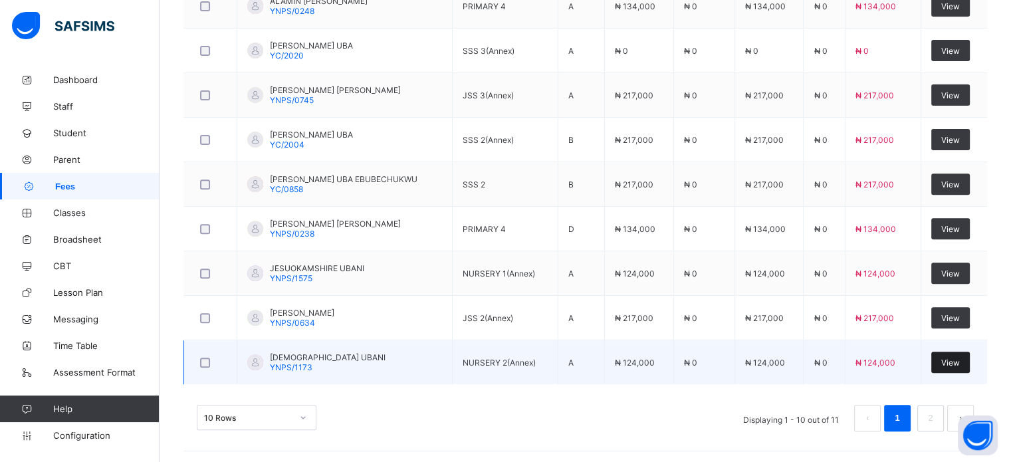
type input "*****"
click at [960, 359] on span "View" at bounding box center [950, 363] width 19 height 10
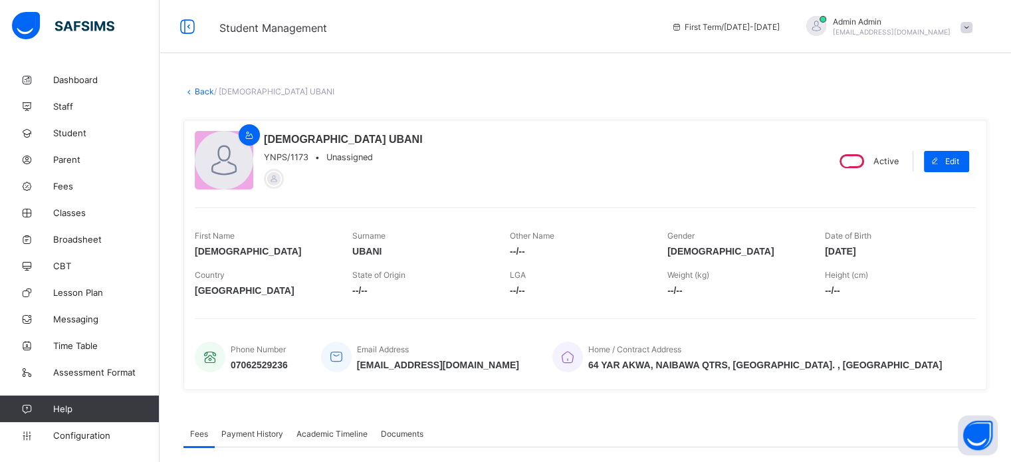
click at [917, 27] on div "Admin Admin nelu.akejellu+378@flexisaf.com" at bounding box center [892, 27] width 118 height 20
click at [947, 154] on span "Logout" at bounding box center [929, 153] width 88 height 15
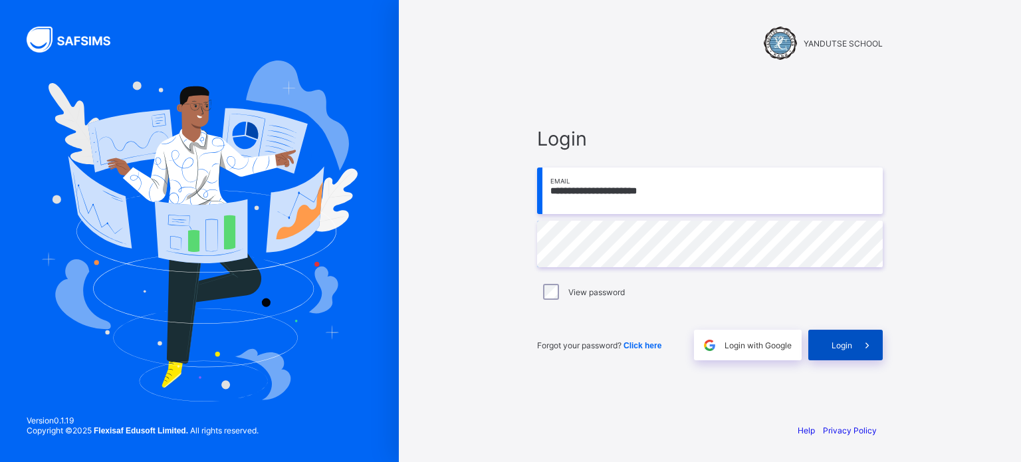
click at [837, 348] on span "Login" at bounding box center [841, 345] width 21 height 10
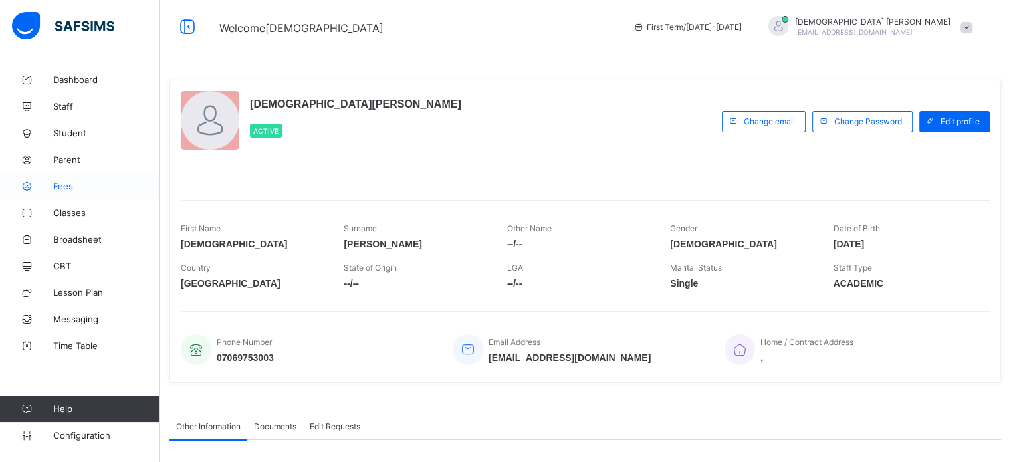
click at [64, 187] on span "Fees" at bounding box center [106, 186] width 106 height 11
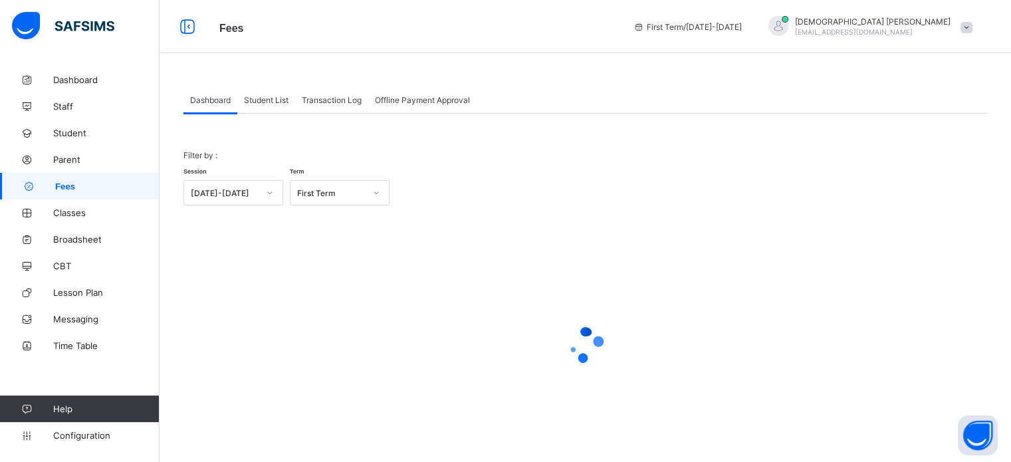
click at [269, 102] on span "Student List" at bounding box center [266, 100] width 45 height 10
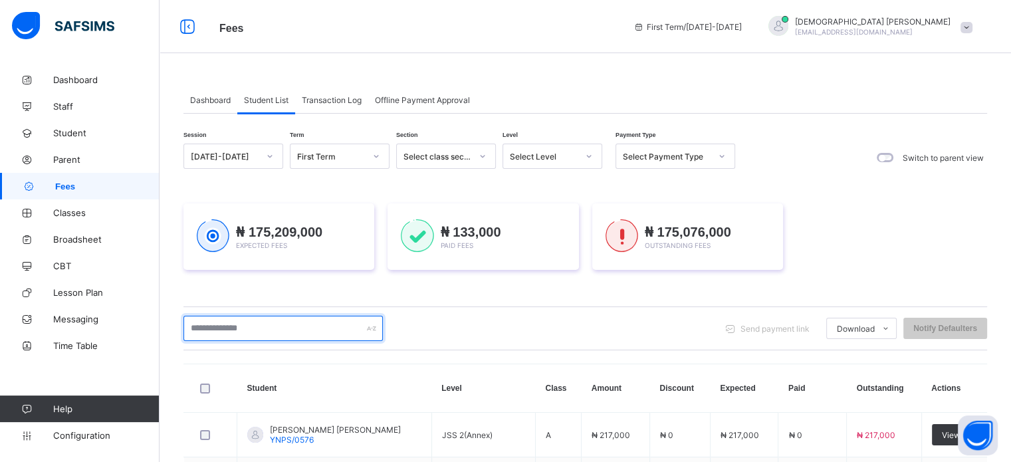
click at [290, 324] on input "text" at bounding box center [282, 328] width 199 height 25
click at [268, 323] on input "text" at bounding box center [282, 328] width 199 height 25
click at [263, 331] on input "text" at bounding box center [282, 328] width 199 height 25
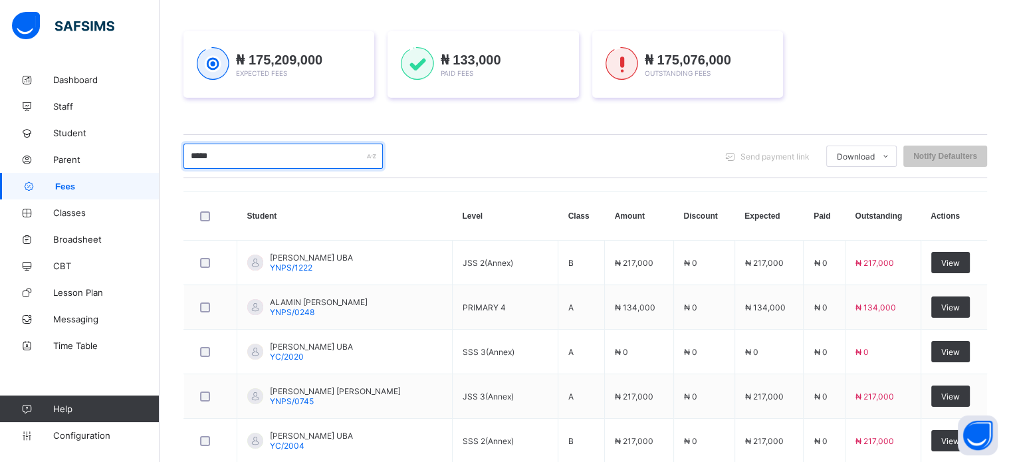
scroll to position [199, 0]
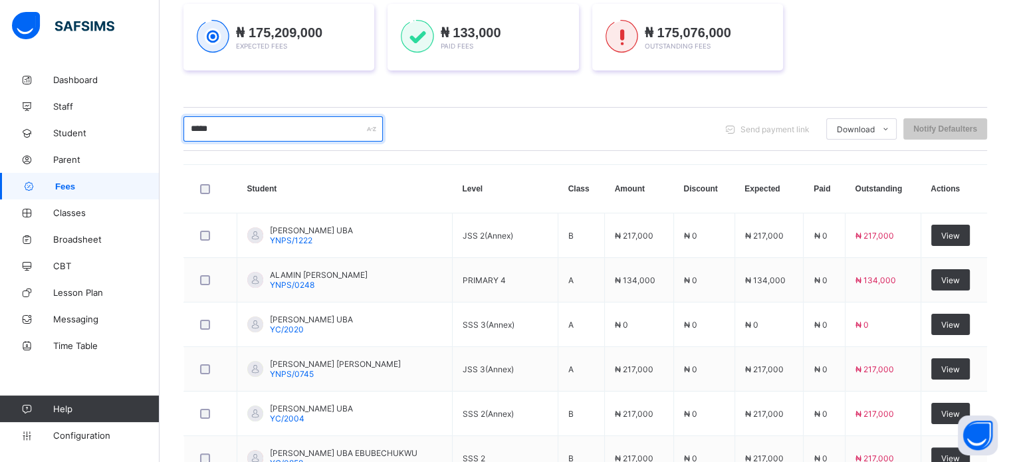
type input "*****"
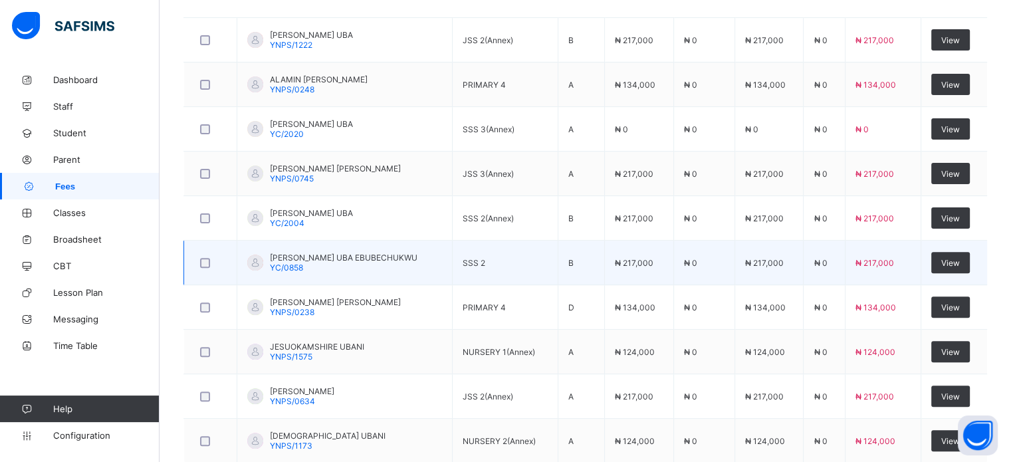
scroll to position [473, 0]
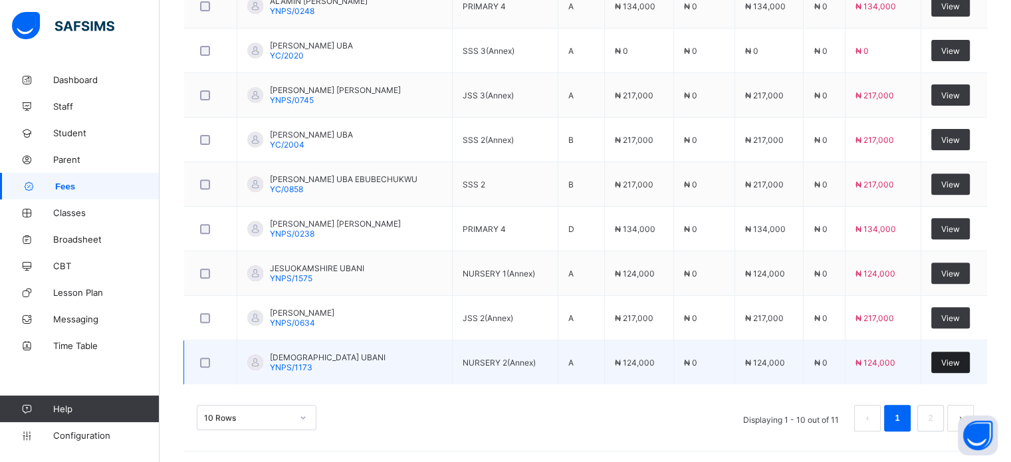
click at [954, 360] on span "View" at bounding box center [950, 363] width 19 height 10
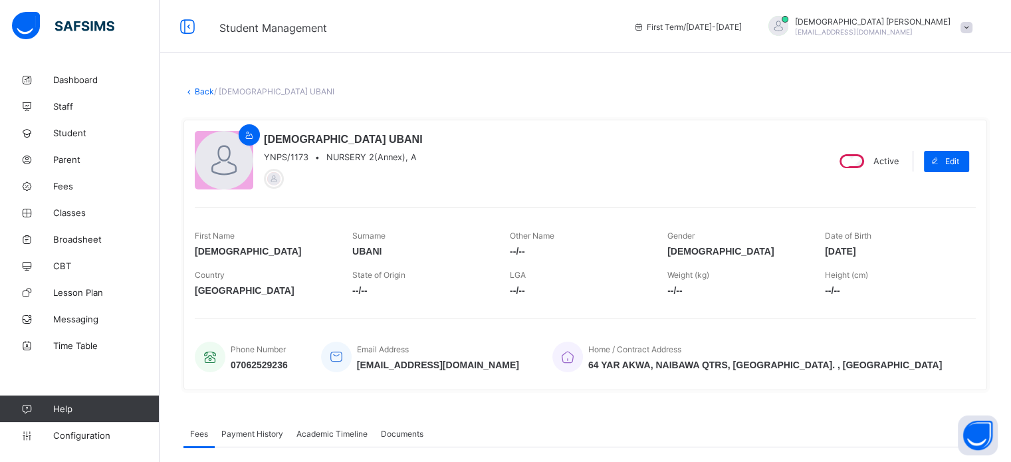
click at [203, 92] on link "Back" at bounding box center [204, 91] width 19 height 10
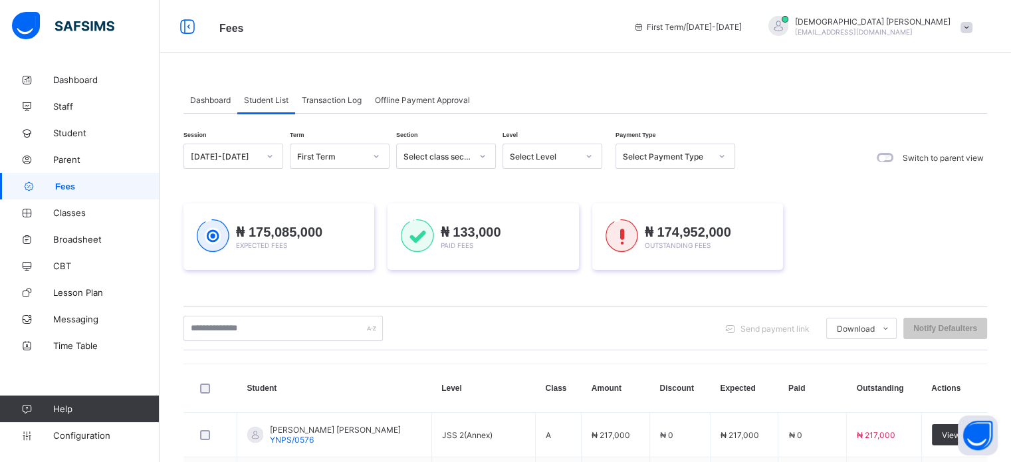
click at [0, 0] on span "Resume" at bounding box center [0, 0] width 0 height 0
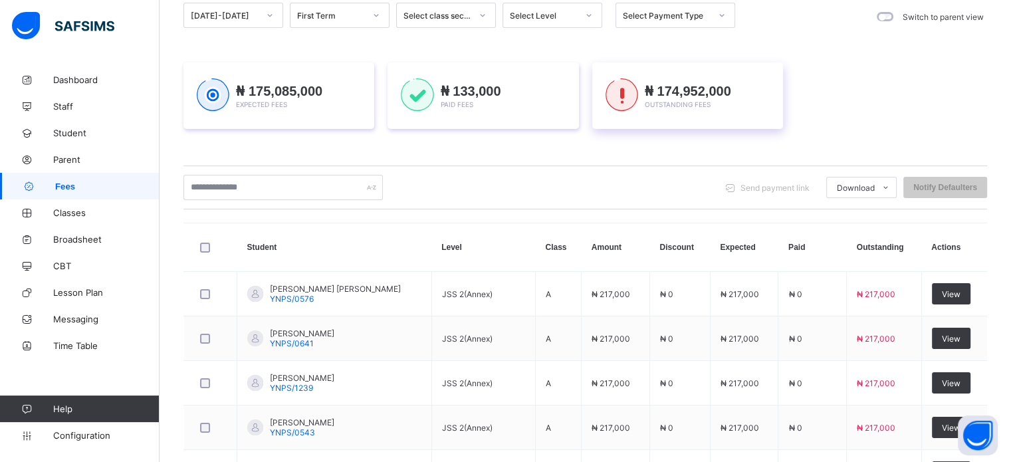
scroll to position [74, 0]
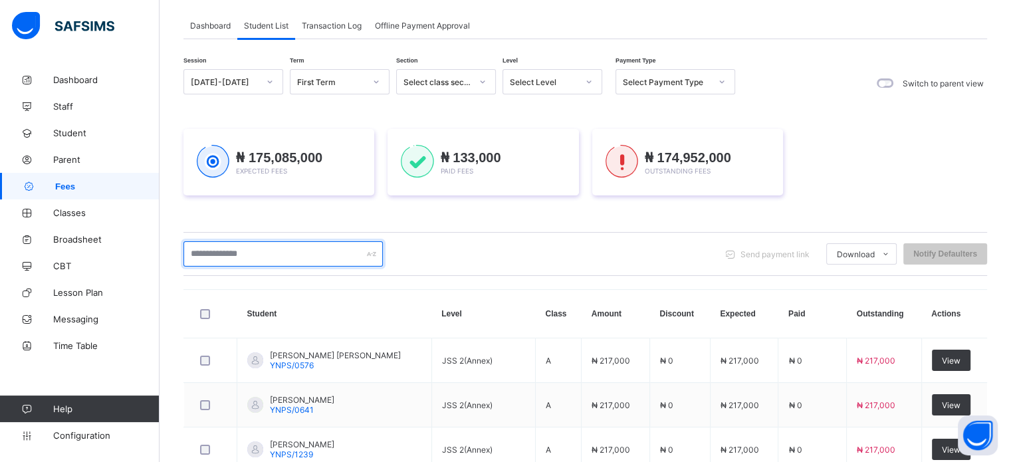
click at [237, 258] on input "text" at bounding box center [282, 253] width 199 height 25
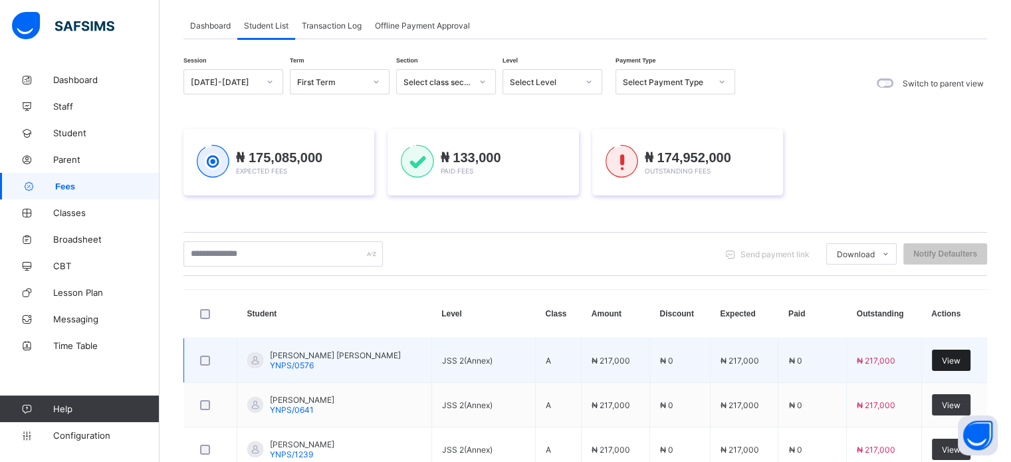
click at [960, 361] on span "View" at bounding box center [951, 361] width 19 height 10
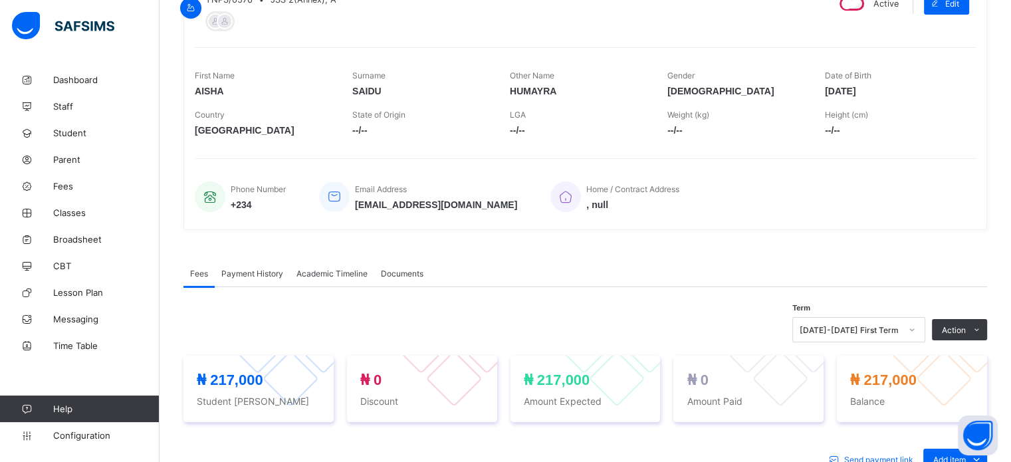
scroll to position [340, 0]
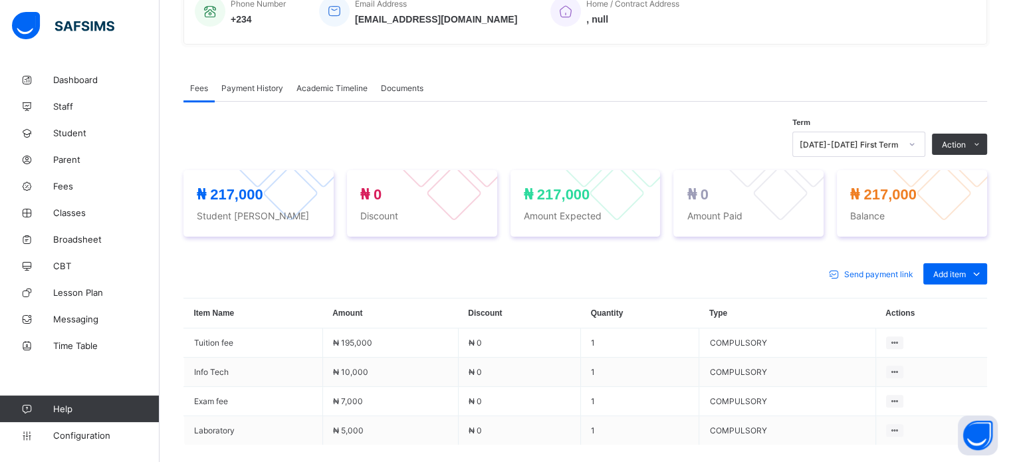
click at [892, 150] on div "[DATE]-[DATE] First Term" at bounding box center [849, 145] width 101 height 10
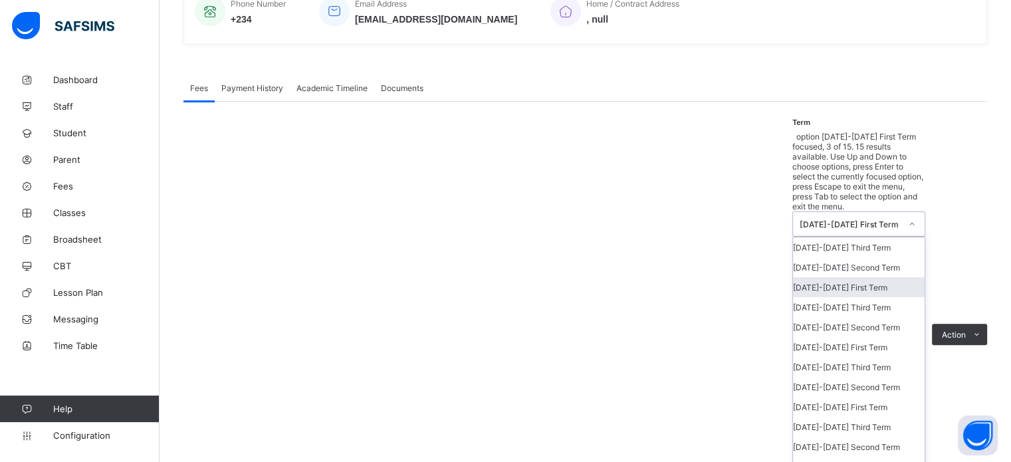
click at [611, 82] on div "Fees Payment History Academic Timeline Documents" at bounding box center [584, 87] width 803 height 27
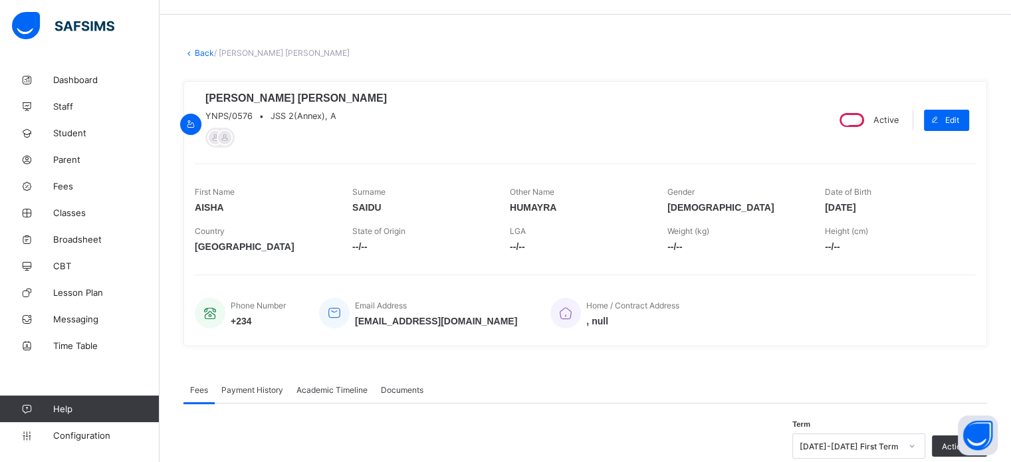
scroll to position [332, 0]
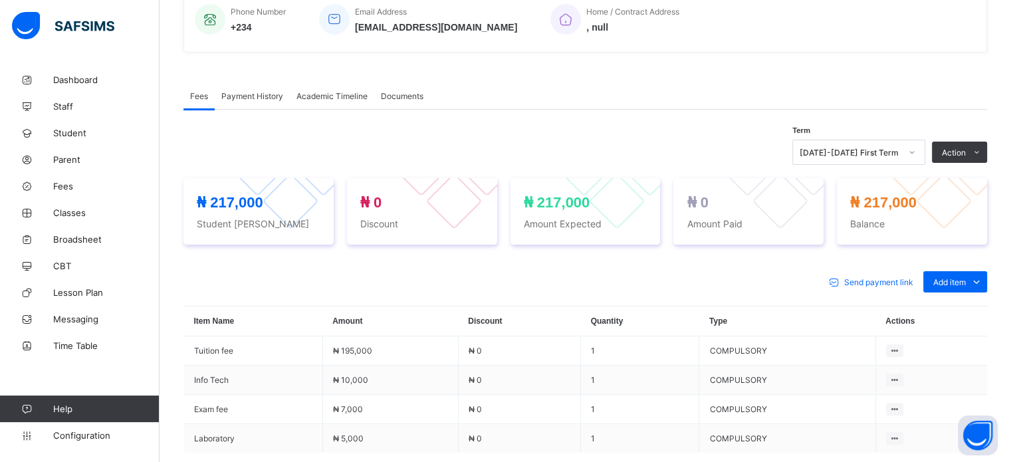
click at [892, 157] on div "[DATE]-[DATE] First Term" at bounding box center [849, 153] width 101 height 10
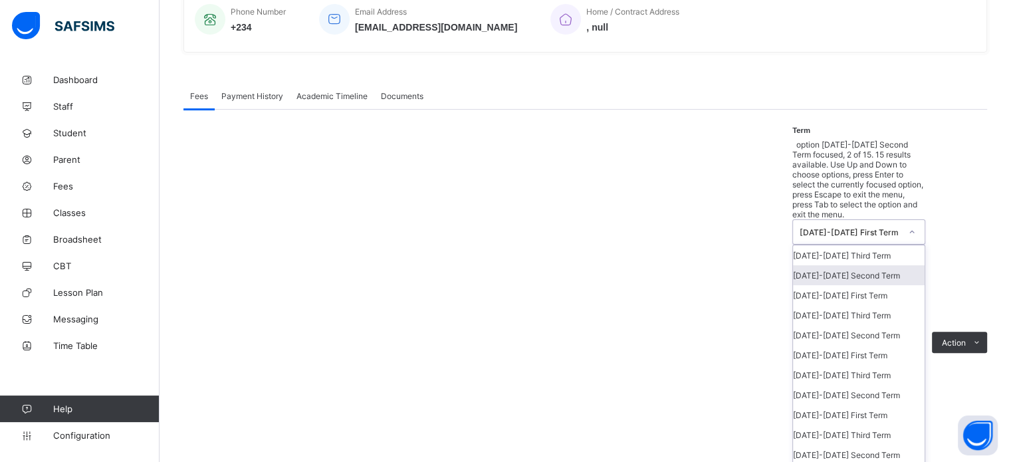
click at [880, 265] on div "[DATE]-[DATE] Second Term" at bounding box center [859, 275] width 132 height 20
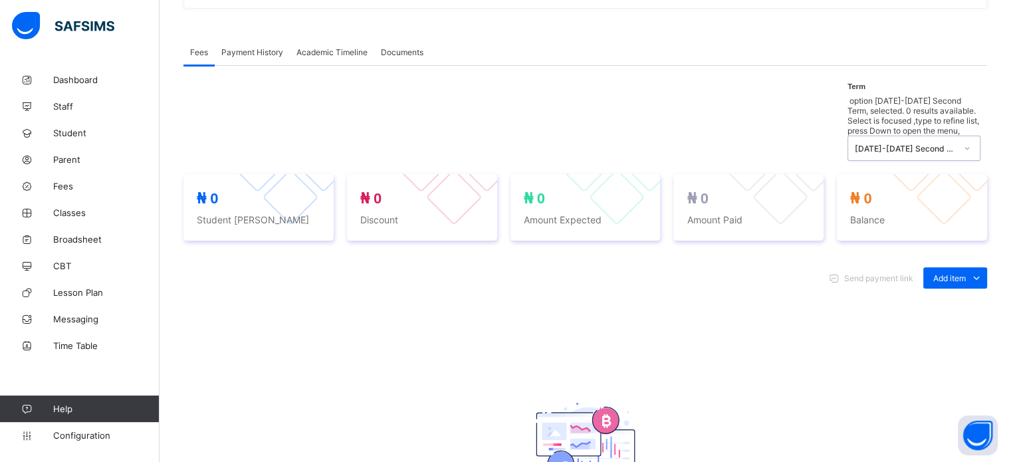
scroll to position [199, 0]
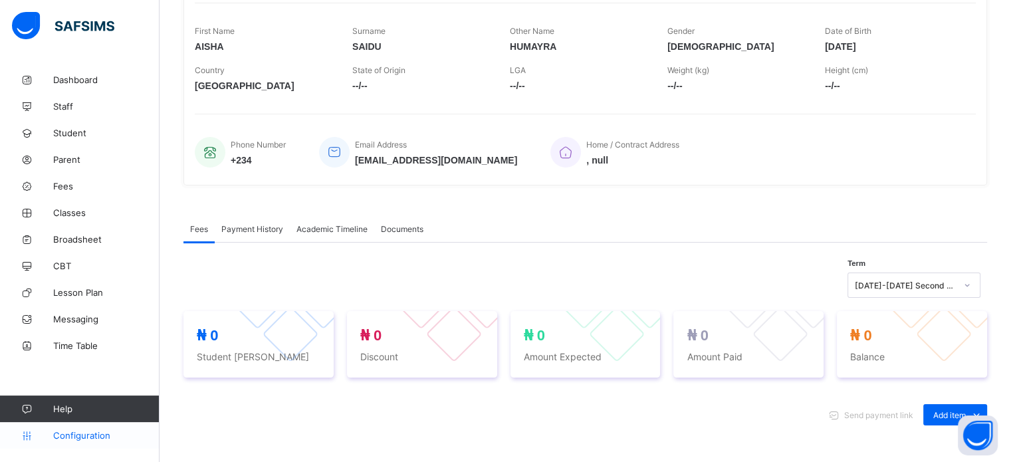
click at [73, 434] on span "Configuration" at bounding box center [106, 435] width 106 height 11
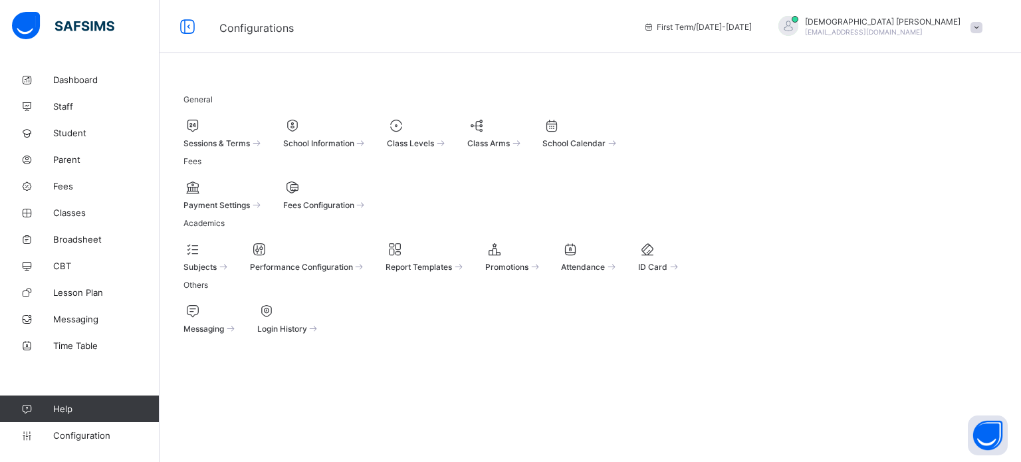
click at [354, 210] on span "Fees Configuration" at bounding box center [318, 205] width 71 height 10
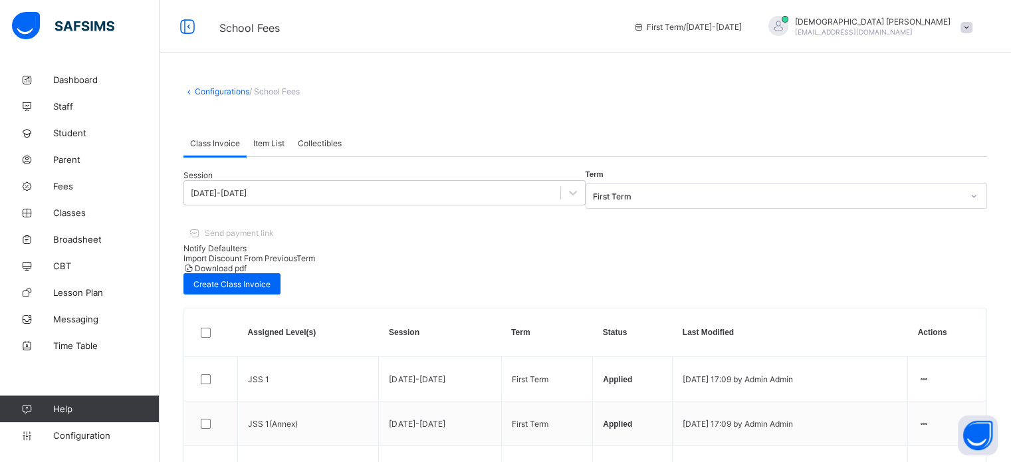
click at [593, 201] on div "First Term" at bounding box center [778, 196] width 370 height 10
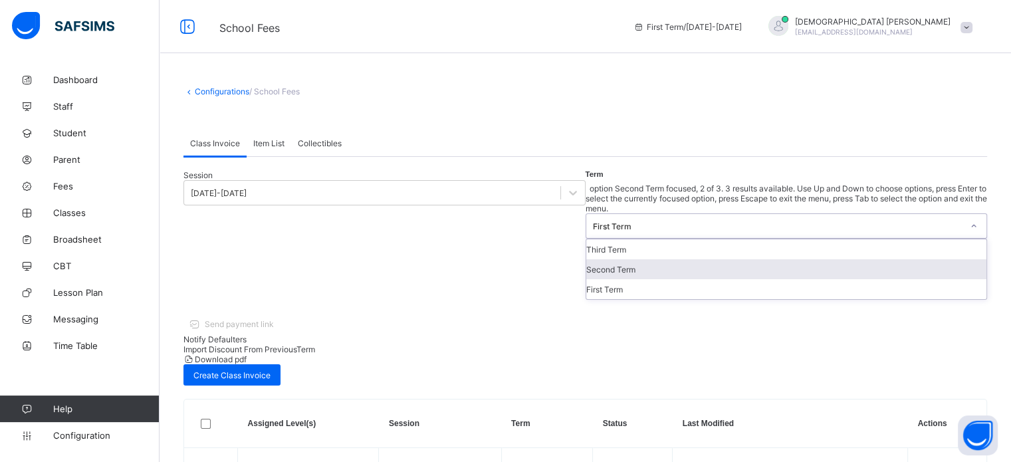
click at [586, 265] on div "Second Term" at bounding box center [786, 269] width 401 height 20
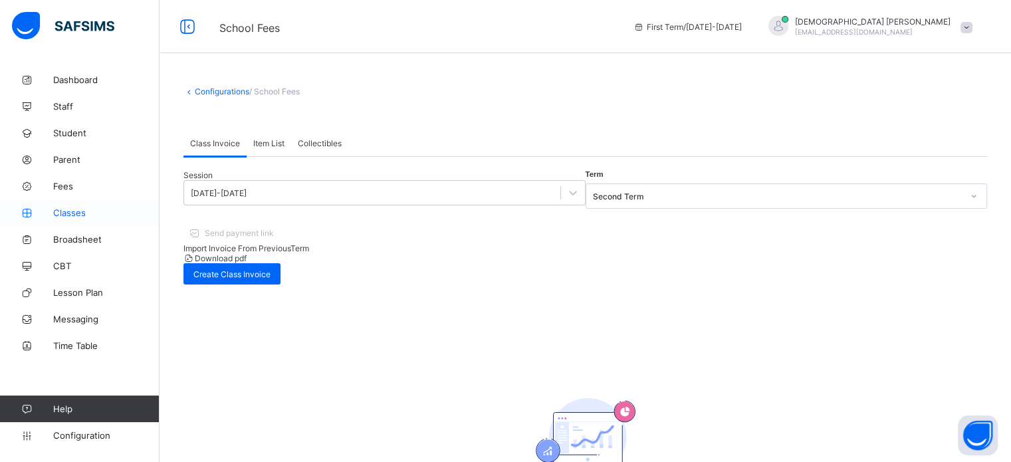
click at [69, 212] on span "Classes" at bounding box center [106, 212] width 106 height 11
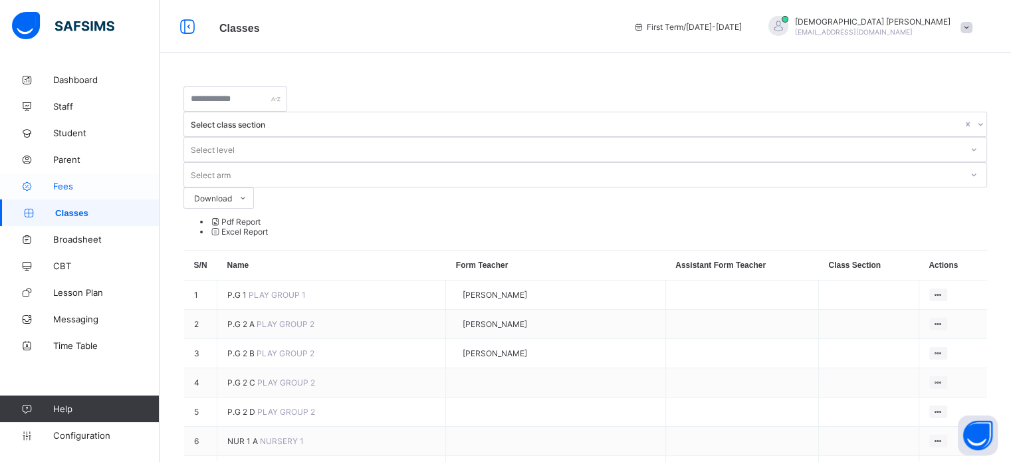
click at [51, 190] on icon at bounding box center [26, 186] width 53 height 10
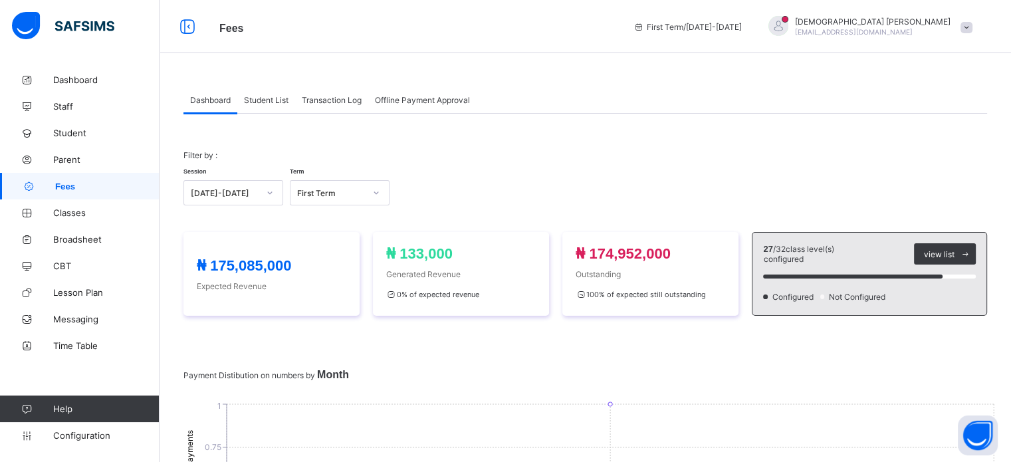
drag, startPoint x: 264, startPoint y: 93, endPoint x: 263, endPoint y: 100, distance: 7.3
click at [265, 93] on div "Student List" at bounding box center [266, 99] width 58 height 27
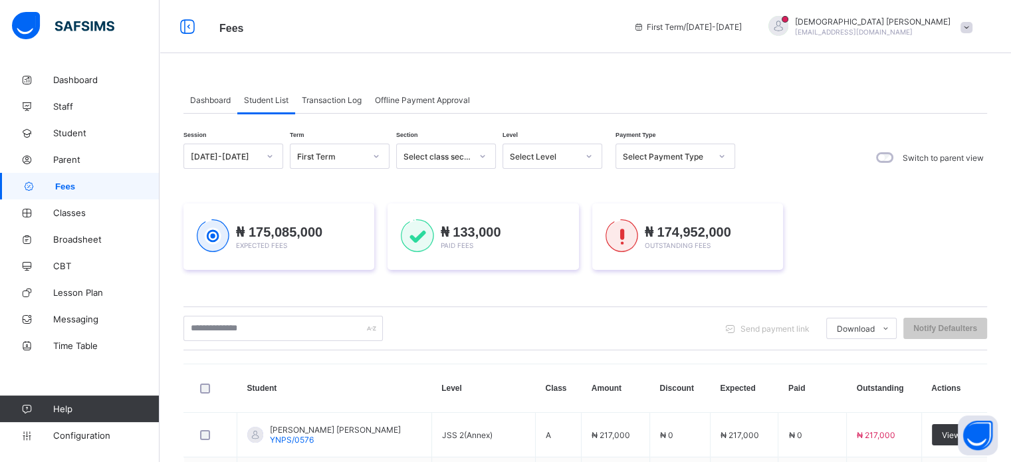
click at [263, 100] on span "Student List" at bounding box center [266, 100] width 45 height 10
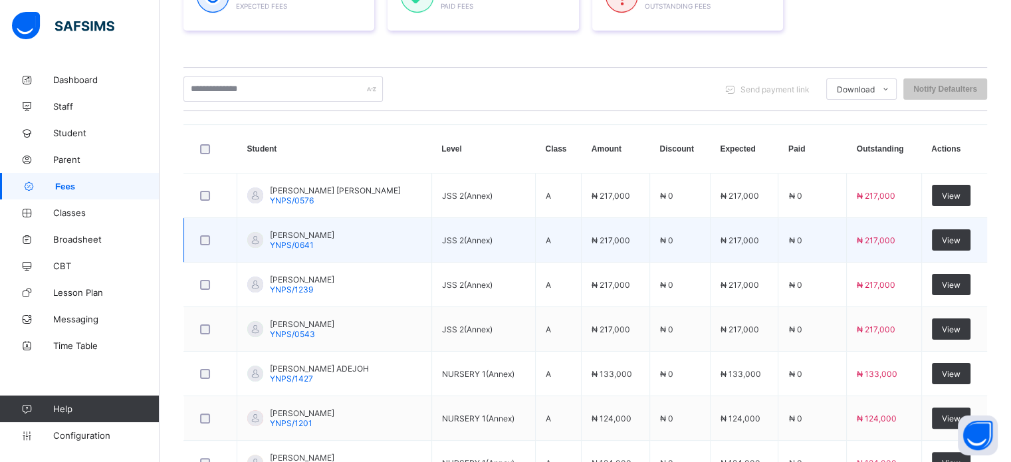
scroll to position [66, 0]
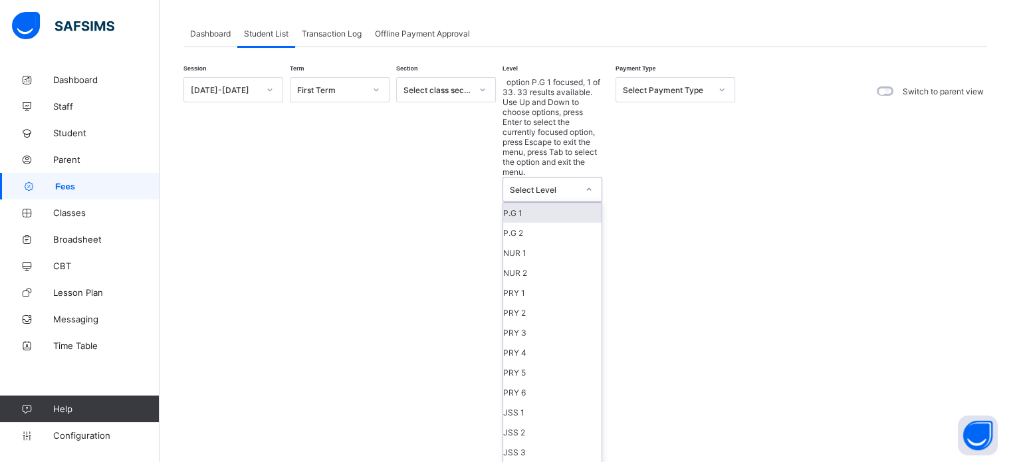
click at [547, 185] on div "Select Level" at bounding box center [544, 190] width 68 height 10
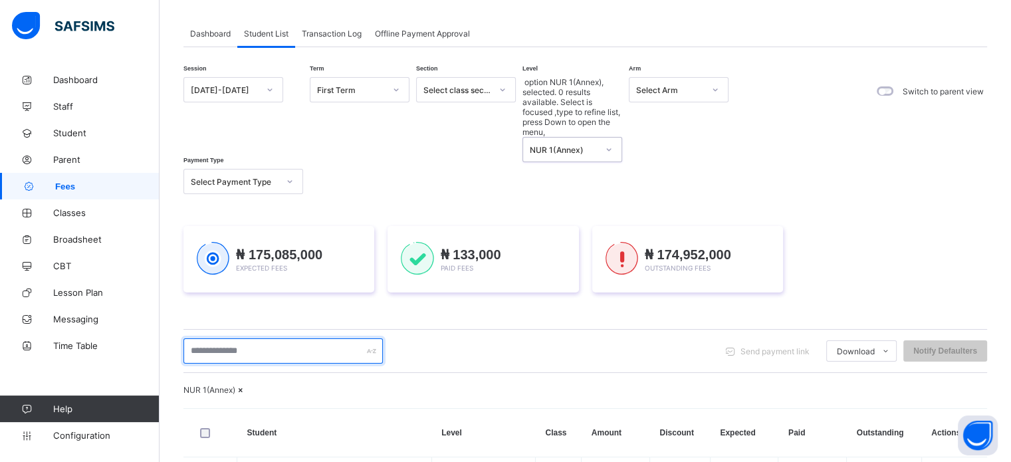
click at [285, 338] on input "text" at bounding box center [282, 350] width 199 height 25
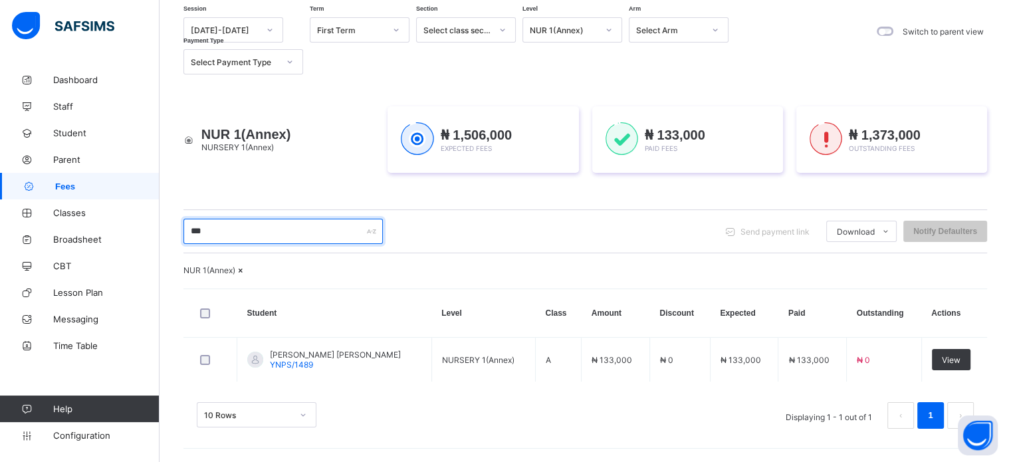
scroll to position [162, 0]
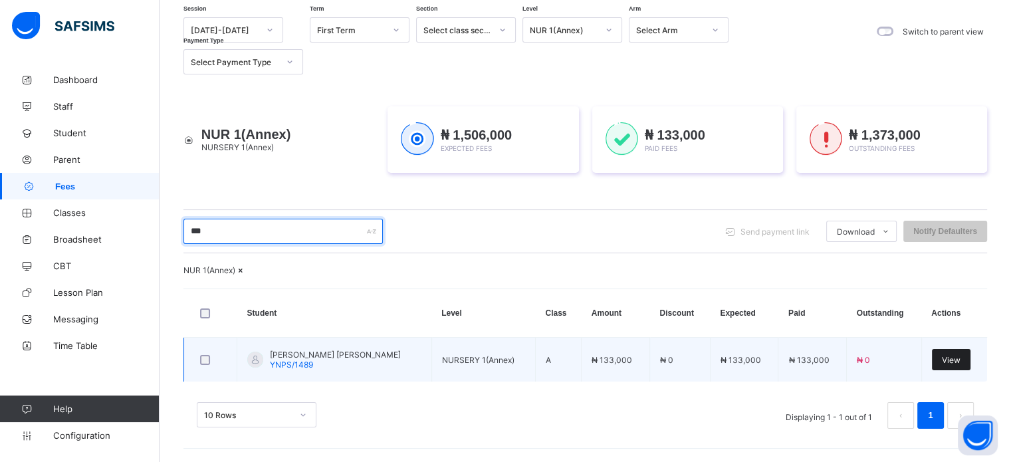
type input "***"
click at [958, 356] on span "View" at bounding box center [951, 360] width 19 height 10
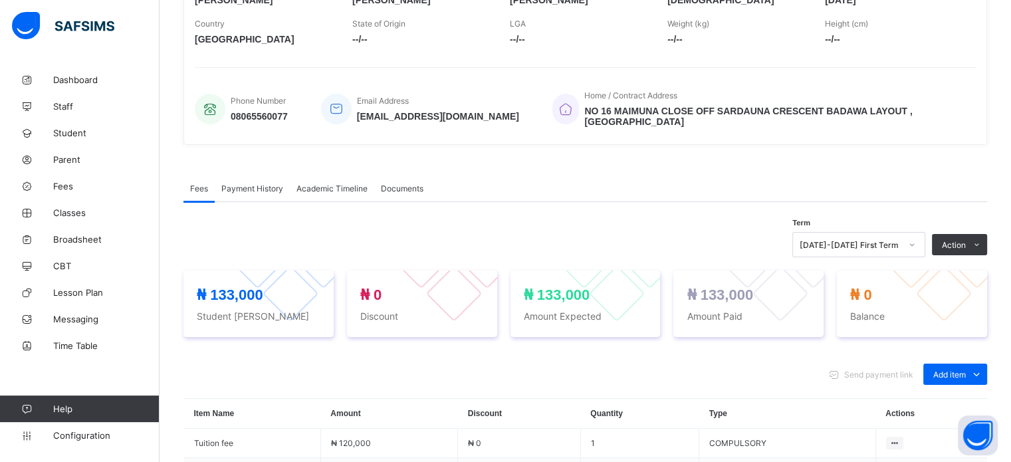
scroll to position [332, 0]
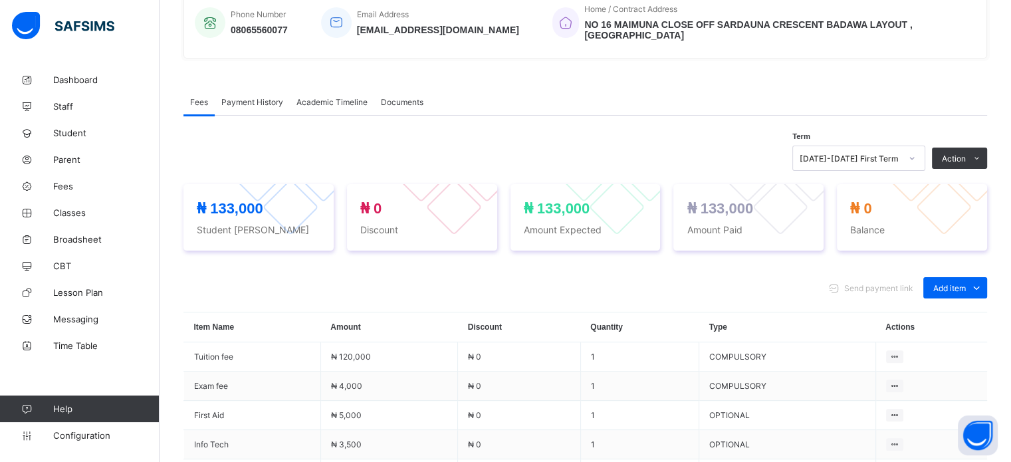
click at [249, 102] on span "Payment History" at bounding box center [252, 102] width 62 height 10
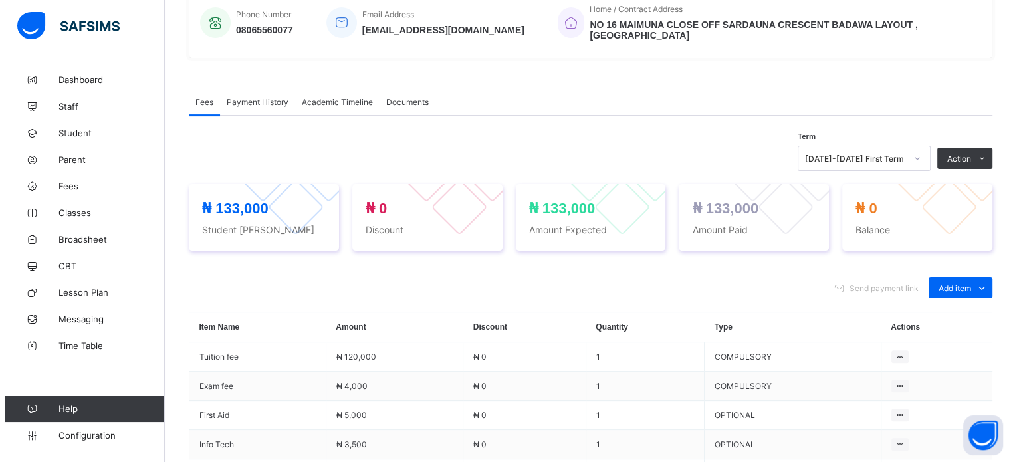
scroll to position [170, 0]
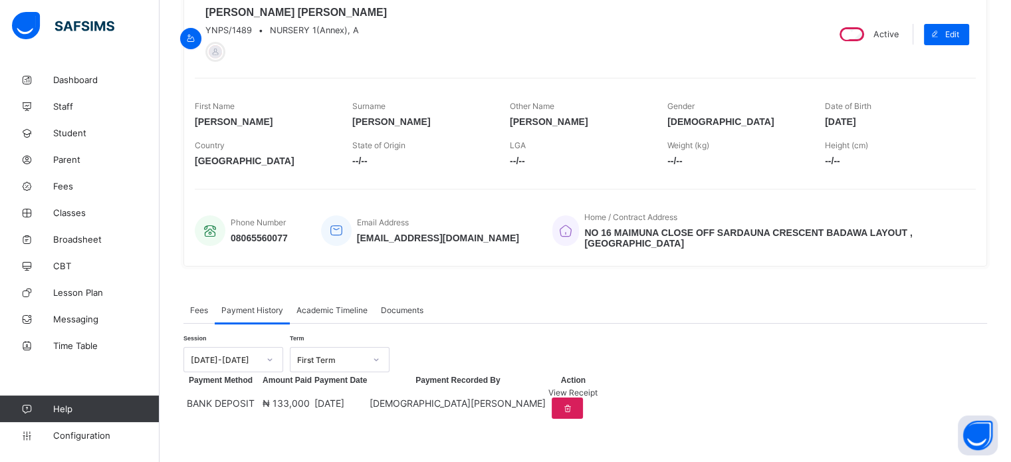
click at [597, 387] on div "View Receipt" at bounding box center [572, 392] width 49 height 10
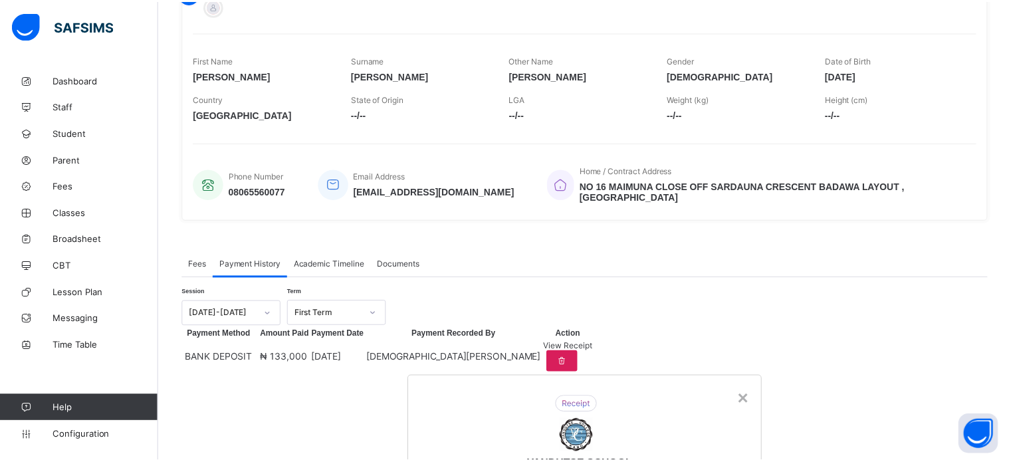
scroll to position [58, 0]
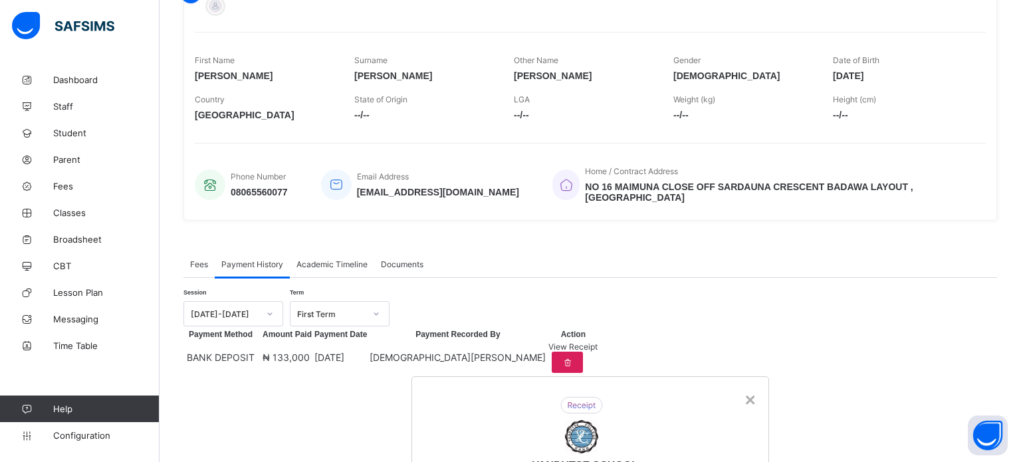
click at [744, 389] on div "×" at bounding box center [749, 399] width 11 height 21
